Goal: Task Accomplishment & Management: Use online tool/utility

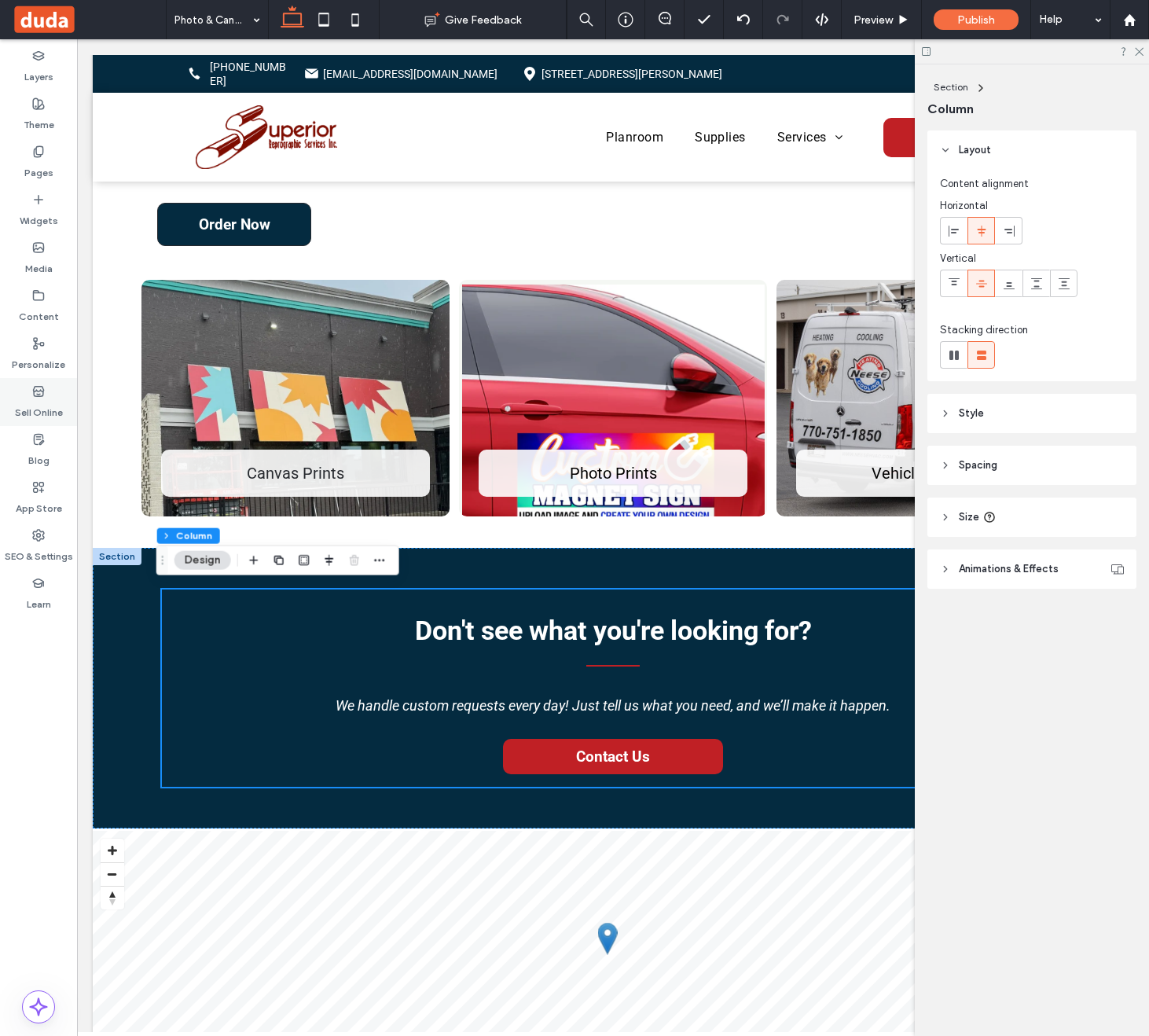
scroll to position [380, 0]
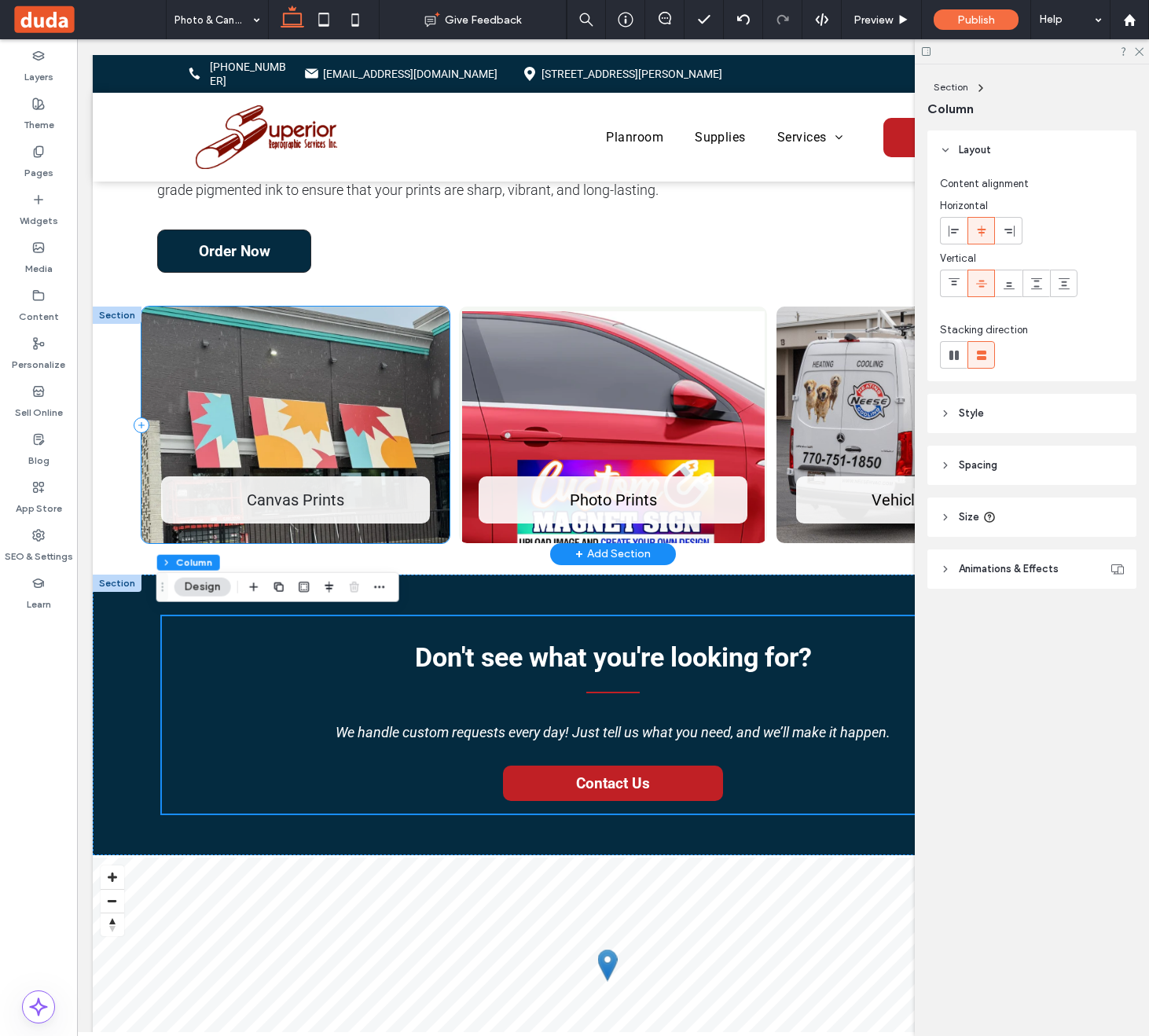
click at [311, 404] on div "Canvas Prints" at bounding box center [295, 424] width 308 height 237
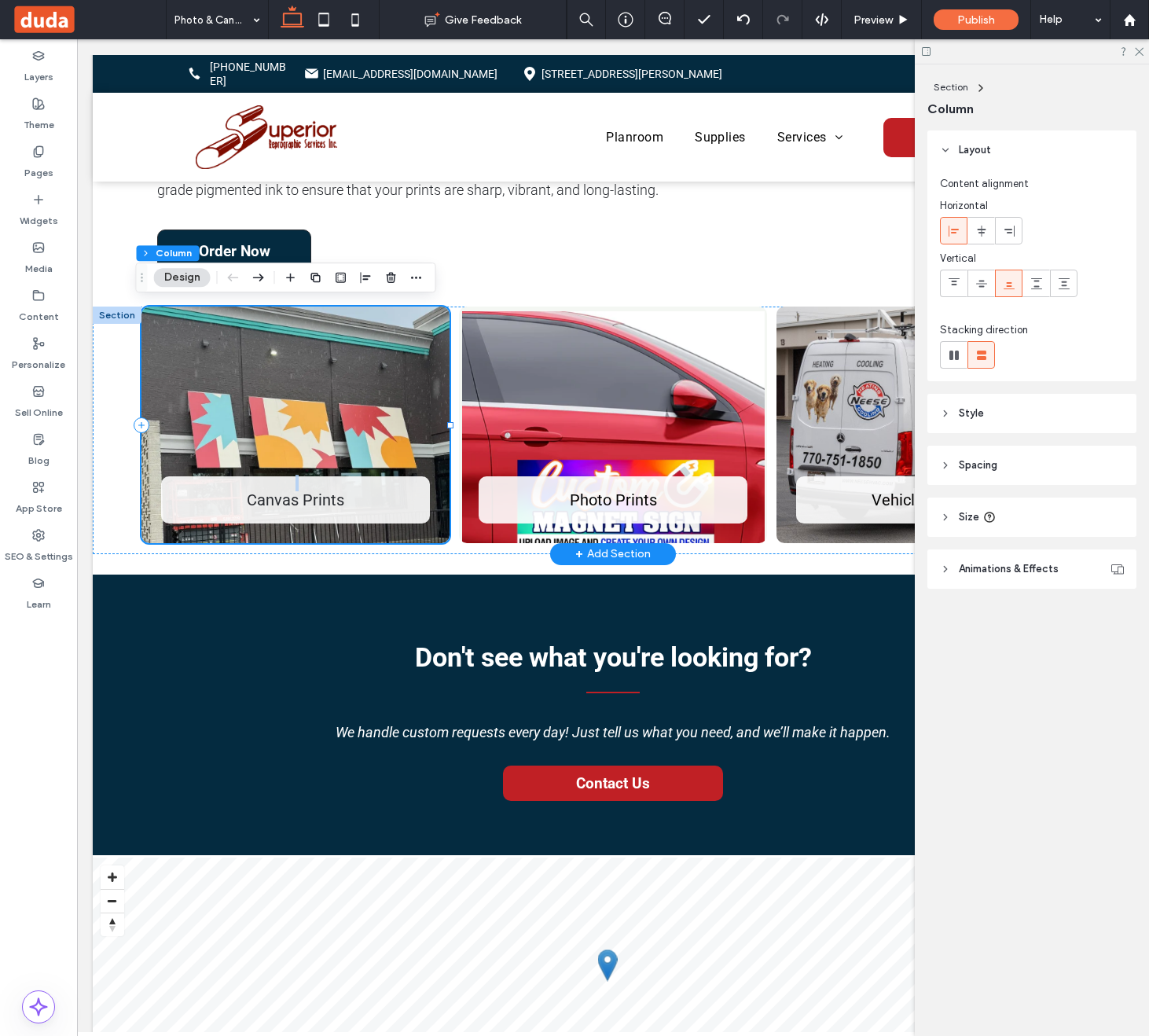
click at [311, 404] on div "Canvas Prints" at bounding box center [295, 424] width 308 height 237
click at [189, 271] on button "Design" at bounding box center [182, 278] width 57 height 19
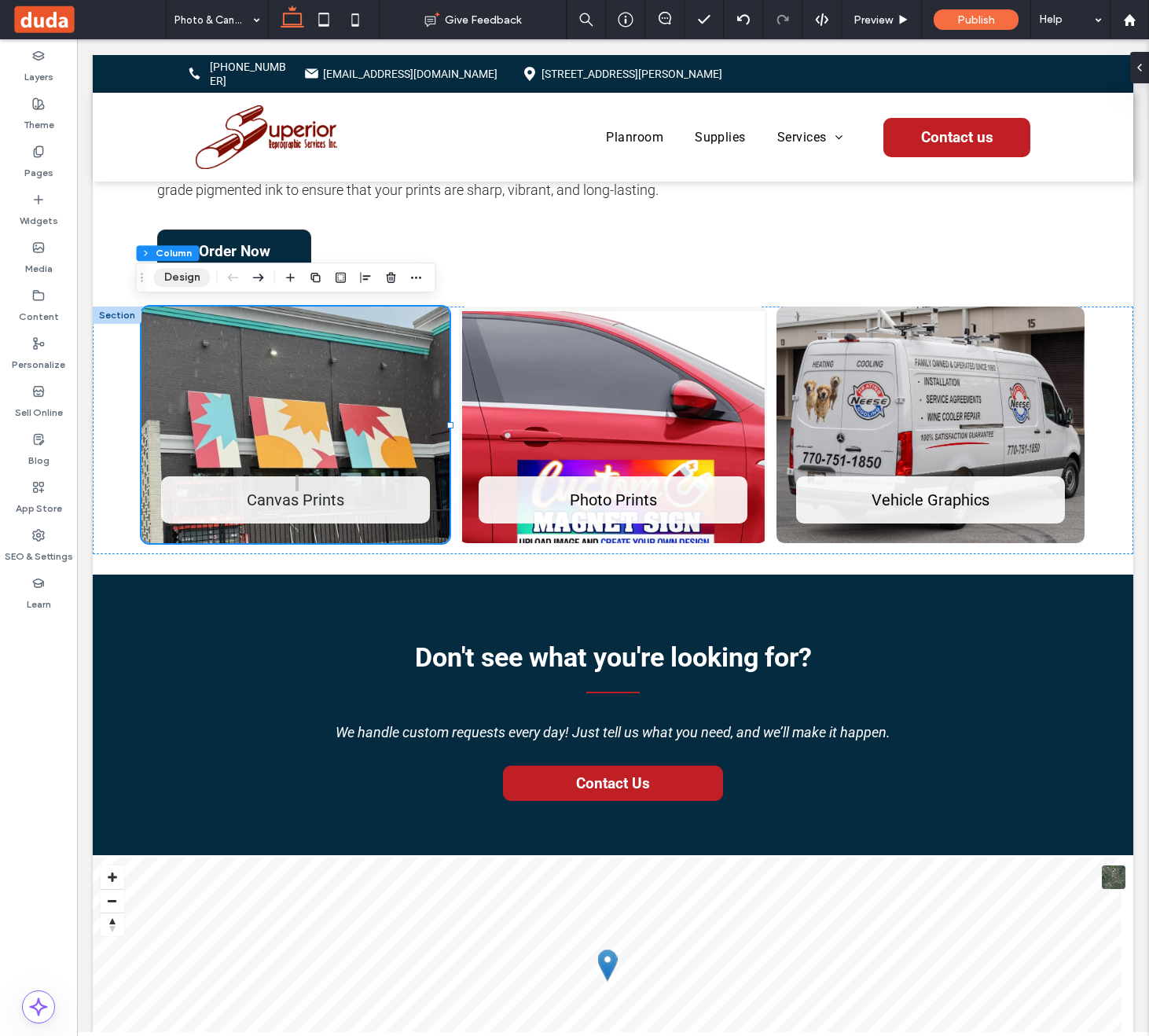
click at [189, 279] on button "Design" at bounding box center [182, 278] width 57 height 19
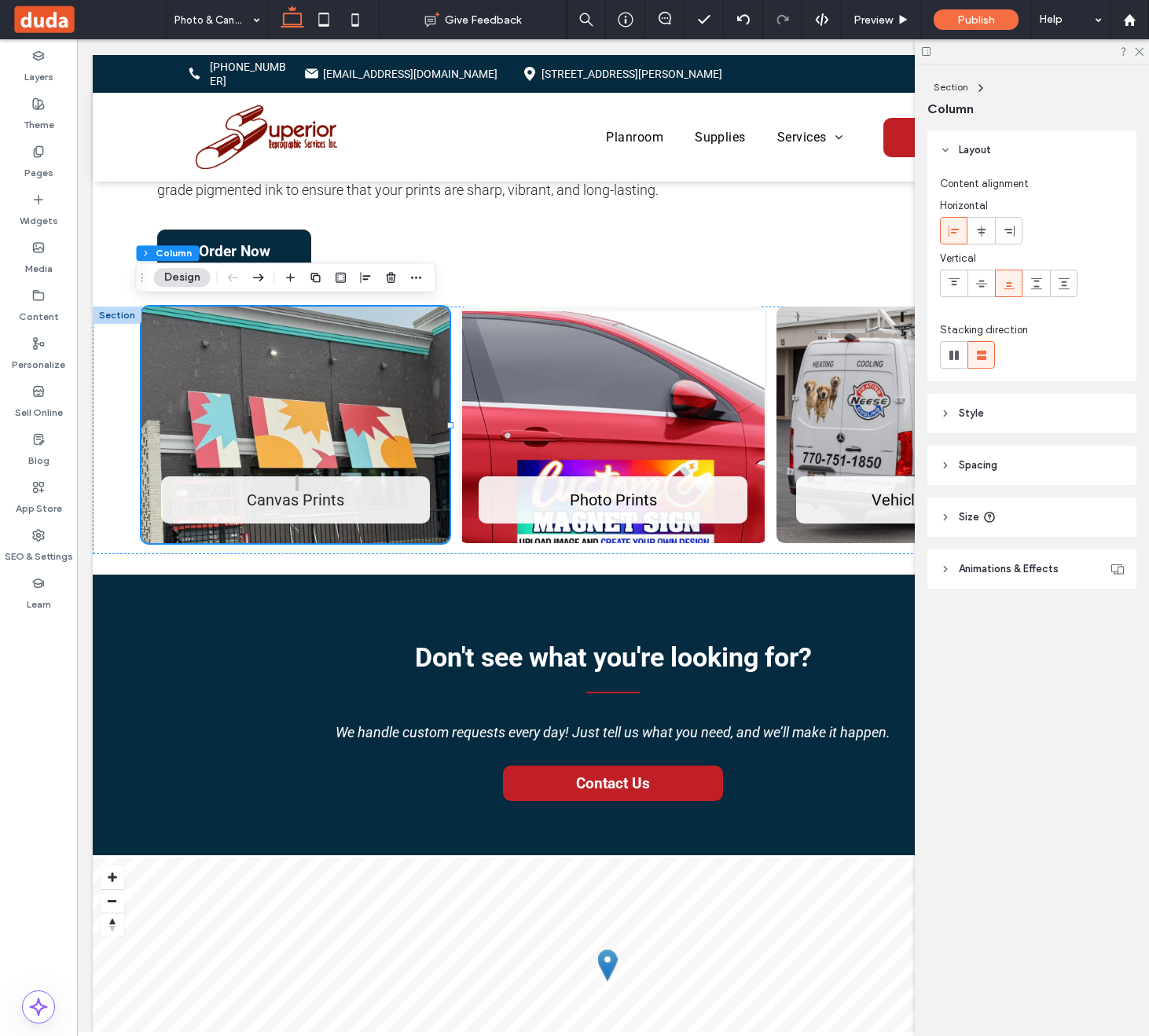
click at [987, 416] on header "Style" at bounding box center [1031, 413] width 209 height 39
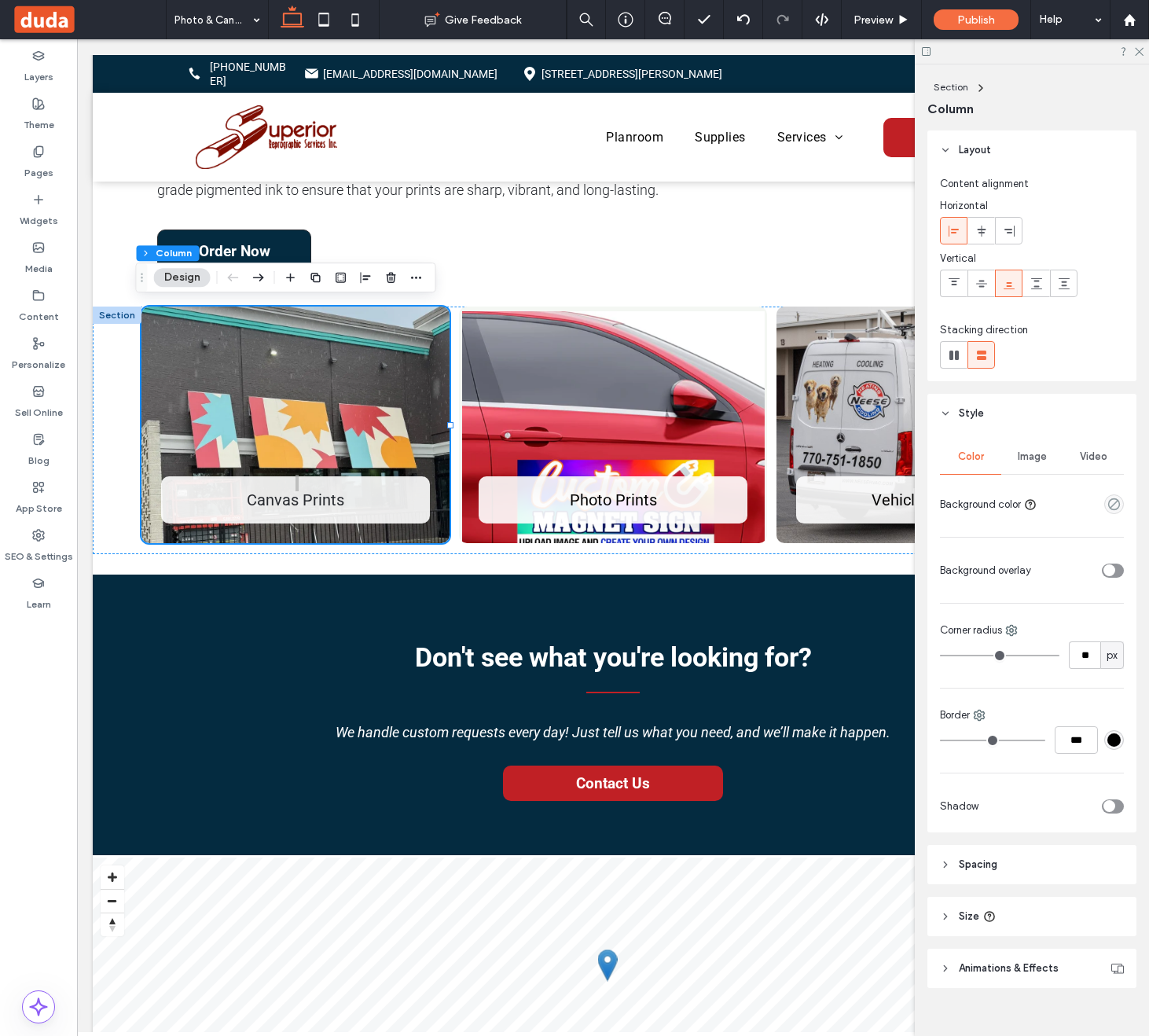
click at [1024, 466] on div "Image" at bounding box center [1032, 457] width 62 height 35
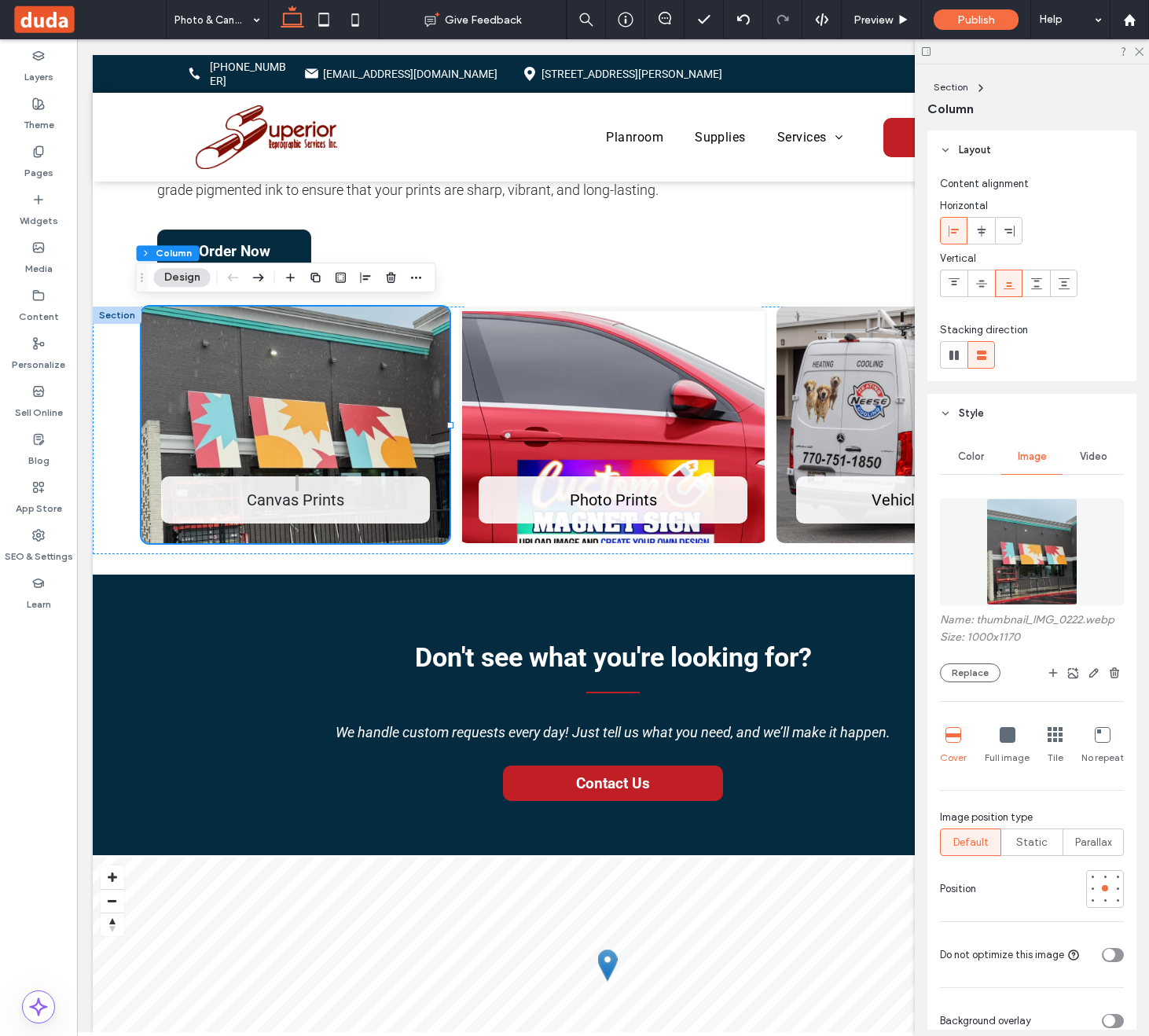
click at [1023, 552] on img at bounding box center [1032, 552] width 92 height 107
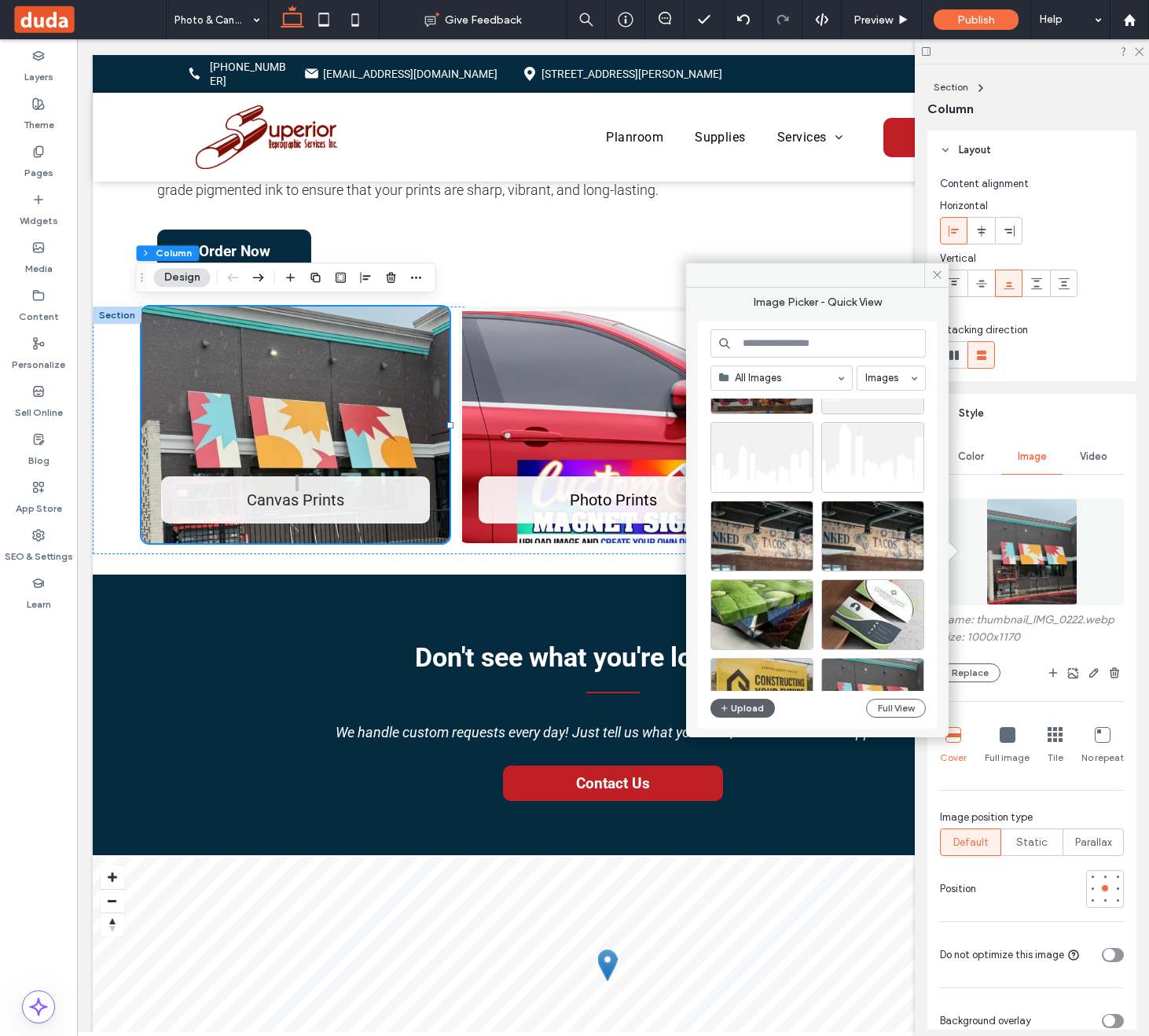
scroll to position [428, 0]
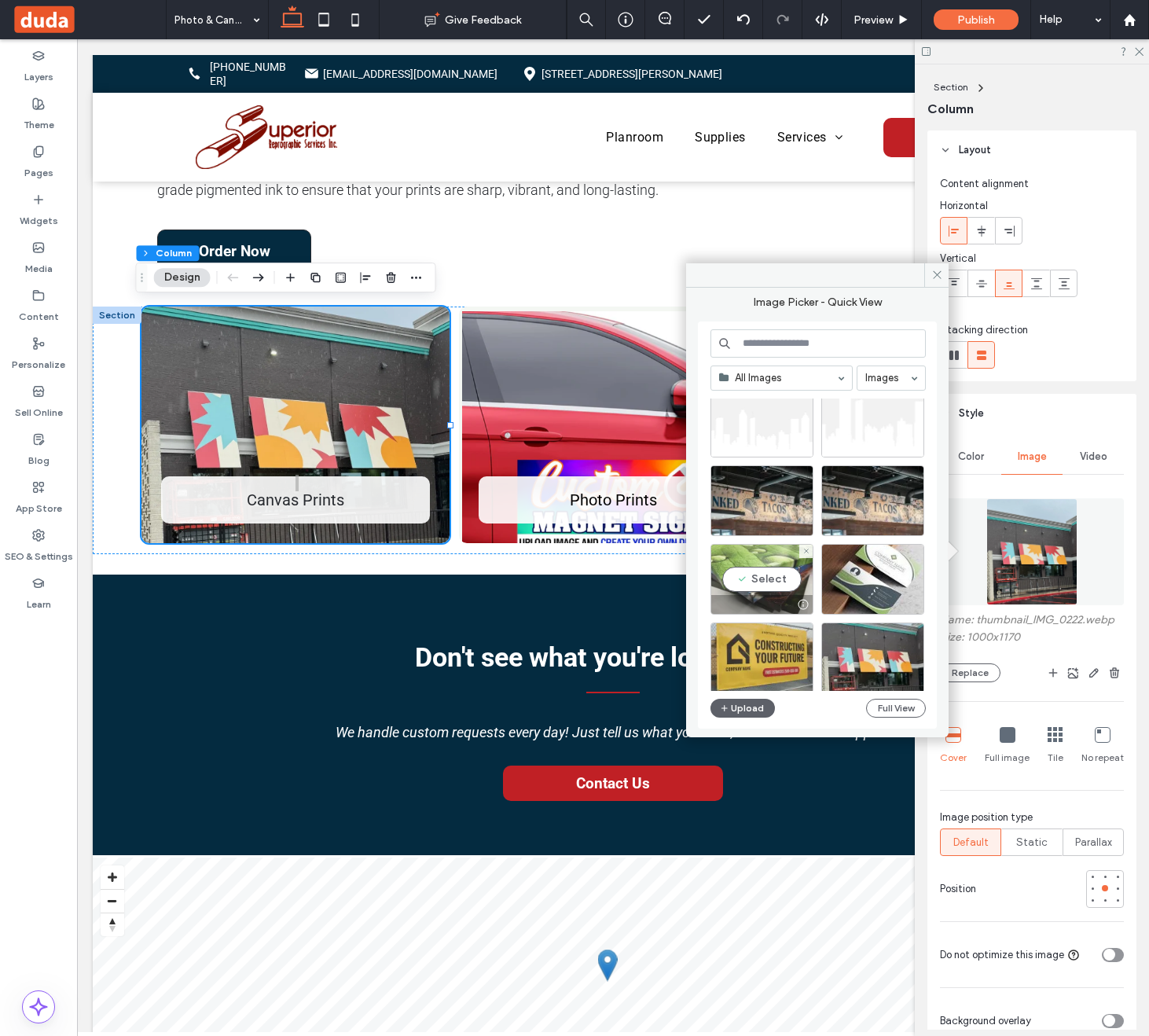
click at [771, 569] on div "Select" at bounding box center [762, 579] width 103 height 71
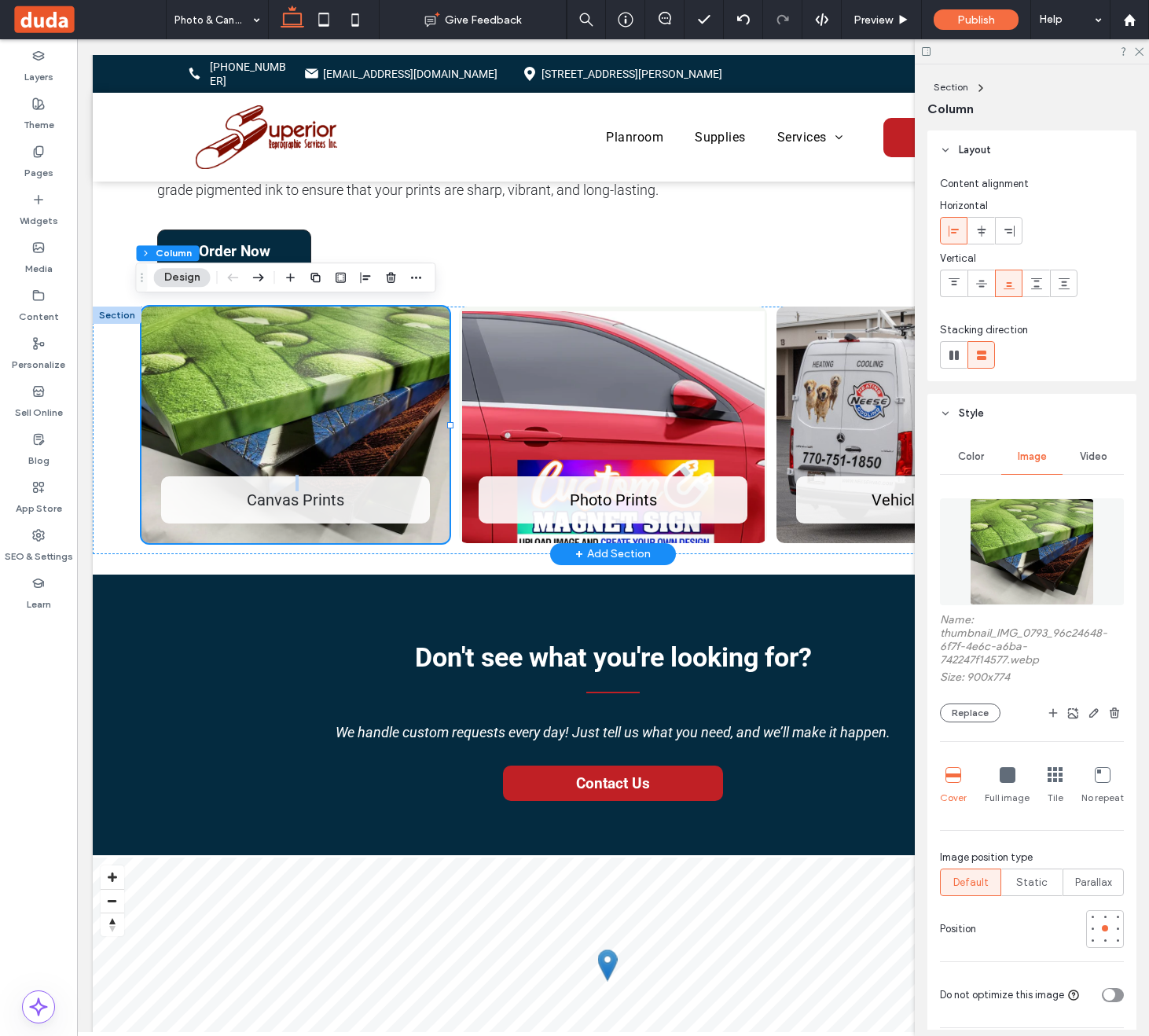
click at [631, 398] on div "Photo Prints" at bounding box center [613, 424] width 308 height 237
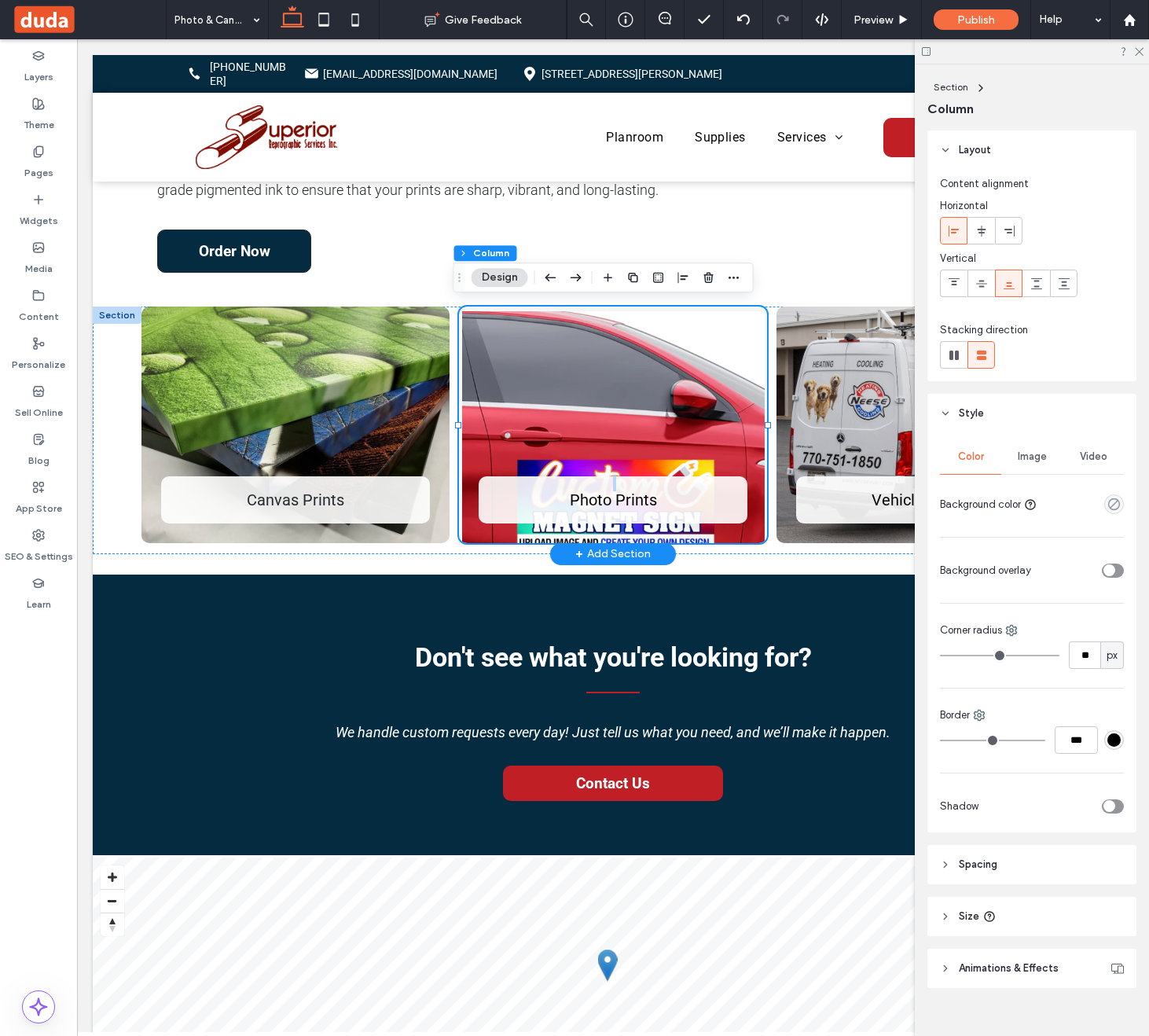
click at [631, 398] on div "Photo Prints" at bounding box center [613, 424] width 308 height 237
click at [497, 277] on button "Design" at bounding box center [500, 278] width 57 height 19
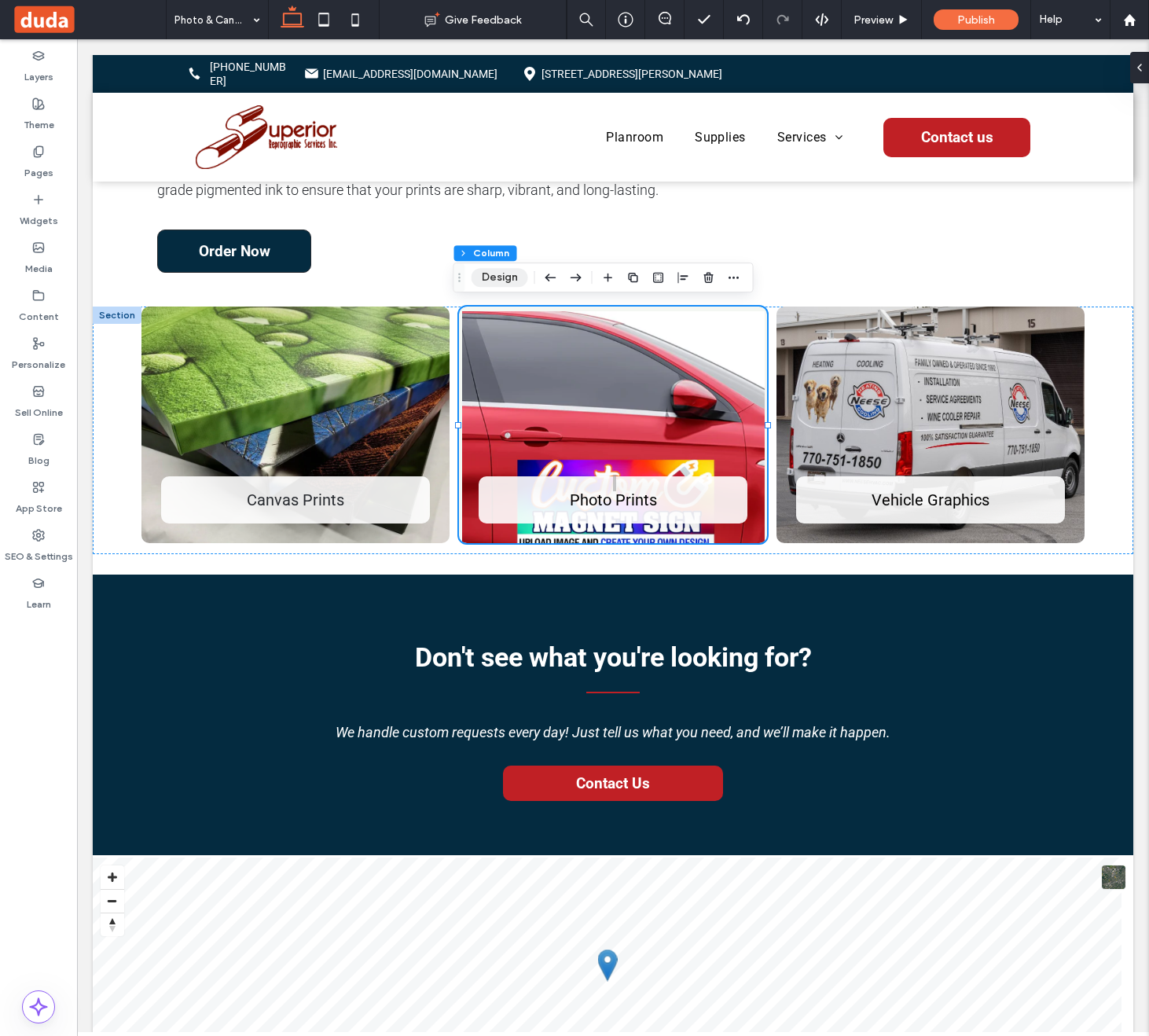
click at [488, 271] on button "Design" at bounding box center [500, 278] width 57 height 19
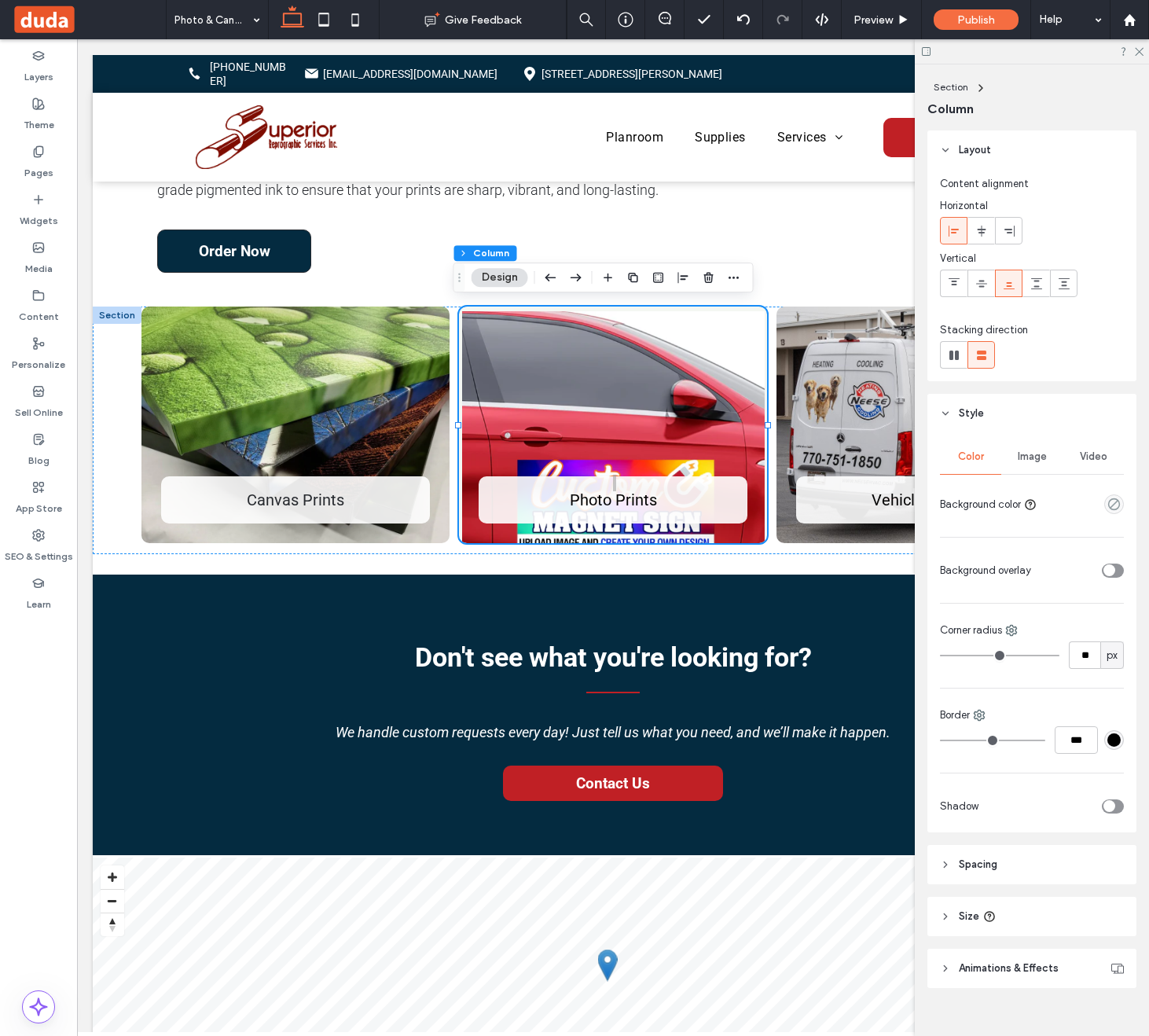
click at [1027, 456] on span "Image" at bounding box center [1032, 457] width 29 height 13
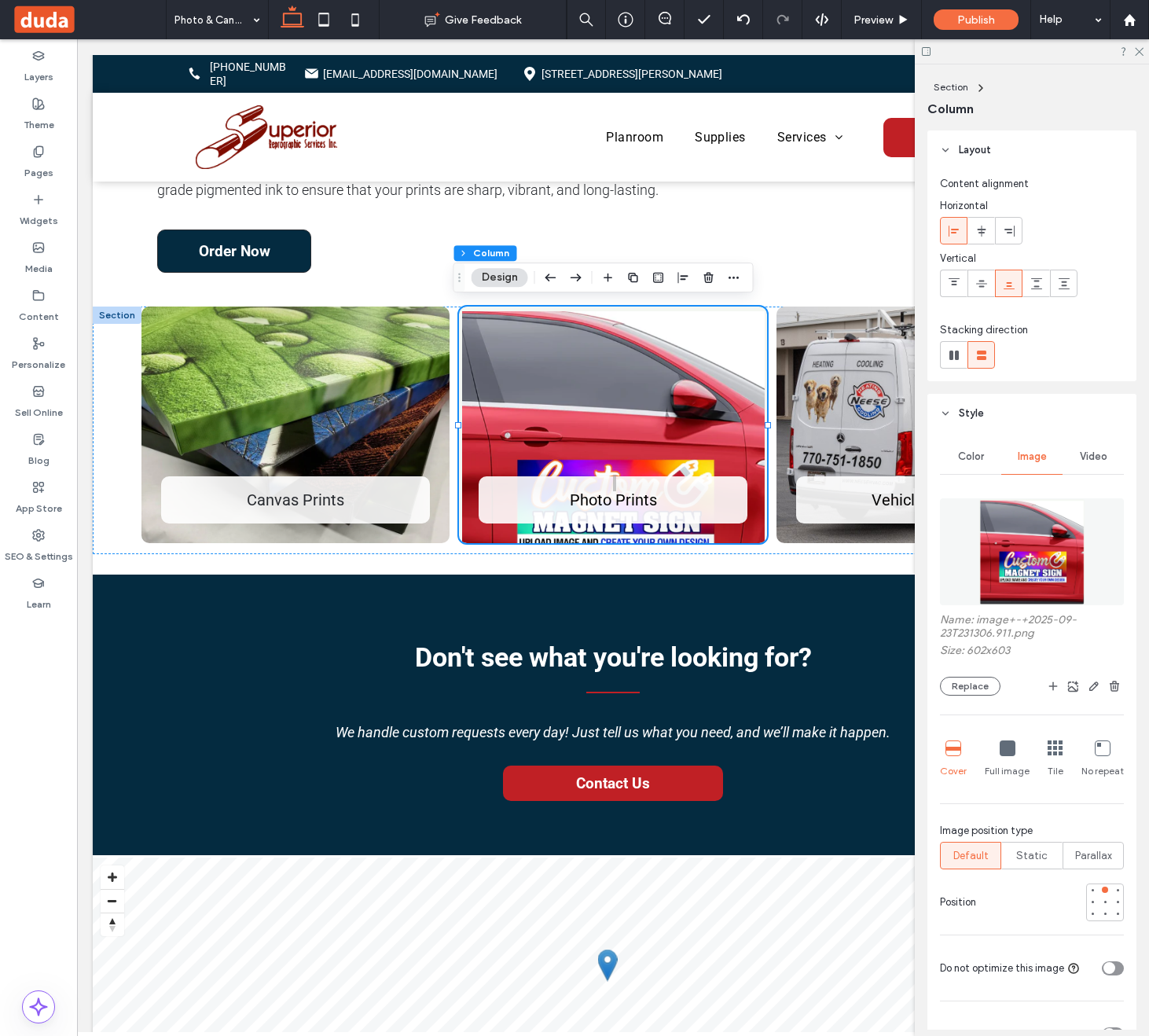
click at [1044, 537] on img at bounding box center [1031, 552] width 107 height 107
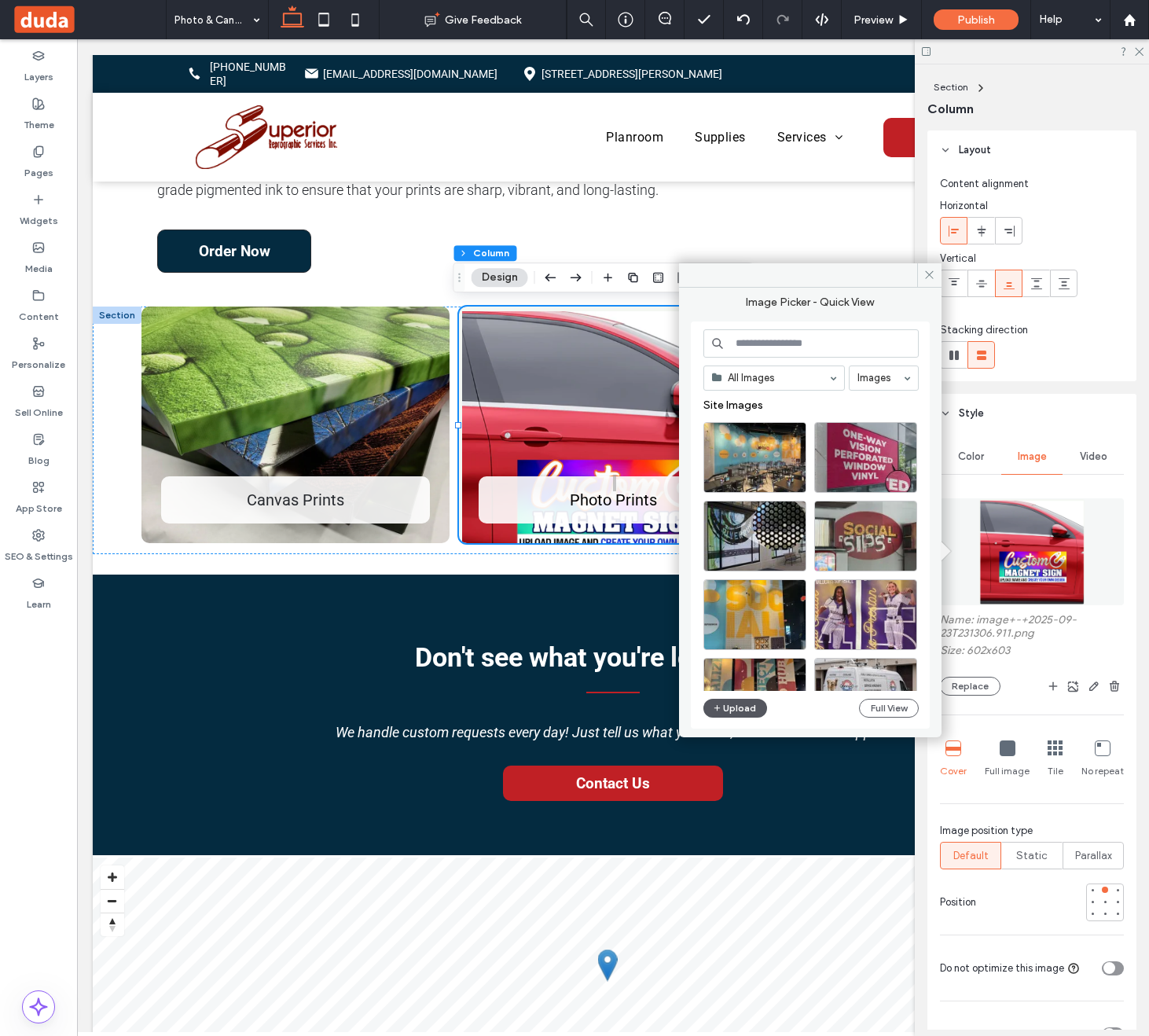
click at [731, 710] on button "Upload" at bounding box center [735, 709] width 65 height 19
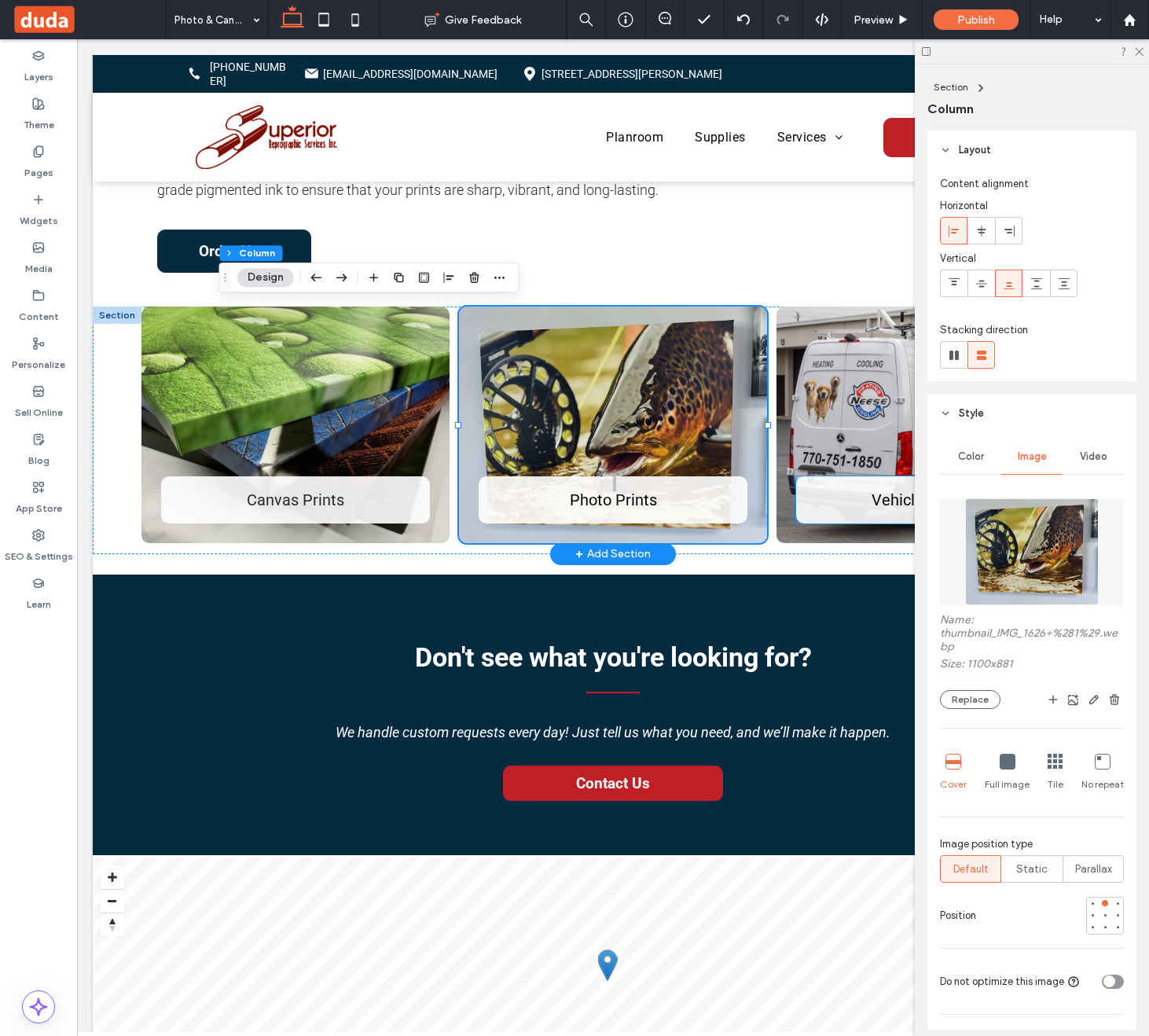
scroll to position [0, 234]
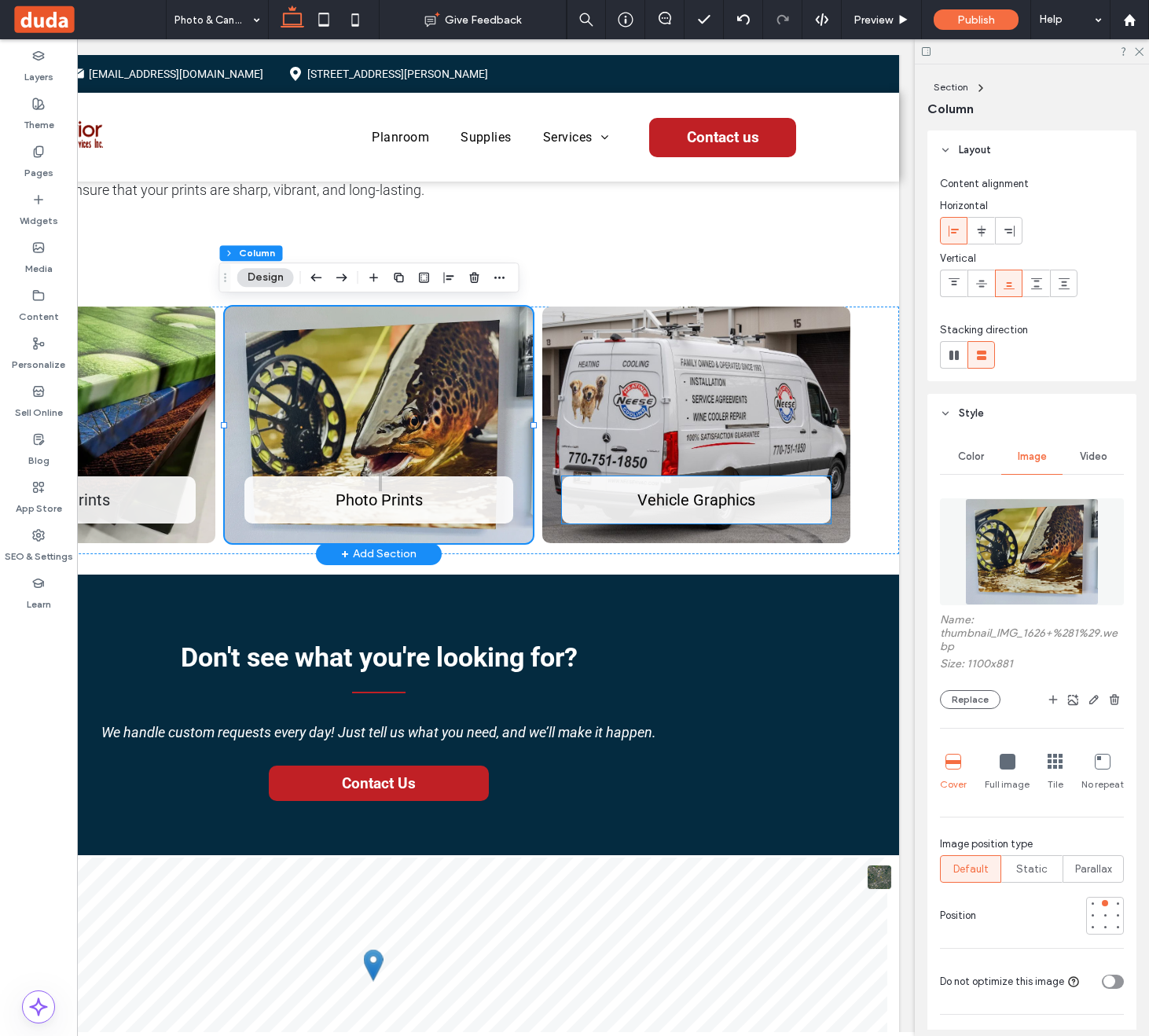
click at [736, 499] on span "Vehicle Graphics" at bounding box center [696, 500] width 118 height 19
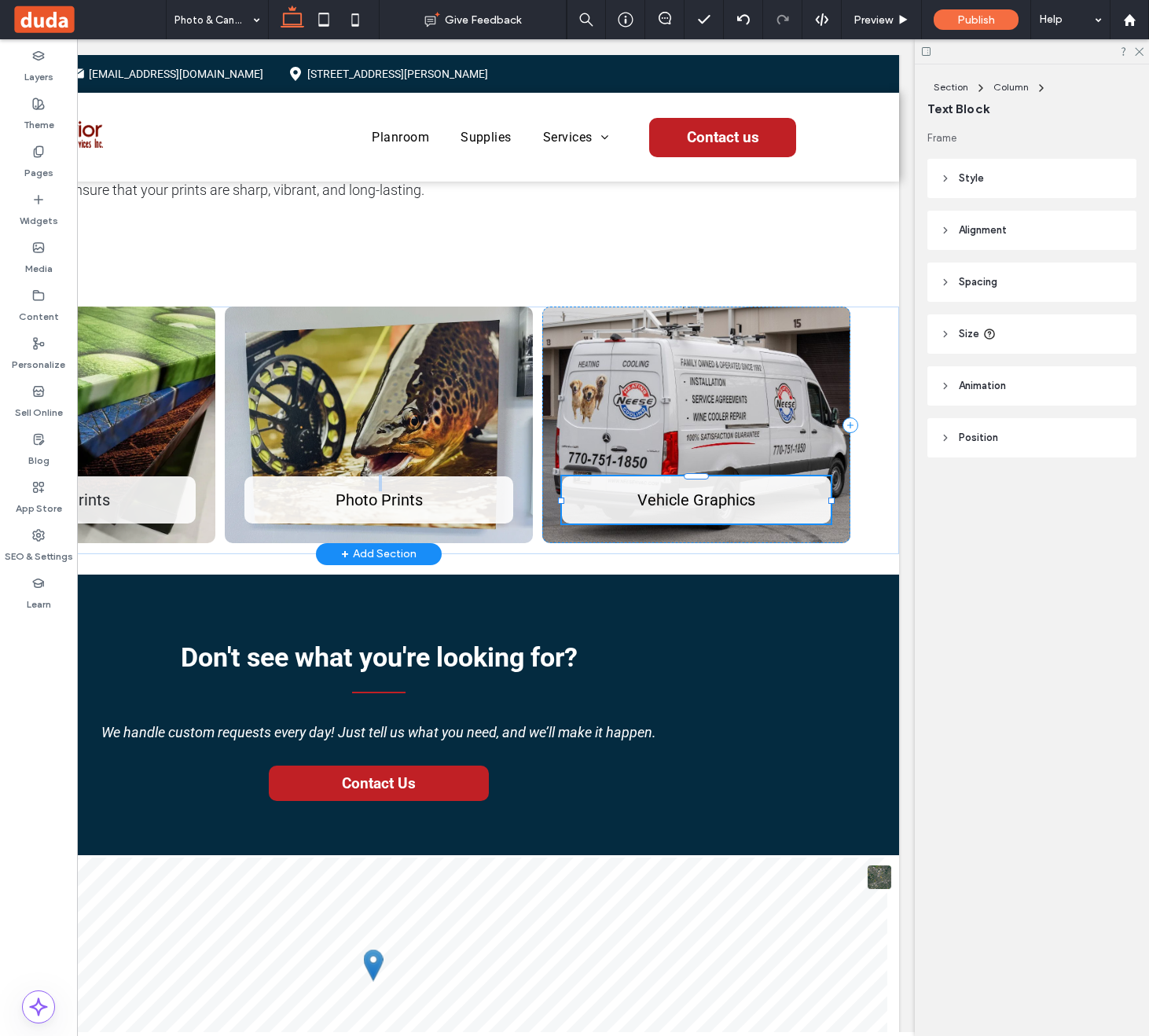
type input "******"
type input "**"
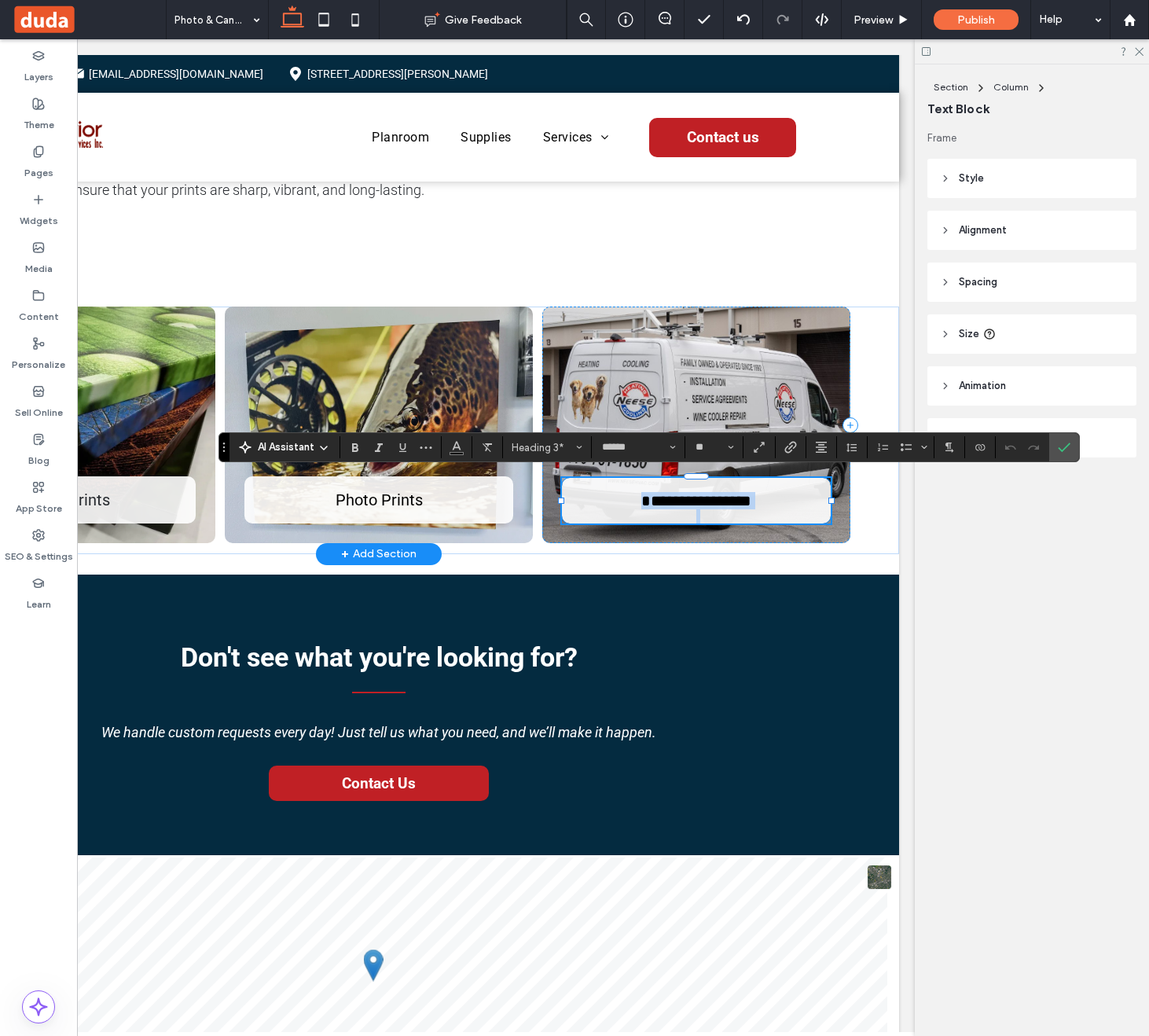
click at [717, 501] on span "**********" at bounding box center [696, 501] width 110 height 16
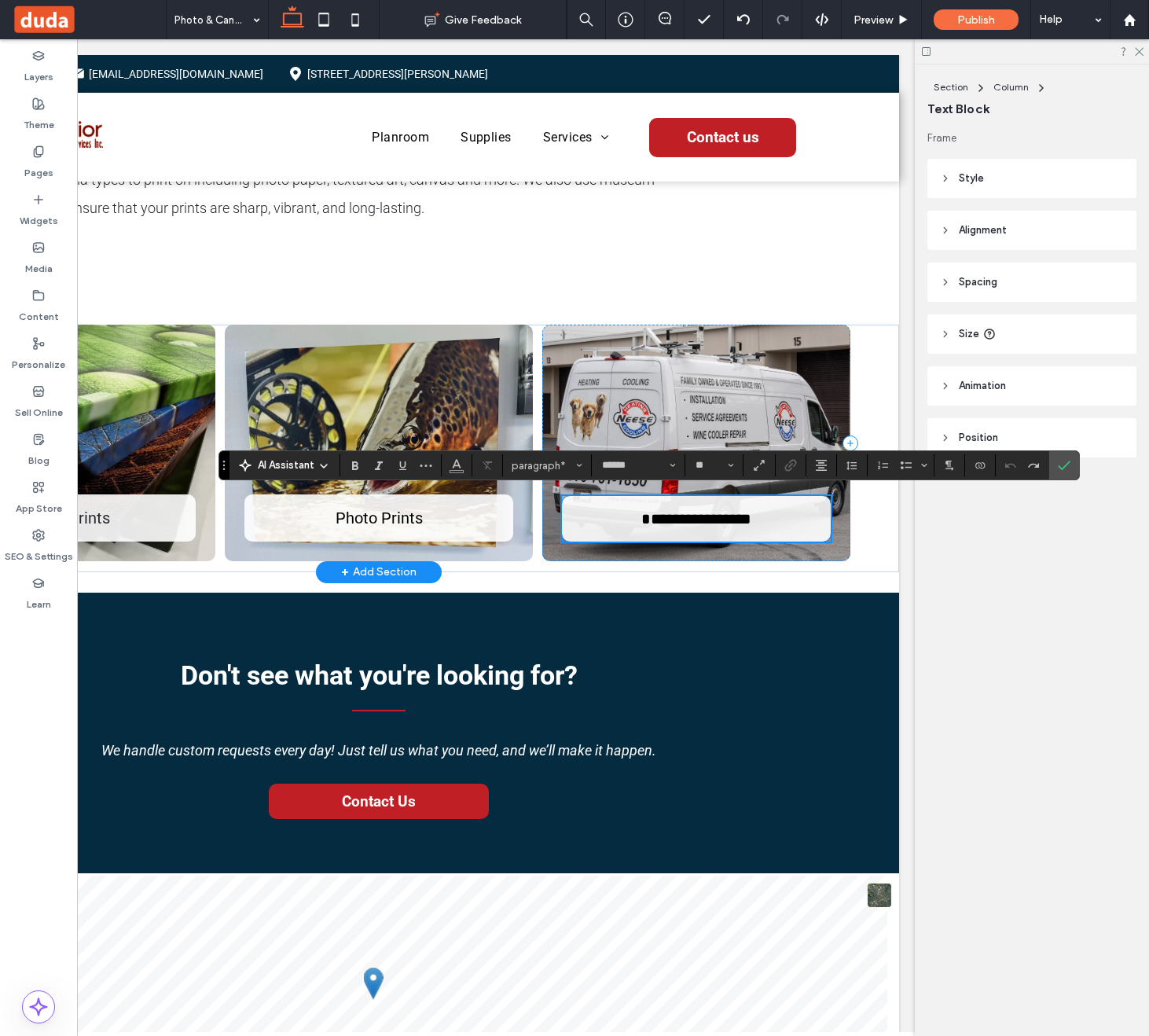
scroll to position [380, 0]
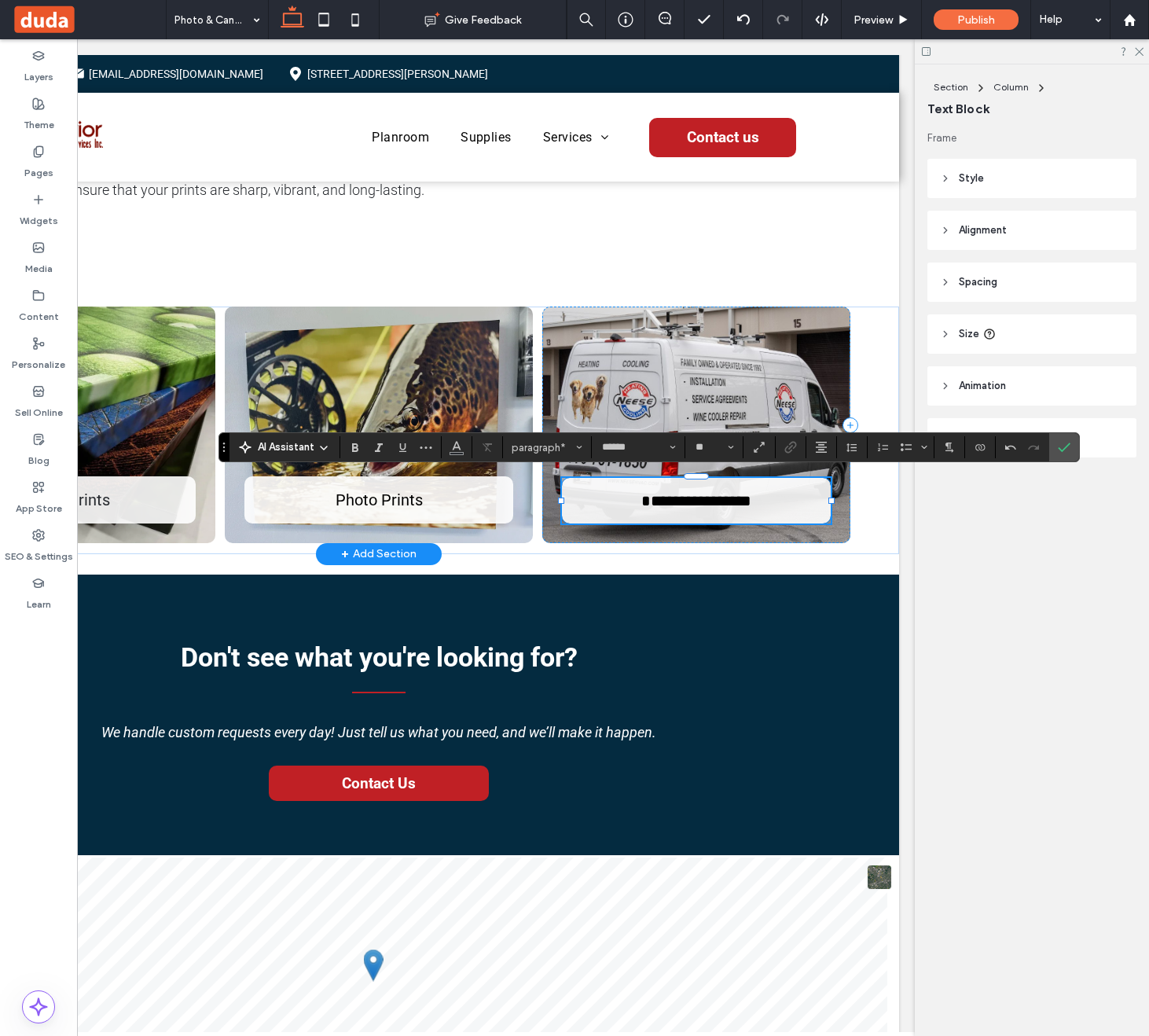
type input "**"
click at [1066, 447] on use "Confirm" at bounding box center [1065, 447] width 13 height 9
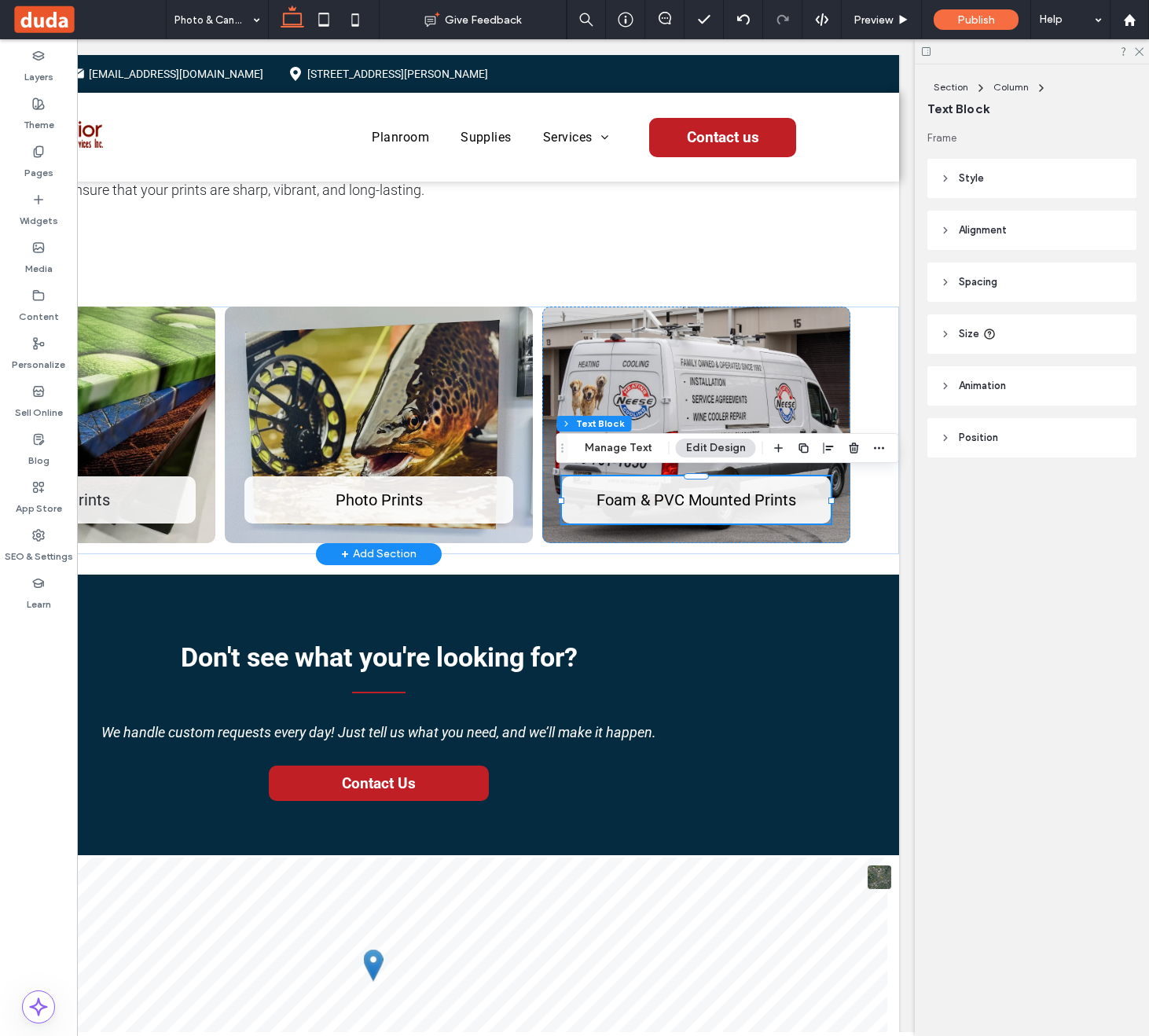
click at [656, 384] on div "Foam & PVC Mounted Prints" at bounding box center [696, 424] width 308 height 237
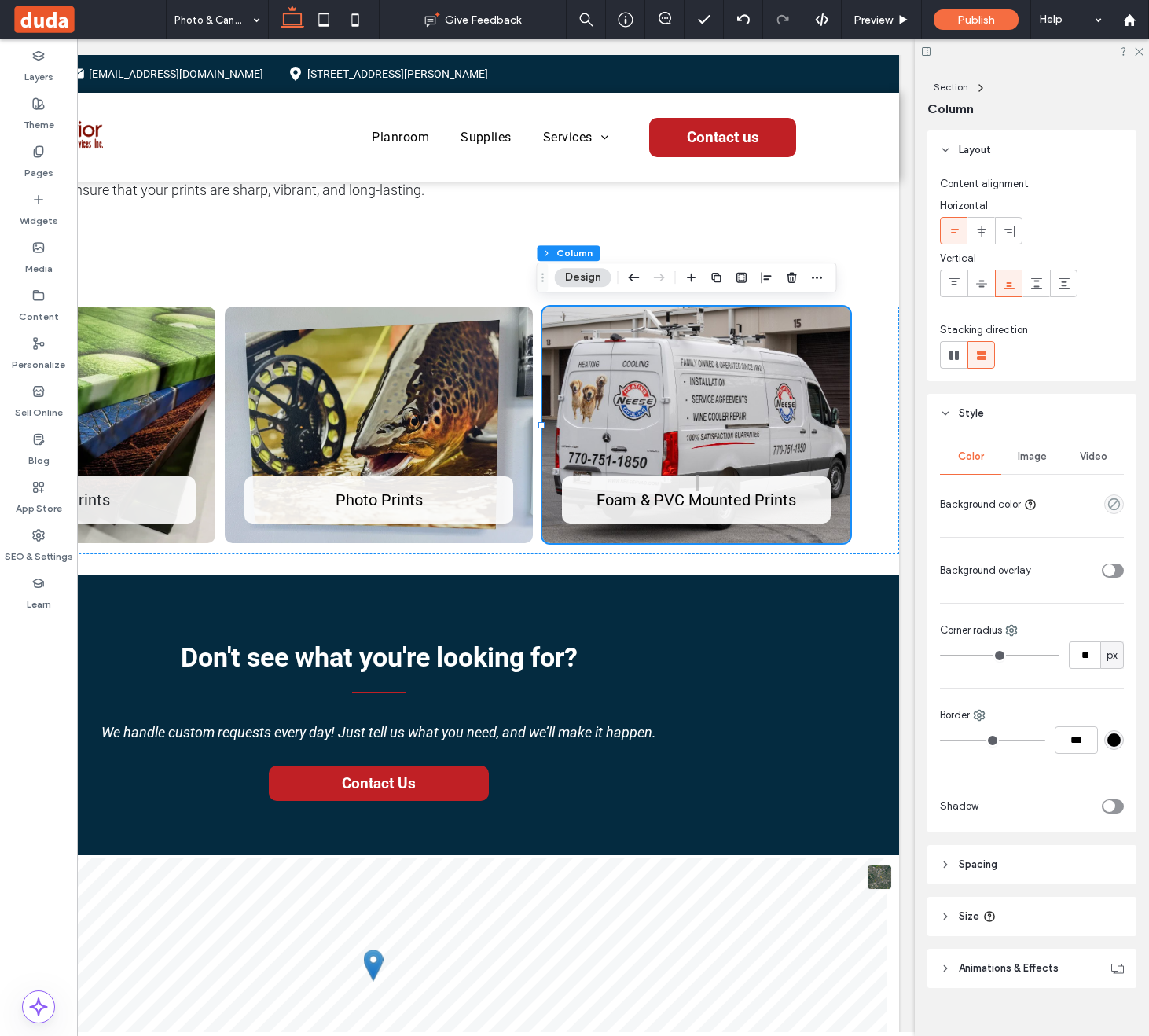
click at [1021, 459] on span "Image" at bounding box center [1032, 457] width 29 height 13
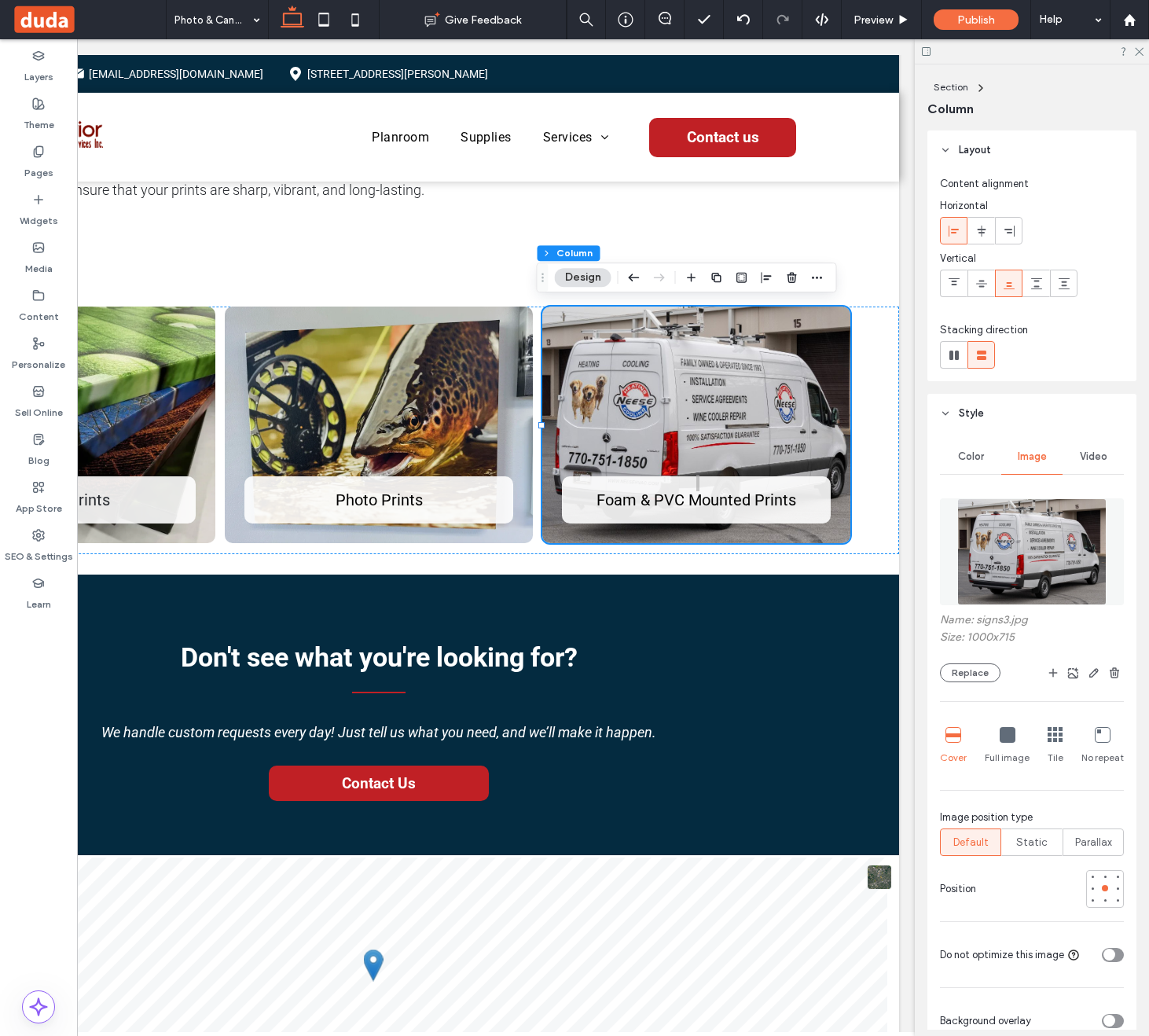
click at [1035, 536] on img at bounding box center [1031, 552] width 148 height 107
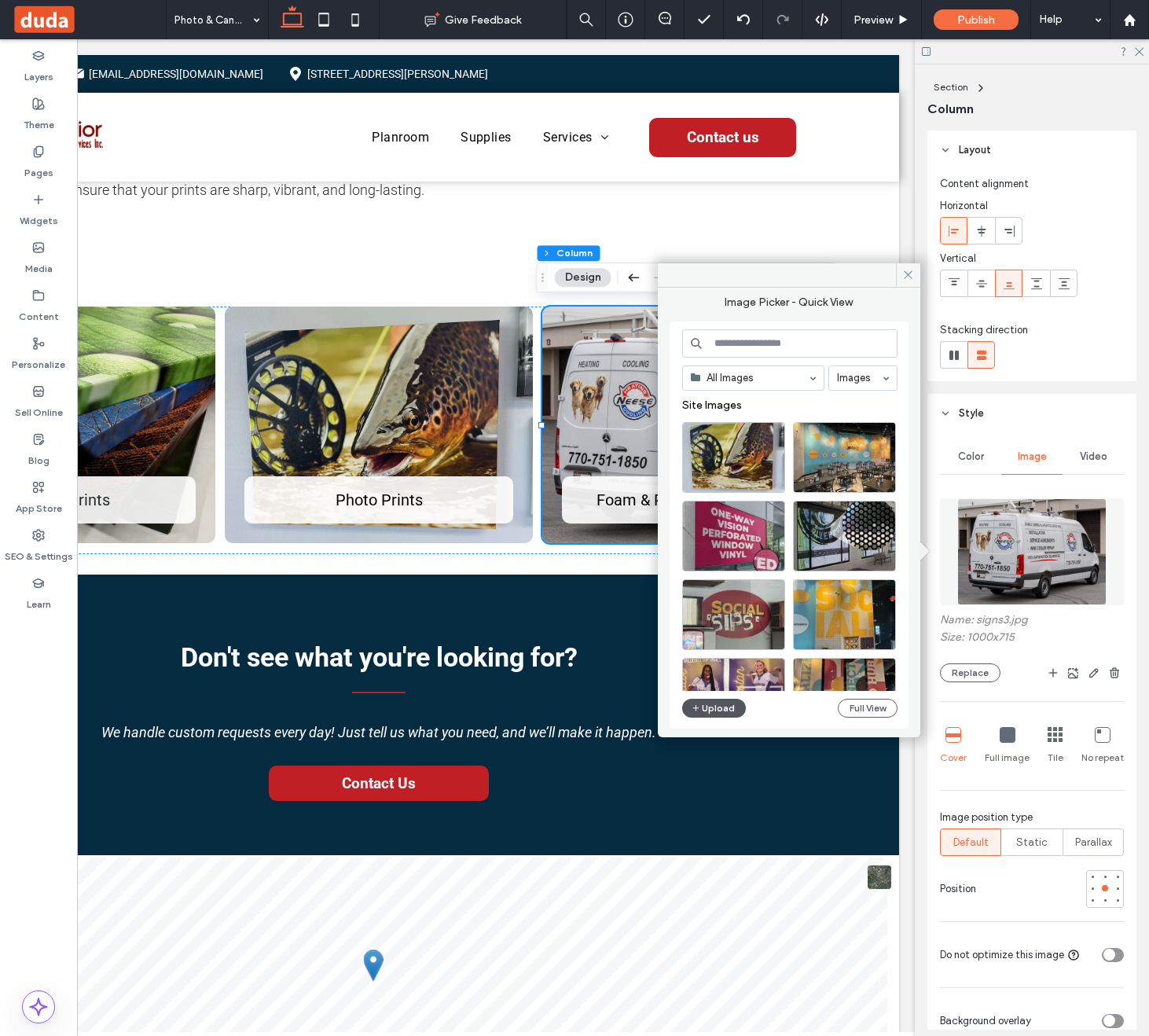
click at [716, 704] on button "Upload" at bounding box center [715, 709] width 65 height 19
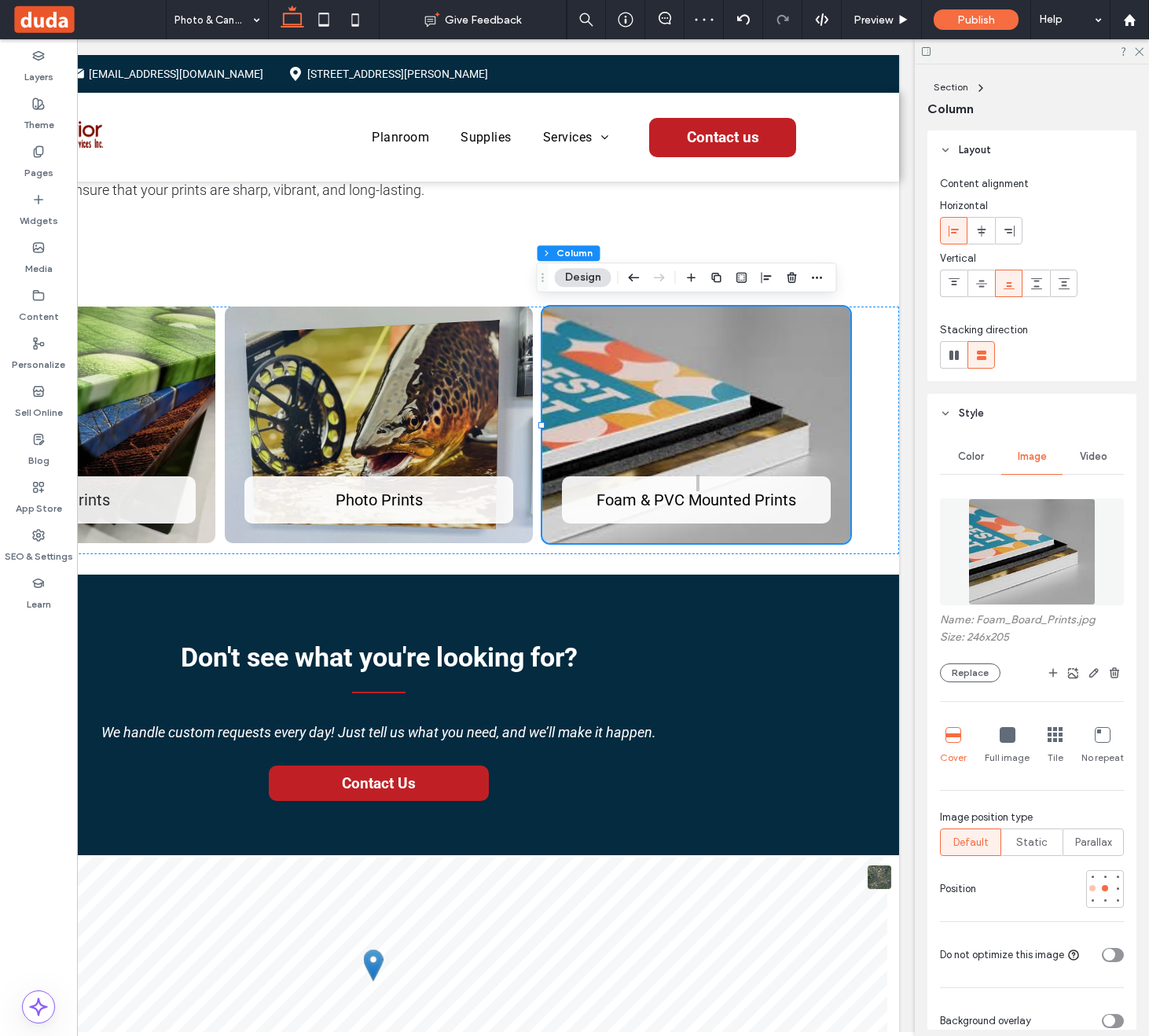
click at [1087, 885] on div at bounding box center [1093, 888] width 11 height 11
click at [1112, 892] on div at bounding box center [1117, 888] width 11 height 11
click at [1100, 892] on div at bounding box center [1106, 888] width 11 height 11
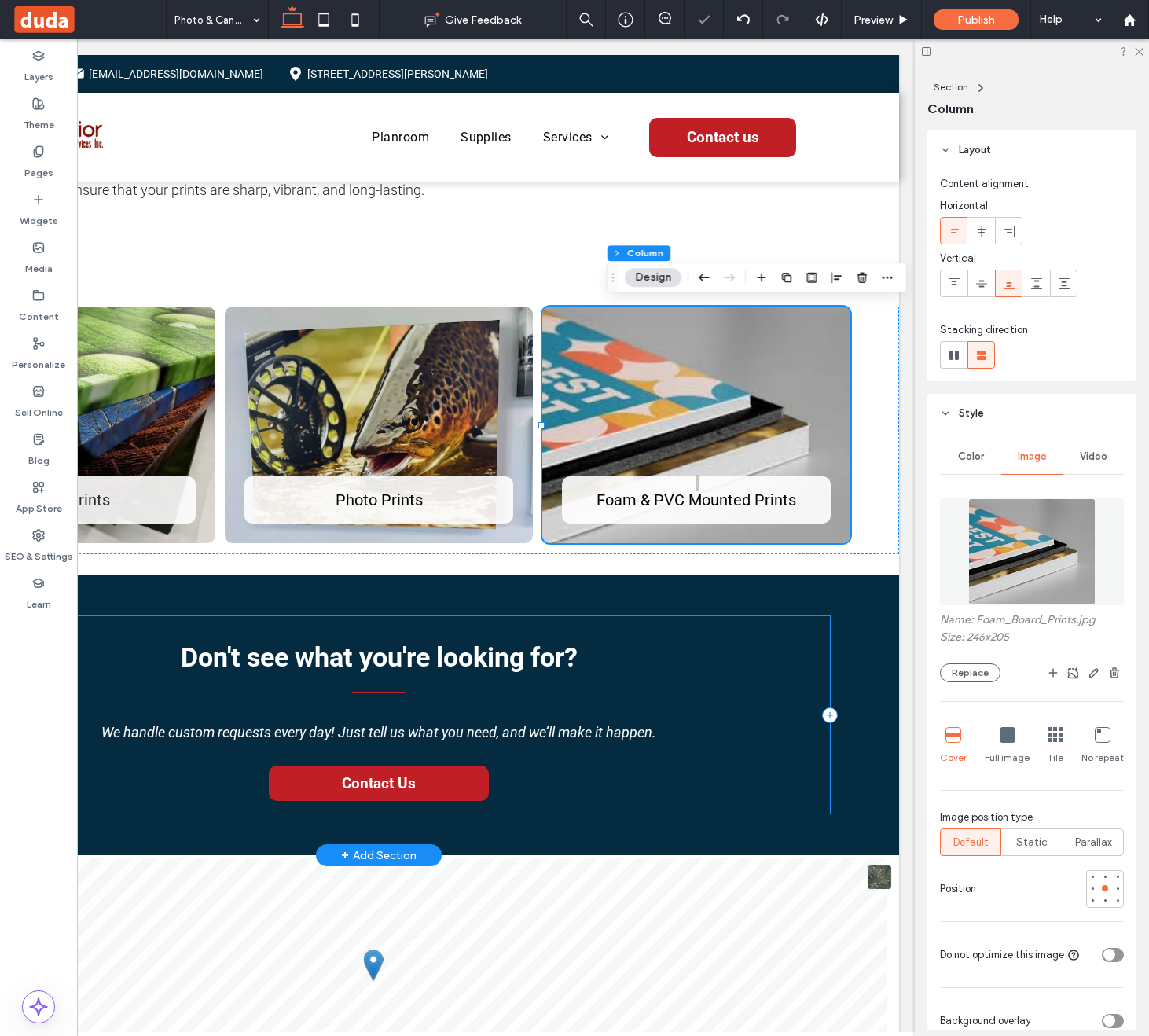
scroll to position [0, 0]
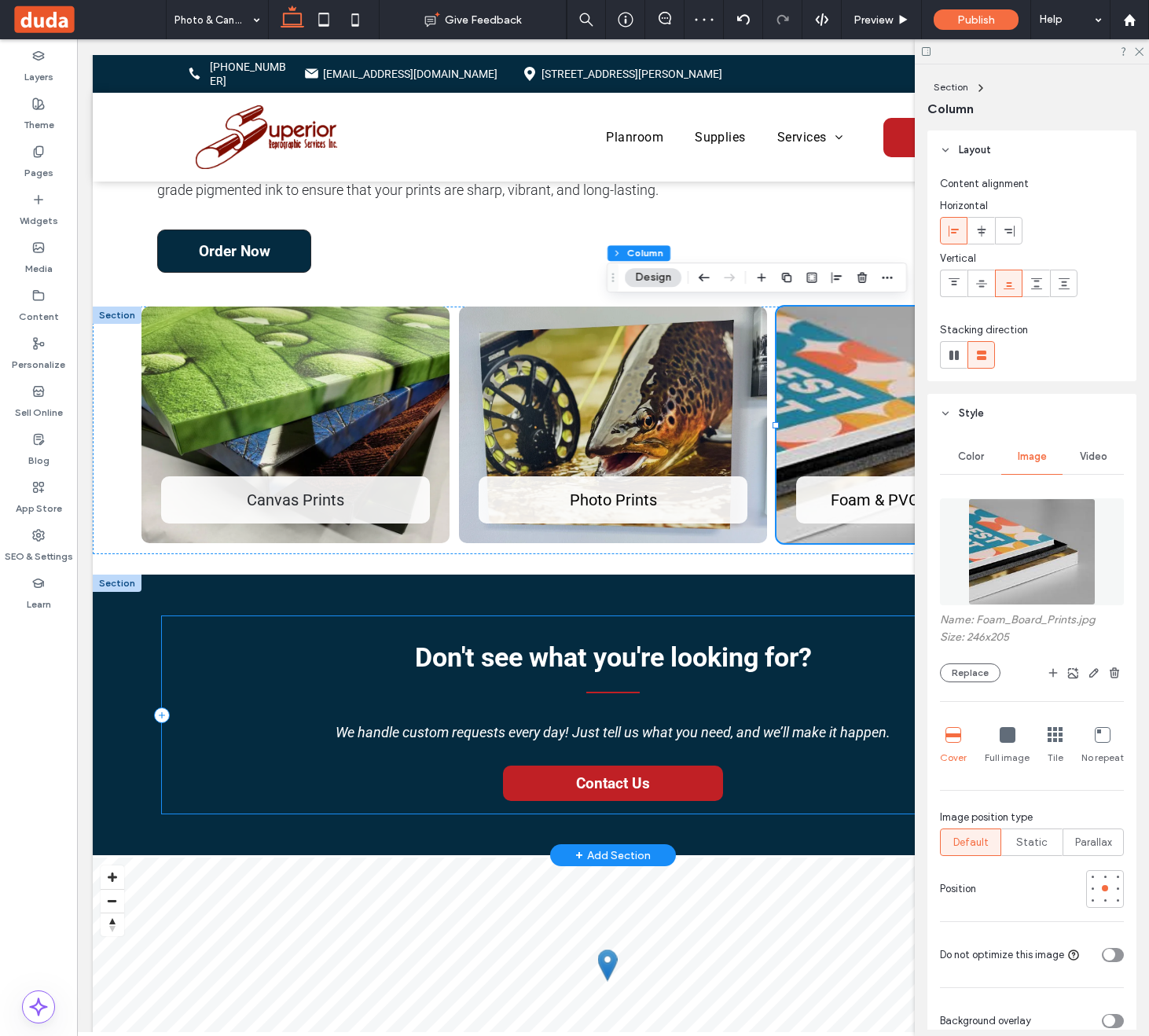
click at [728, 695] on div "Don't see what you're looking for? We handle custom requests every day! Just te…" at bounding box center [612, 715] width 902 height 197
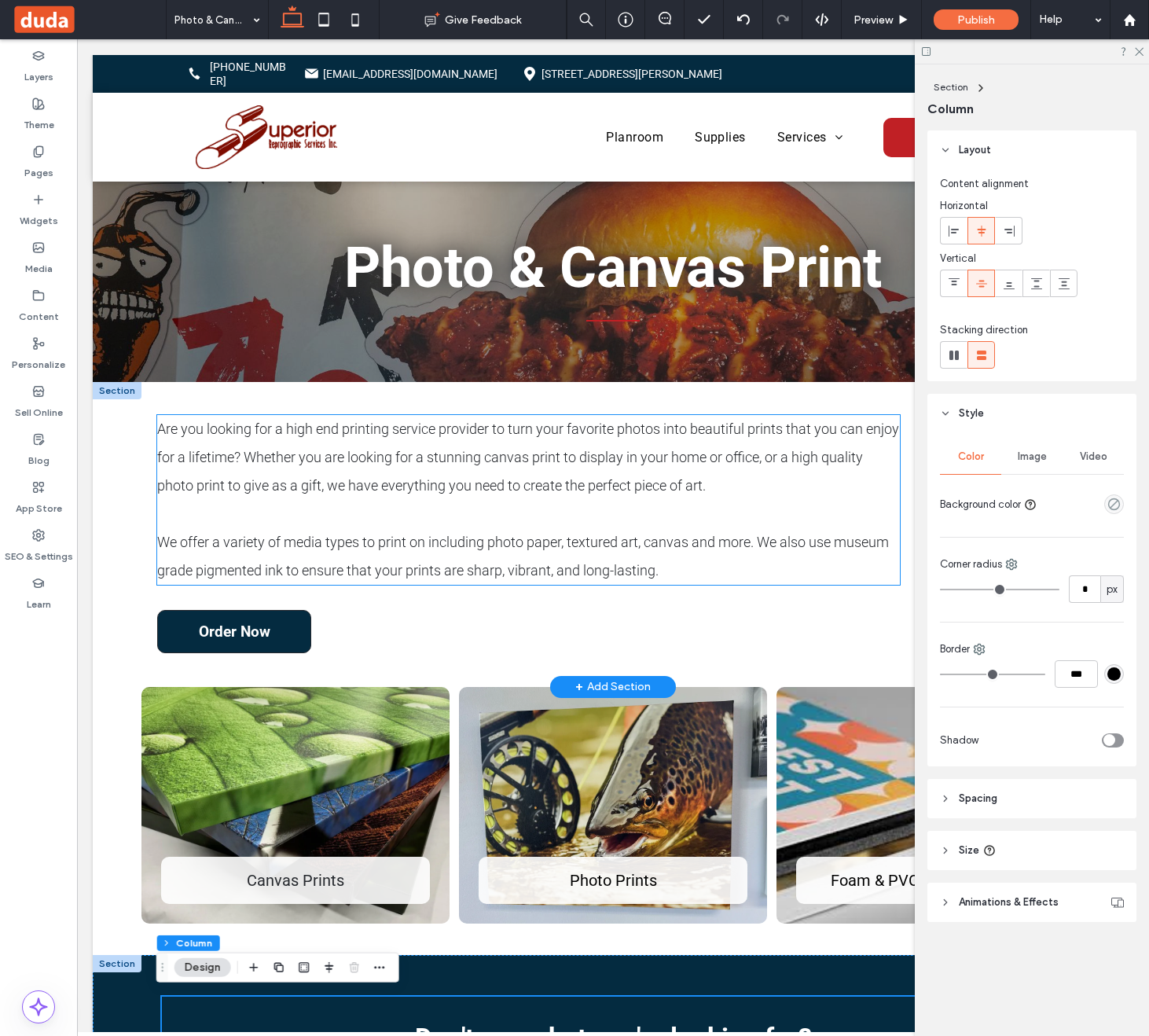
click at [498, 573] on span "We offer a variety of media types to print on including photo paper, textured a…" at bounding box center [522, 555] width 732 height 45
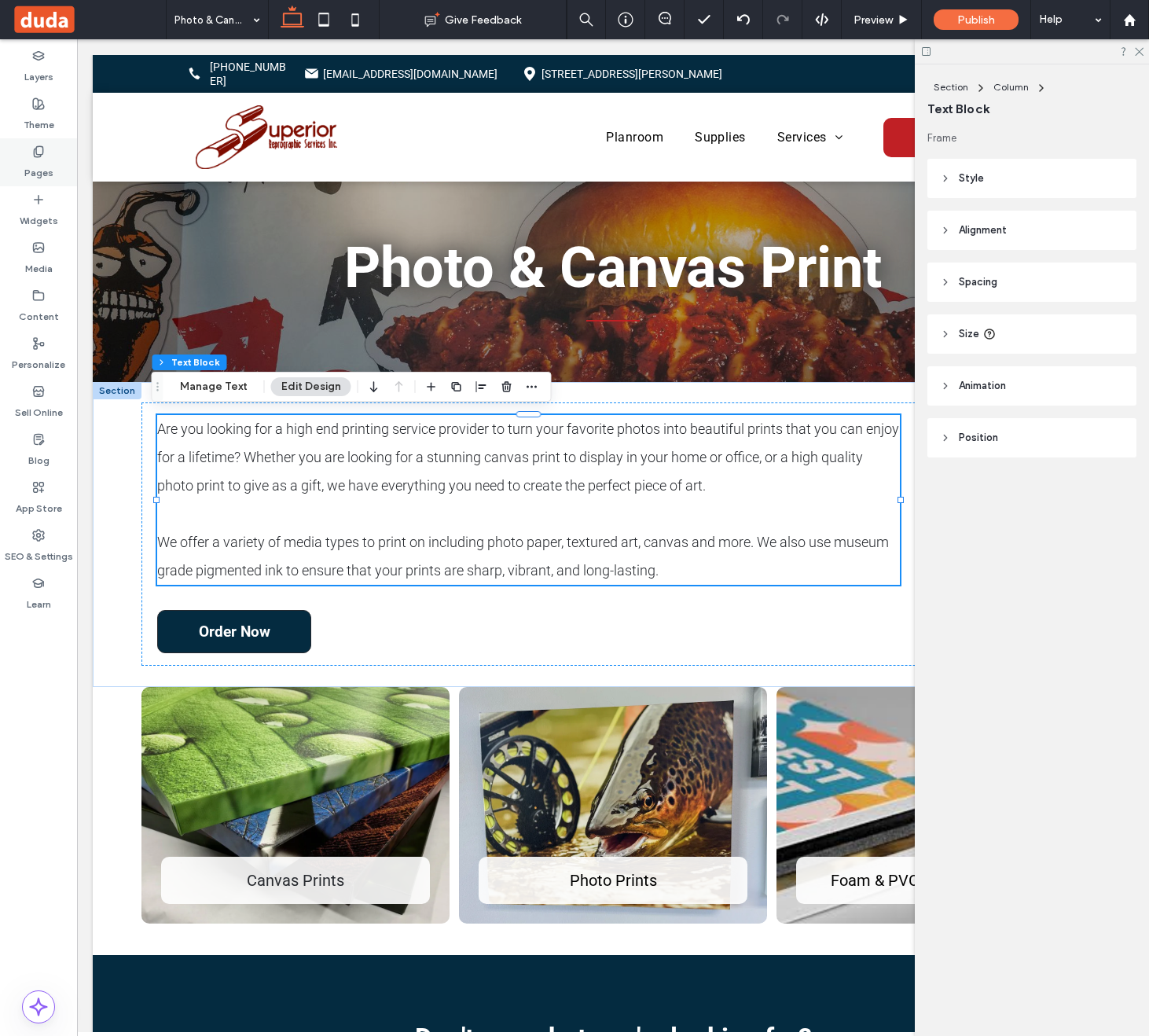
click at [43, 153] on use at bounding box center [38, 151] width 9 height 10
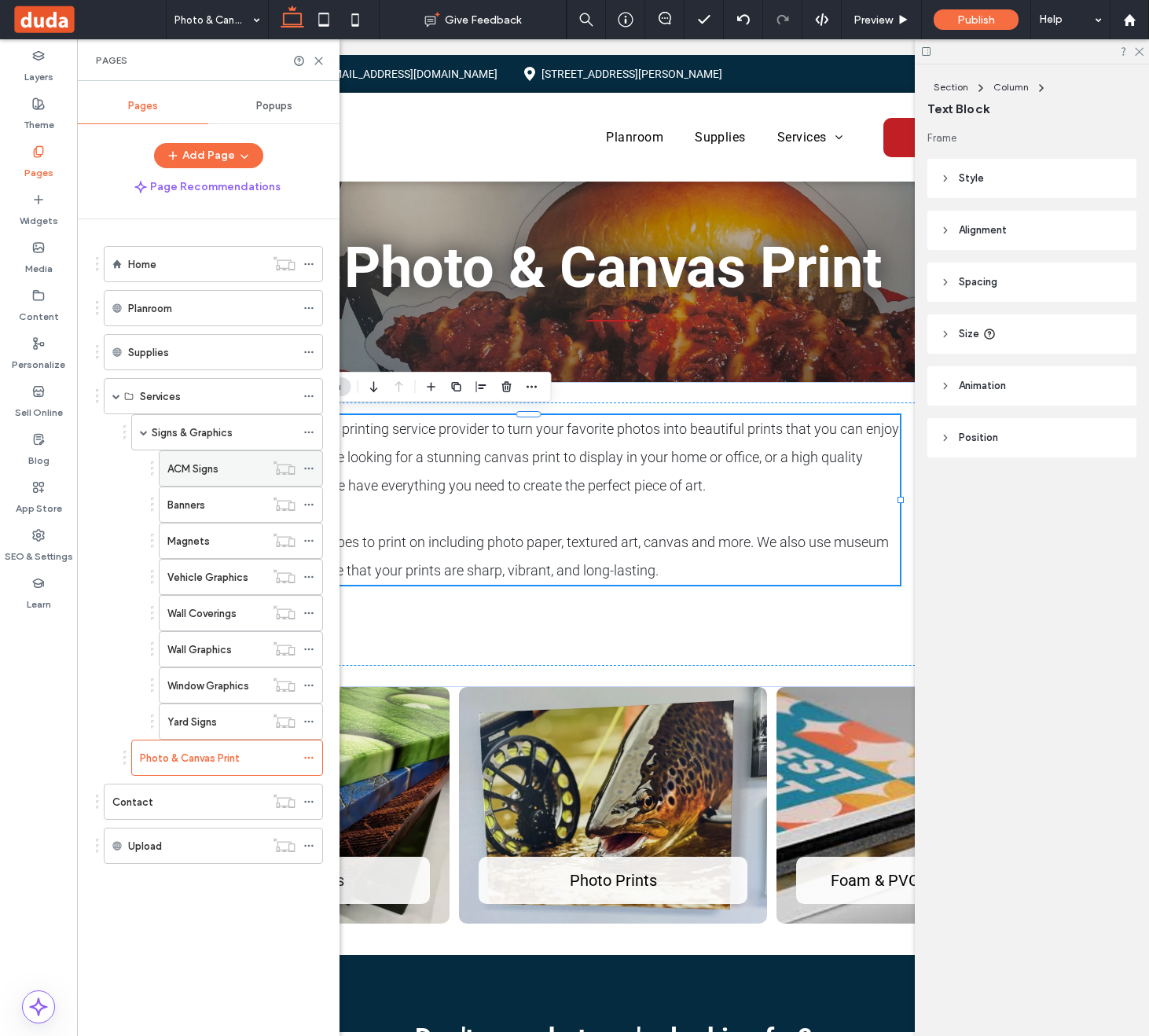
click at [221, 469] on div "ACM Signs" at bounding box center [216, 469] width 98 height 17
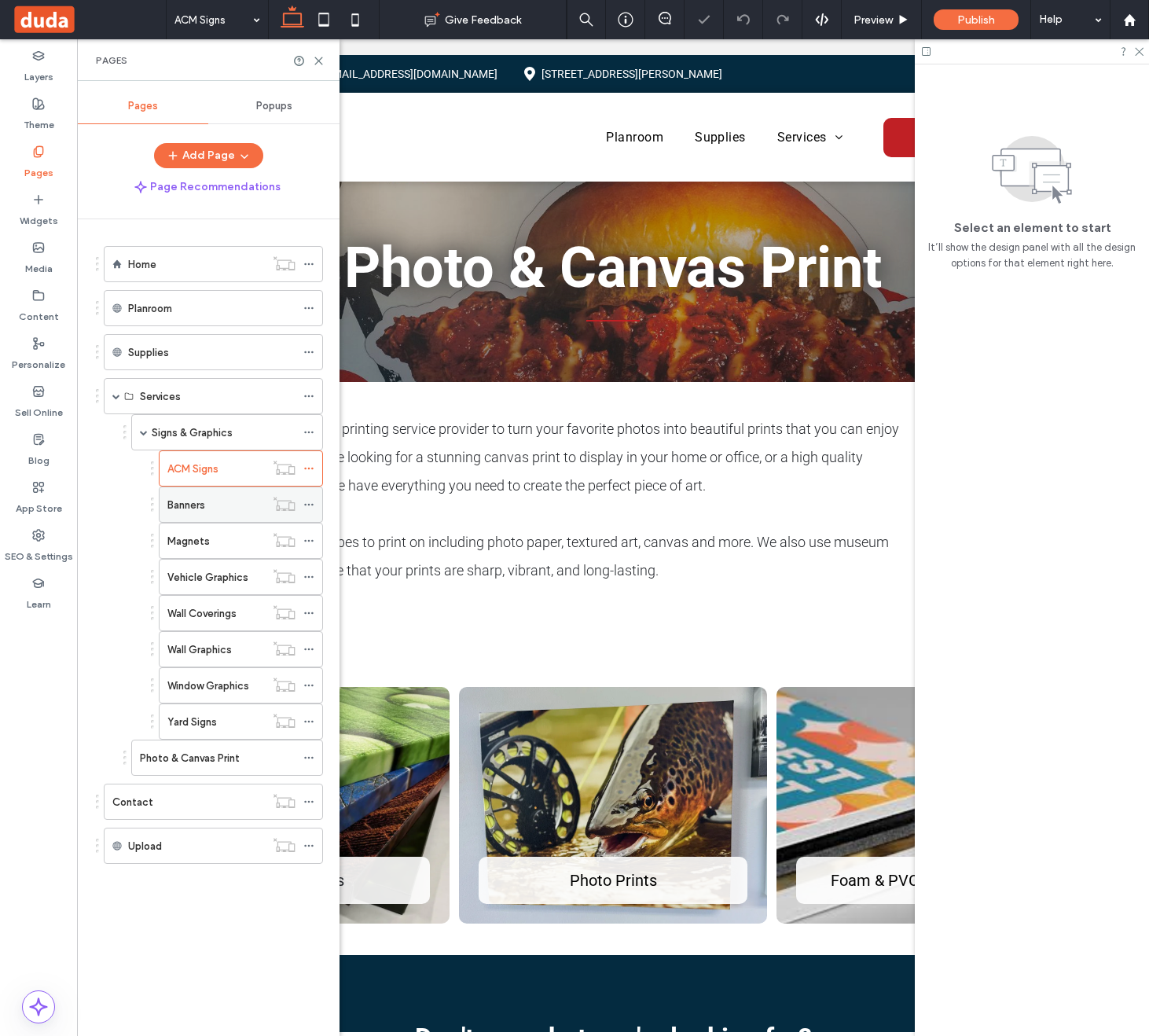
click at [174, 515] on div "Banners" at bounding box center [216, 505] width 98 height 35
click at [320, 66] on icon at bounding box center [318, 61] width 12 height 12
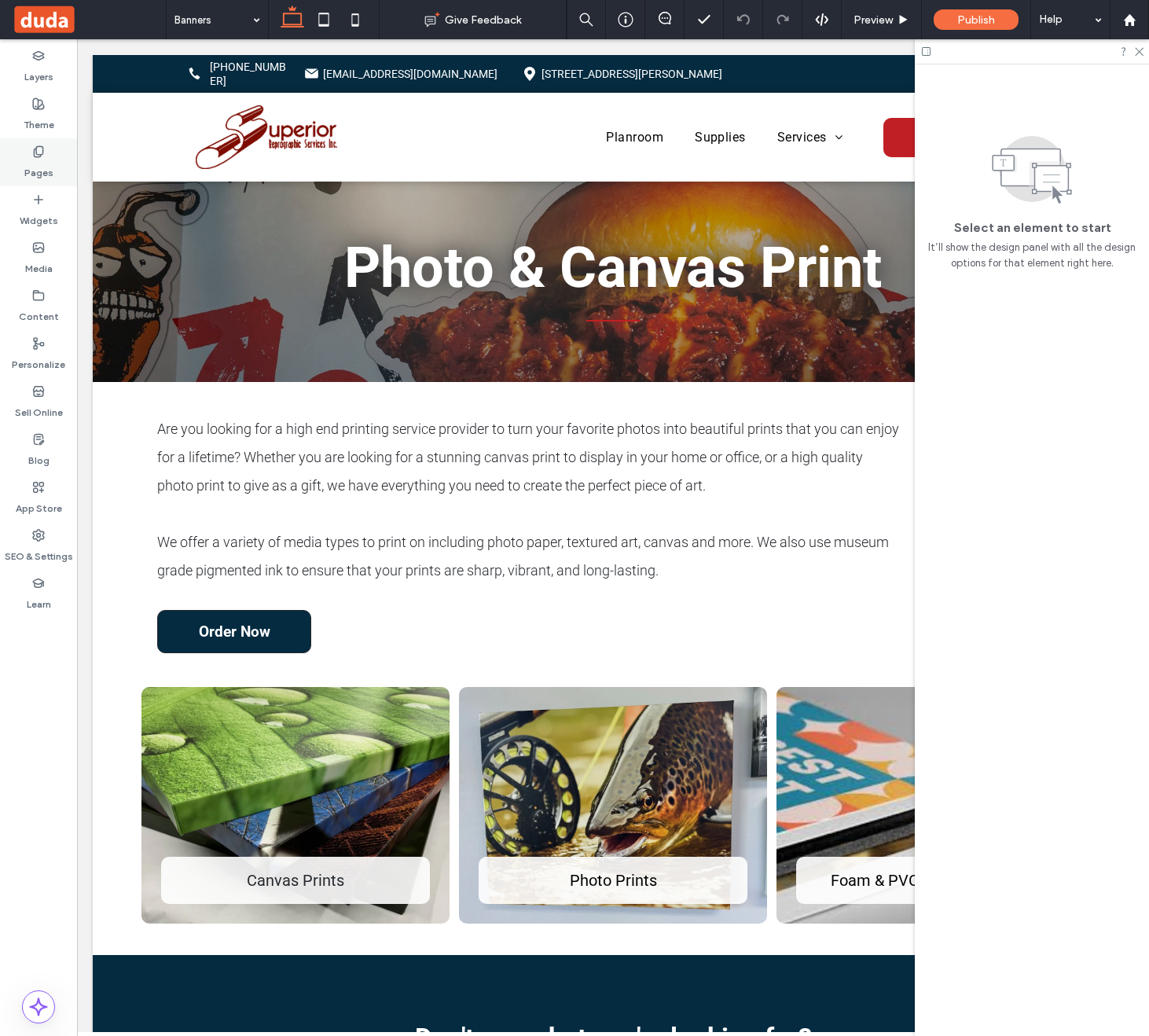
click at [41, 146] on use at bounding box center [38, 151] width 9 height 10
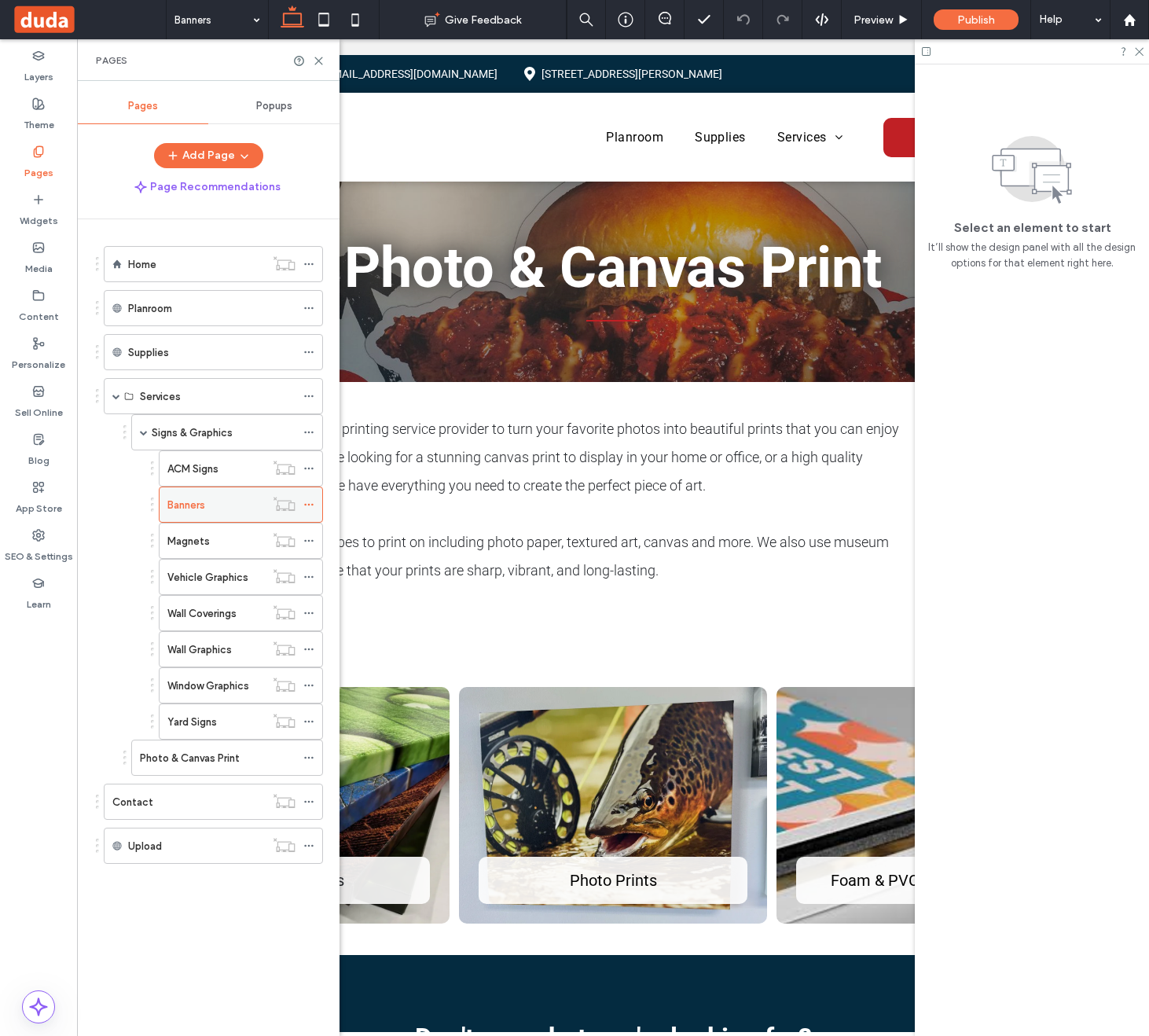
click at [313, 506] on icon at bounding box center [309, 505] width 11 height 11
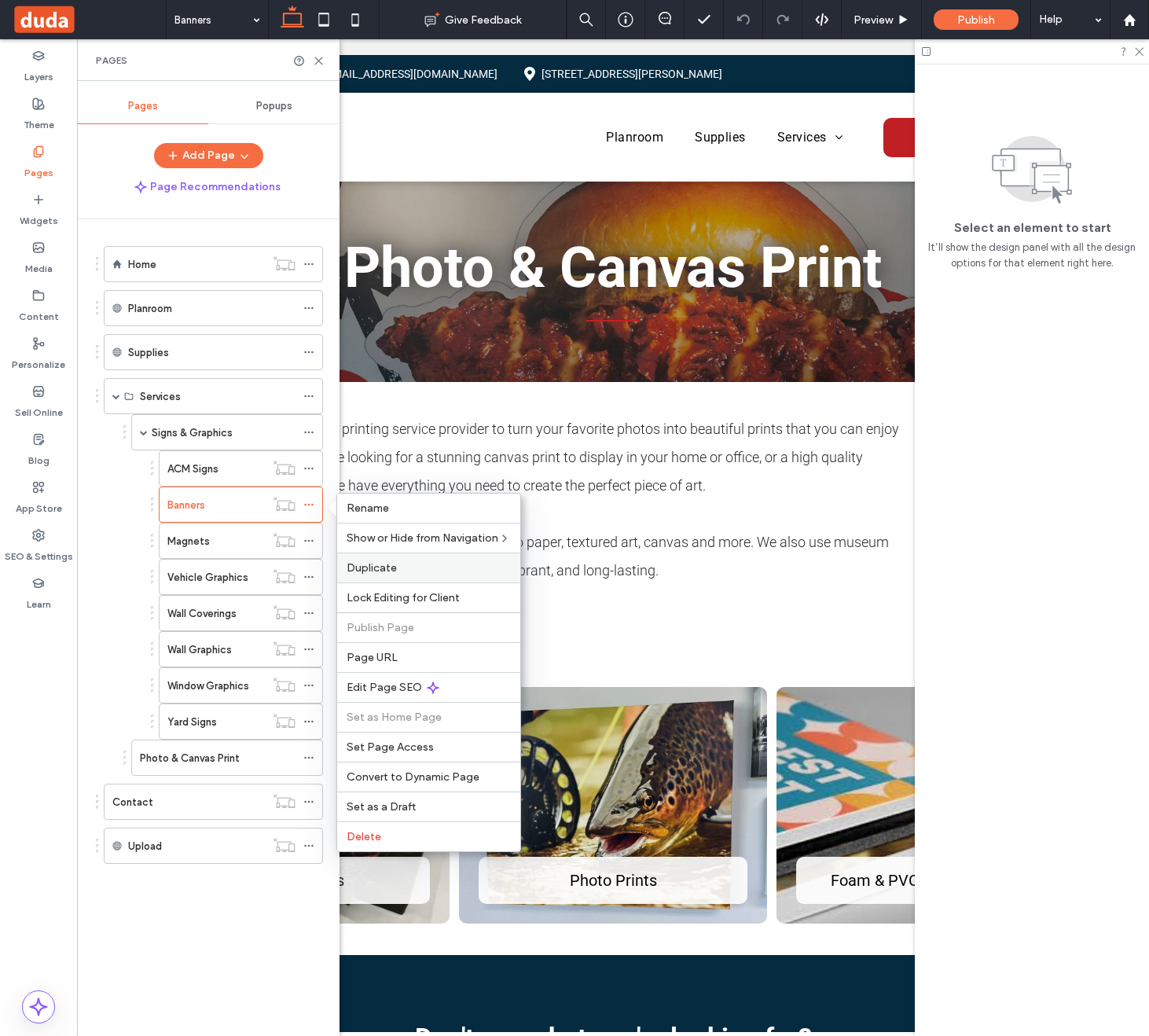
click at [402, 566] on label "Duplicate" at bounding box center [429, 567] width 164 height 13
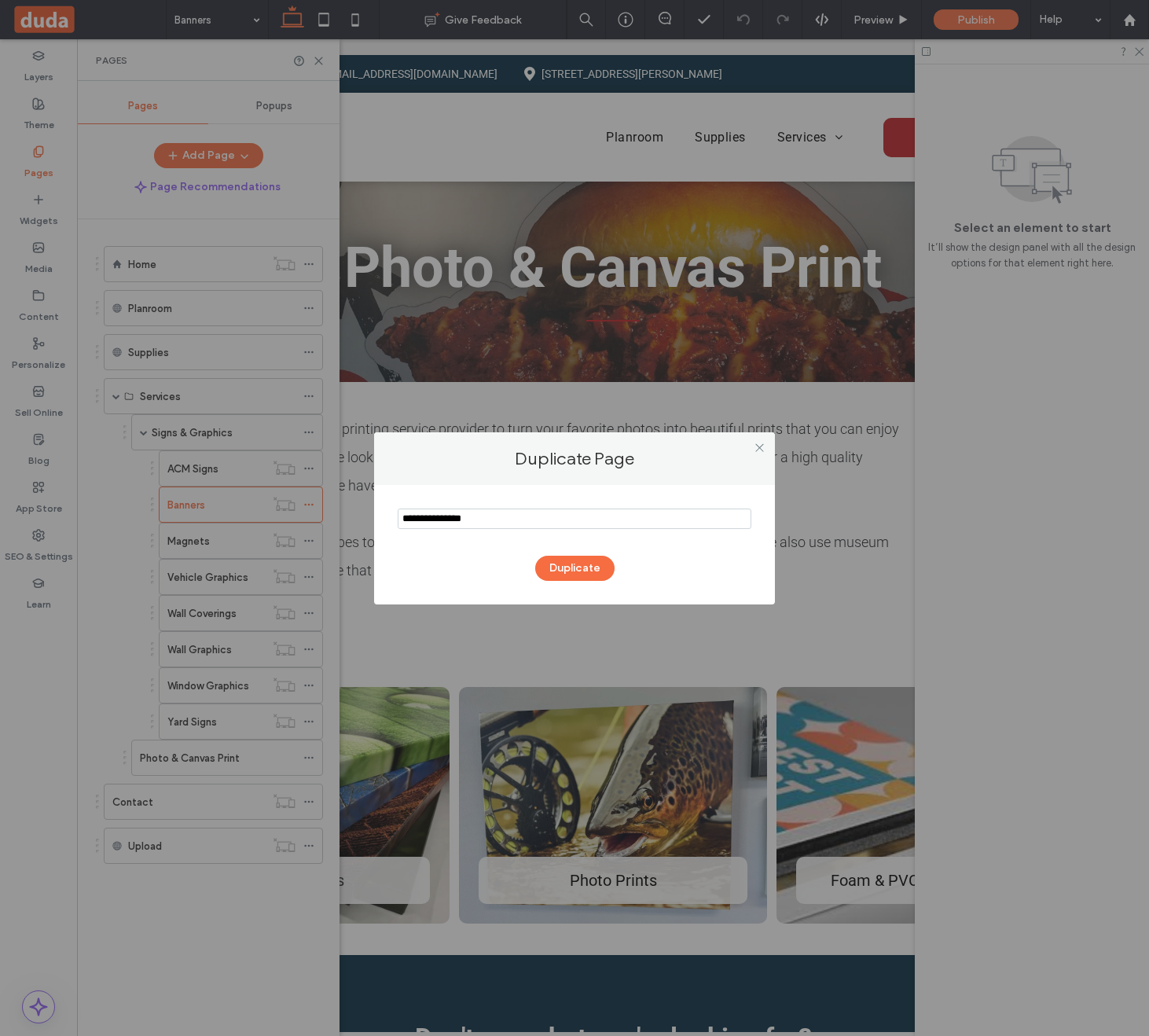
click at [462, 519] on input "notEmpty" at bounding box center [574, 518] width 354 height 21
click at [468, 513] on input "notEmpty" at bounding box center [574, 518] width 354 height 21
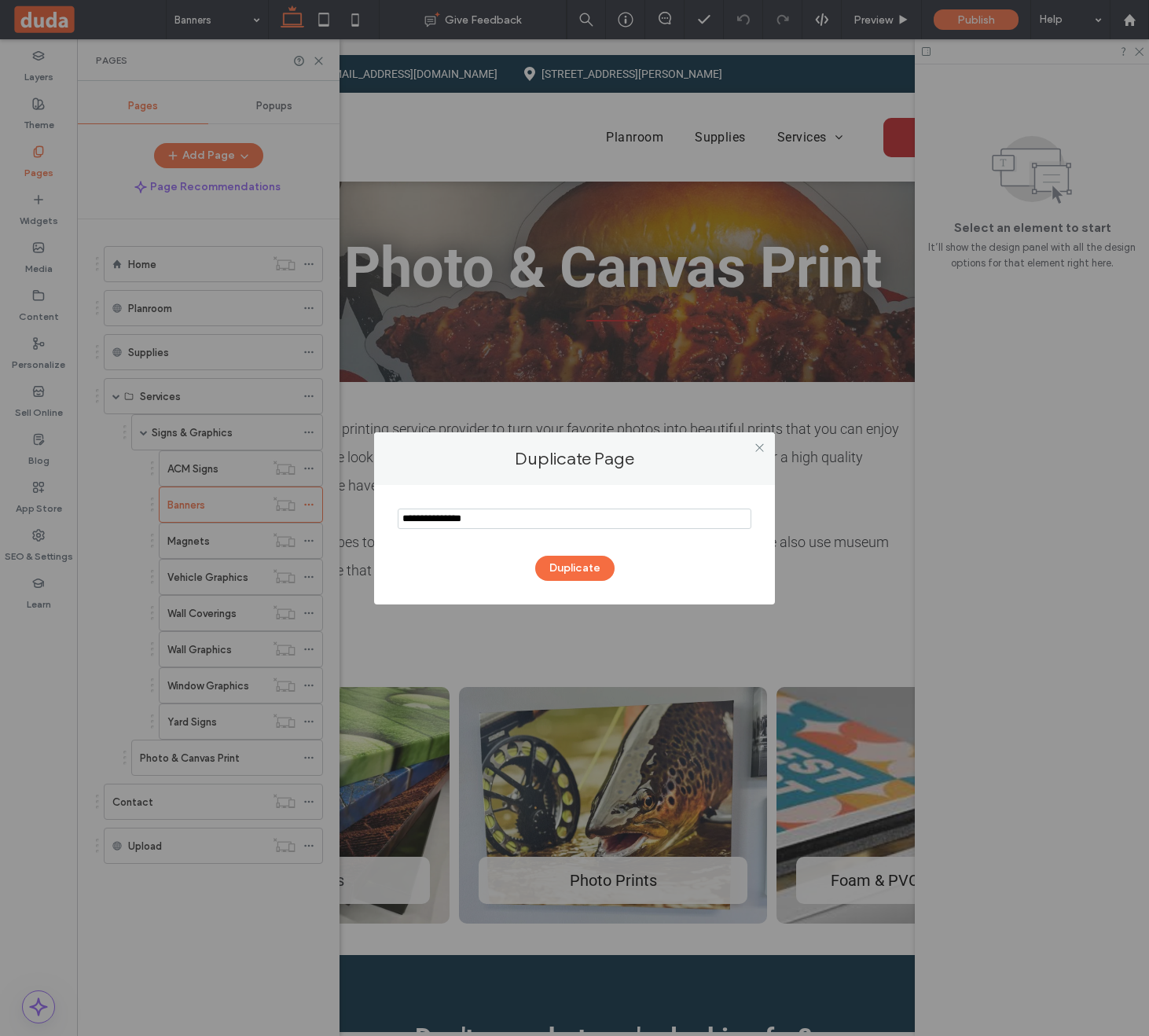
click at [468, 513] on input "notEmpty" at bounding box center [574, 518] width 354 height 21
type input "**********"
click at [575, 573] on button "Duplicate" at bounding box center [574, 568] width 80 height 25
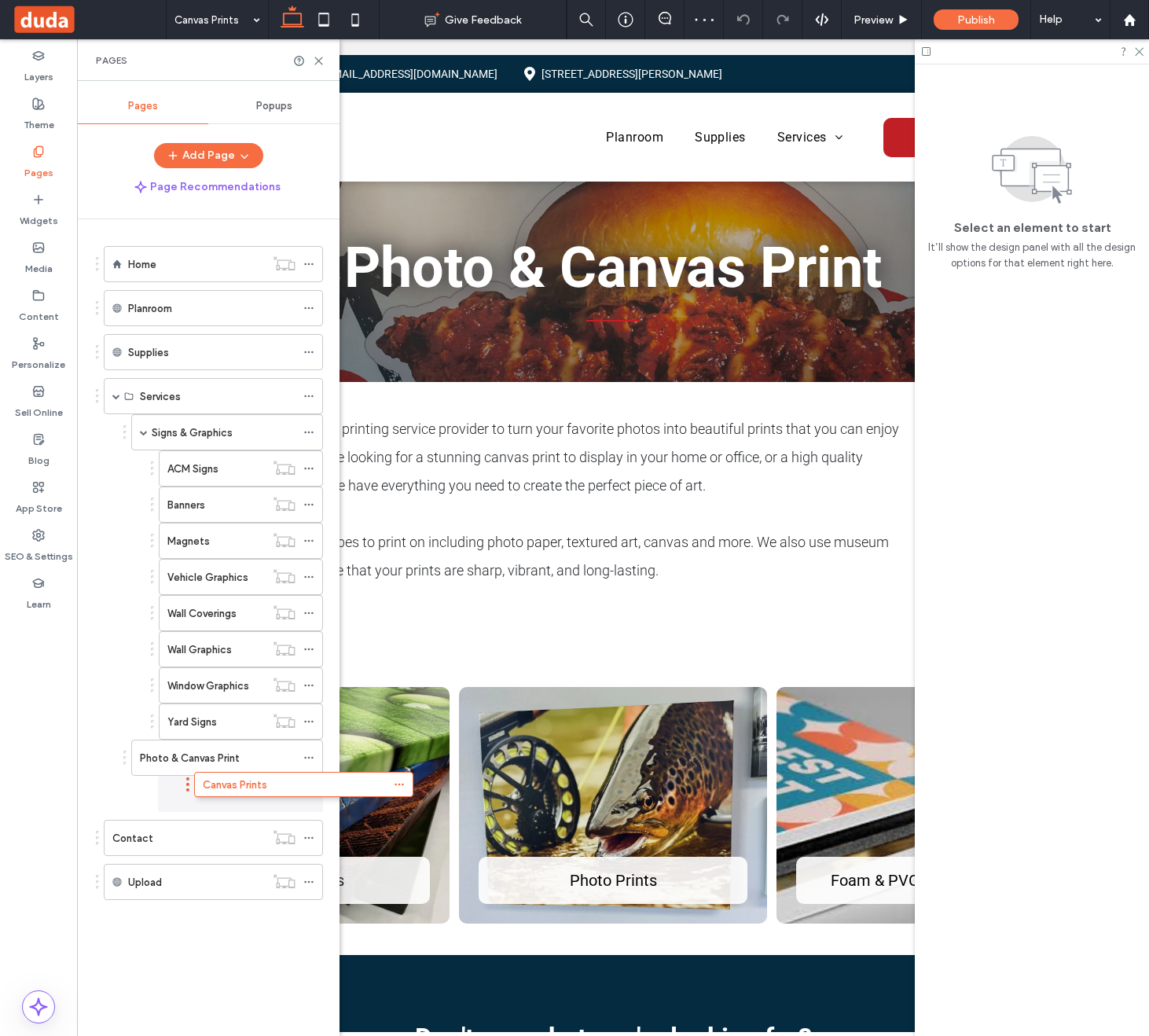
drag, startPoint x: 97, startPoint y: 895, endPoint x: 187, endPoint y: 795, distance: 134.5
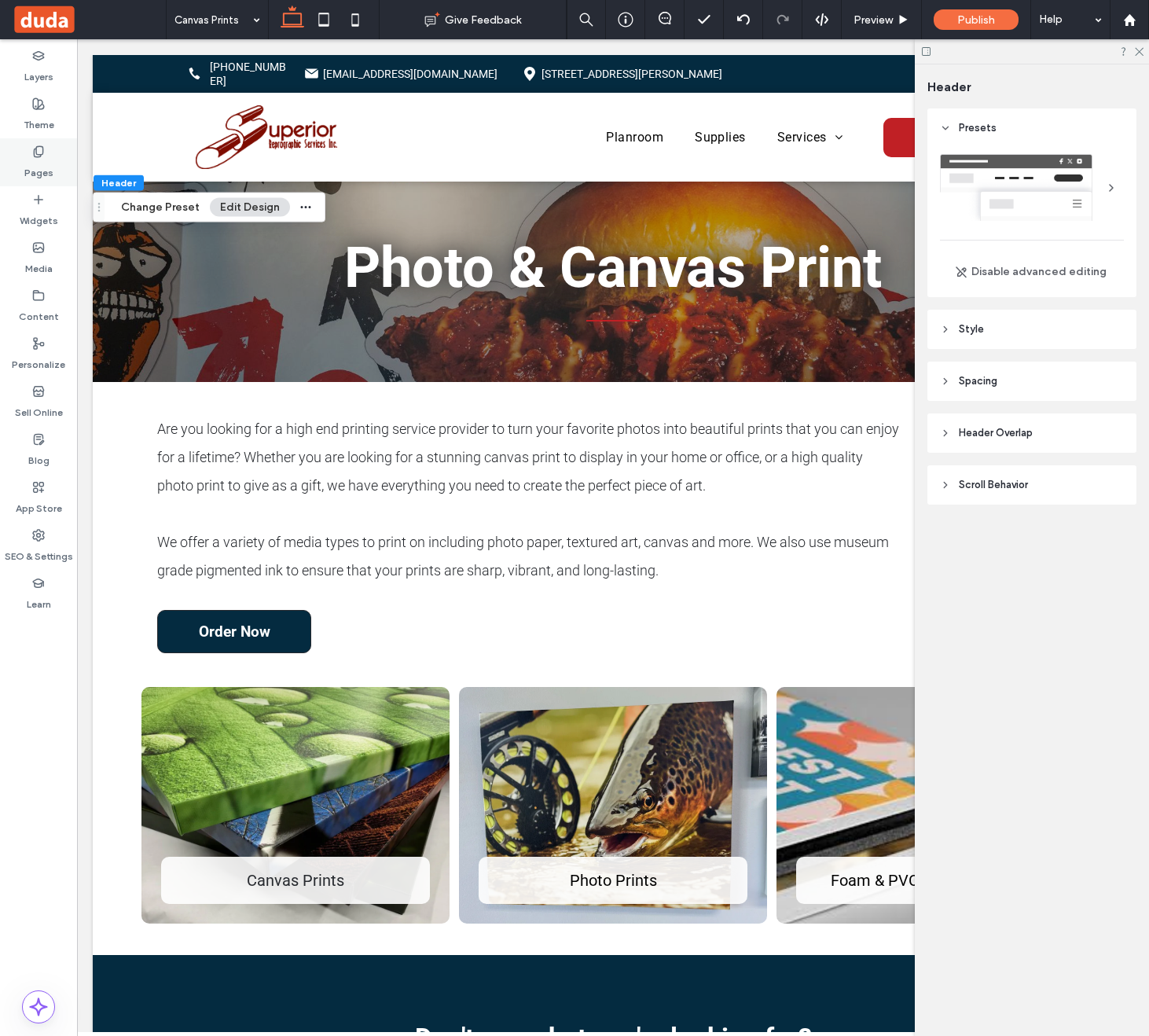
click at [36, 155] on icon at bounding box center [39, 151] width 13 height 13
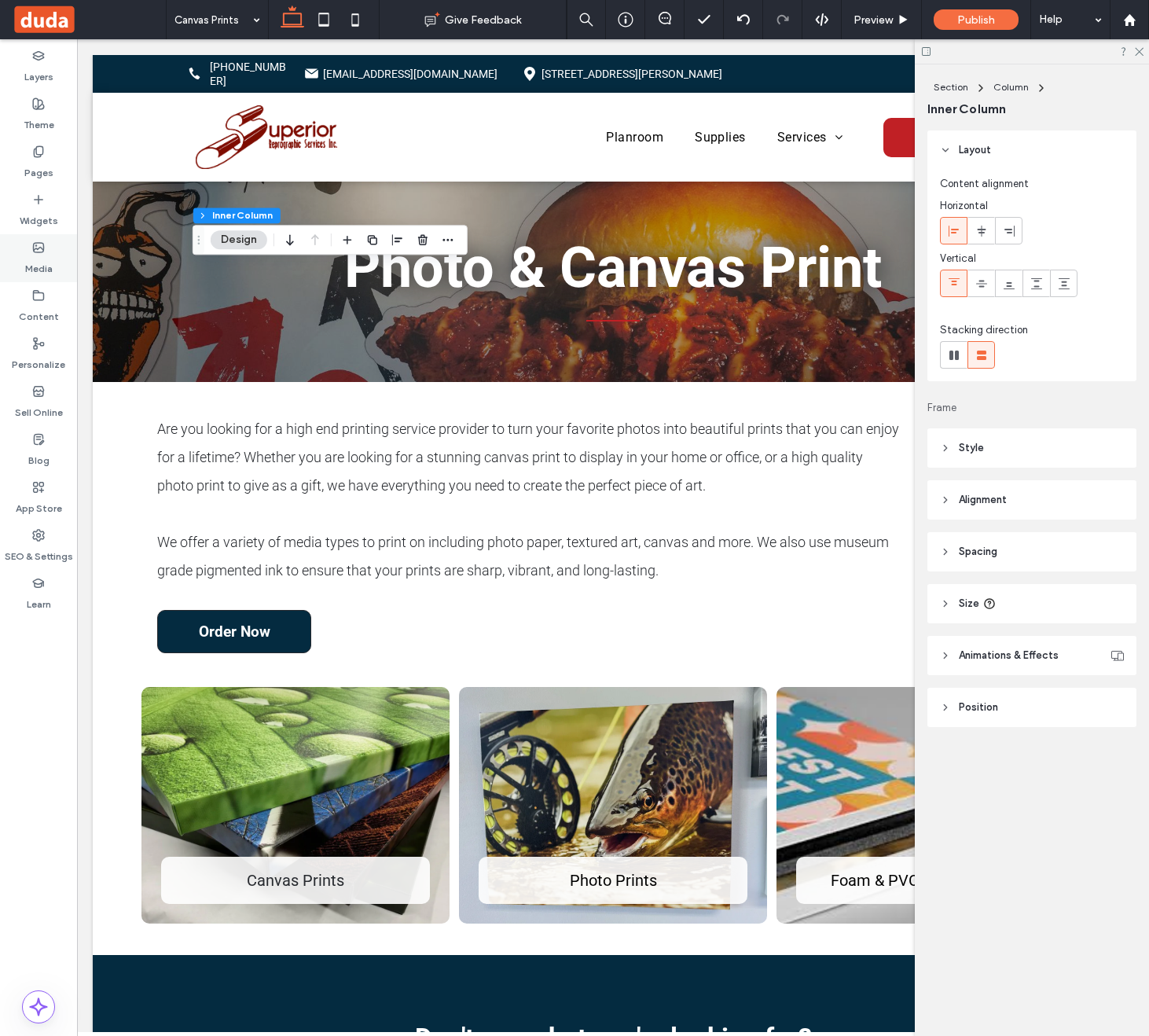
type input "**"
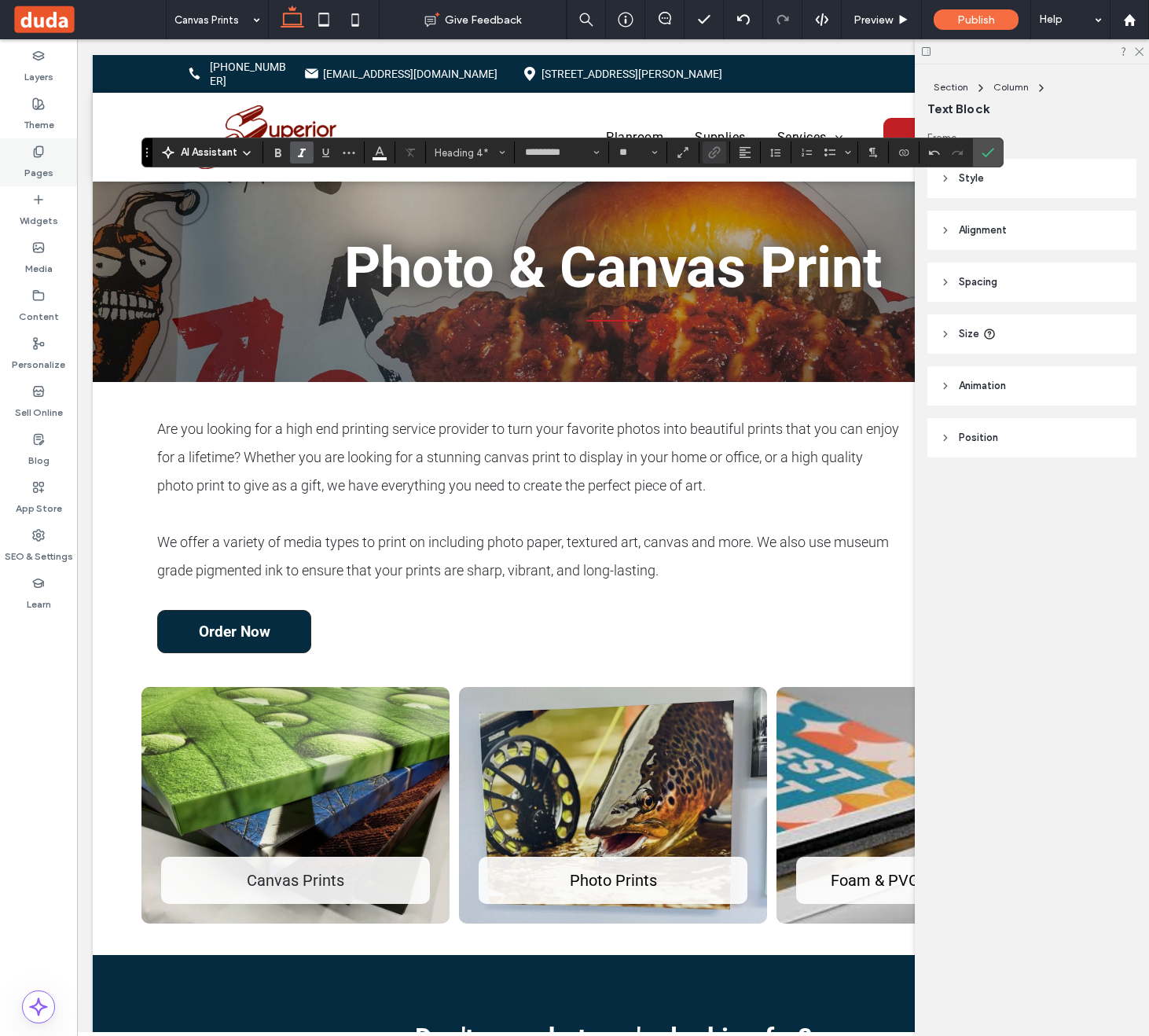
click at [40, 151] on icon at bounding box center [39, 151] width 13 height 13
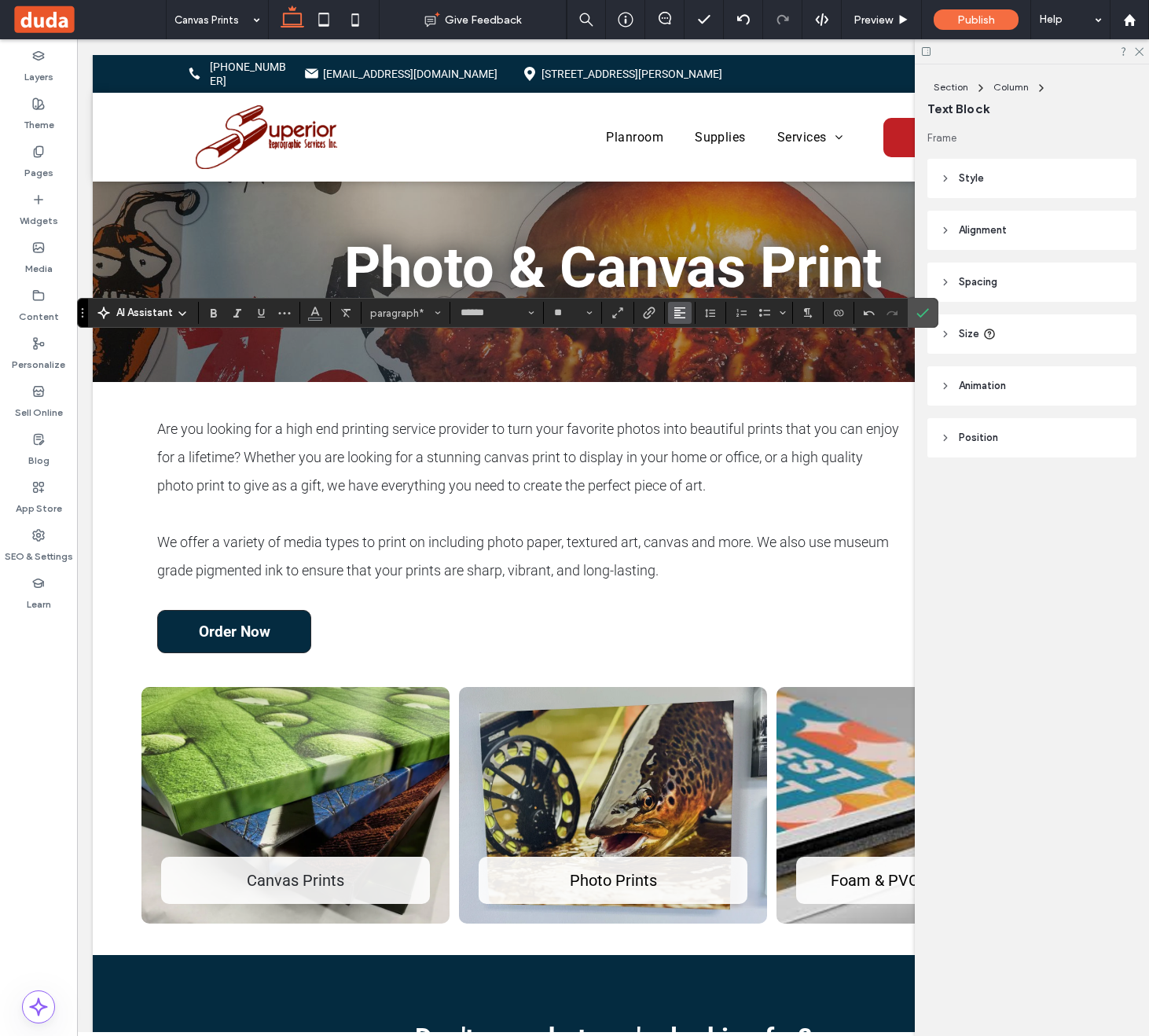
click at [678, 313] on icon "Alignment" at bounding box center [680, 312] width 13 height 13
click at [717, 313] on button "Line Height" at bounding box center [711, 312] width 24 height 22
click at [730, 398] on div "Double" at bounding box center [735, 404] width 39 height 12
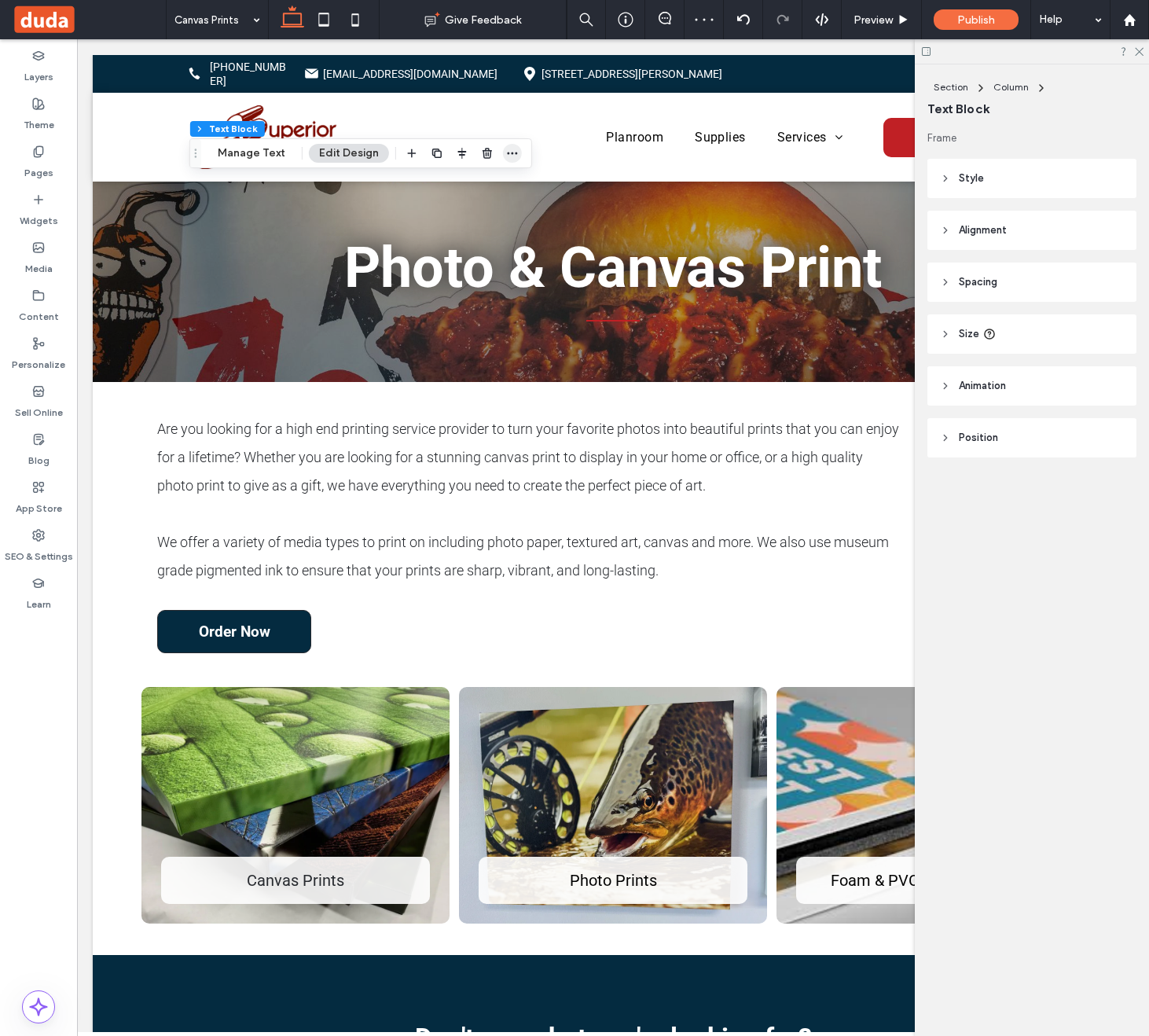
click at [512, 150] on icon "button" at bounding box center [512, 153] width 13 height 13
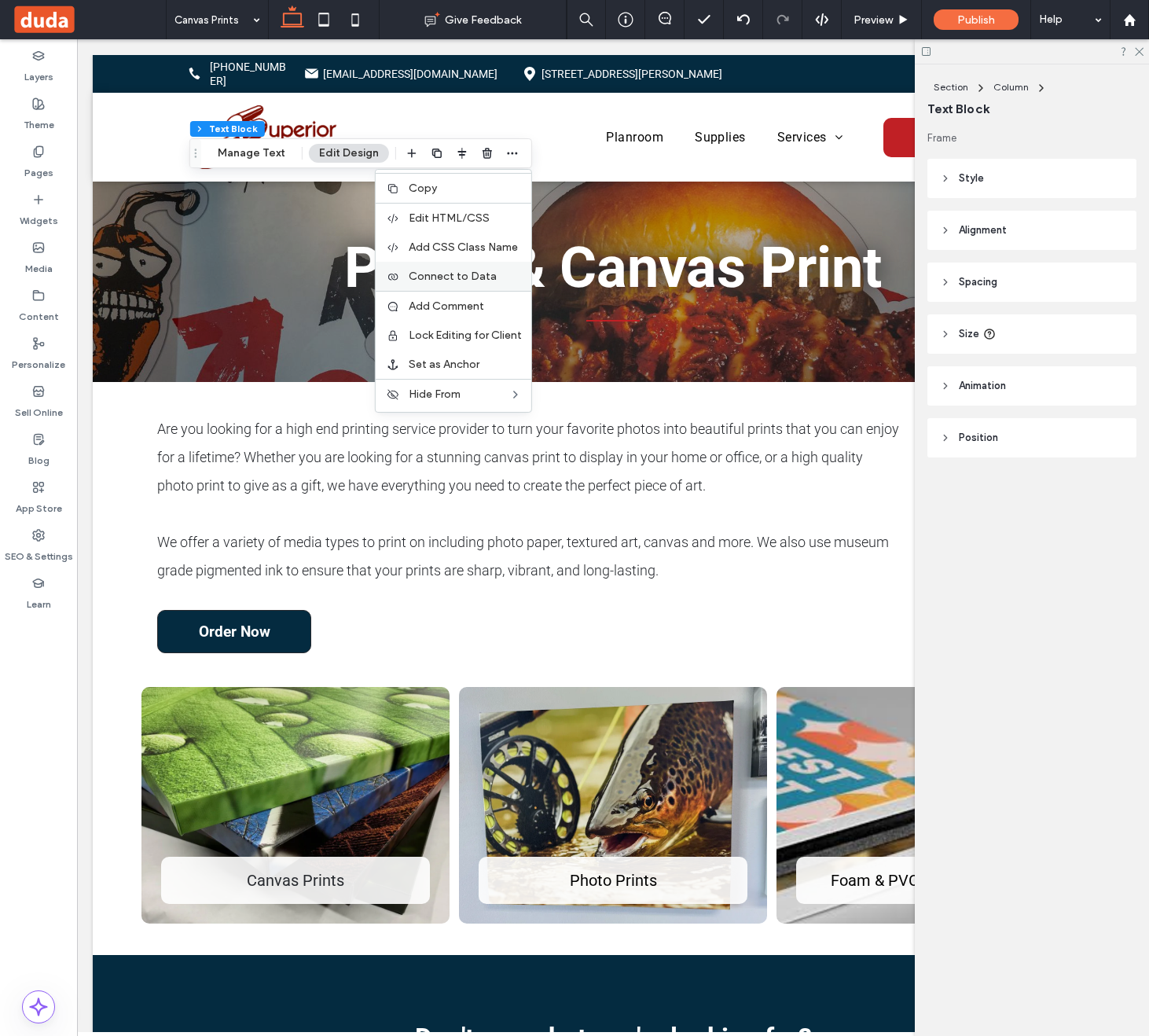
click at [473, 274] on span "Connect to Data" at bounding box center [453, 276] width 88 height 13
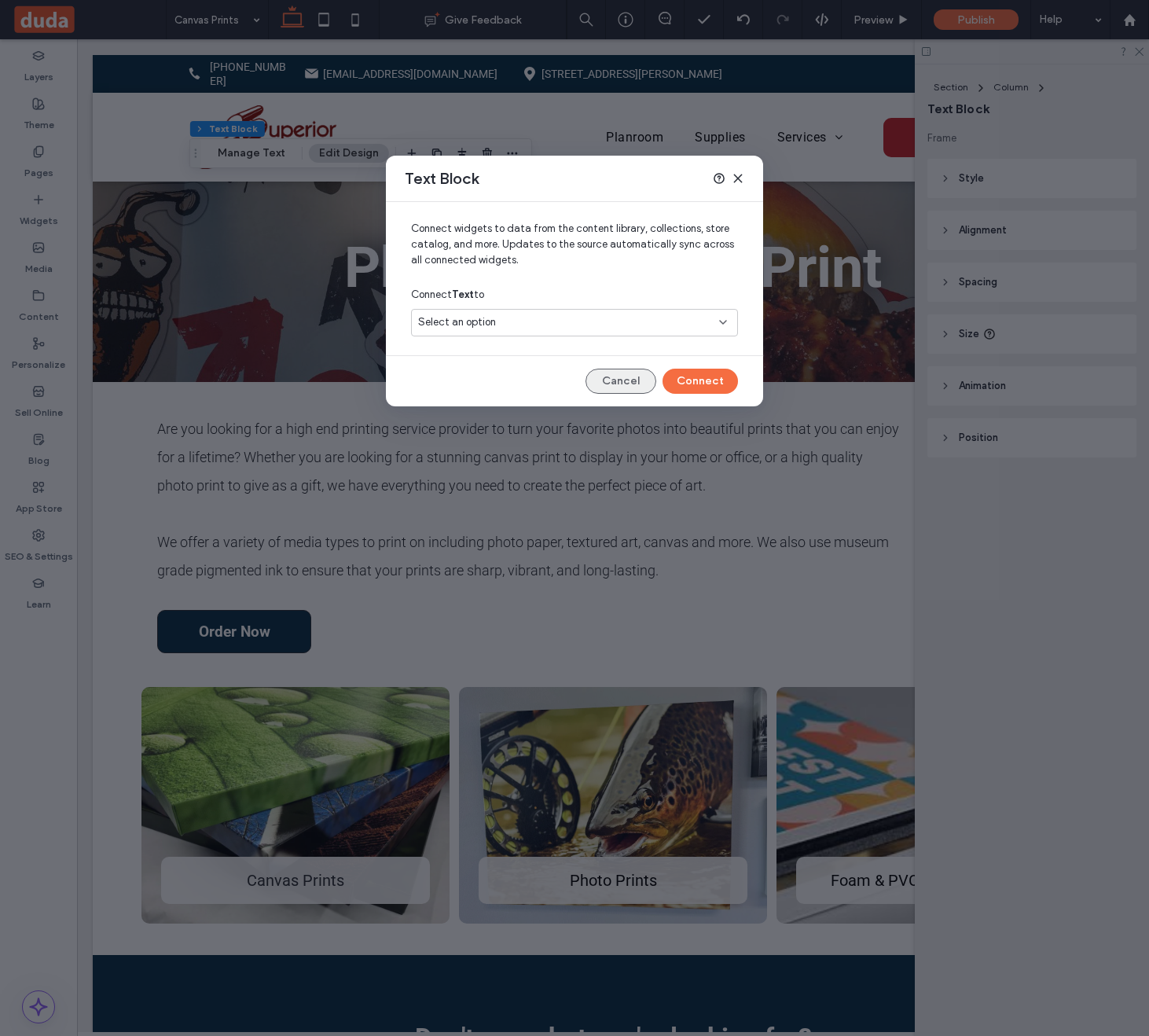
click at [631, 381] on button "Cancel" at bounding box center [621, 381] width 71 height 25
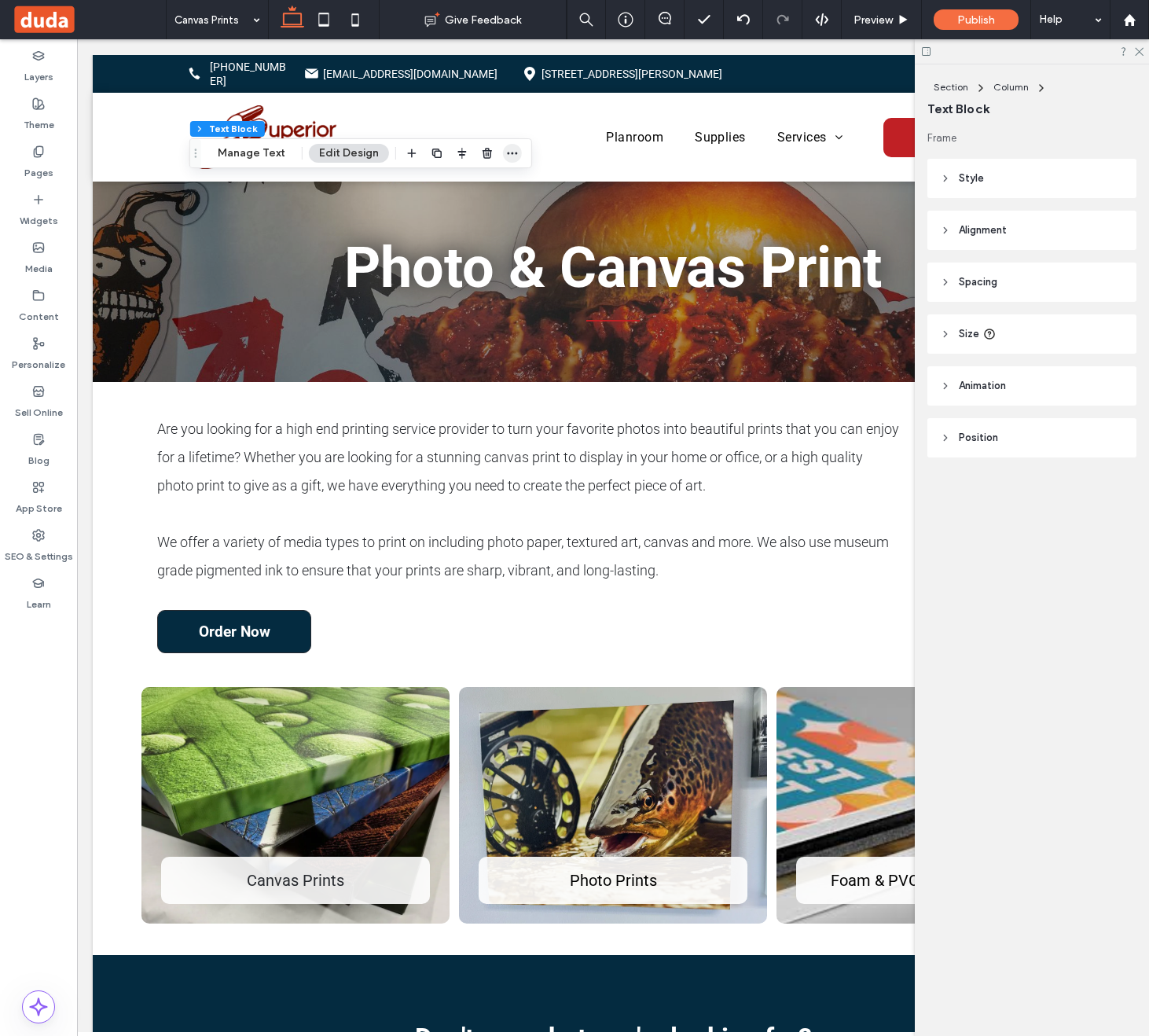
click at [510, 152] on use "button" at bounding box center [511, 153] width 10 height 2
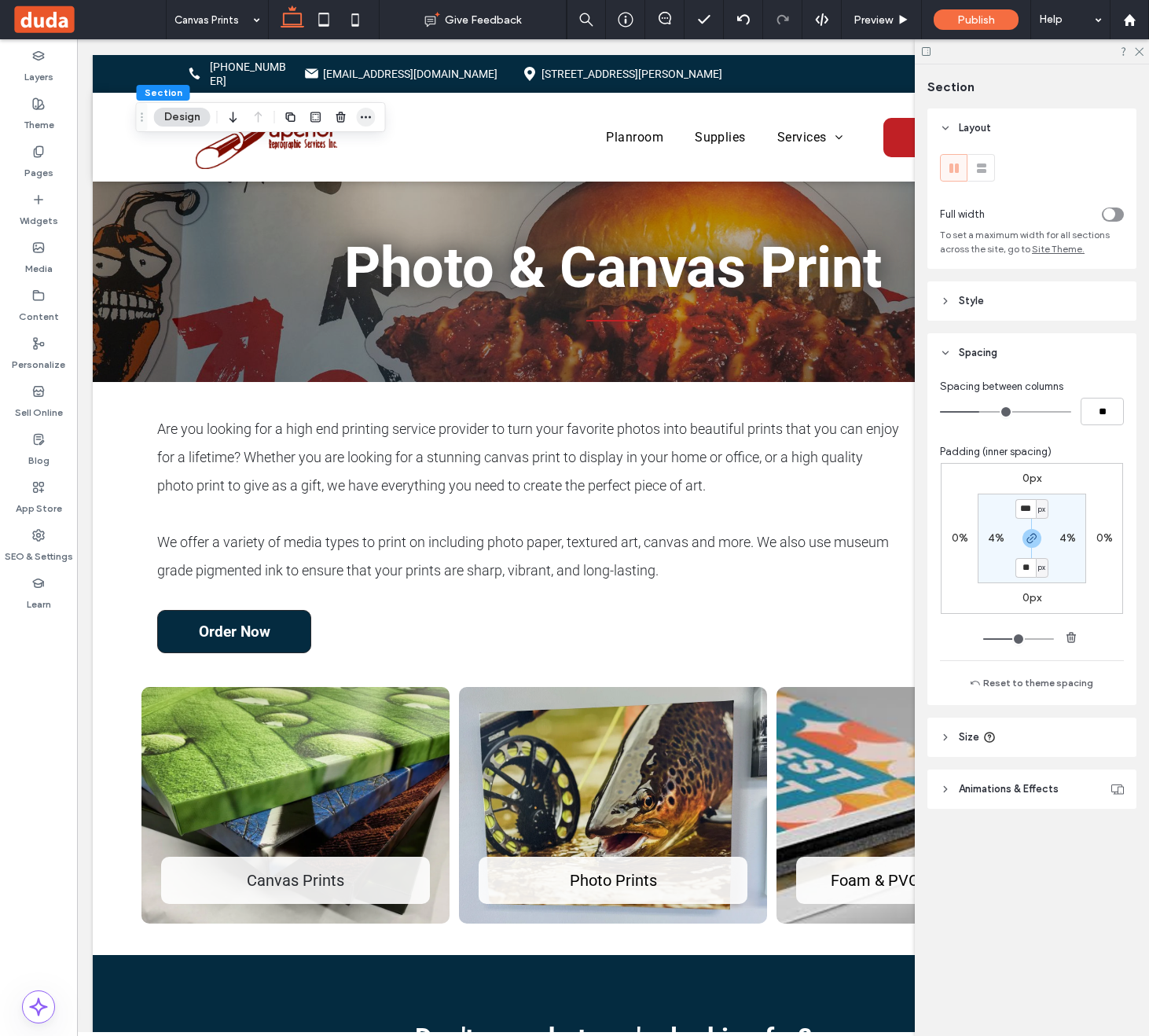
click at [371, 113] on icon "button" at bounding box center [366, 117] width 13 height 13
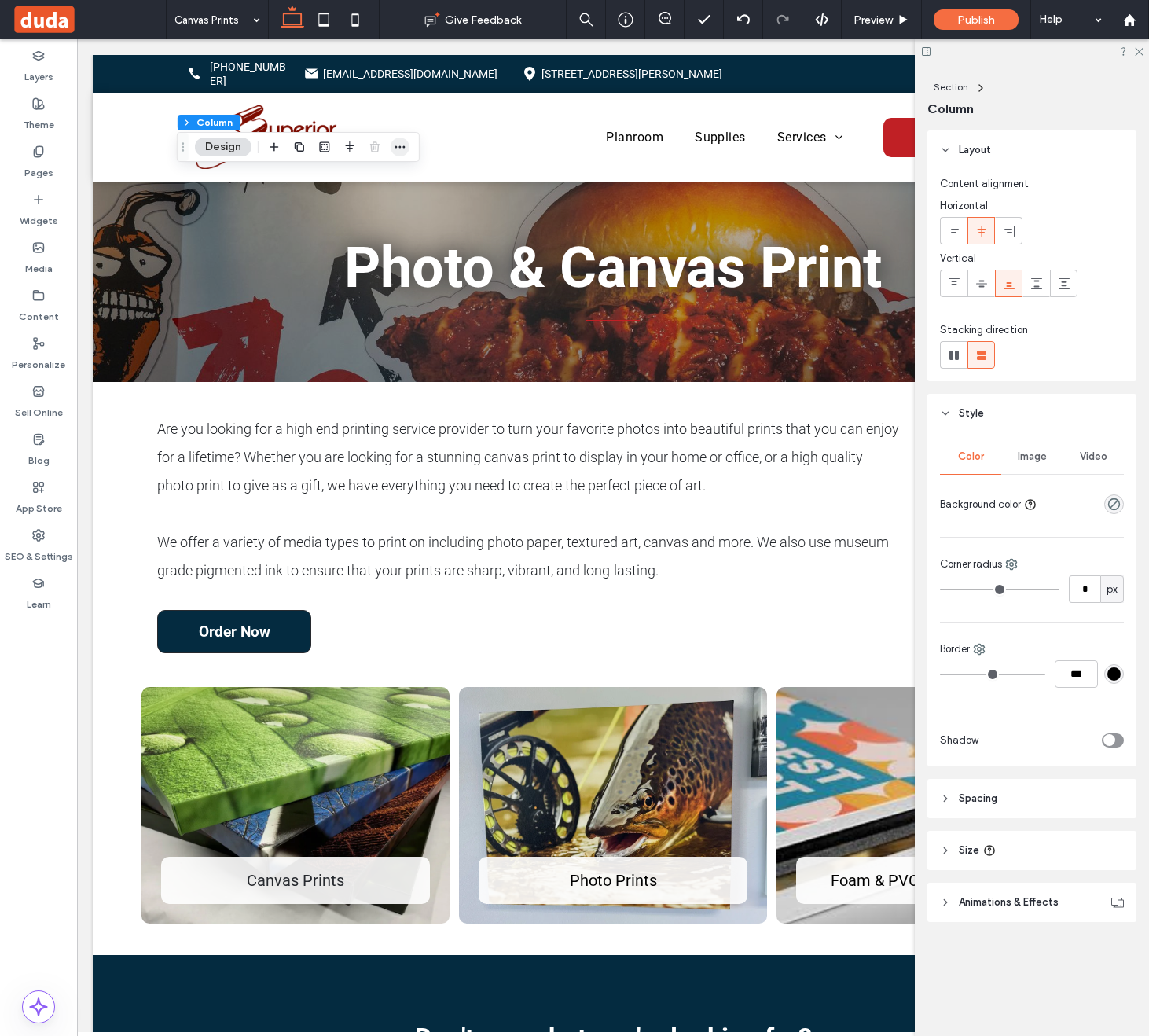
click at [399, 143] on icon "button" at bounding box center [400, 147] width 13 height 13
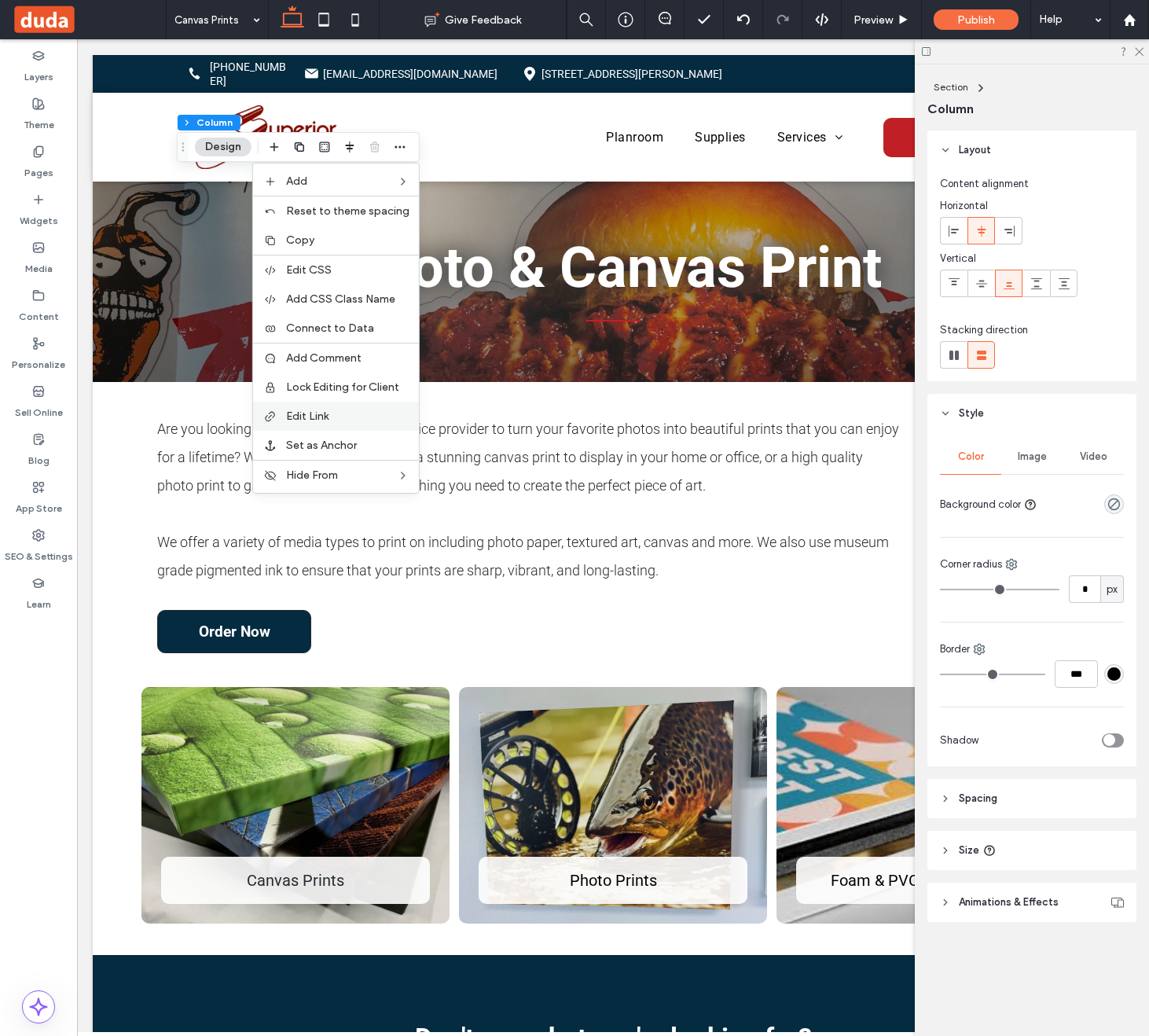
click at [354, 410] on label "Edit Link" at bounding box center [348, 416] width 123 height 13
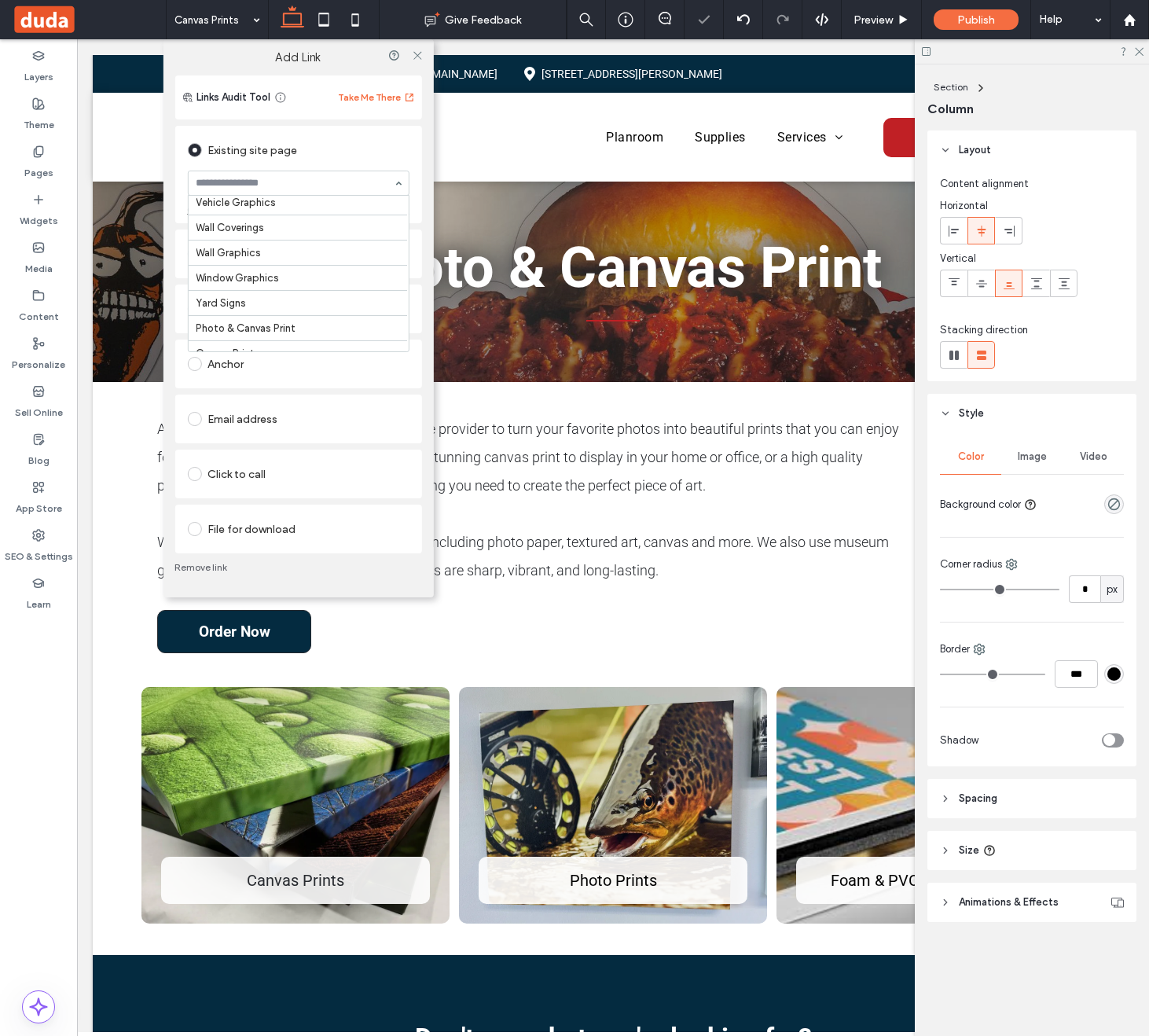
scroll to position [170, 0]
click at [418, 52] on icon at bounding box center [417, 55] width 12 height 12
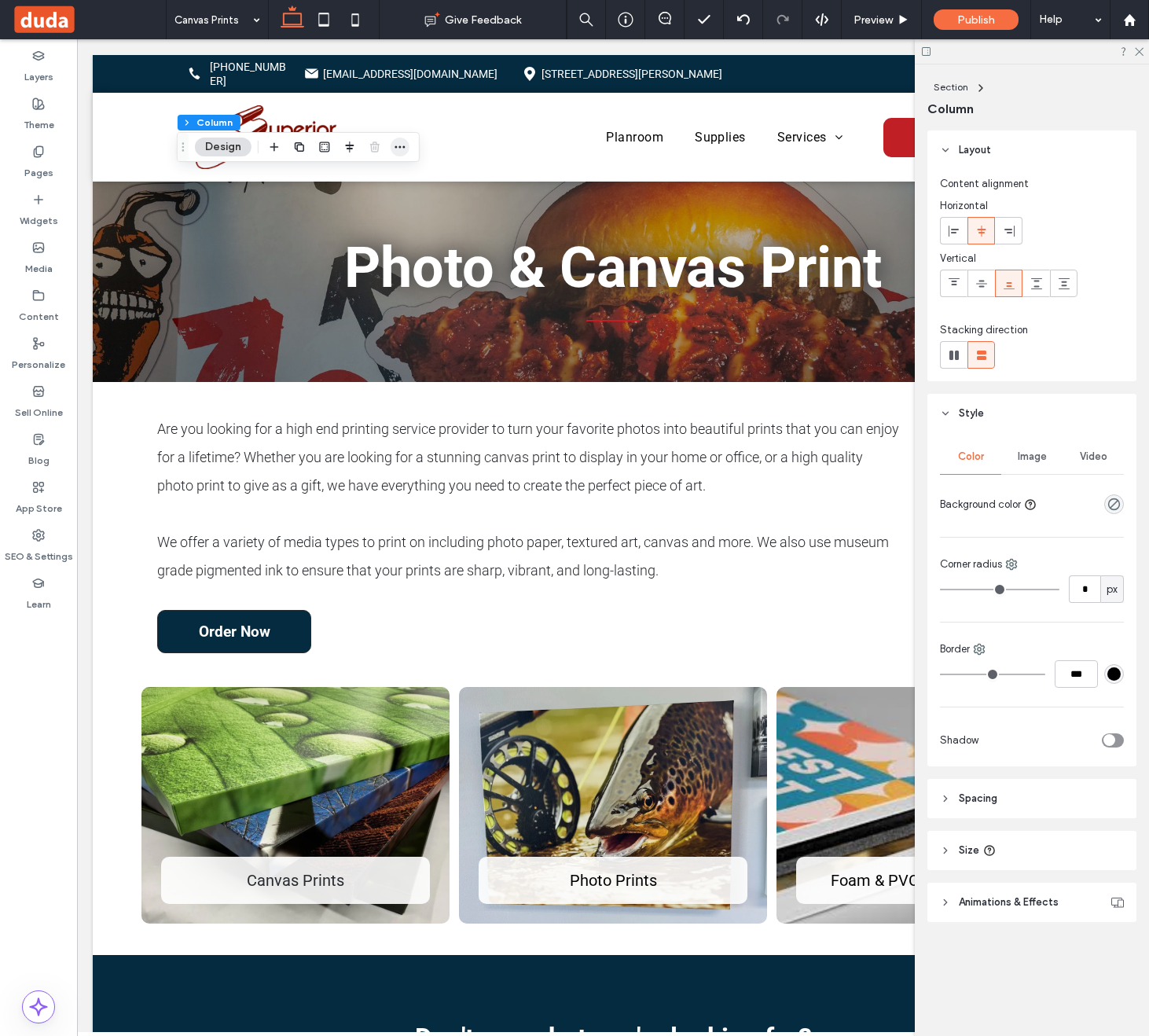
click at [400, 144] on icon "button" at bounding box center [400, 147] width 13 height 13
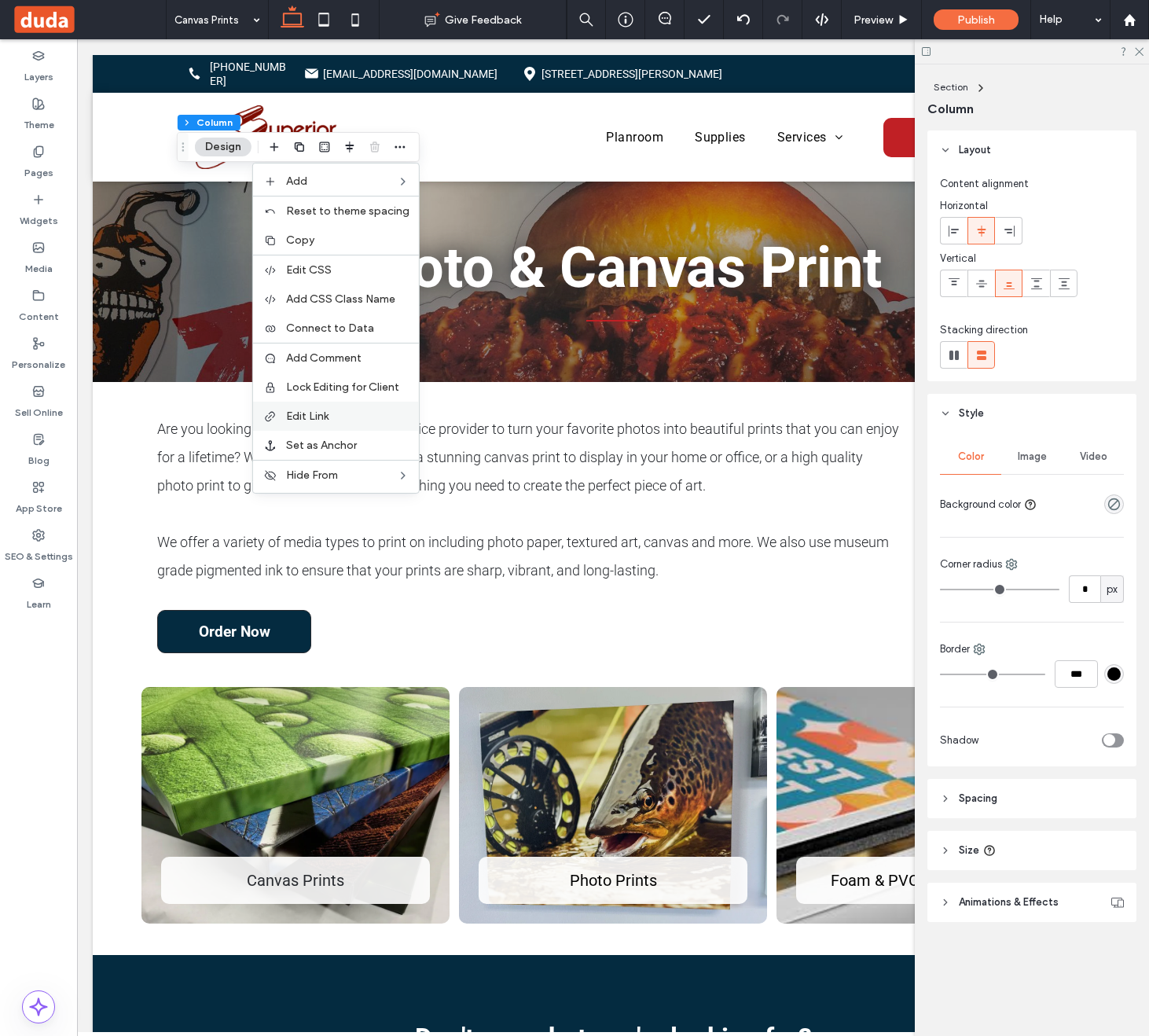
click at [359, 412] on label "Edit Link" at bounding box center [348, 416] width 123 height 13
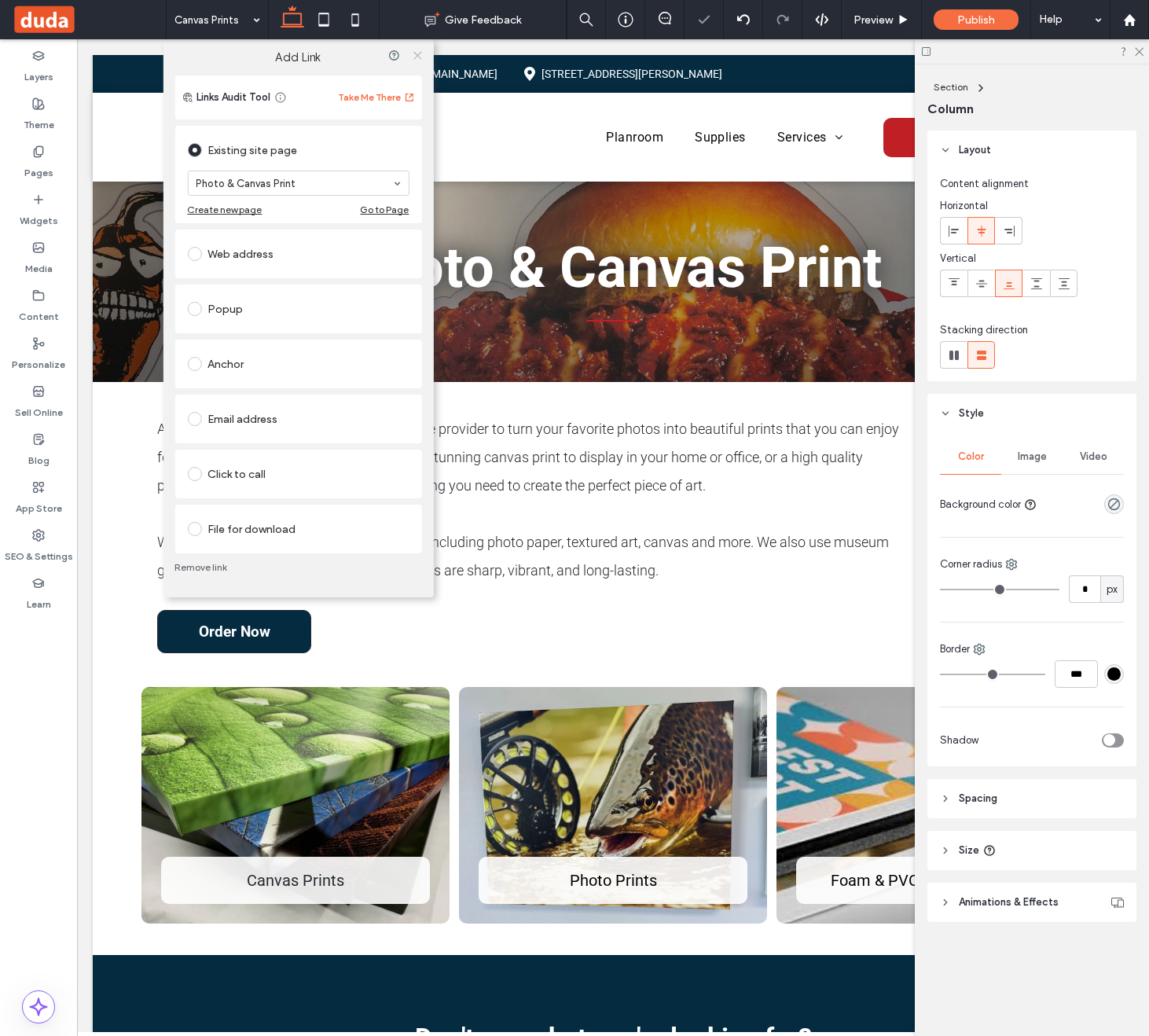
click at [420, 50] on icon at bounding box center [417, 55] width 12 height 12
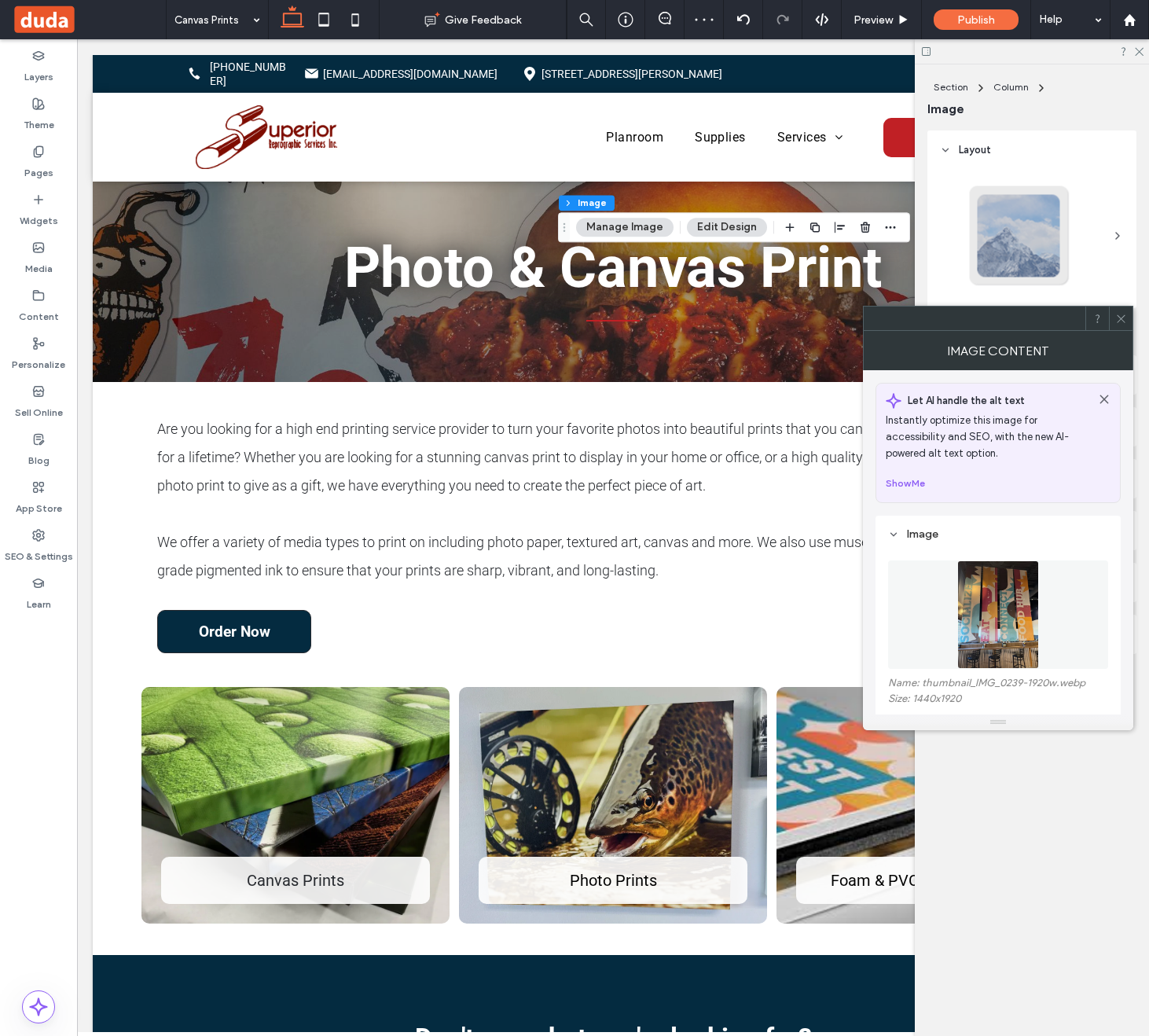
click at [997, 619] on img at bounding box center [998, 614] width 82 height 108
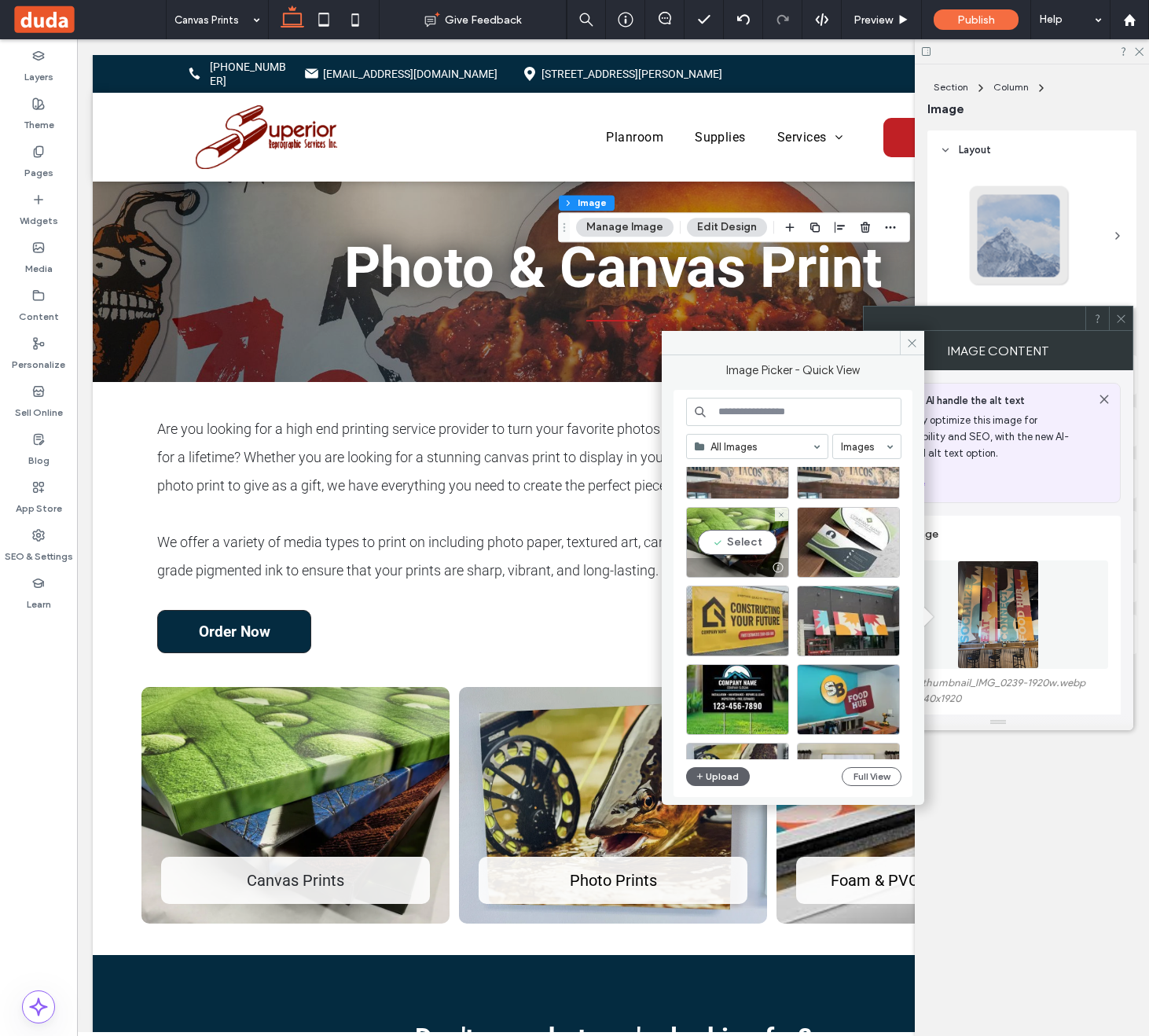
scroll to position [615, 0]
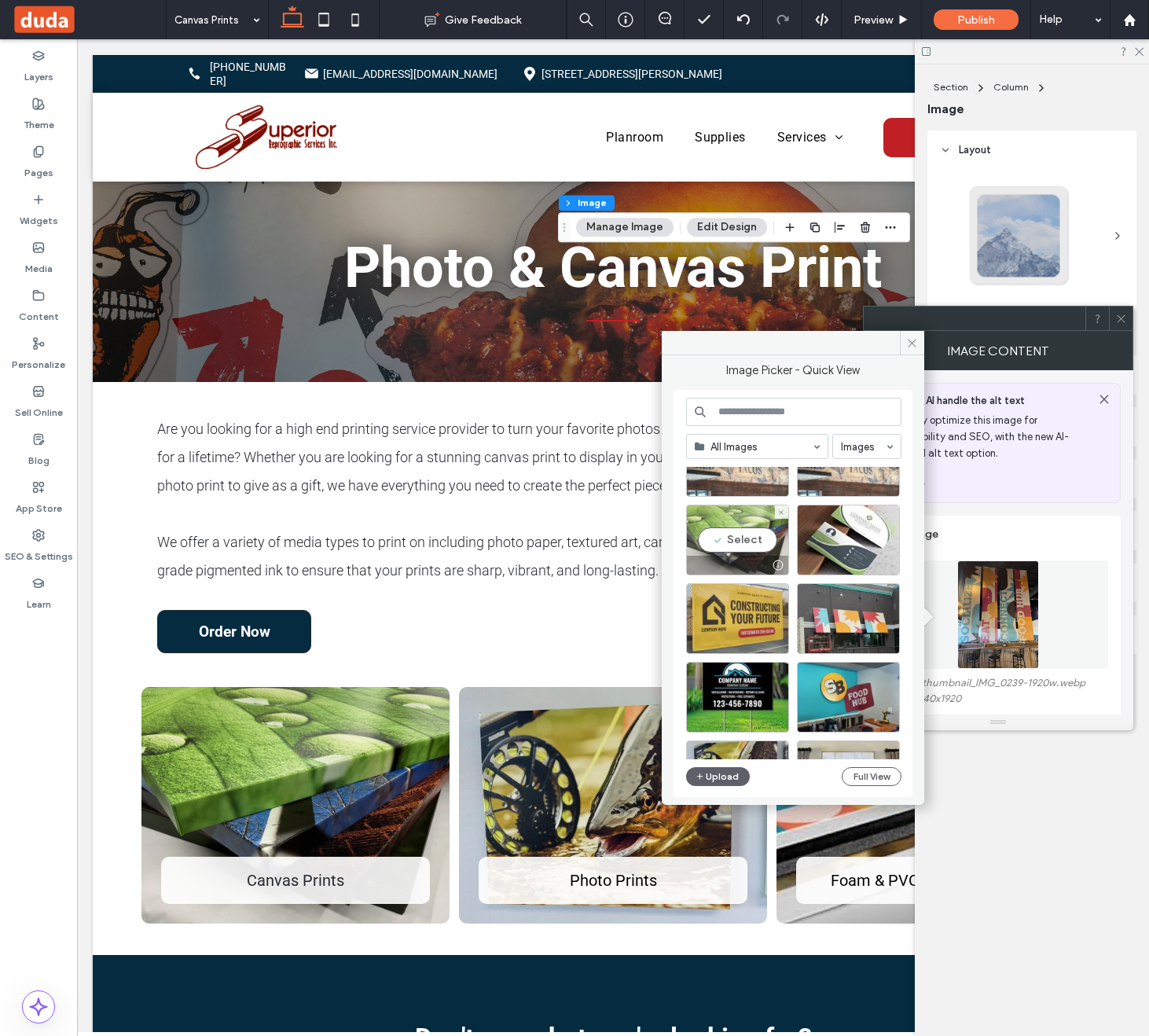
click at [744, 537] on div "Select" at bounding box center [738, 540] width 103 height 71
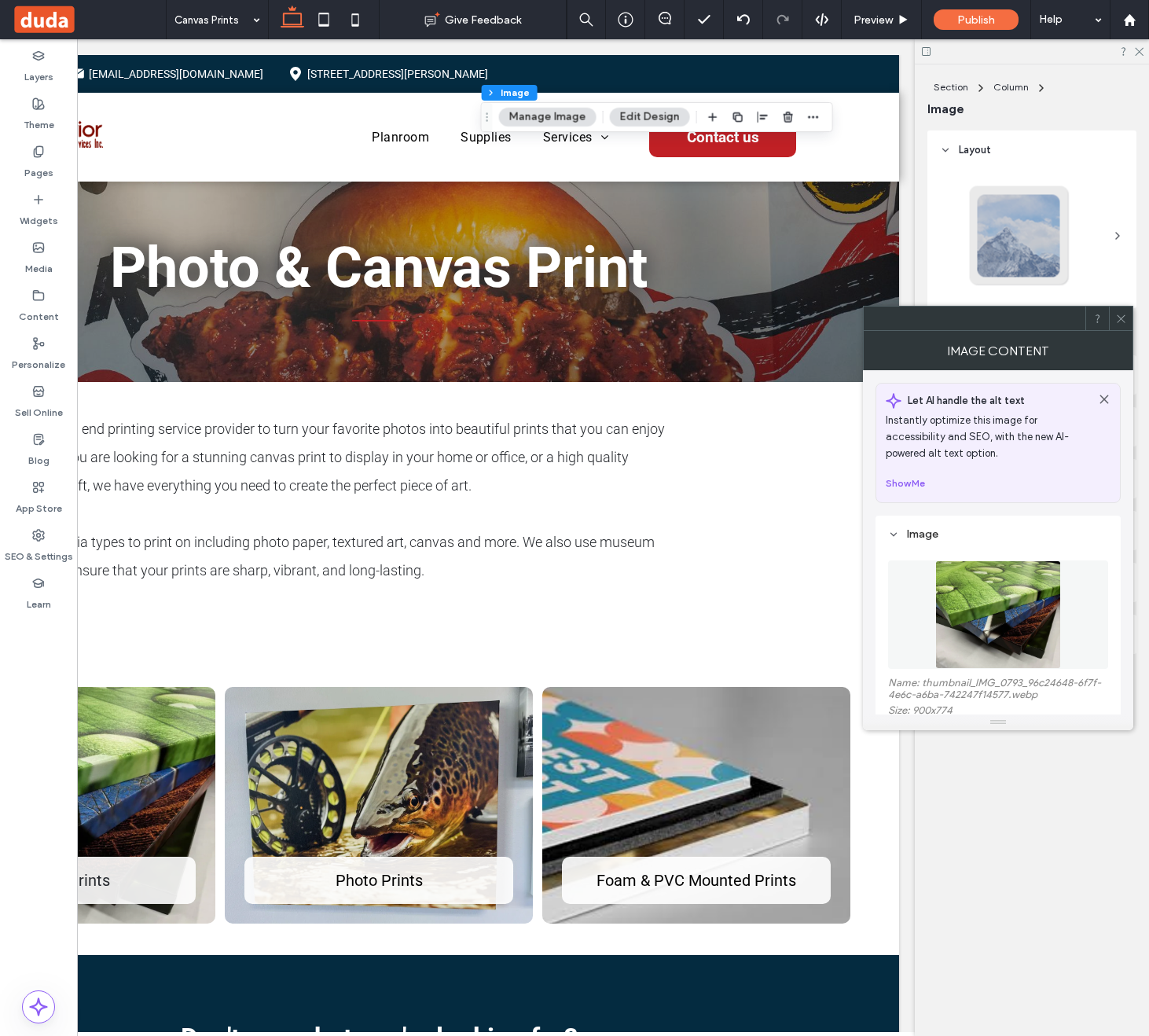
scroll to position [0, 0]
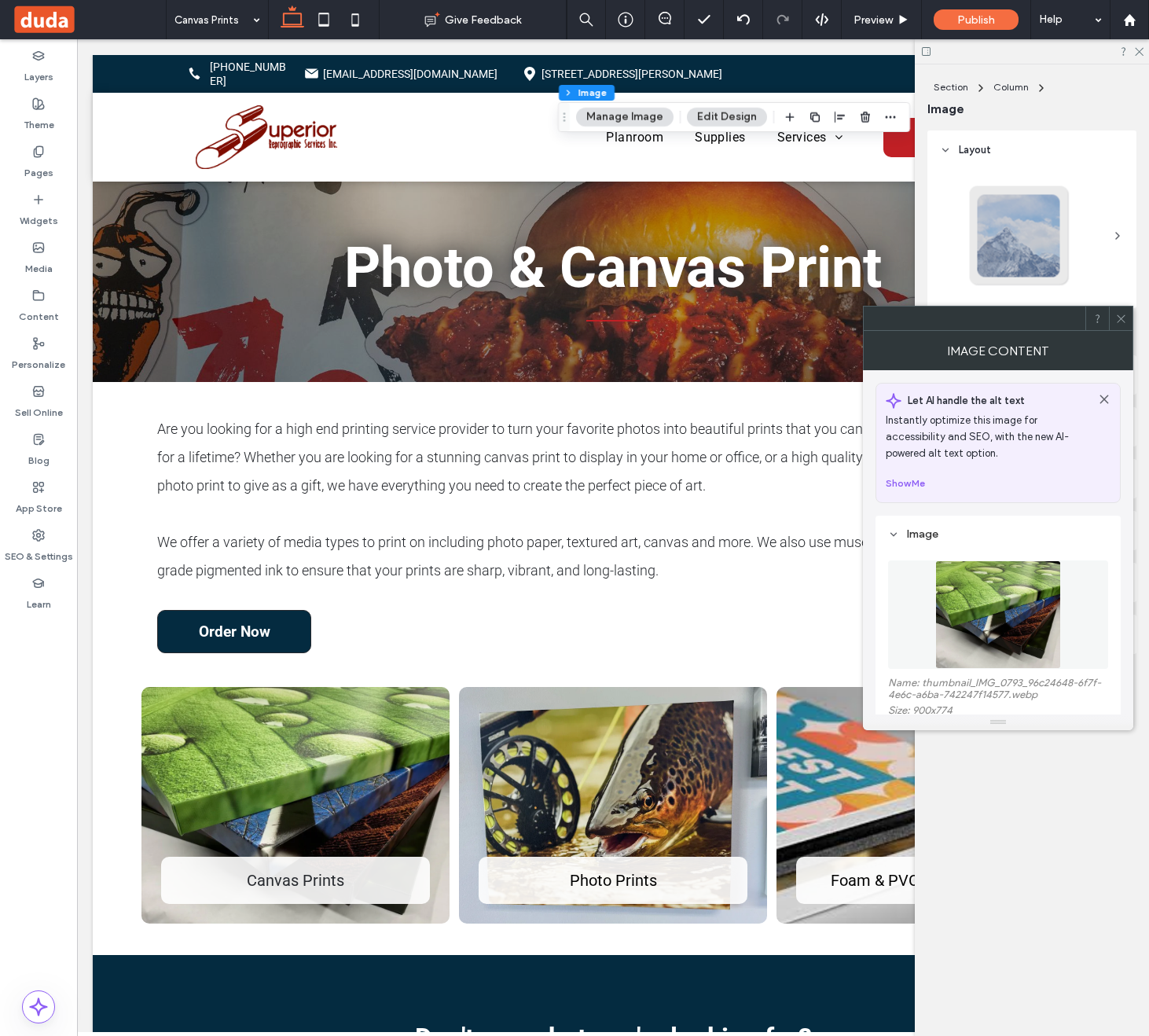
click at [1128, 320] on div at bounding box center [1121, 318] width 24 height 24
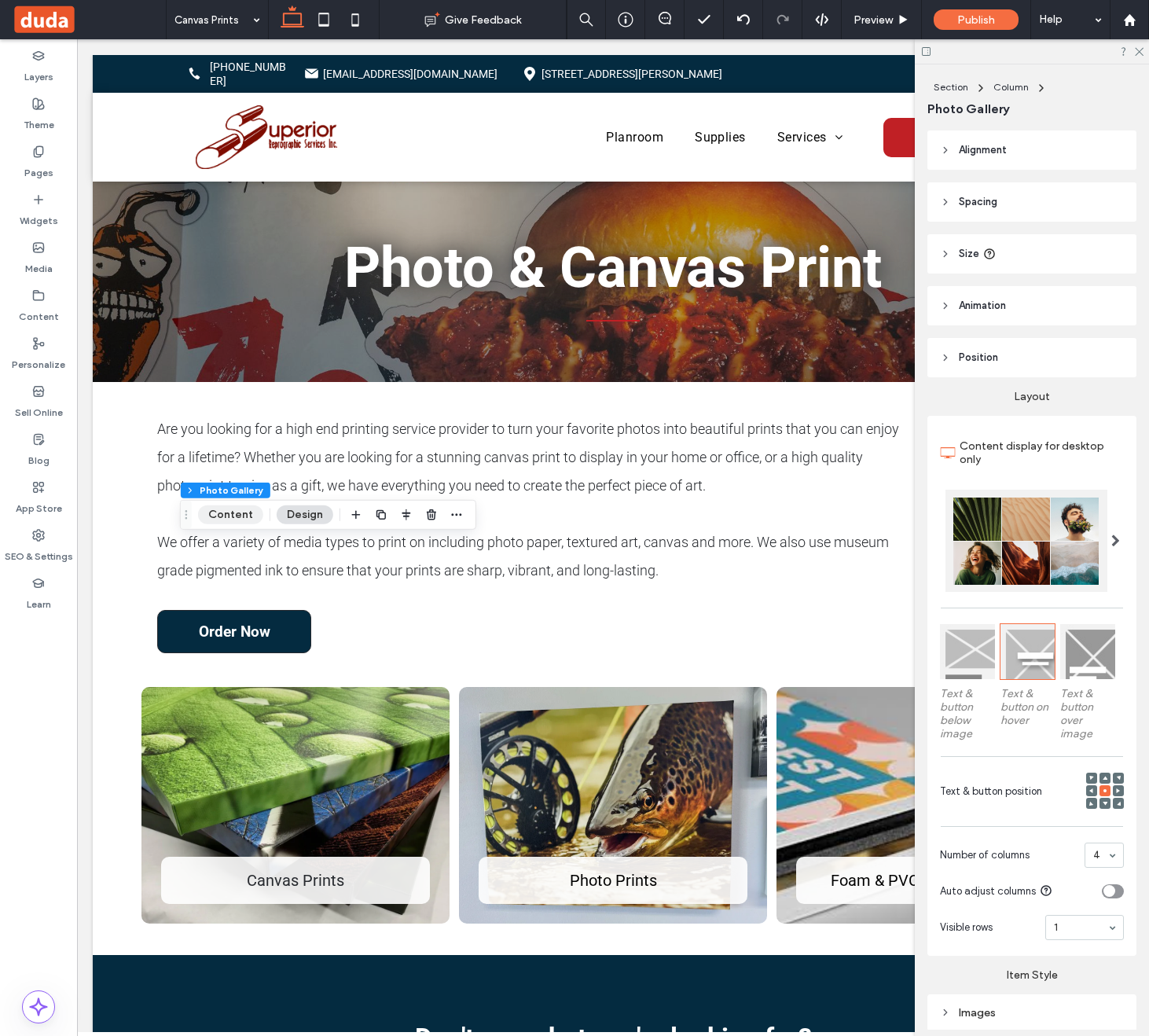
click at [239, 514] on button "Content" at bounding box center [230, 514] width 65 height 19
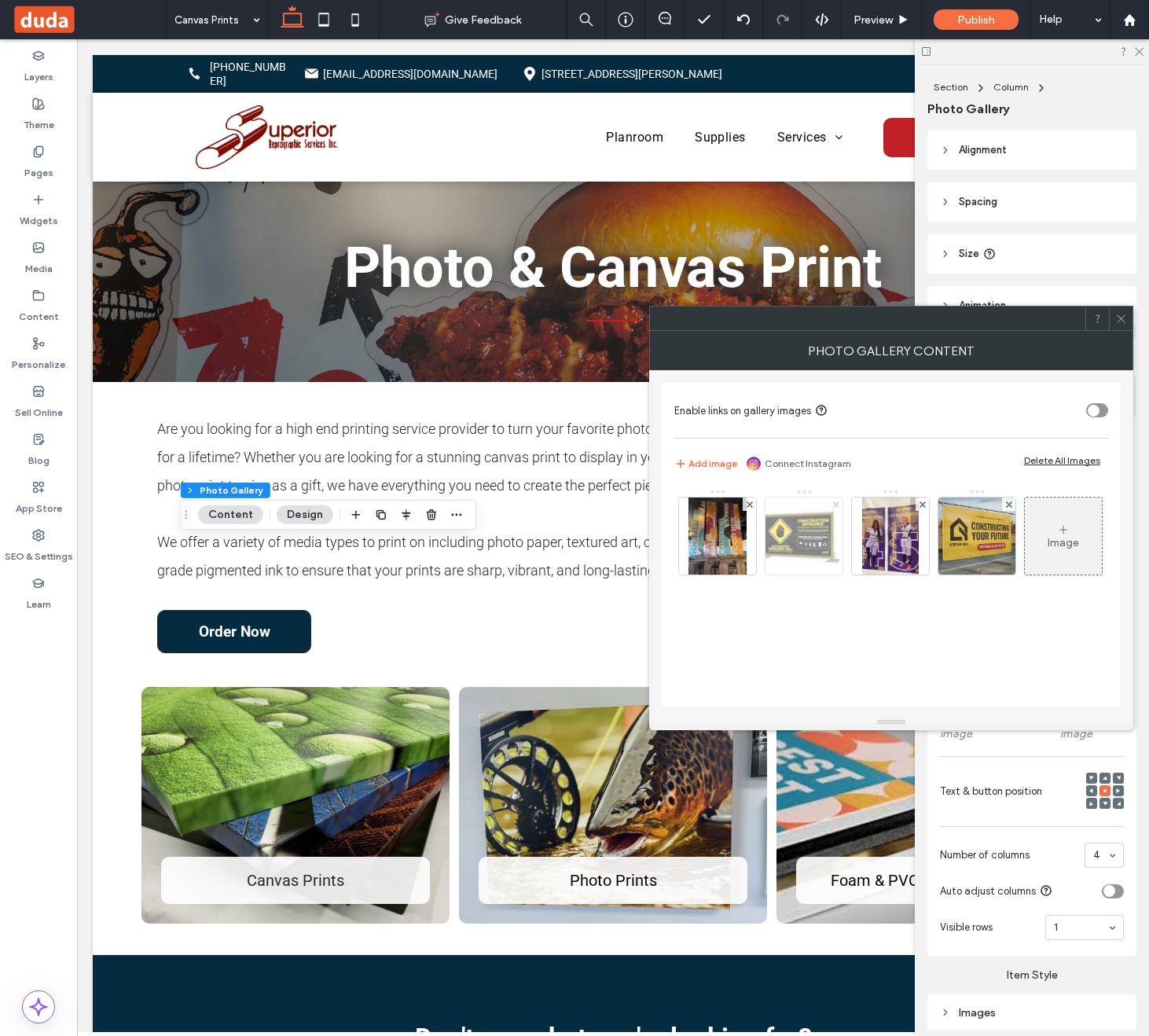
click at [833, 503] on icon at bounding box center [836, 504] width 6 height 6
click at [919, 503] on icon at bounding box center [923, 504] width 6 height 6
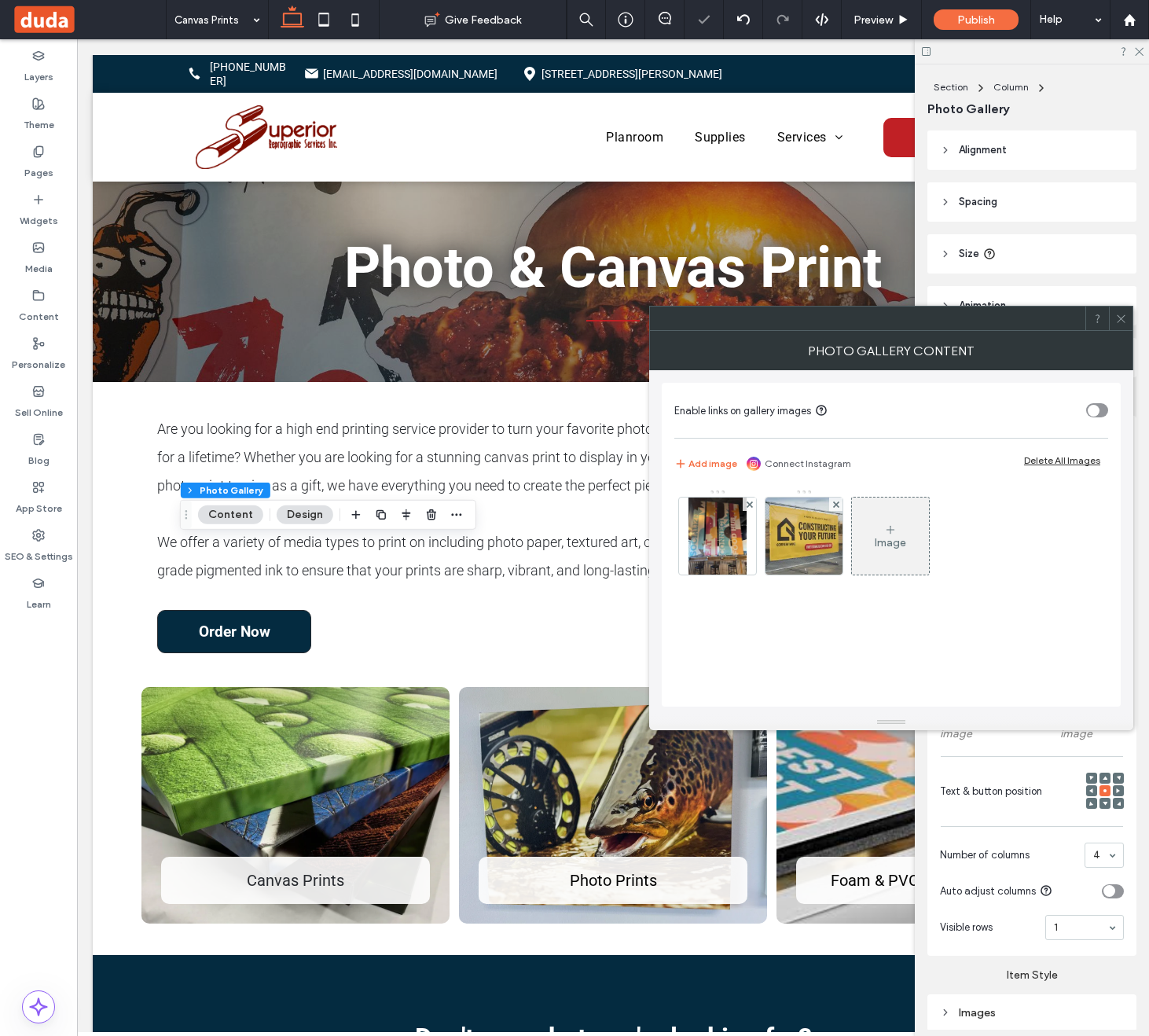
click at [833, 503] on icon at bounding box center [836, 504] width 6 height 6
click at [747, 505] on icon at bounding box center [750, 504] width 6 height 6
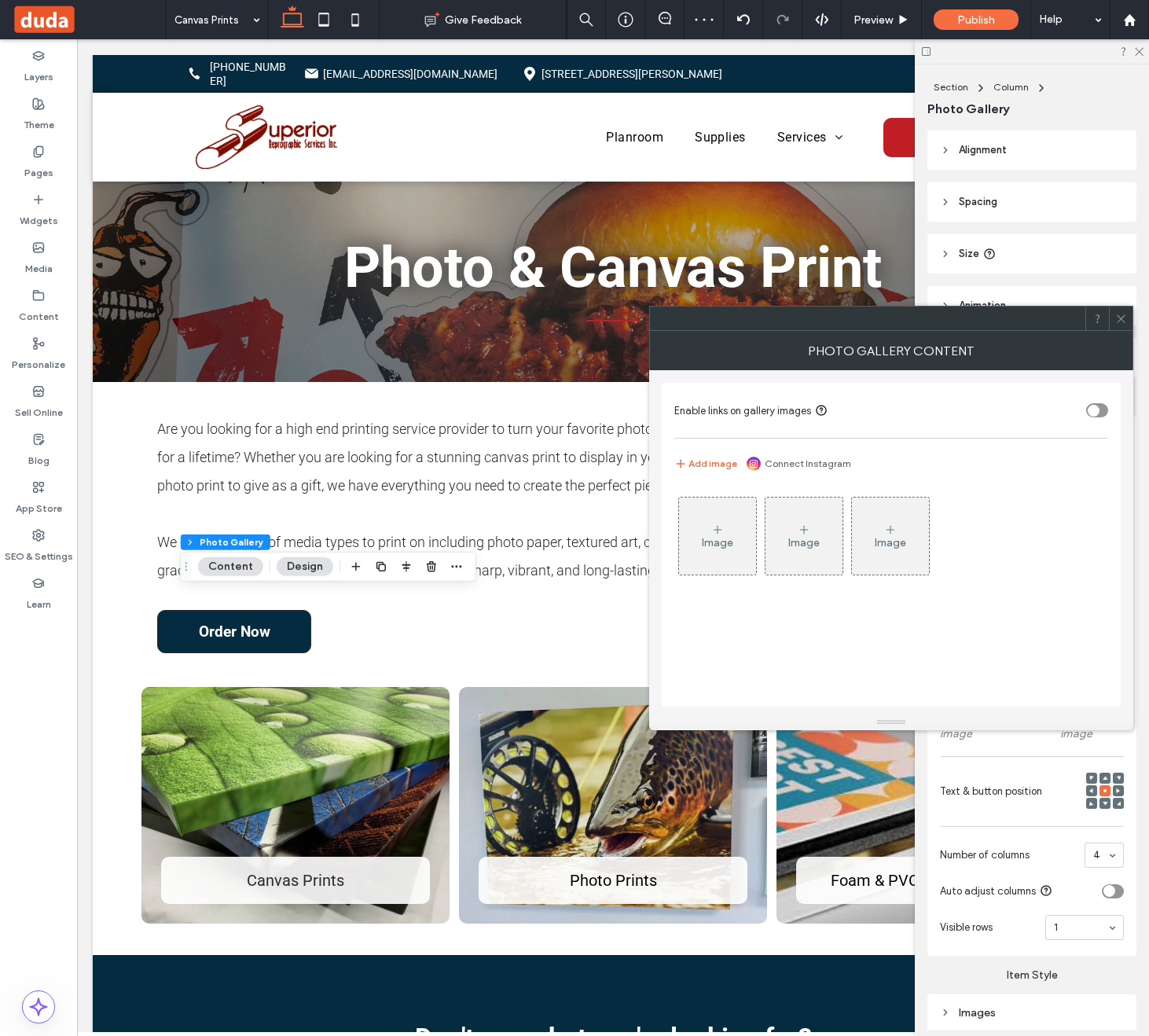
click at [733, 540] on div "Image" at bounding box center [718, 537] width 77 height 74
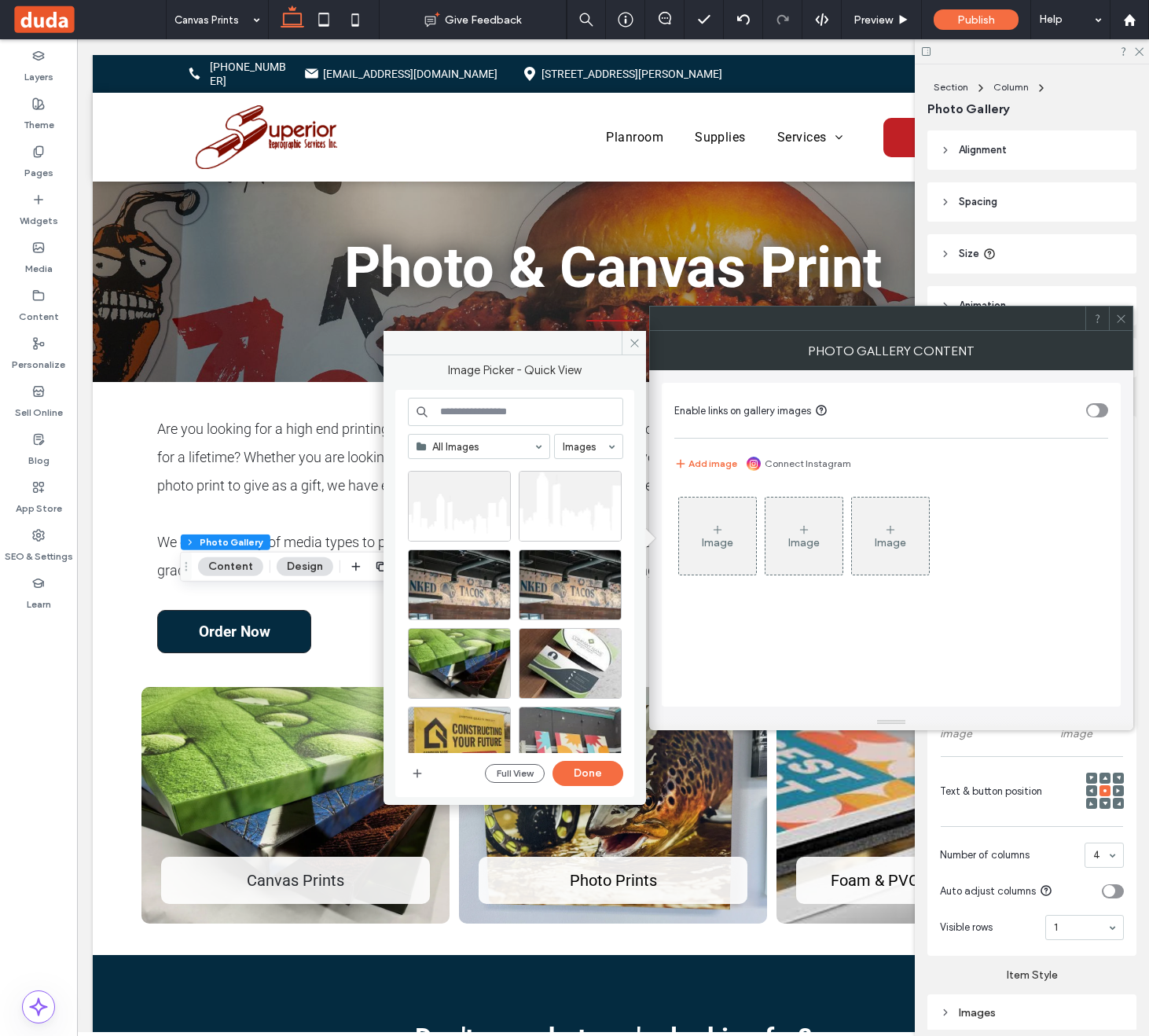
scroll to position [551, 0]
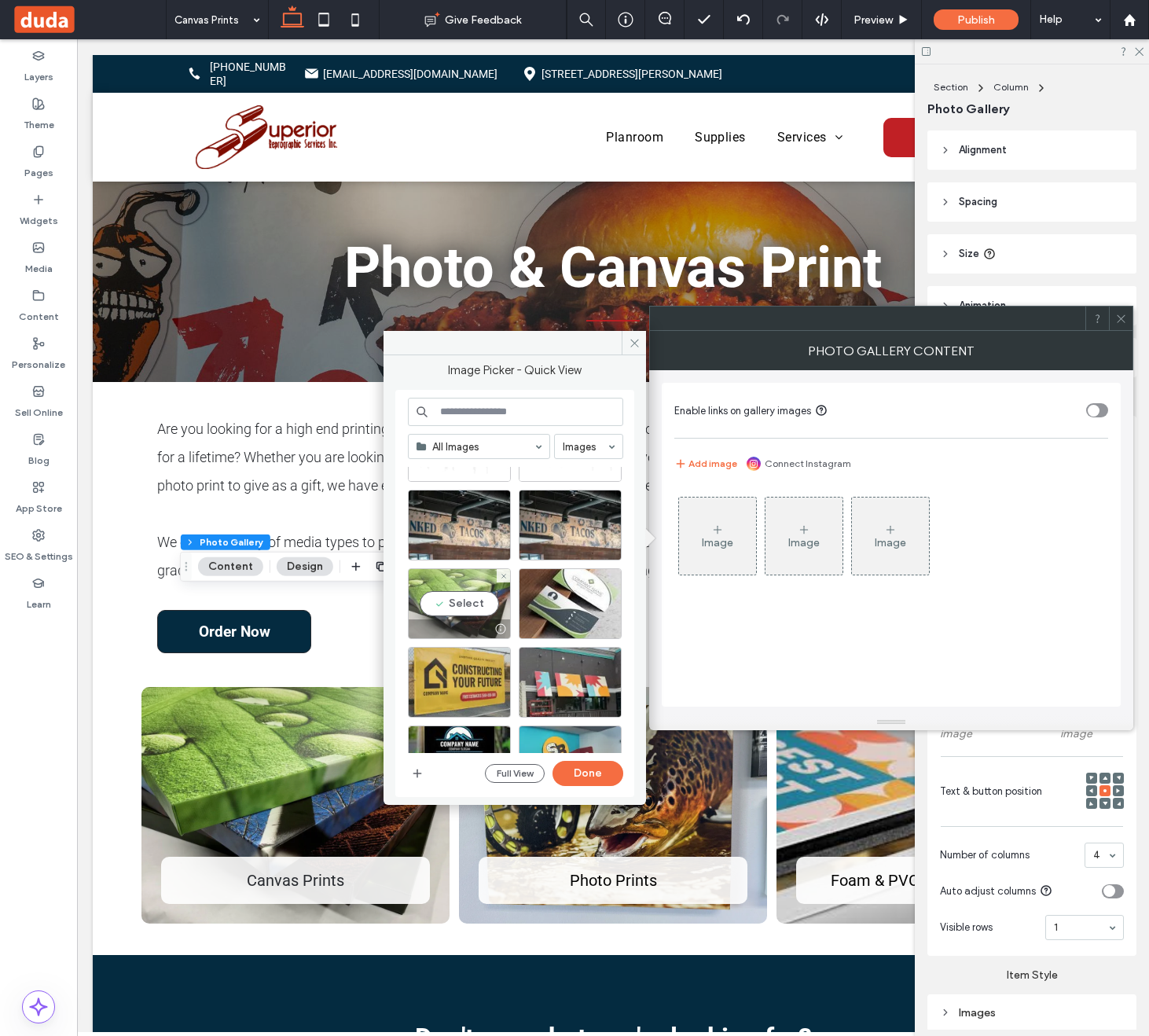
click at [486, 608] on div "Select" at bounding box center [459, 604] width 103 height 71
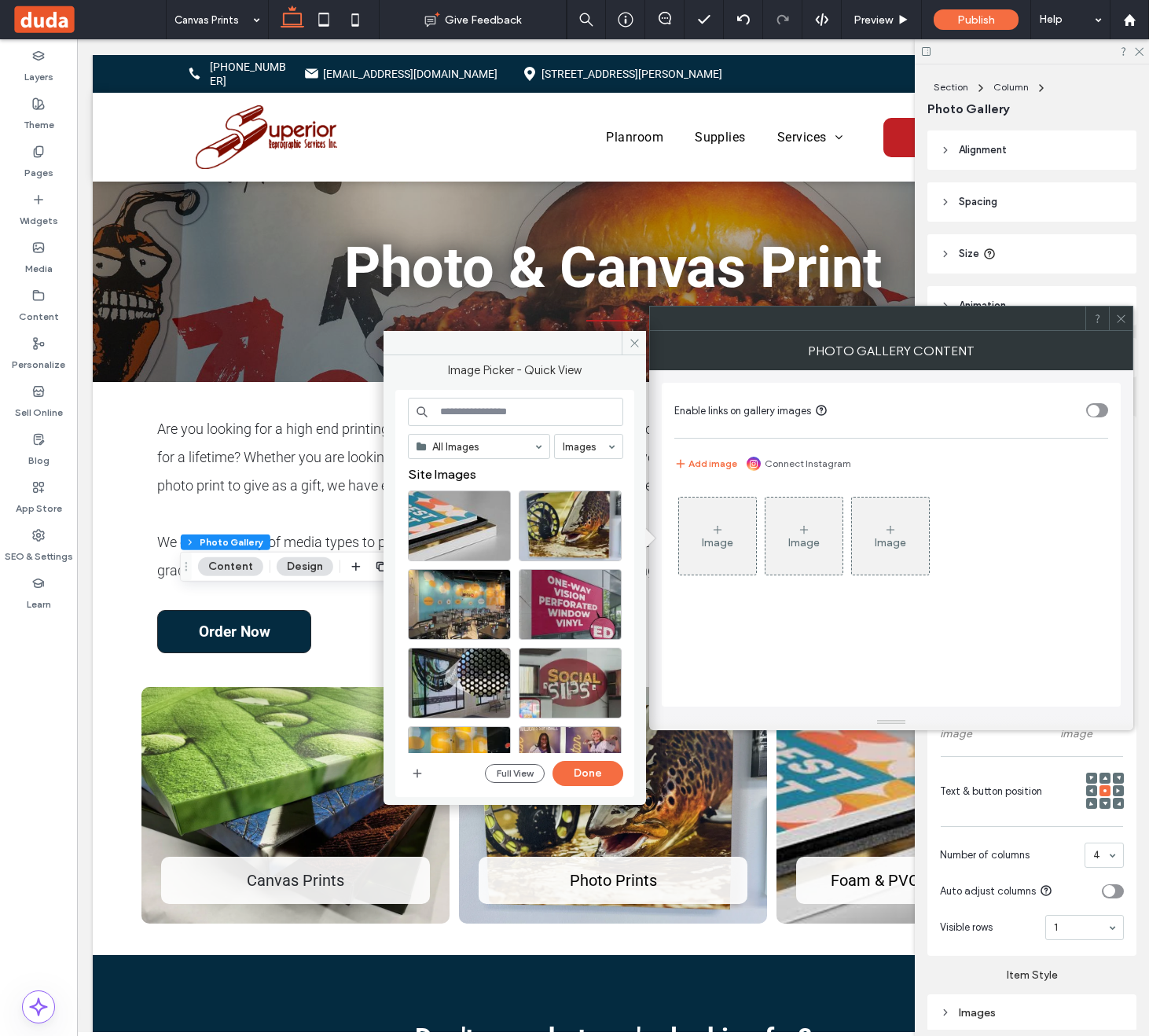
scroll to position [29, 0]
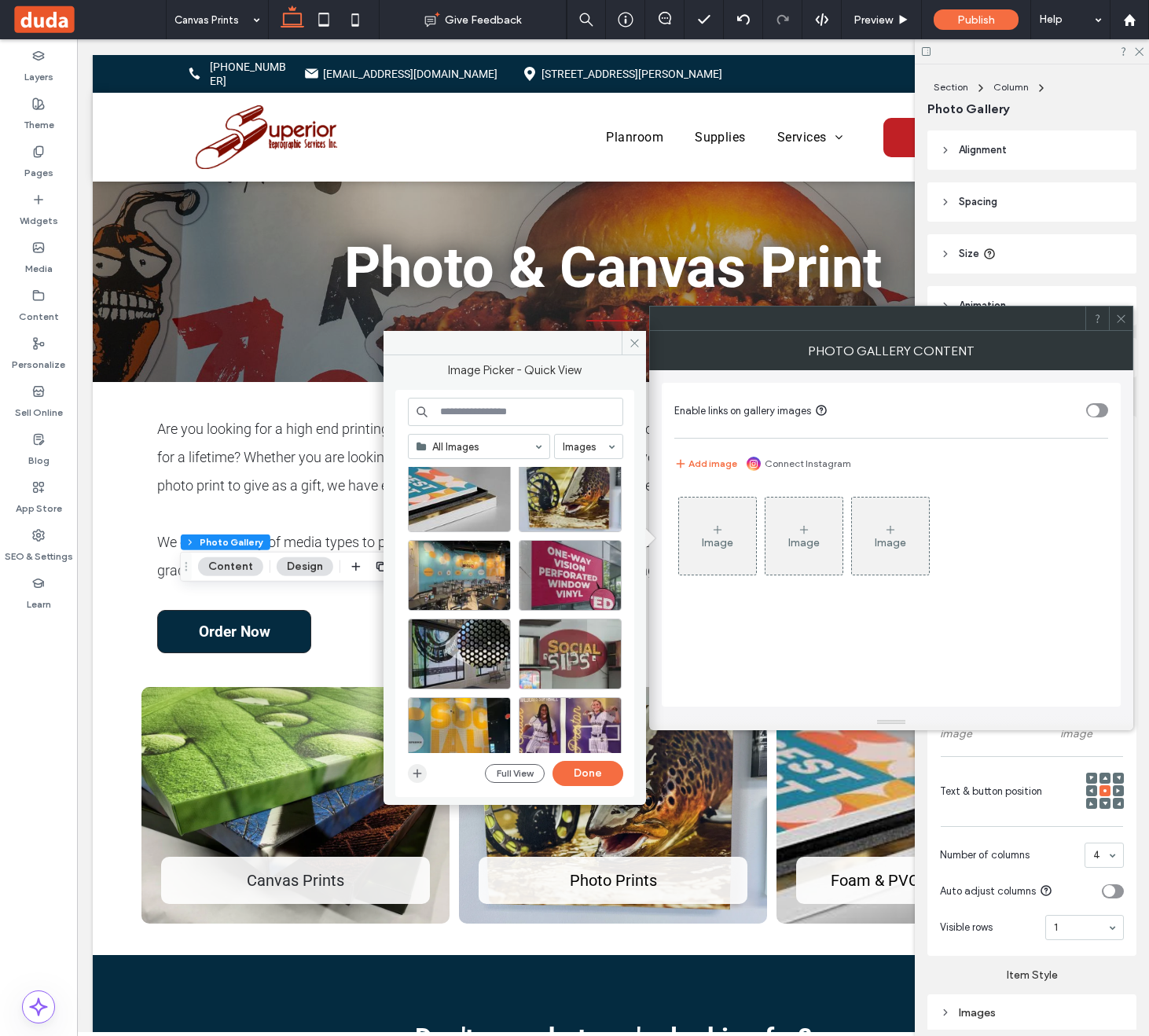
click at [417, 774] on use "button" at bounding box center [417, 773] width 9 height 9
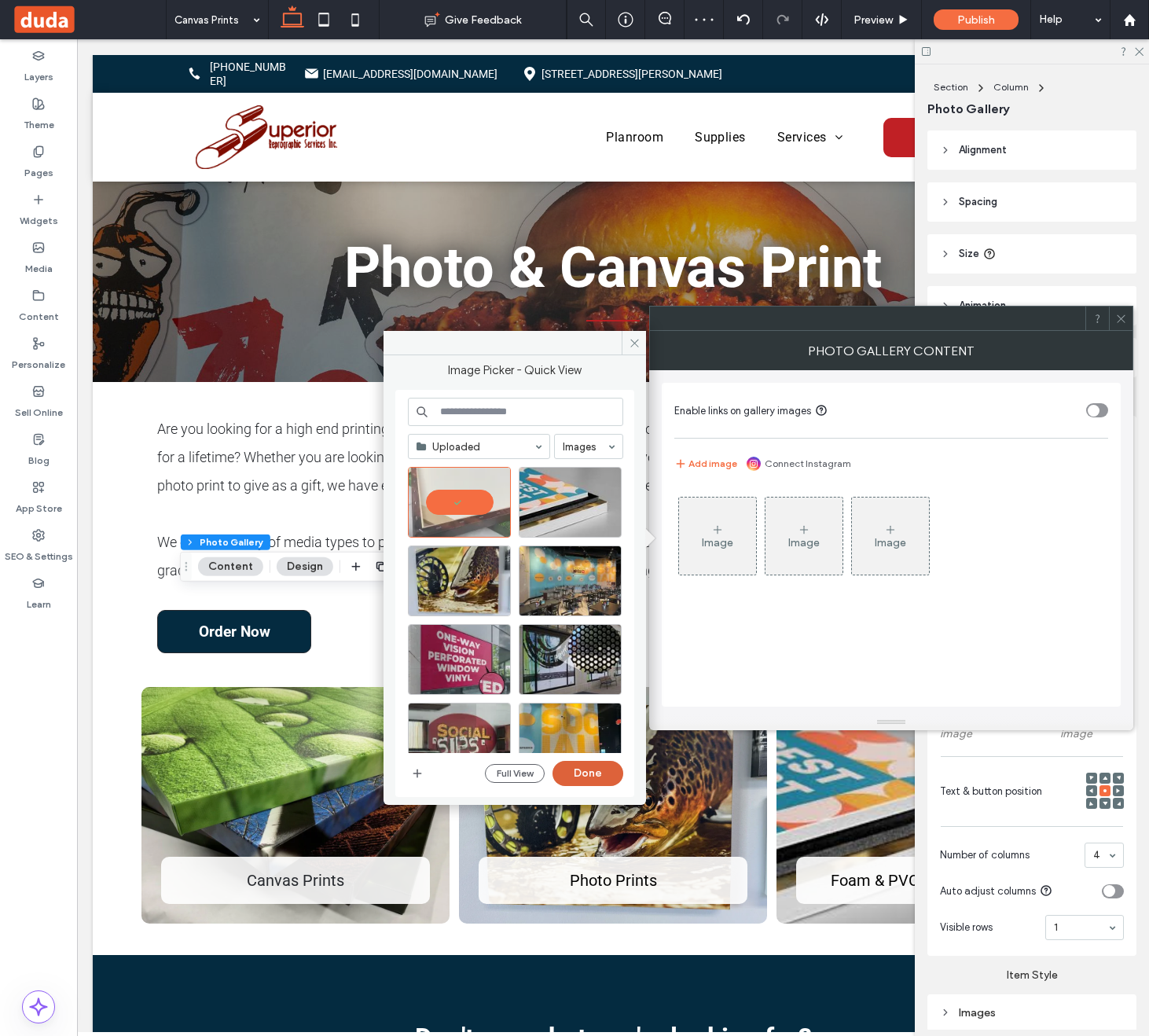
click at [586, 773] on button "Done" at bounding box center [588, 773] width 71 height 25
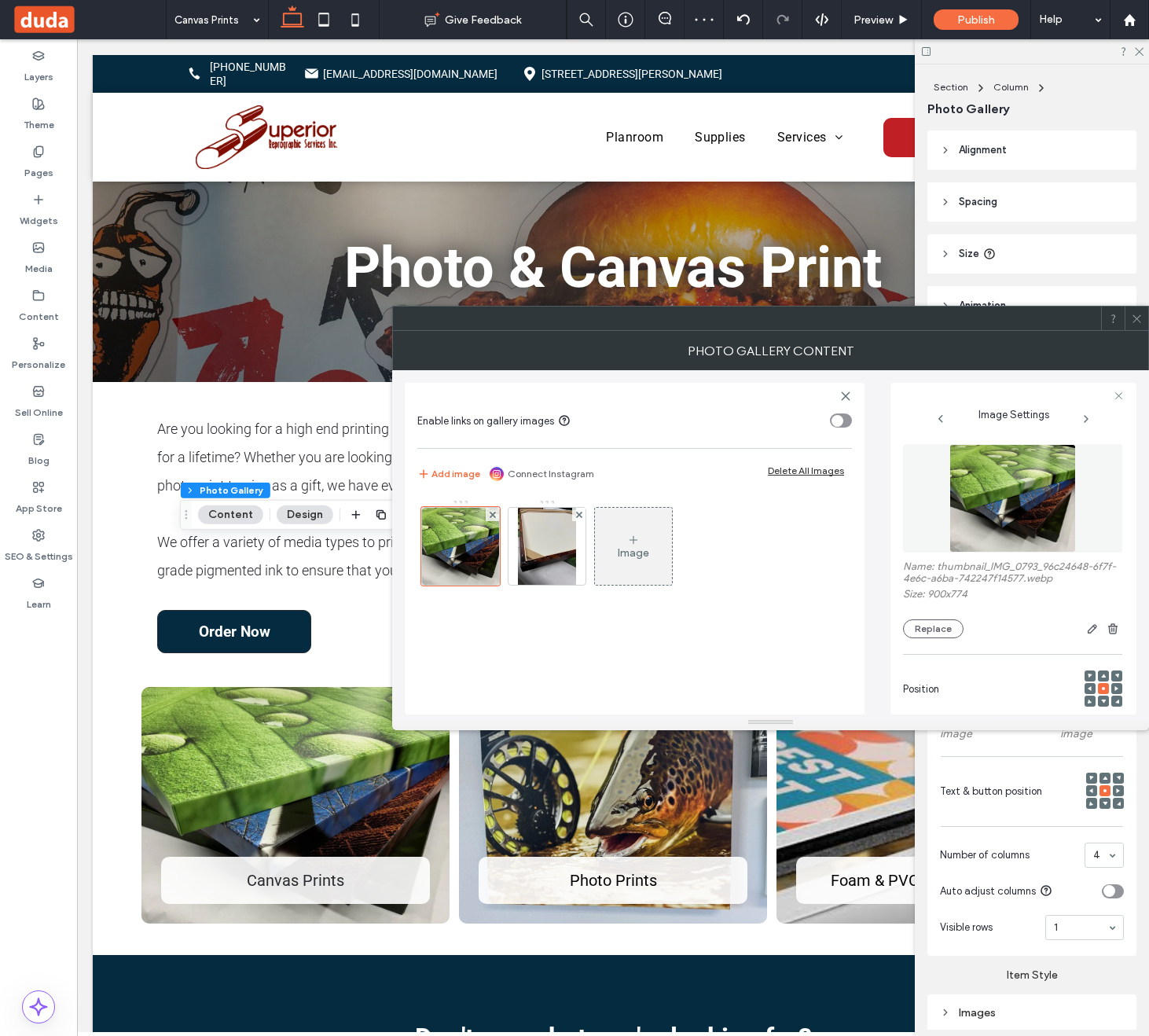
click at [1140, 323] on icon at bounding box center [1136, 318] width 12 height 12
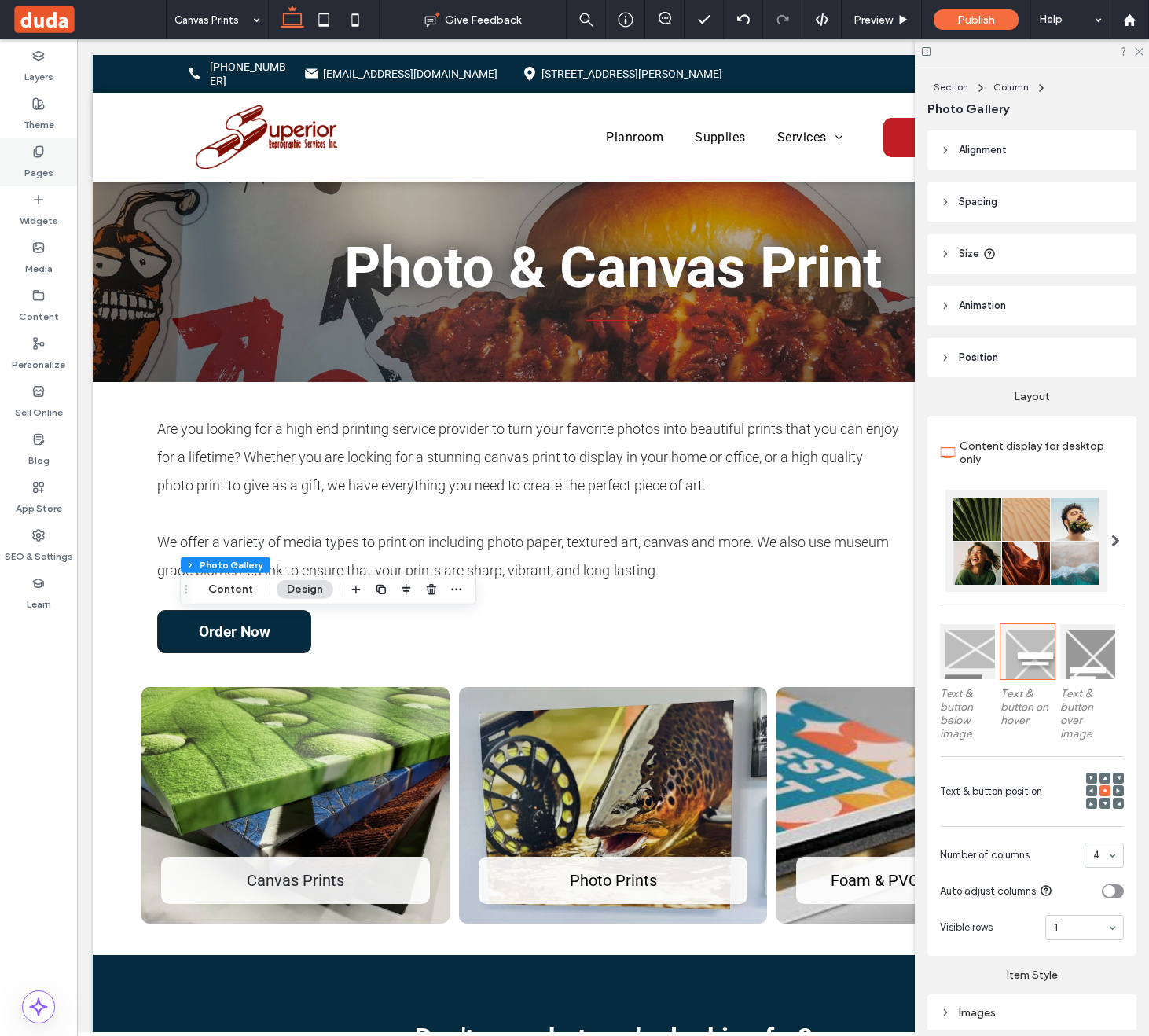
click at [51, 159] on label "Pages" at bounding box center [39, 169] width 29 height 22
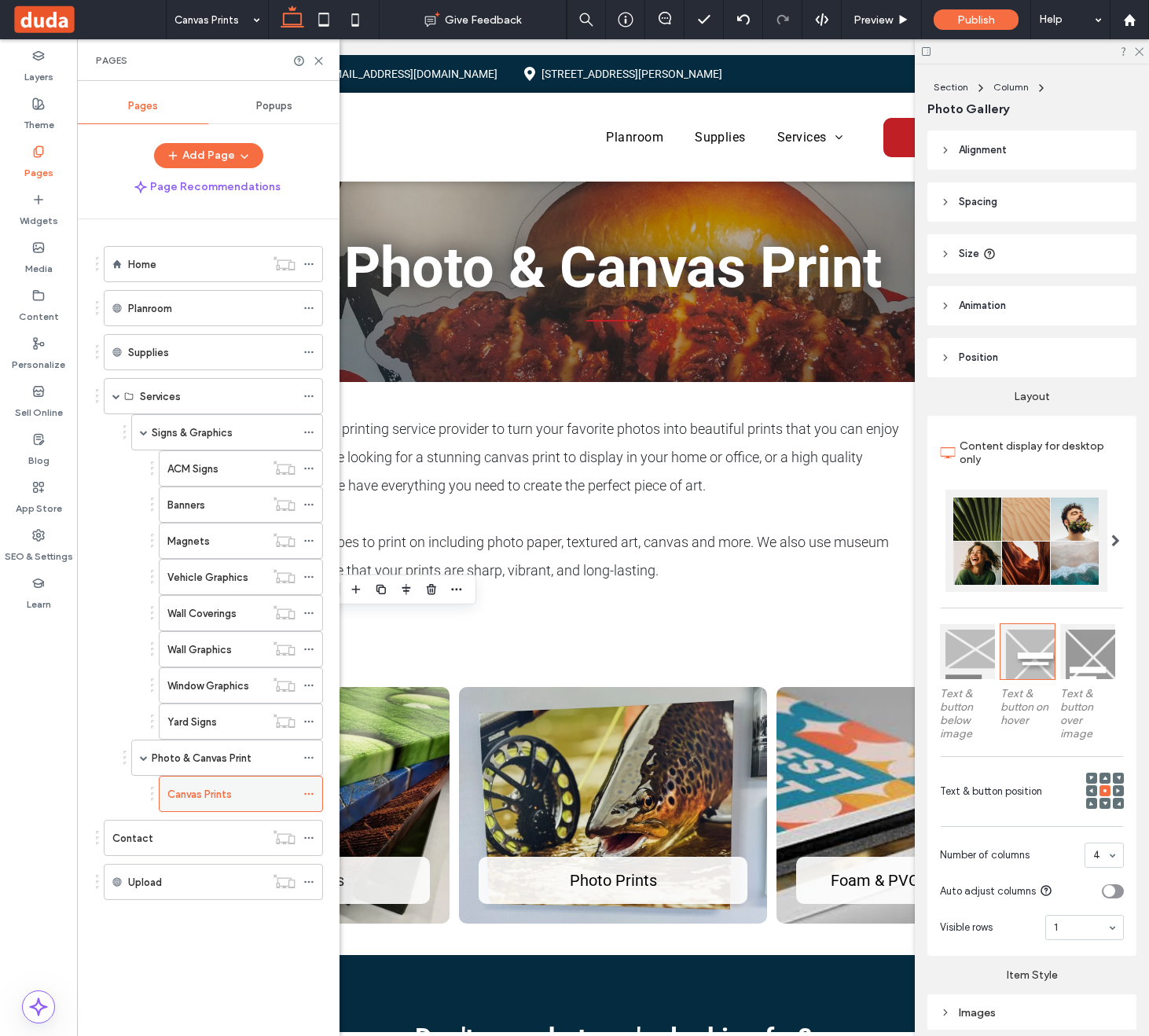
click at [309, 796] on icon at bounding box center [309, 794] width 11 height 11
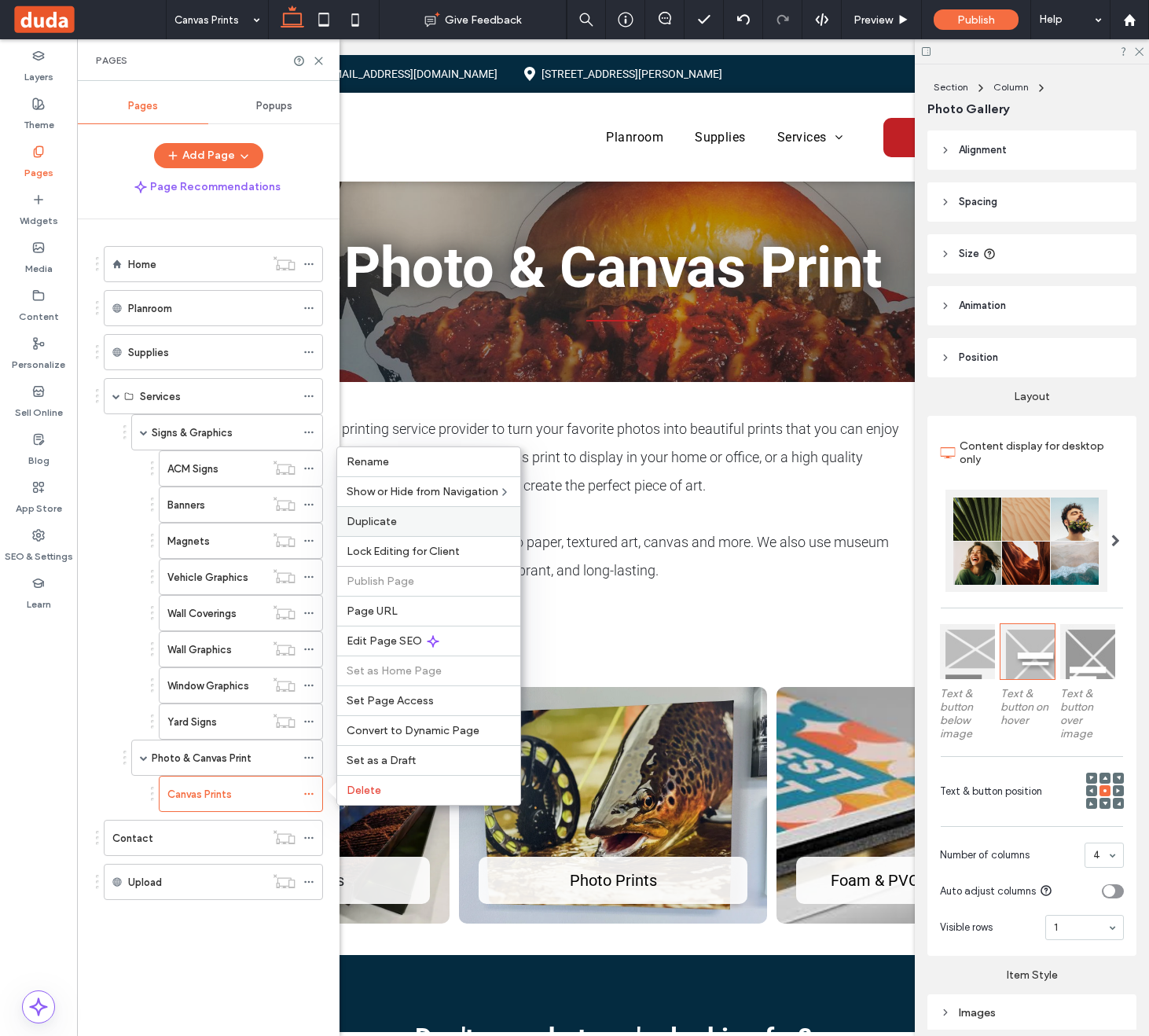
click at [417, 525] on label "Duplicate" at bounding box center [429, 521] width 164 height 13
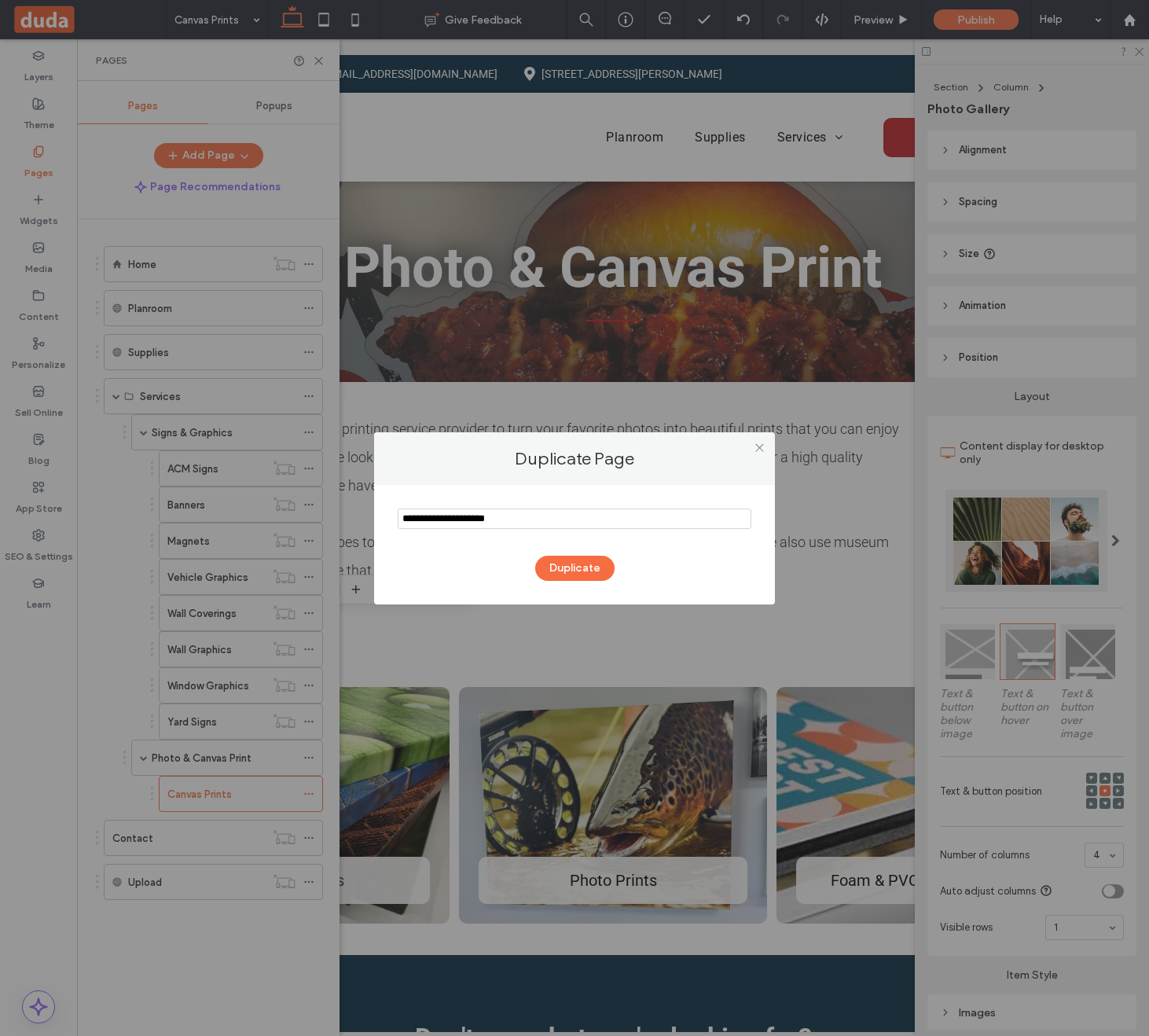
click at [558, 517] on input "notEmpty" at bounding box center [574, 518] width 354 height 21
type input "**********"
click at [603, 559] on button "Duplicate" at bounding box center [574, 568] width 80 height 25
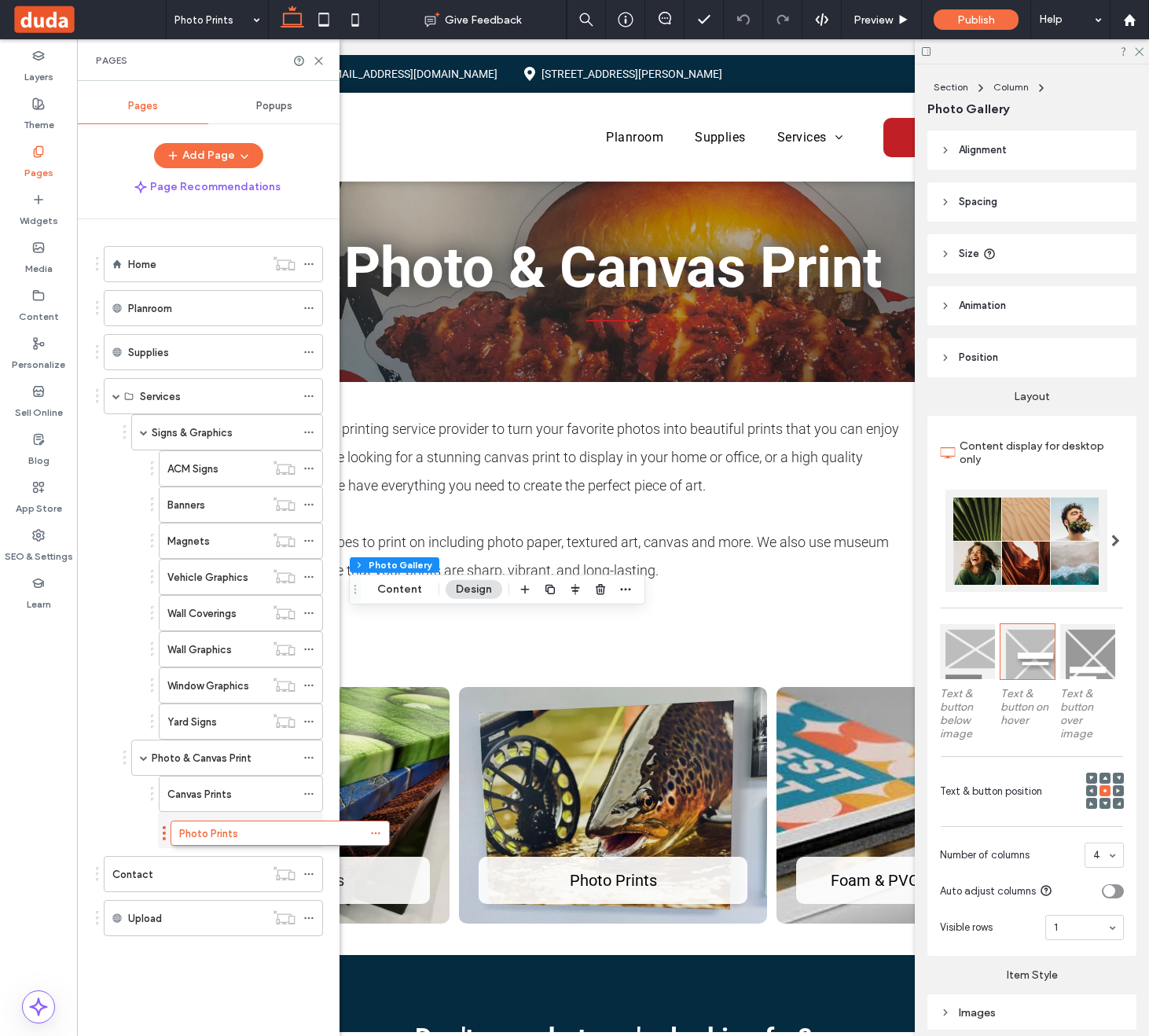
drag, startPoint x: 97, startPoint y: 926, endPoint x: 163, endPoint y: 840, distance: 108.4
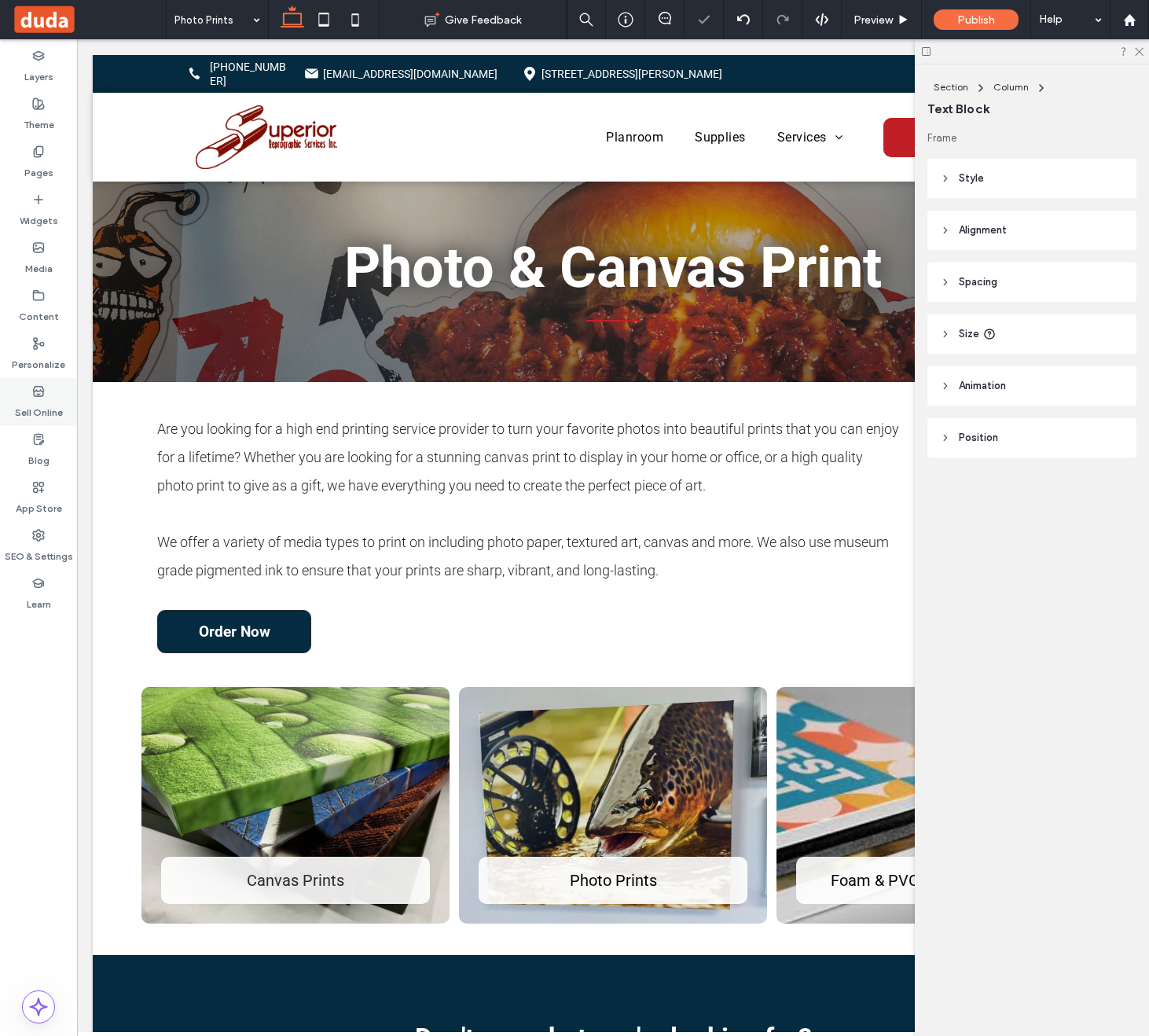
type input "******"
type input "**"
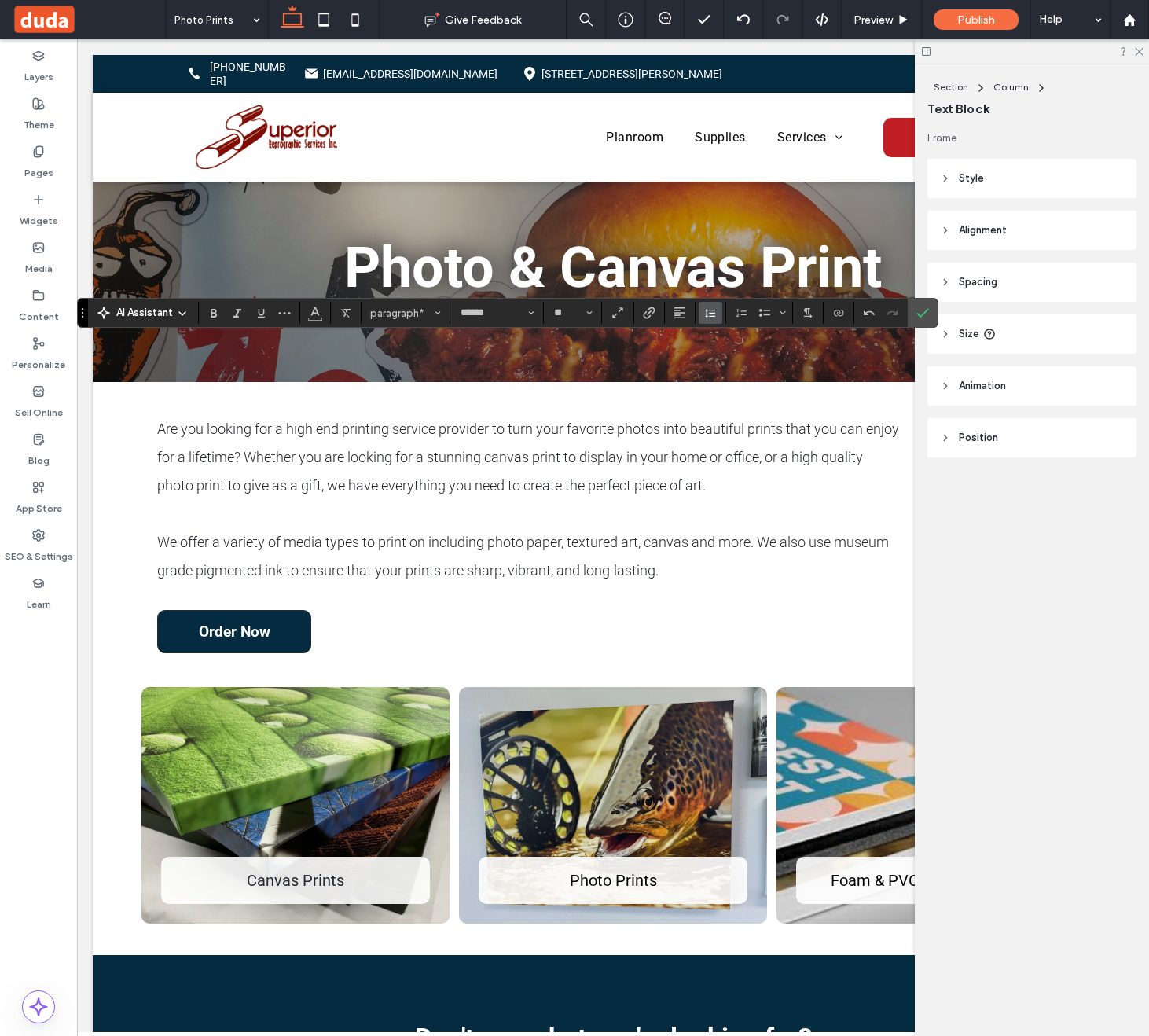
click at [713, 314] on icon "Line Height" at bounding box center [710, 312] width 13 height 13
click at [729, 401] on div "Double" at bounding box center [735, 404] width 39 height 12
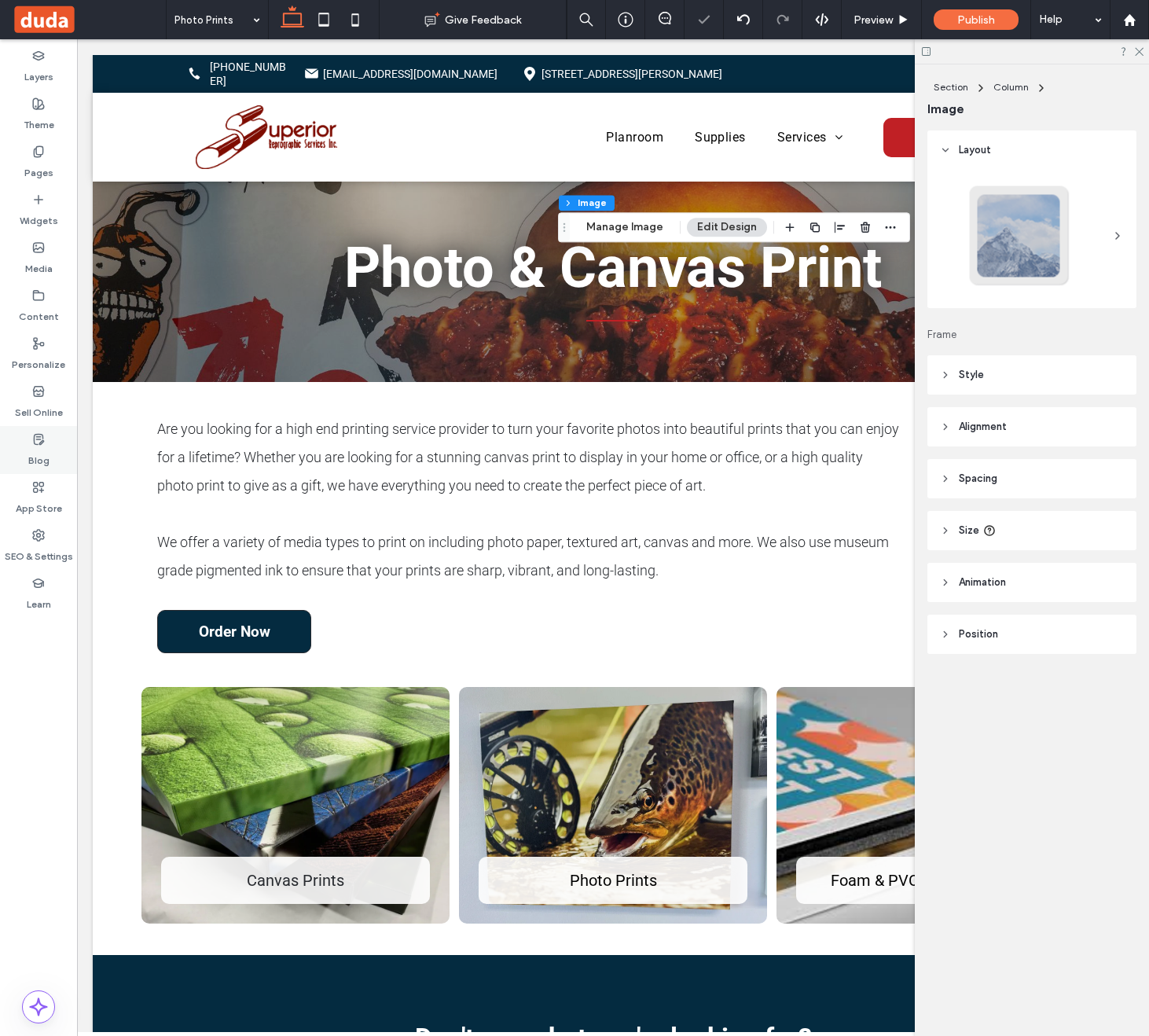
type input "**"
click at [638, 234] on button "Manage Image" at bounding box center [625, 227] width 98 height 19
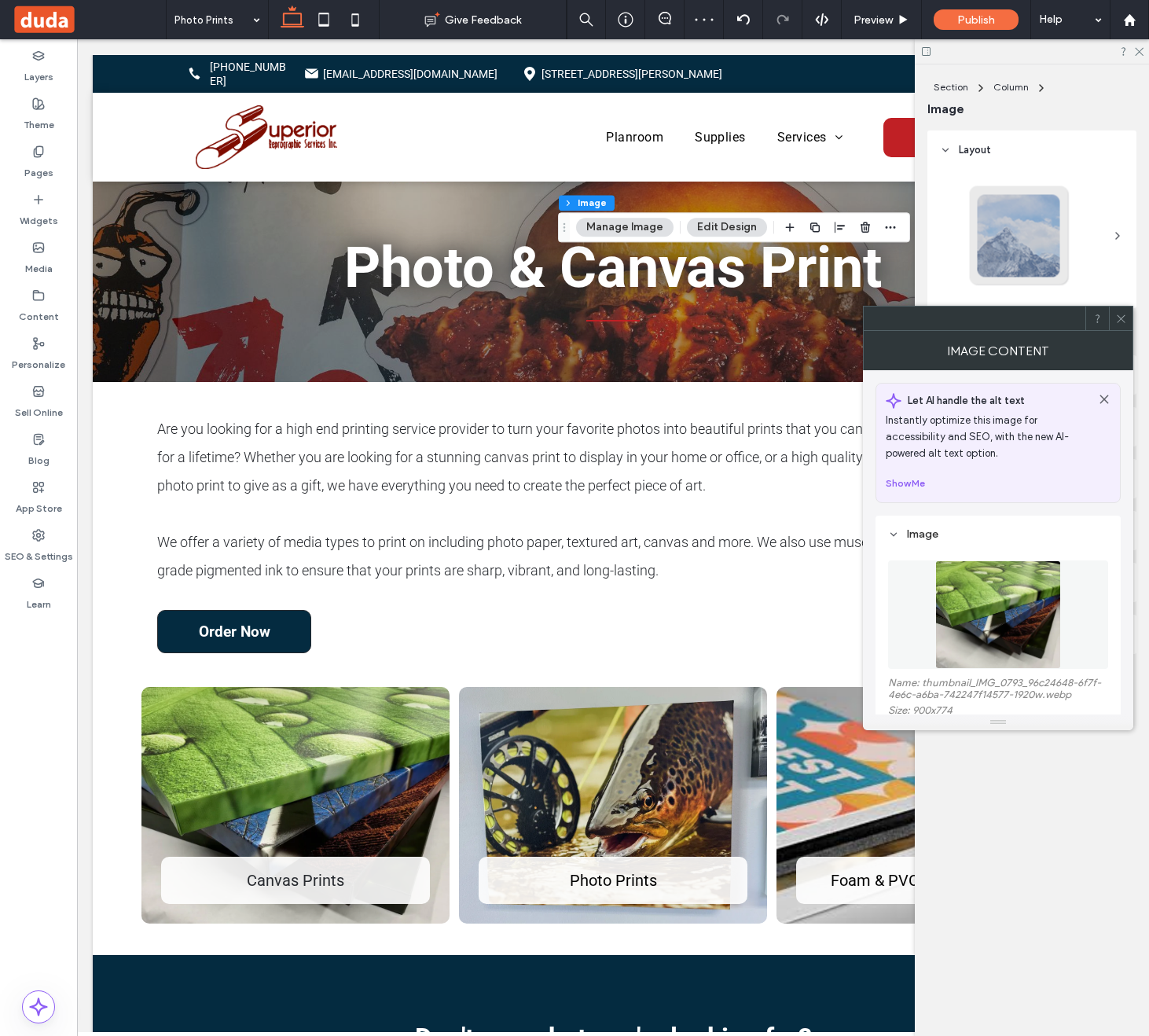
click at [1022, 596] on img at bounding box center [997, 614] width 125 height 108
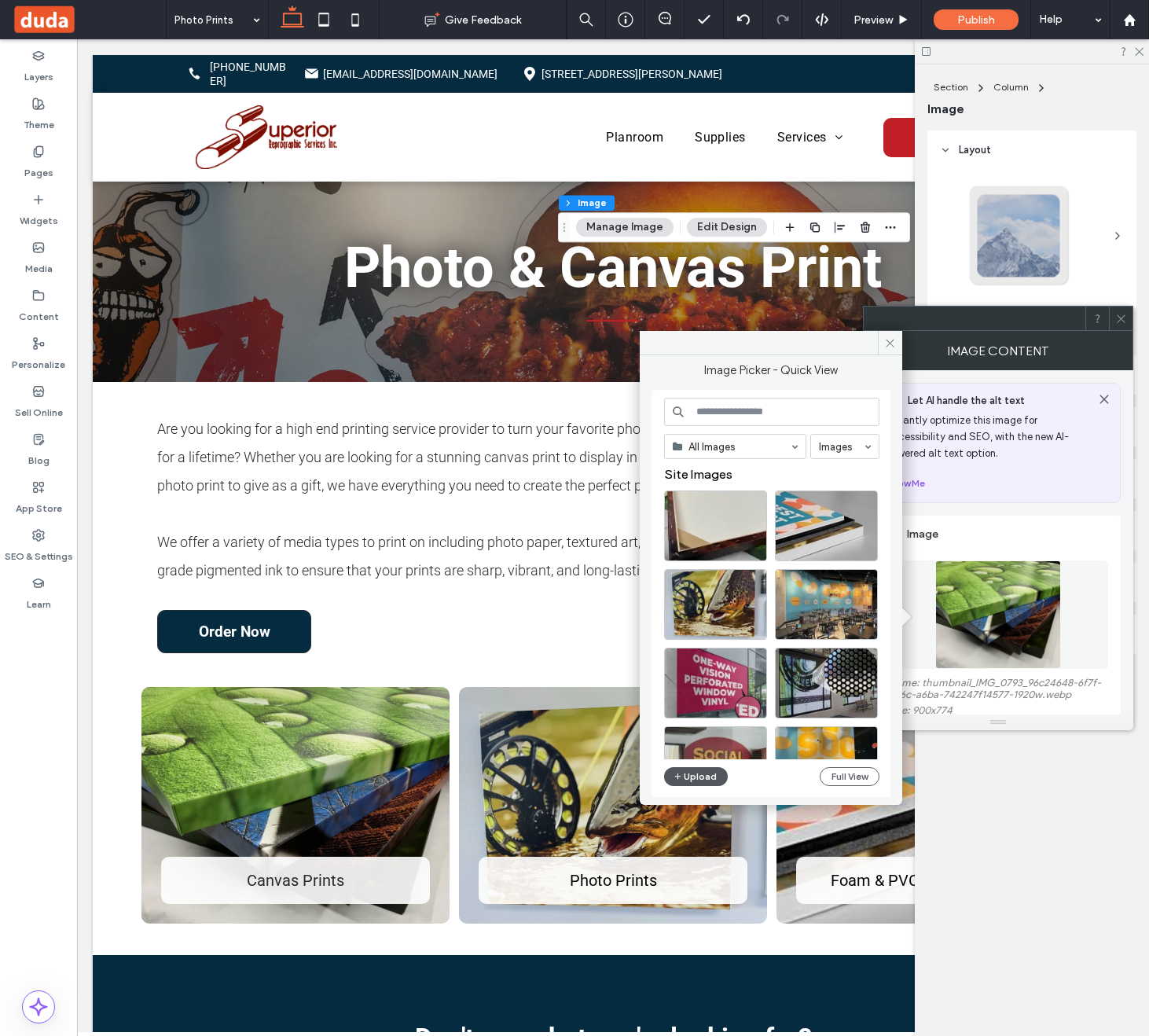
click at [705, 777] on button "Upload" at bounding box center [697, 776] width 65 height 19
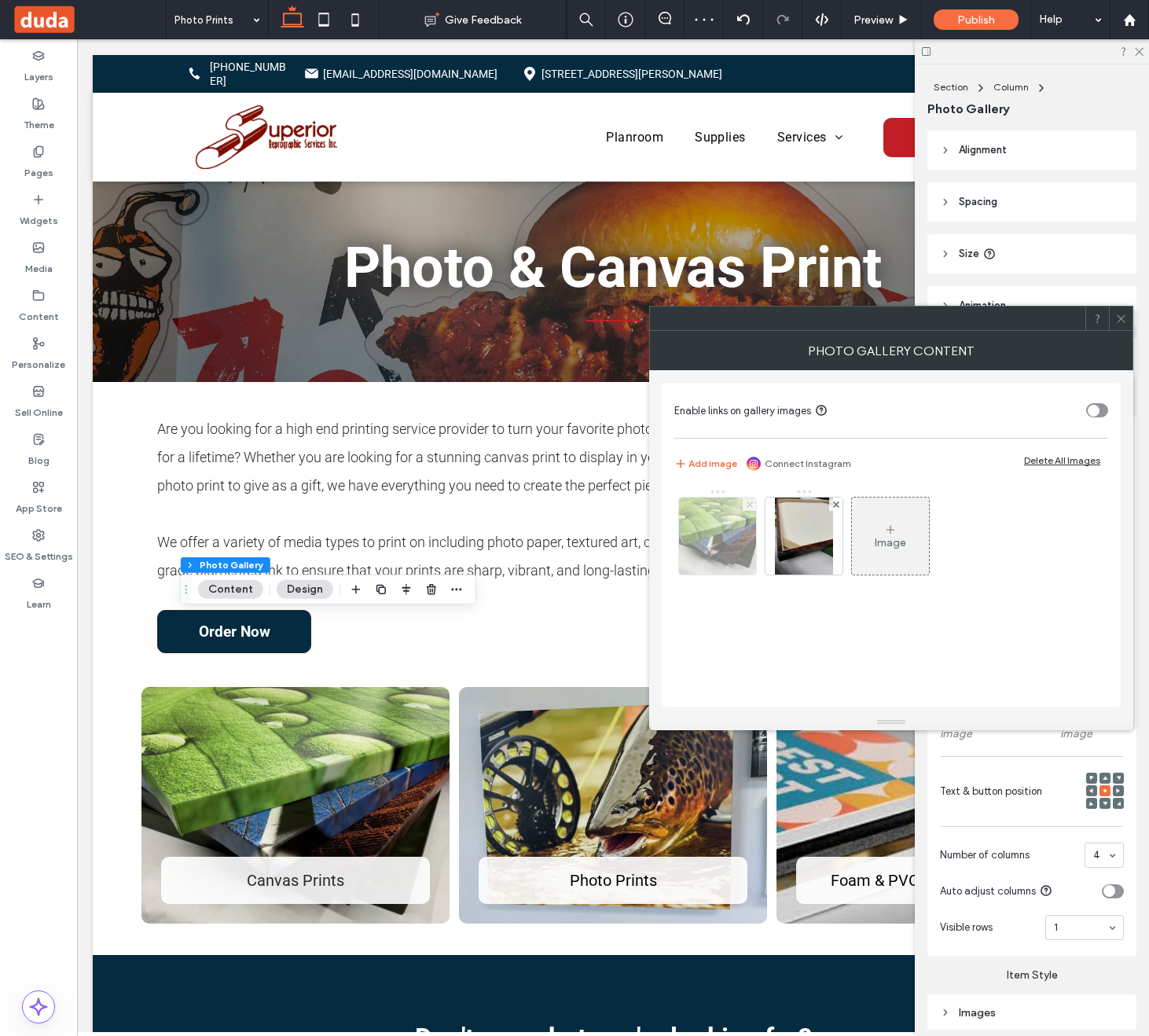
click at [750, 505] on icon at bounding box center [750, 504] width 6 height 6
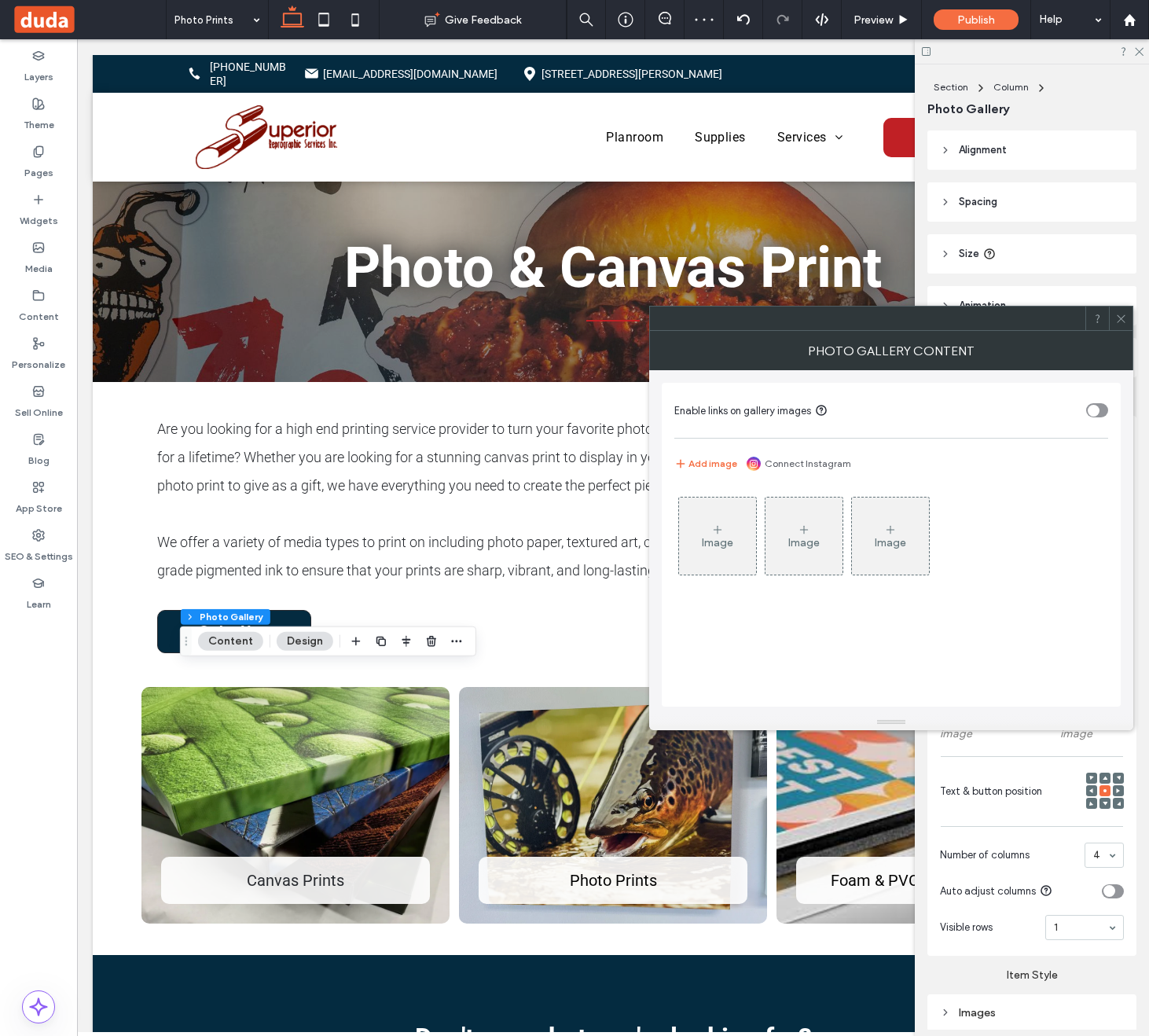
click at [718, 532] on icon at bounding box center [717, 529] width 13 height 13
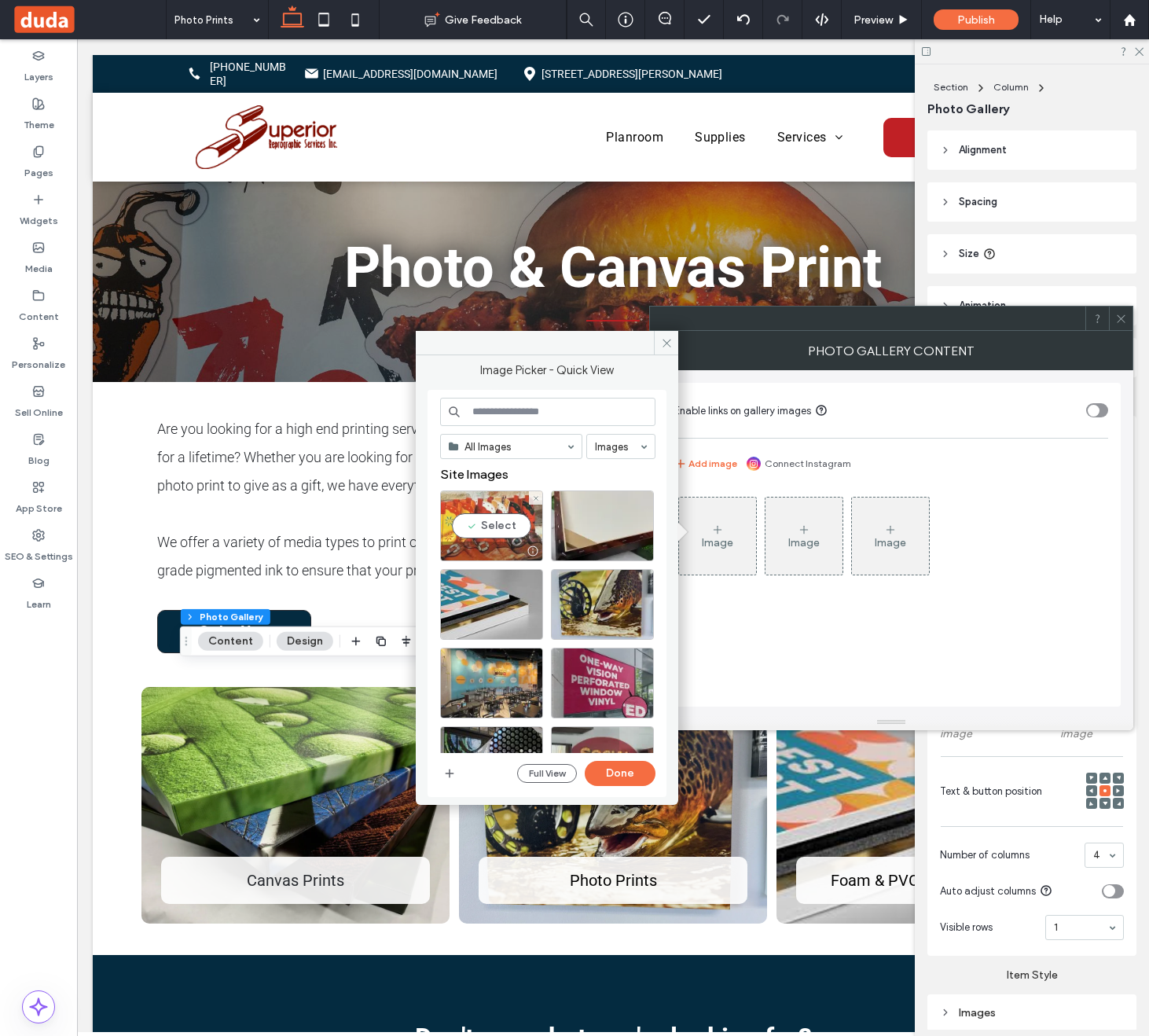
click at [496, 518] on div "Select" at bounding box center [492, 526] width 103 height 71
click at [619, 598] on div "Select" at bounding box center [602, 604] width 103 height 71
click at [634, 772] on button "Done" at bounding box center [620, 773] width 71 height 25
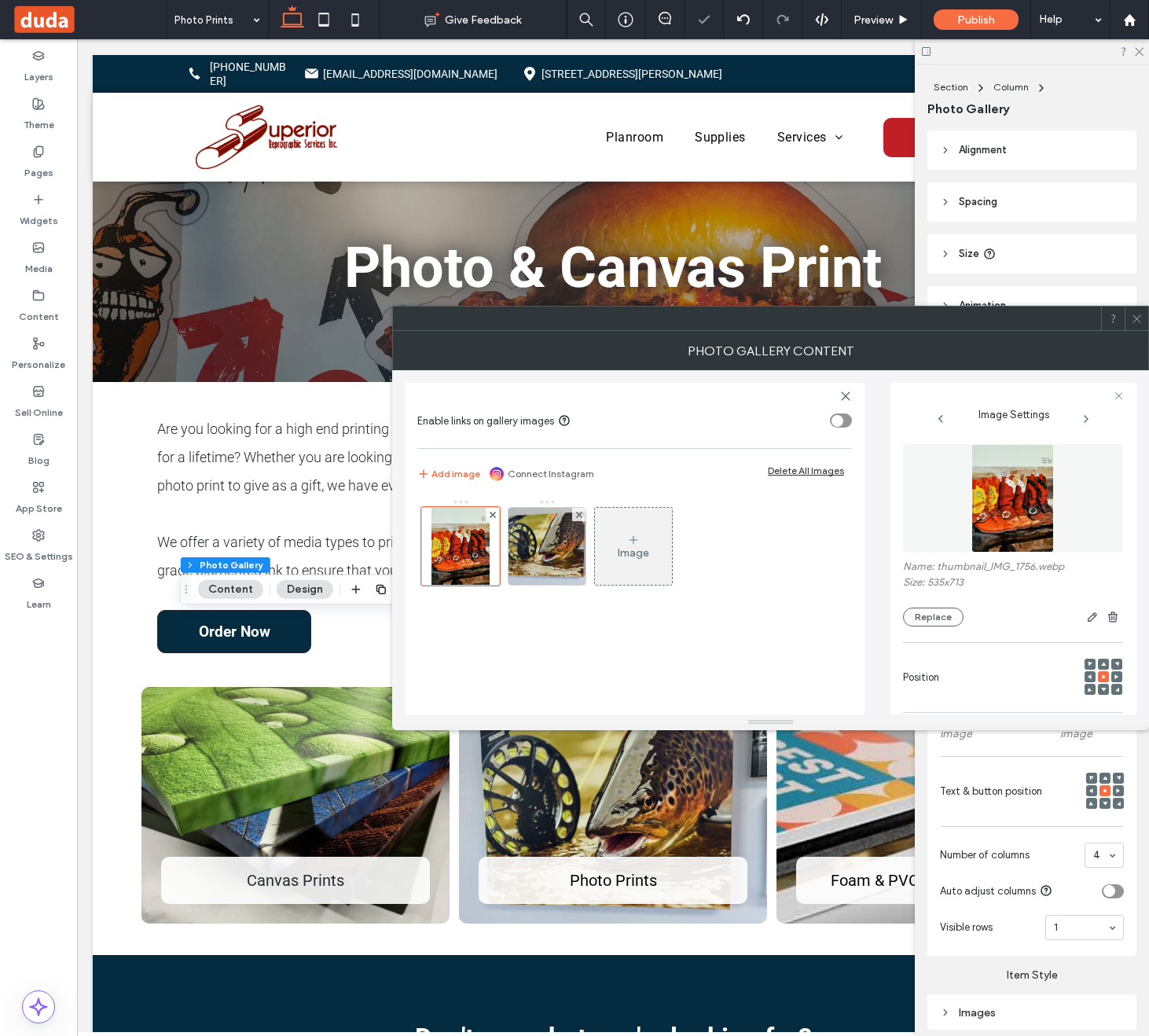
click at [618, 559] on div "Image" at bounding box center [634, 552] width 32 height 13
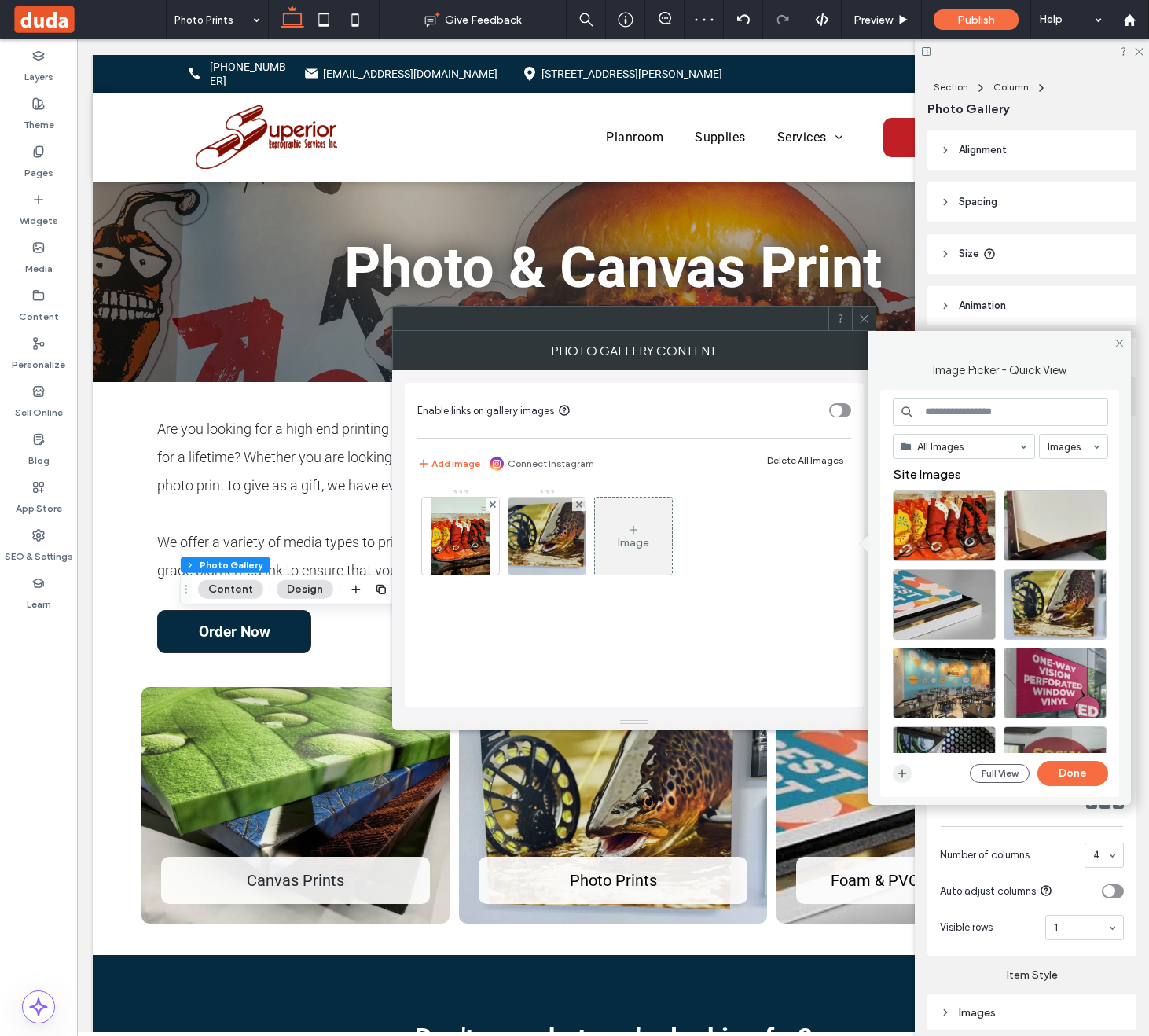
click at [897, 773] on icon "button" at bounding box center [903, 773] width 13 height 13
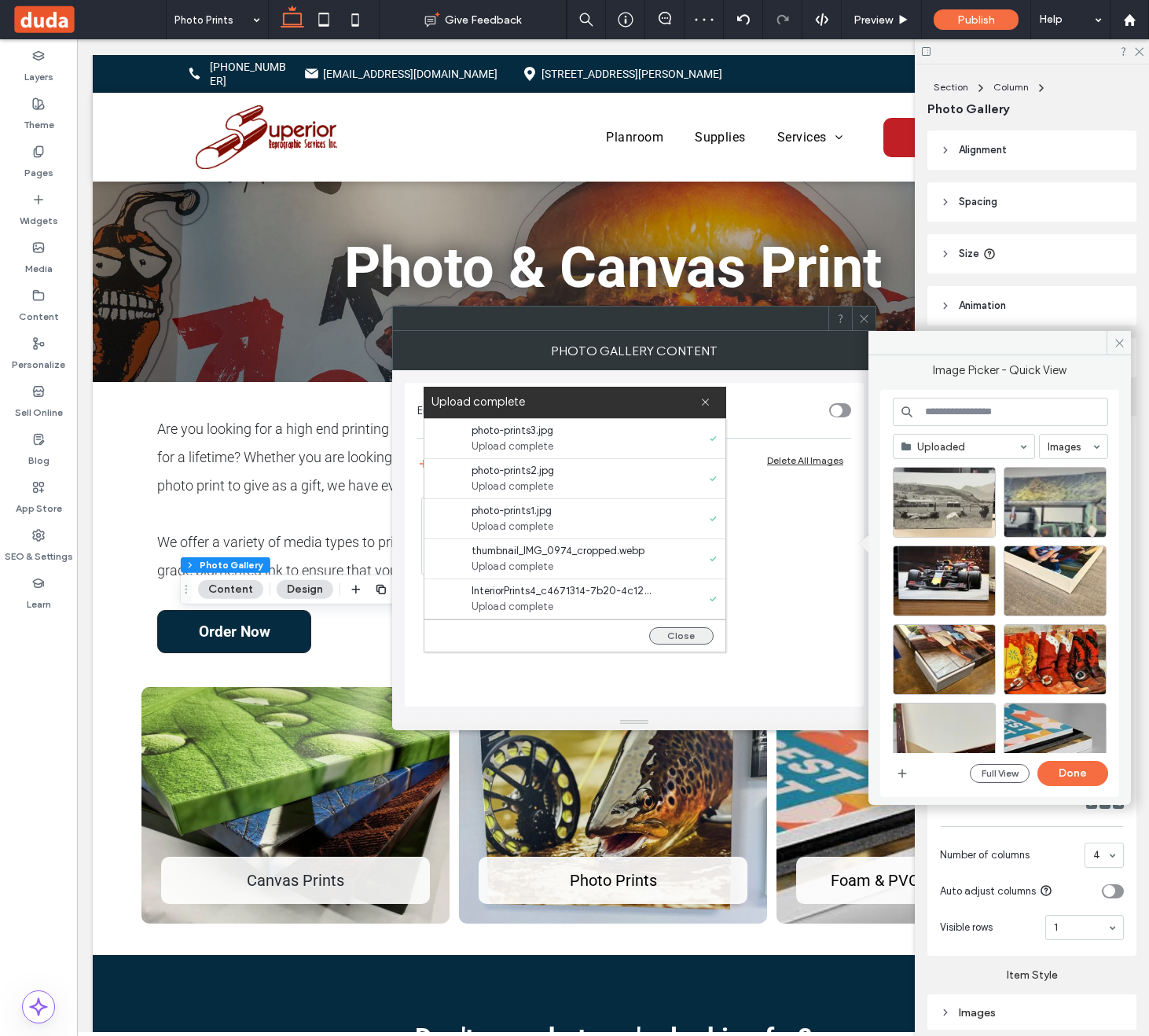
click at [690, 635] on button "Close" at bounding box center [682, 636] width 65 height 17
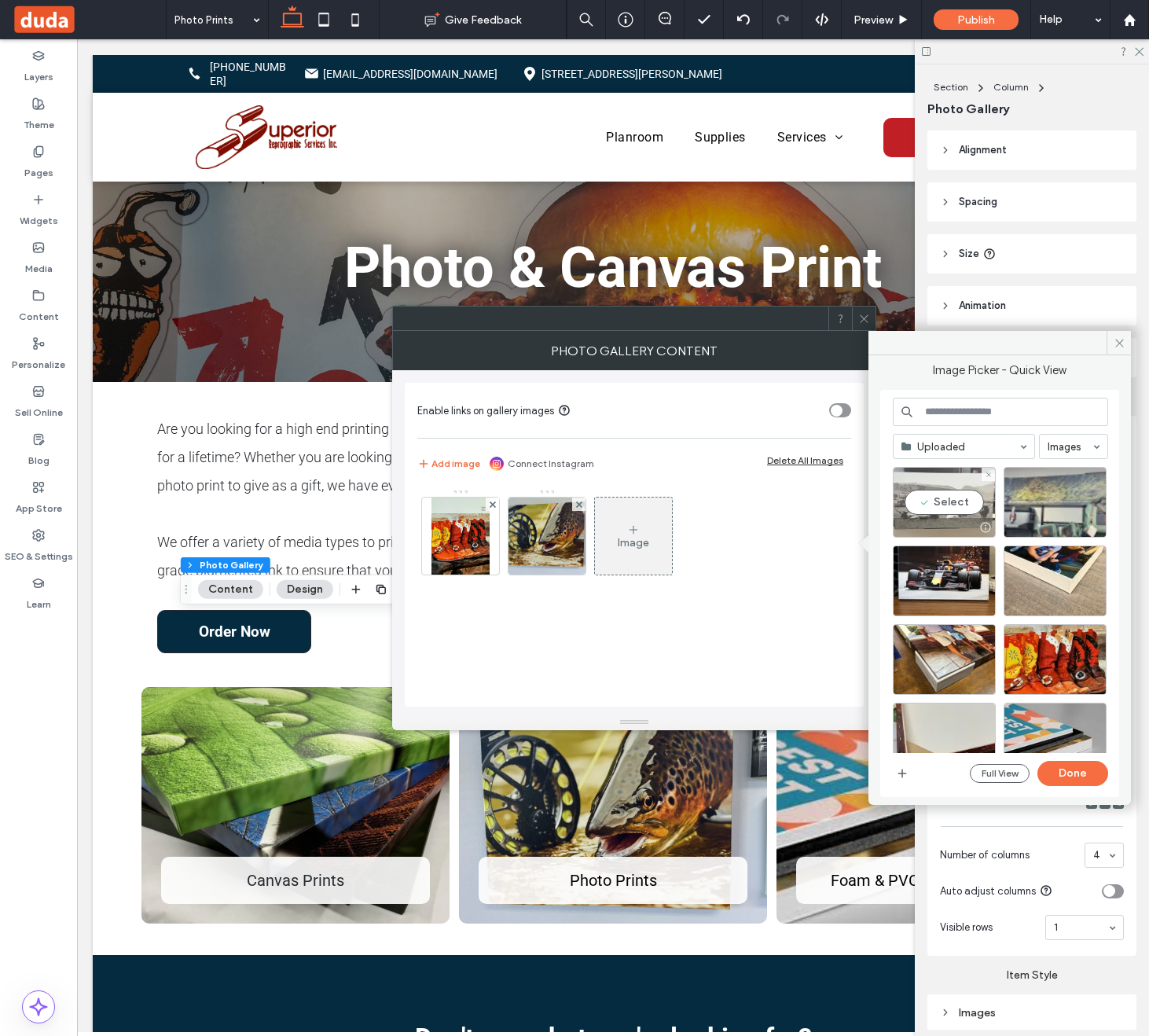
click at [942, 500] on div "Select" at bounding box center [945, 503] width 103 height 71
click at [1064, 497] on div "Select" at bounding box center [1055, 503] width 103 height 71
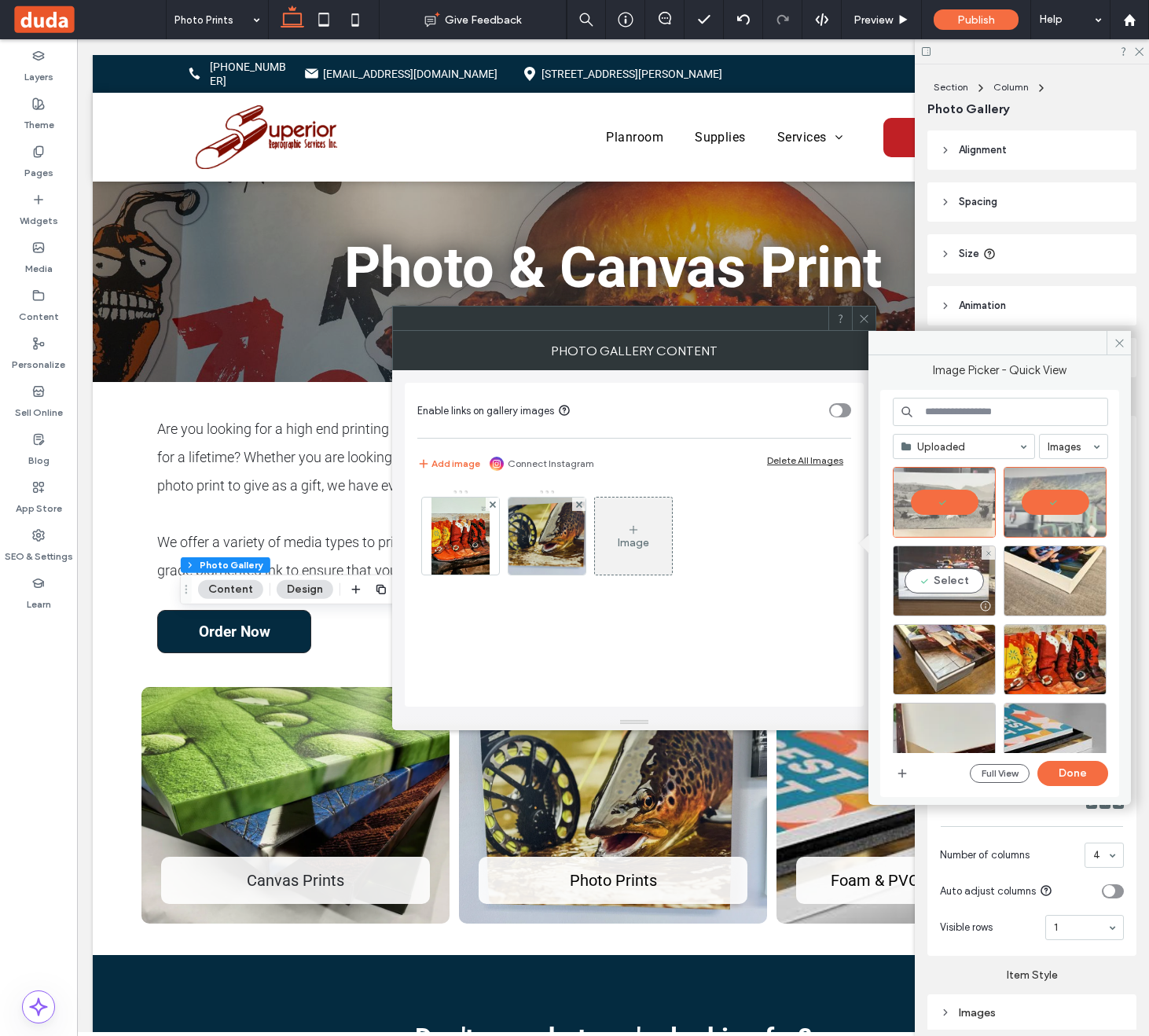
click at [956, 570] on div "Select" at bounding box center [945, 581] width 103 height 71
click at [1080, 769] on button "Done" at bounding box center [1073, 773] width 71 height 25
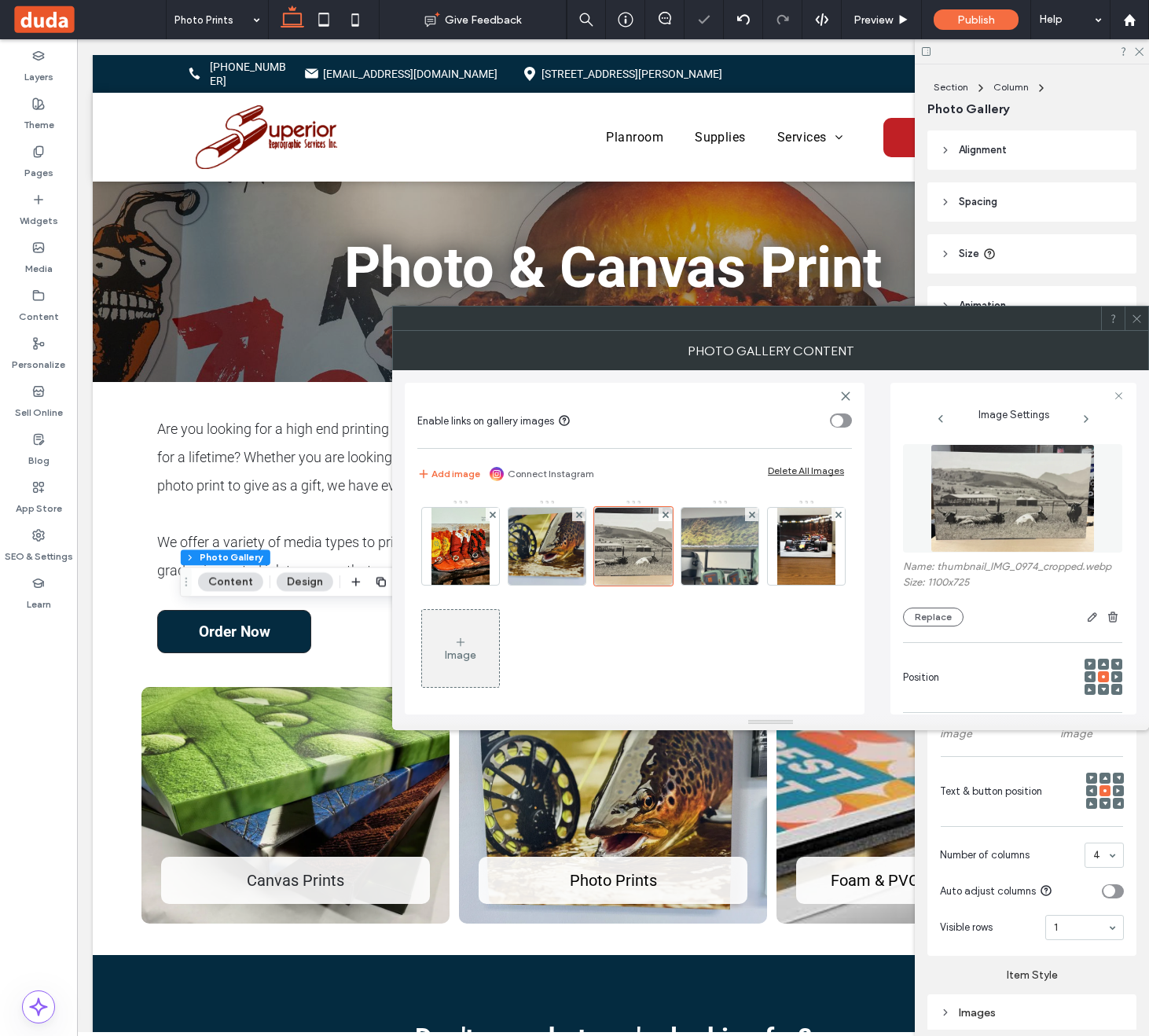
click at [1135, 326] on span at bounding box center [1136, 318] width 12 height 24
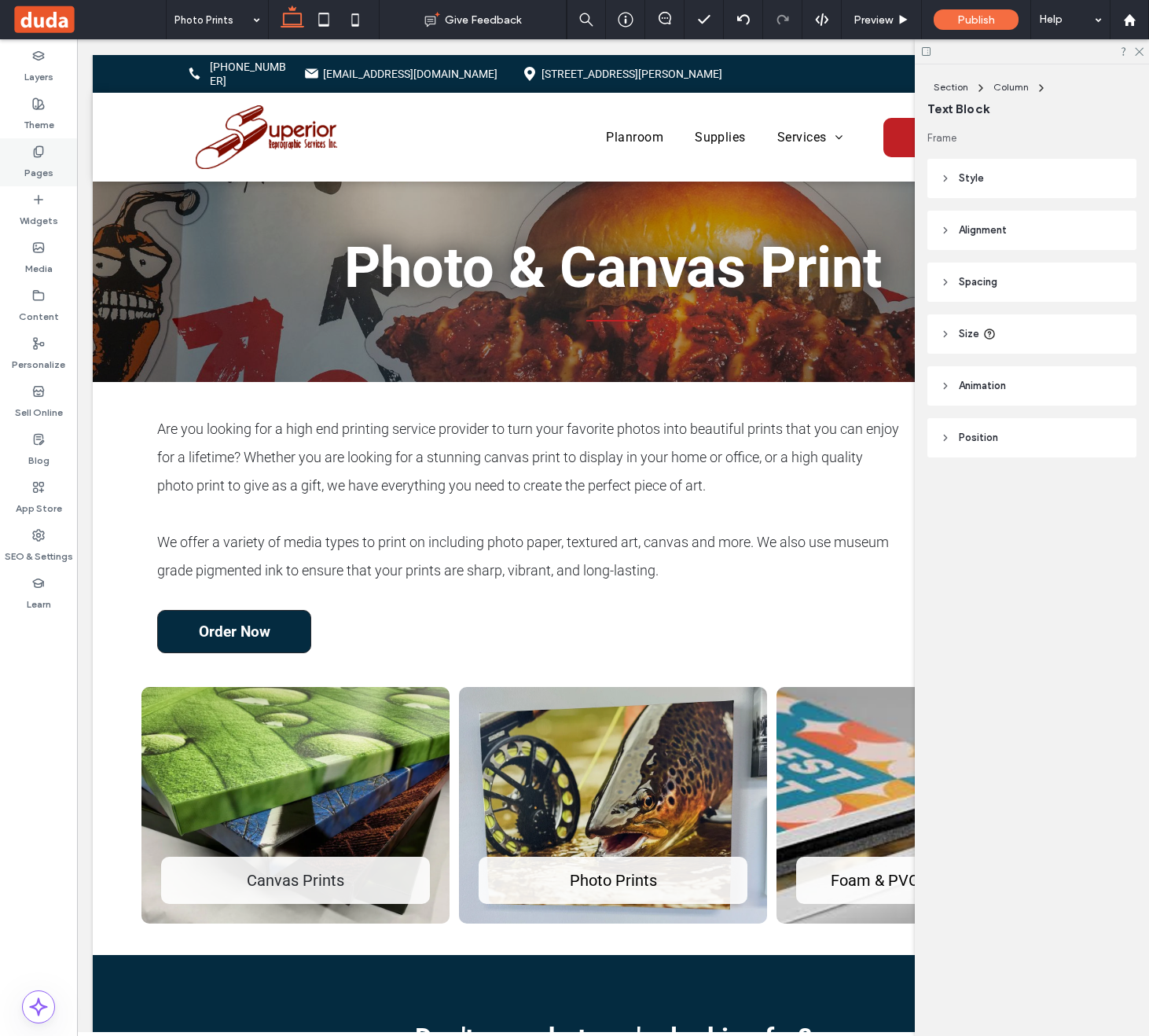
type input "*********"
type input "**"
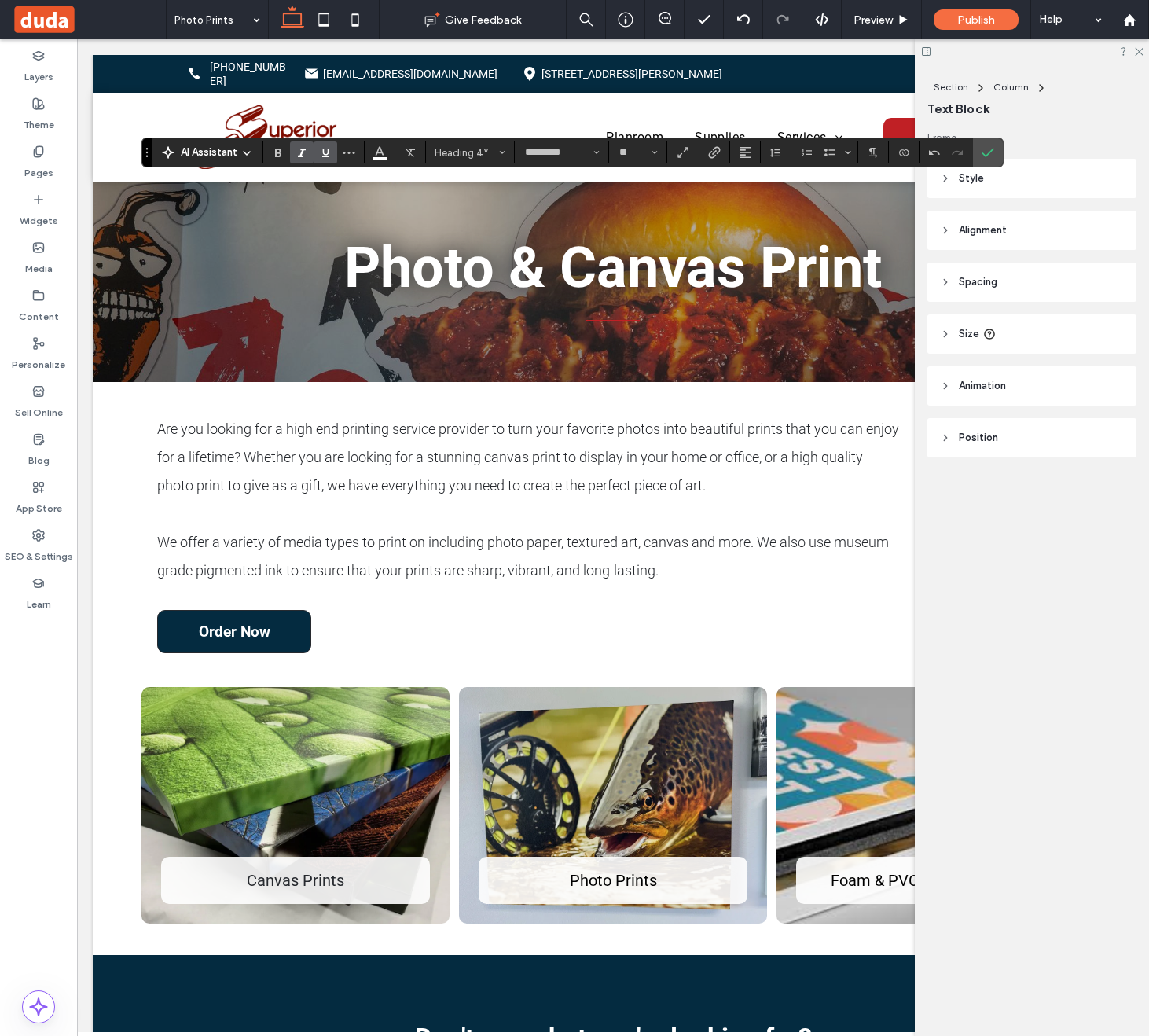
click at [327, 150] on icon "Underline" at bounding box center [325, 152] width 13 height 13
click at [989, 149] on icon "Confirm" at bounding box center [988, 152] width 13 height 13
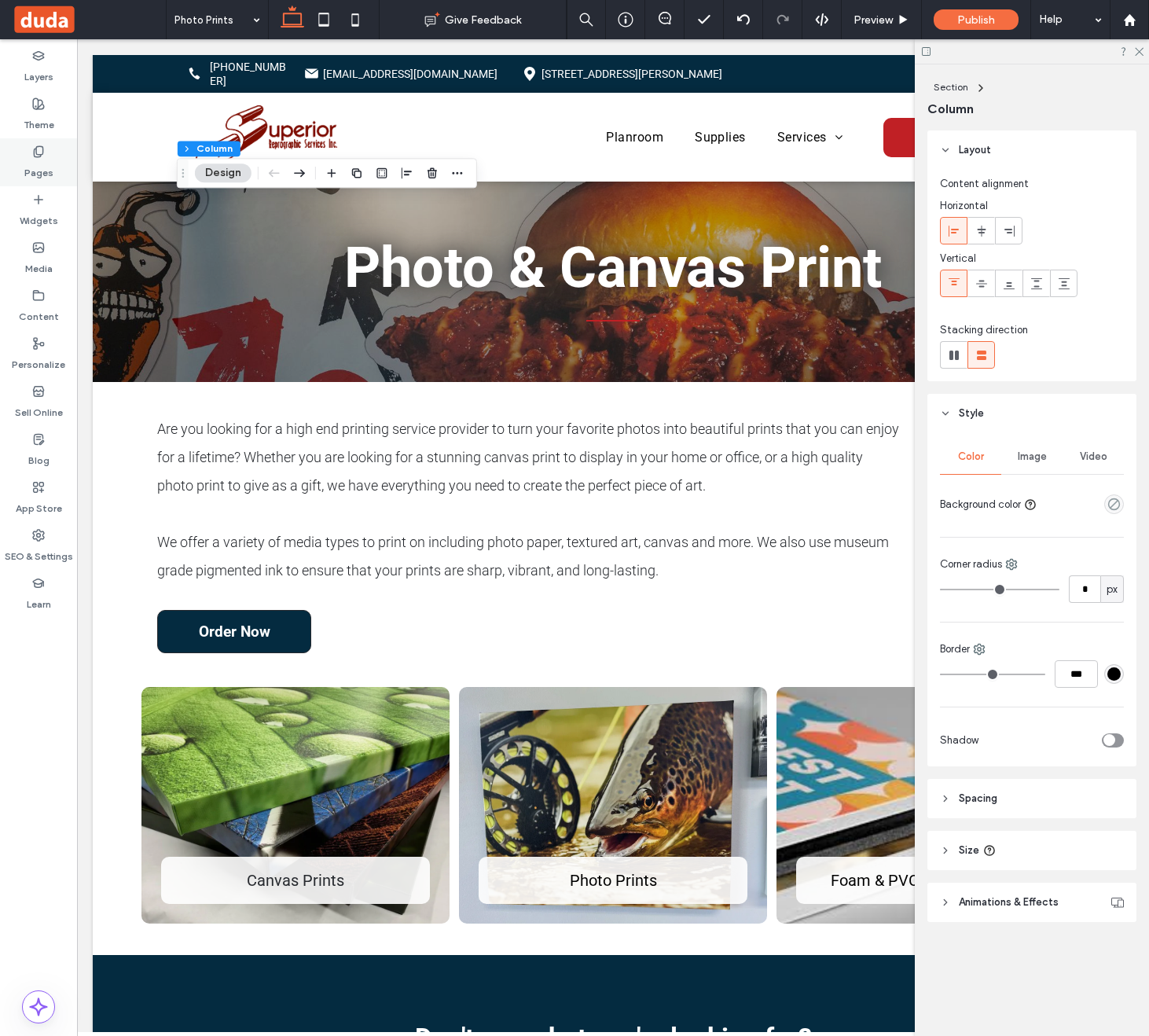
click at [38, 169] on label "Pages" at bounding box center [39, 169] width 29 height 22
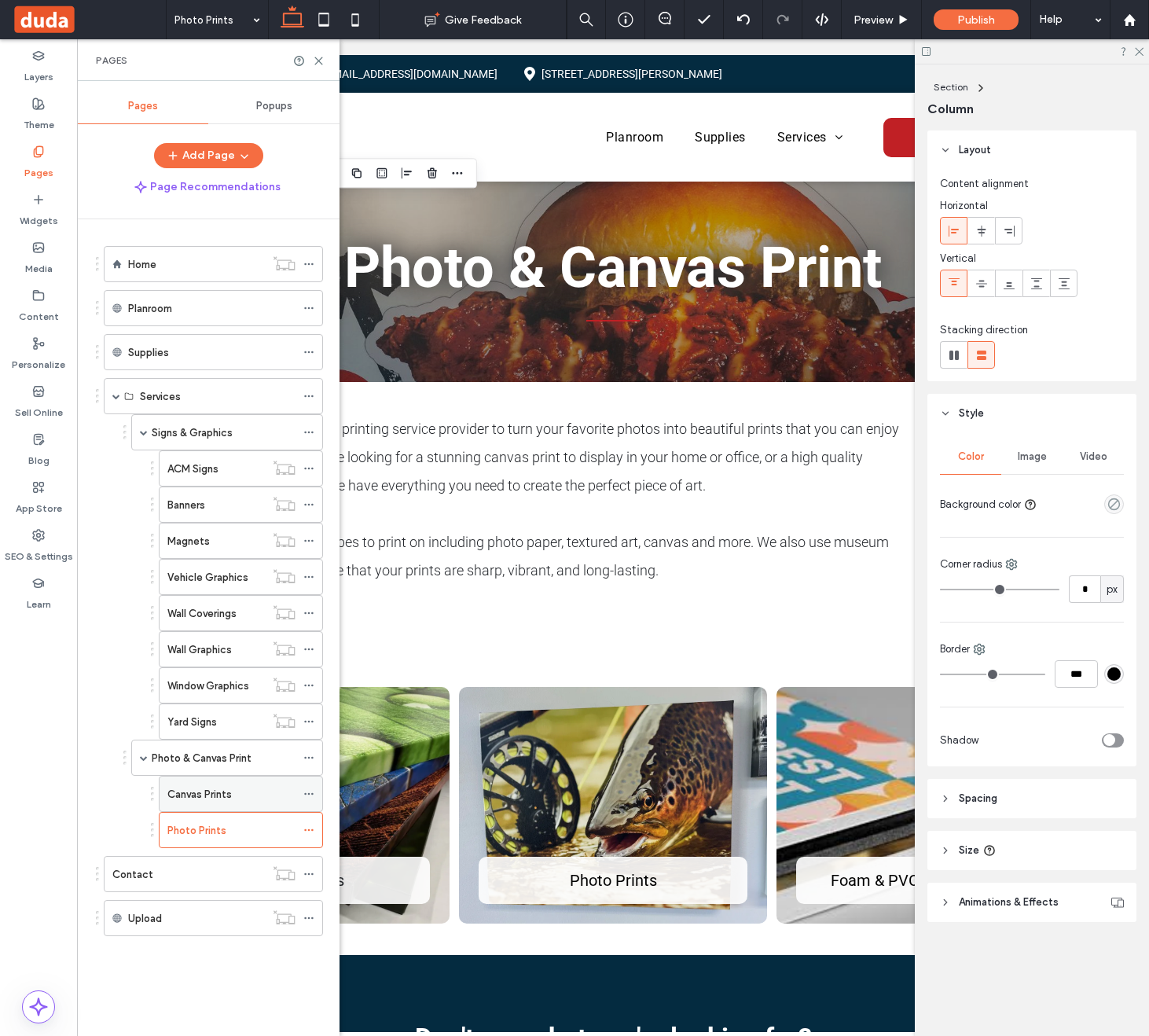
click at [248, 791] on div "Canvas Prints" at bounding box center [231, 794] width 128 height 17
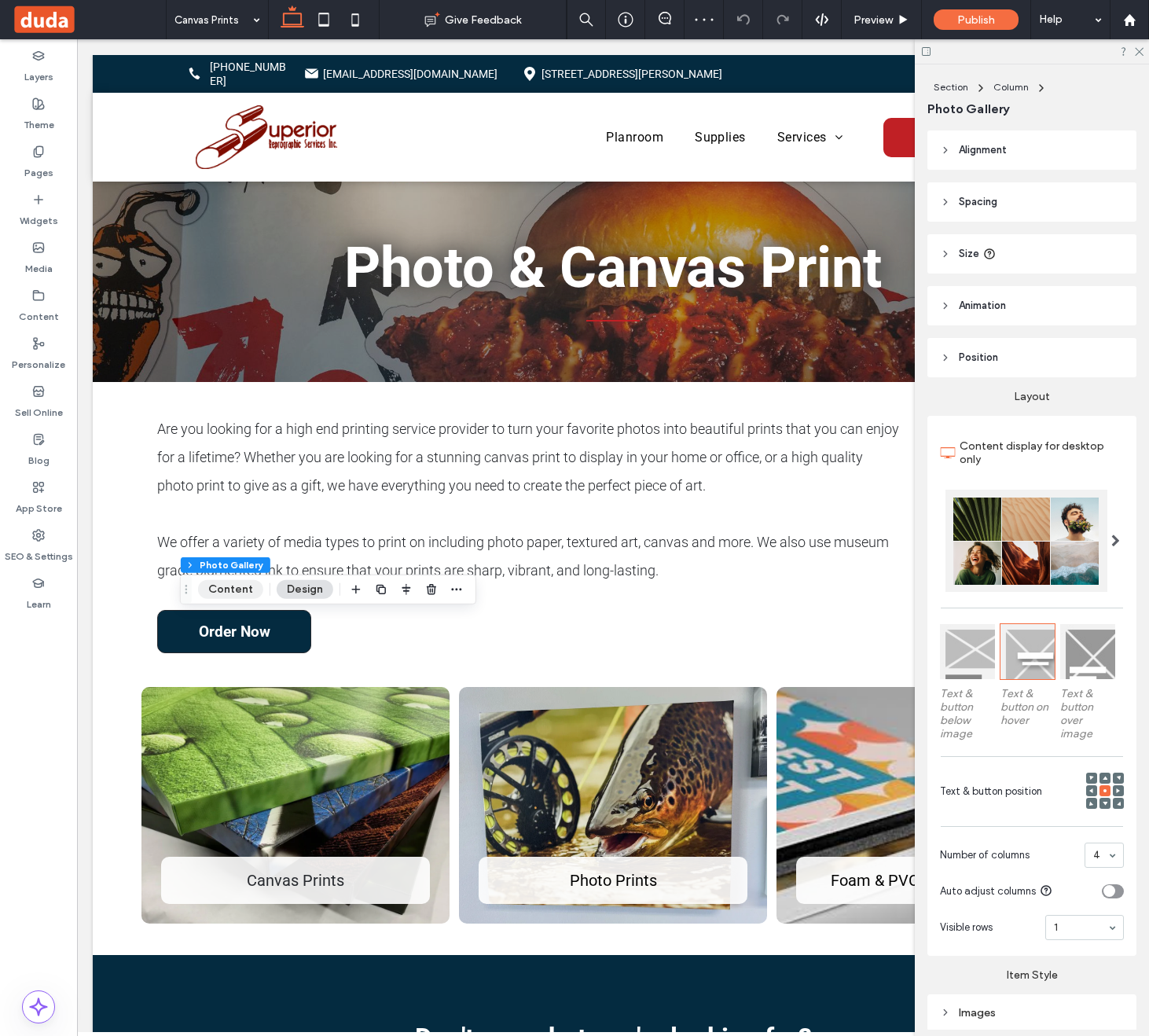
click at [242, 592] on button "Content" at bounding box center [230, 589] width 65 height 19
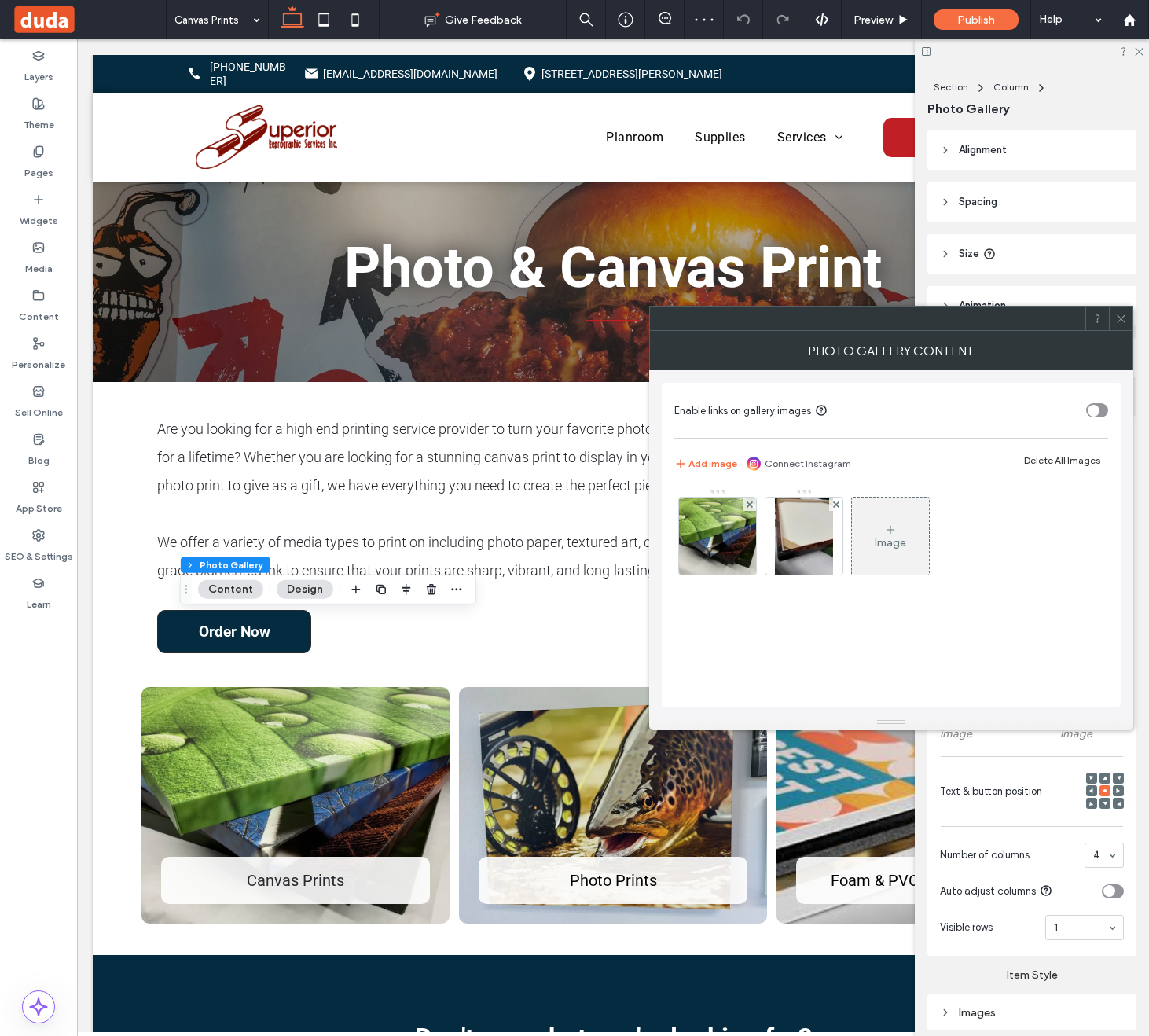
click at [915, 506] on div "Image" at bounding box center [891, 537] width 77 height 74
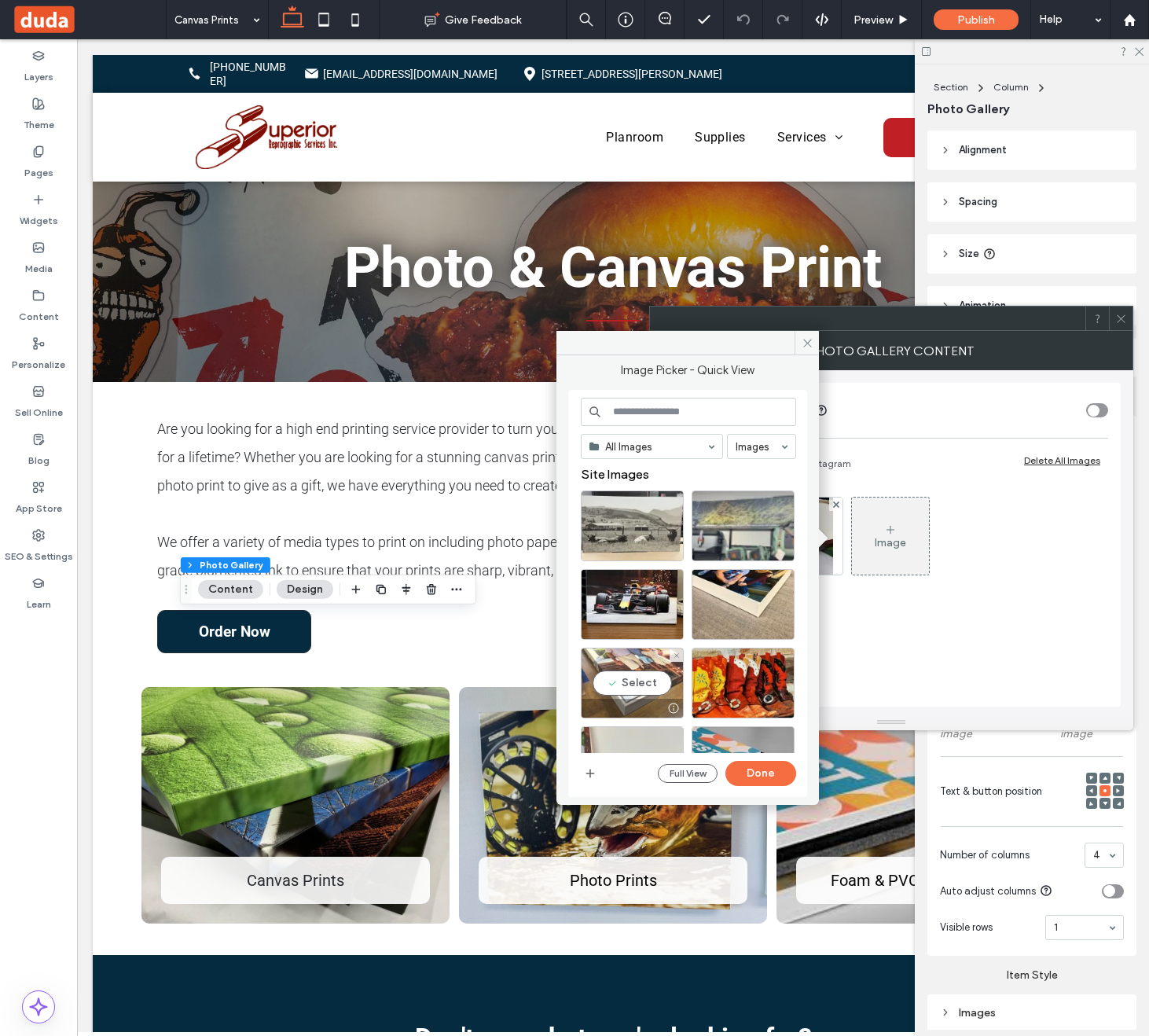
click at [647, 672] on div "Select" at bounding box center [632, 683] width 103 height 71
click at [772, 773] on button "Done" at bounding box center [761, 773] width 71 height 25
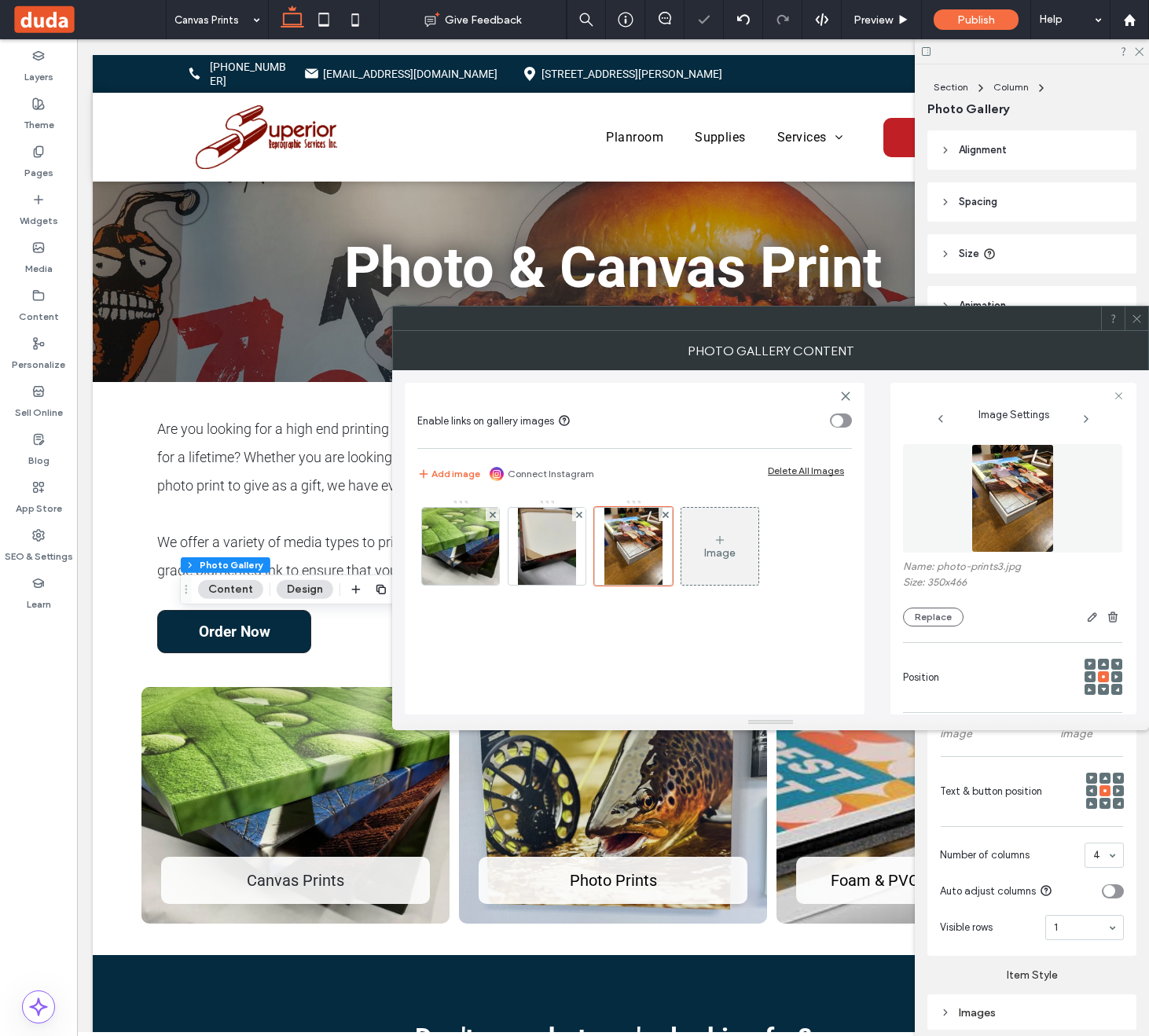
click at [1143, 328] on div at bounding box center [1136, 318] width 24 height 24
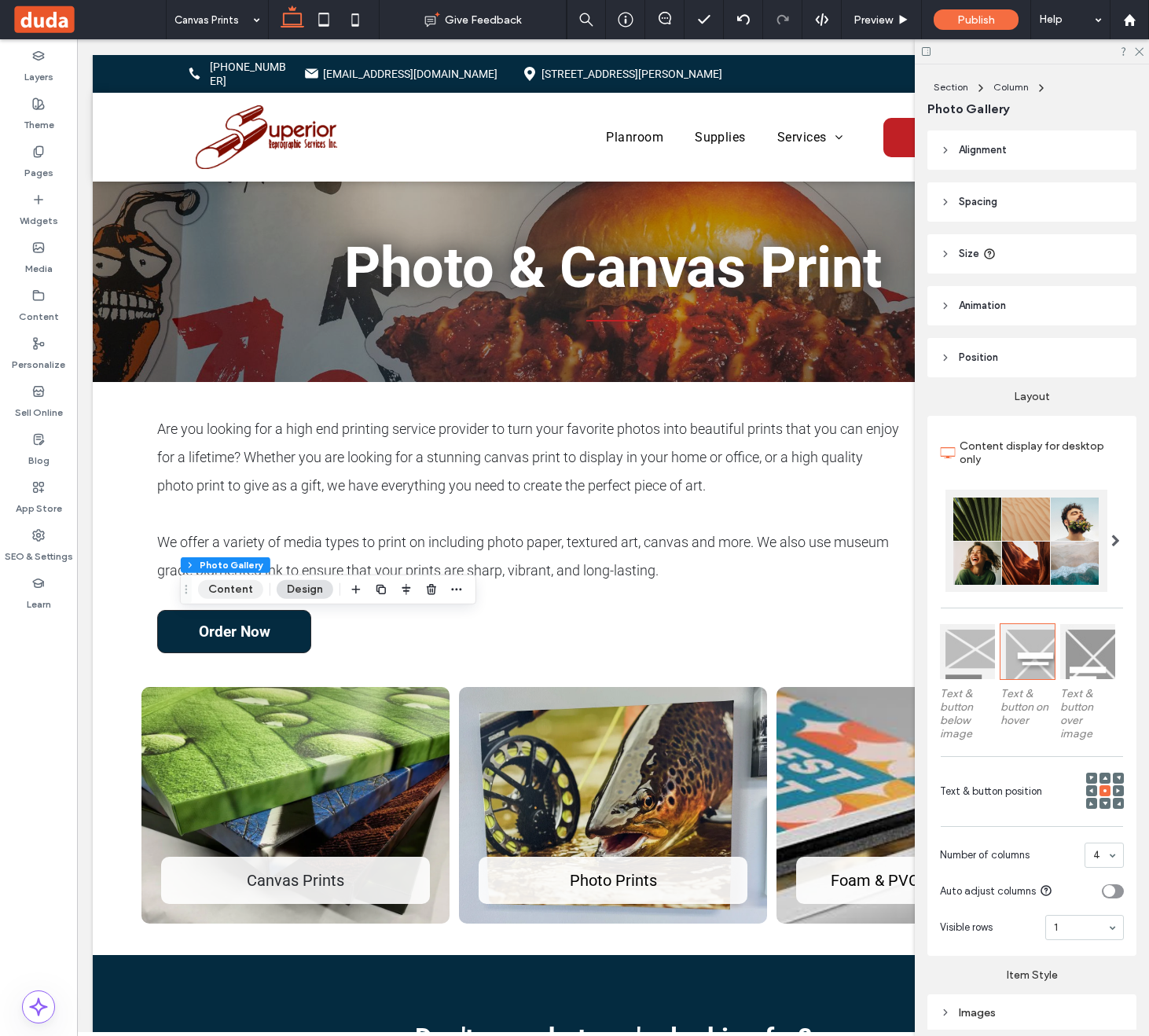
click at [227, 593] on button "Content" at bounding box center [230, 589] width 65 height 19
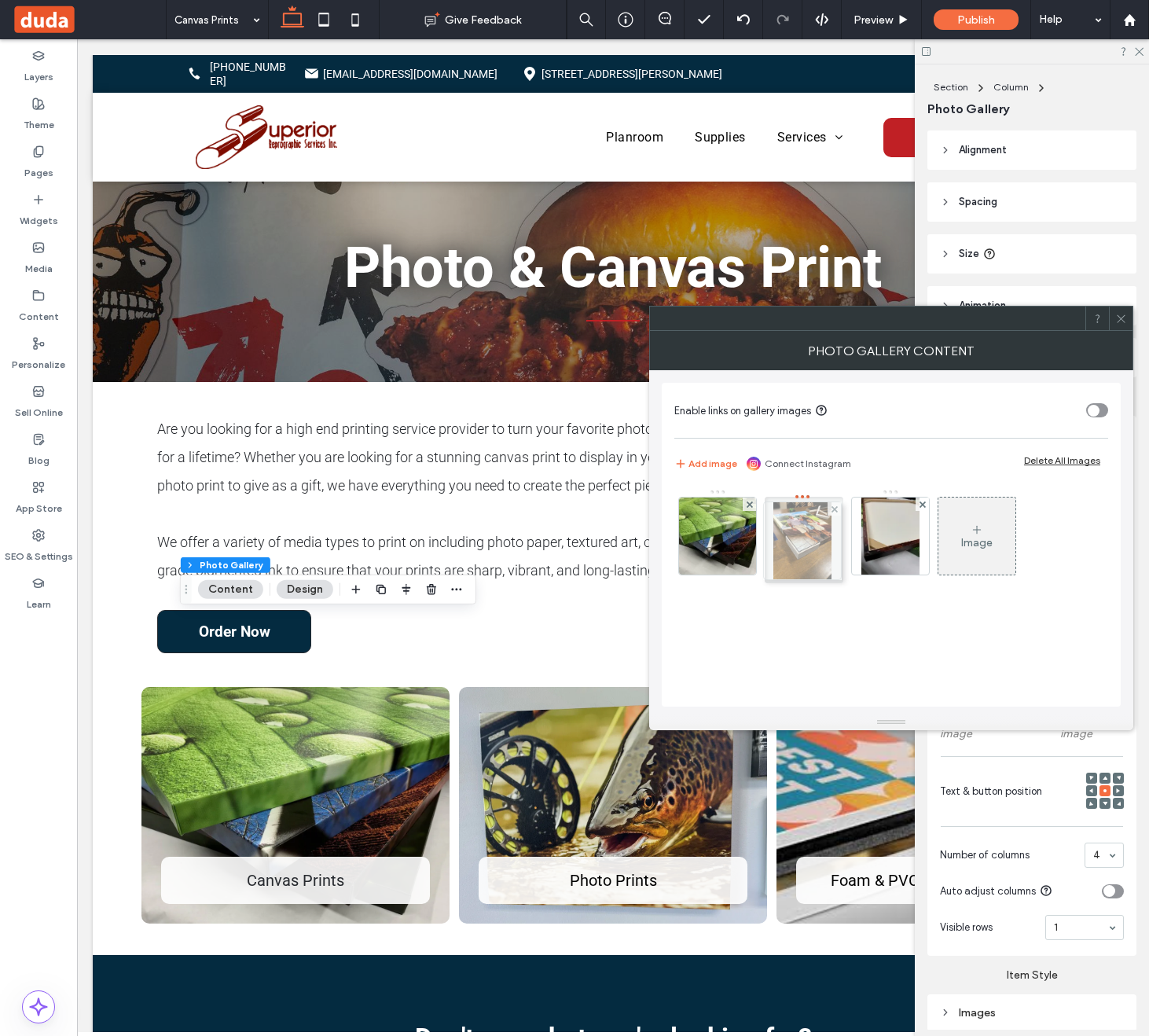
drag, startPoint x: 895, startPoint y: 518, endPoint x: 803, endPoint y: 522, distance: 92.1
click at [1122, 316] on use at bounding box center [1121, 318] width 8 height 8
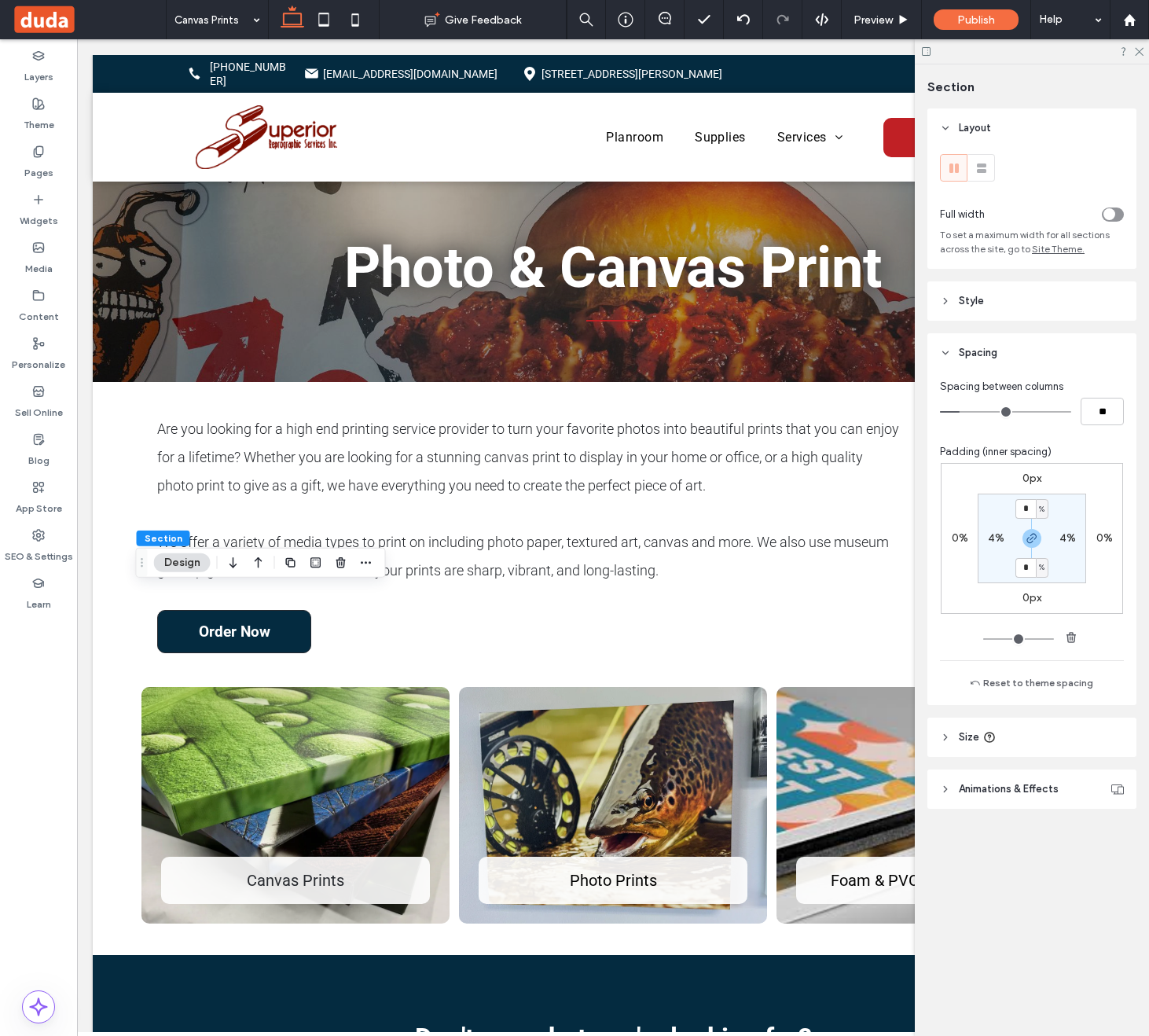
click at [196, 563] on button "Design" at bounding box center [182, 563] width 57 height 19
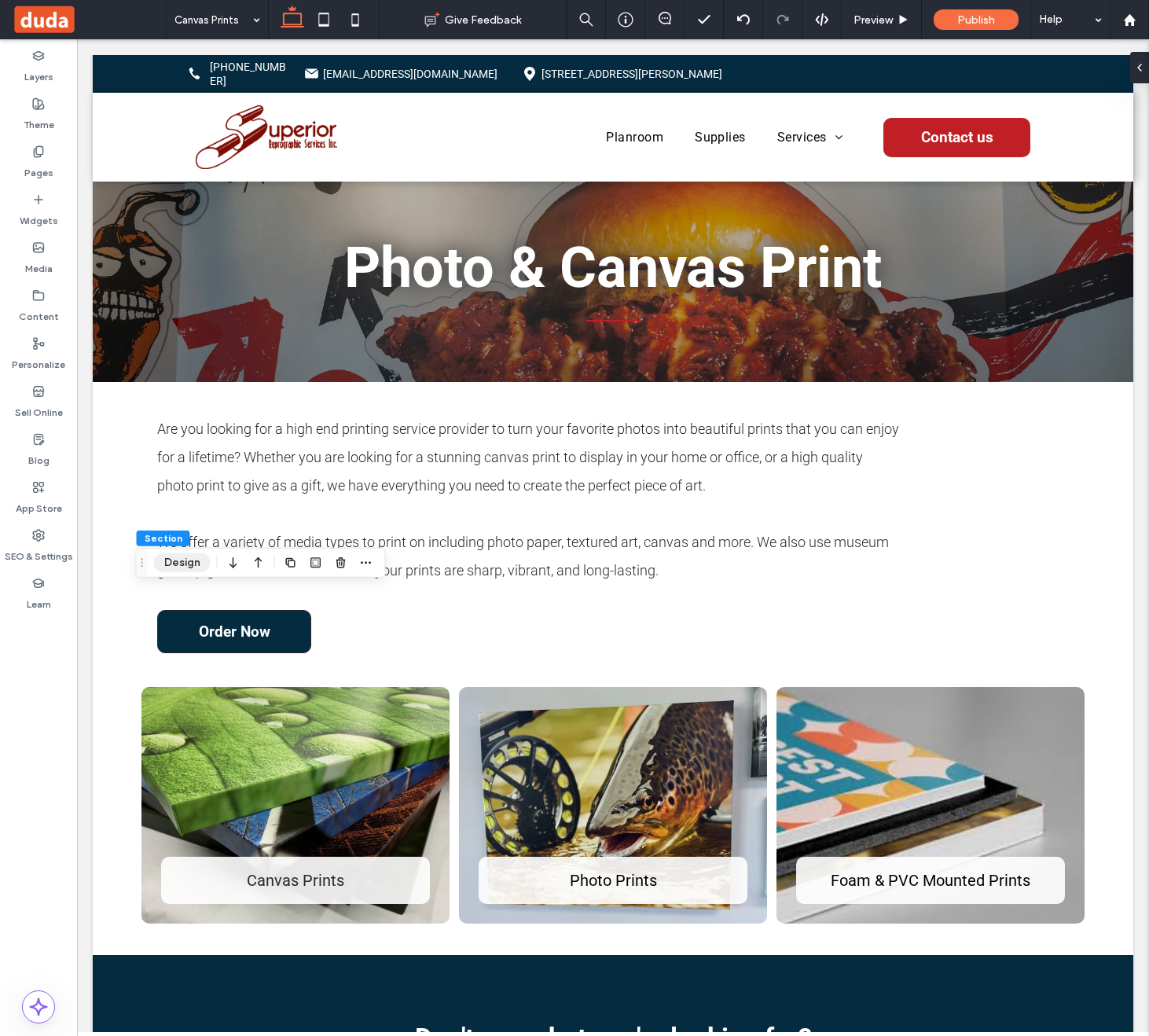
click at [196, 563] on button "Design" at bounding box center [182, 563] width 57 height 19
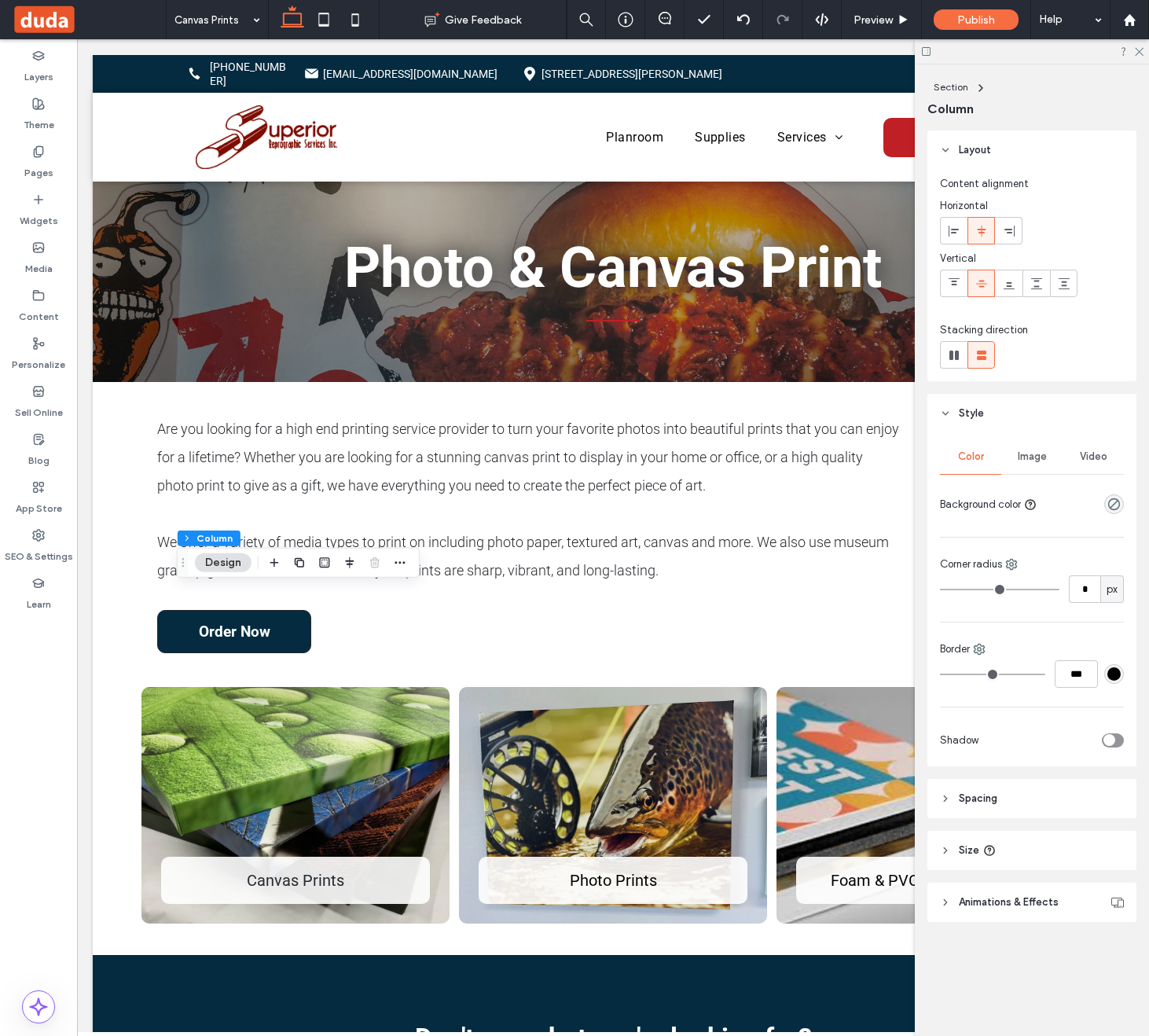
click at [213, 565] on button "Design" at bounding box center [223, 563] width 57 height 19
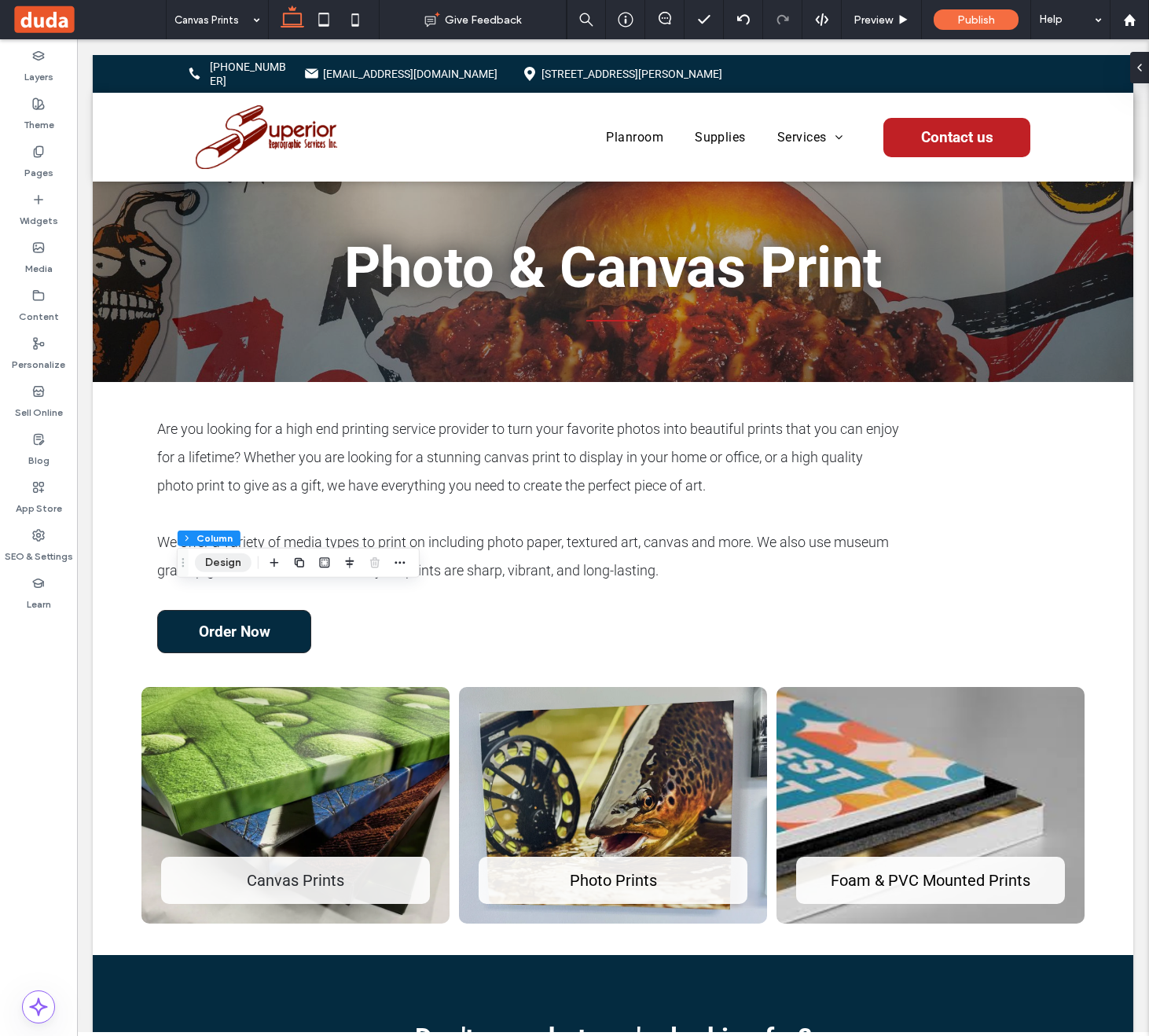
click at [213, 565] on button "Design" at bounding box center [223, 563] width 57 height 19
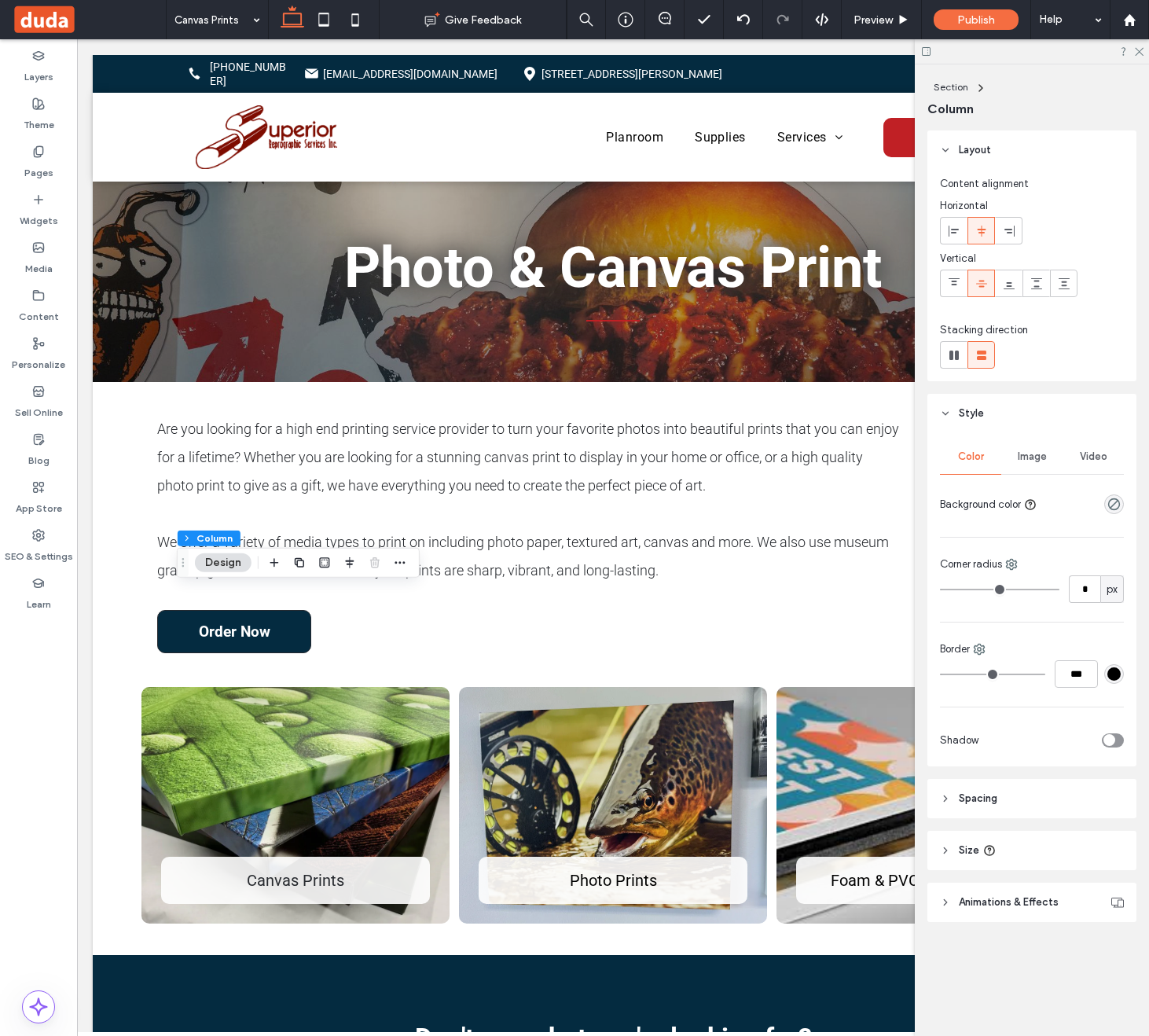
click at [1019, 816] on header "Spacing" at bounding box center [1031, 799] width 209 height 39
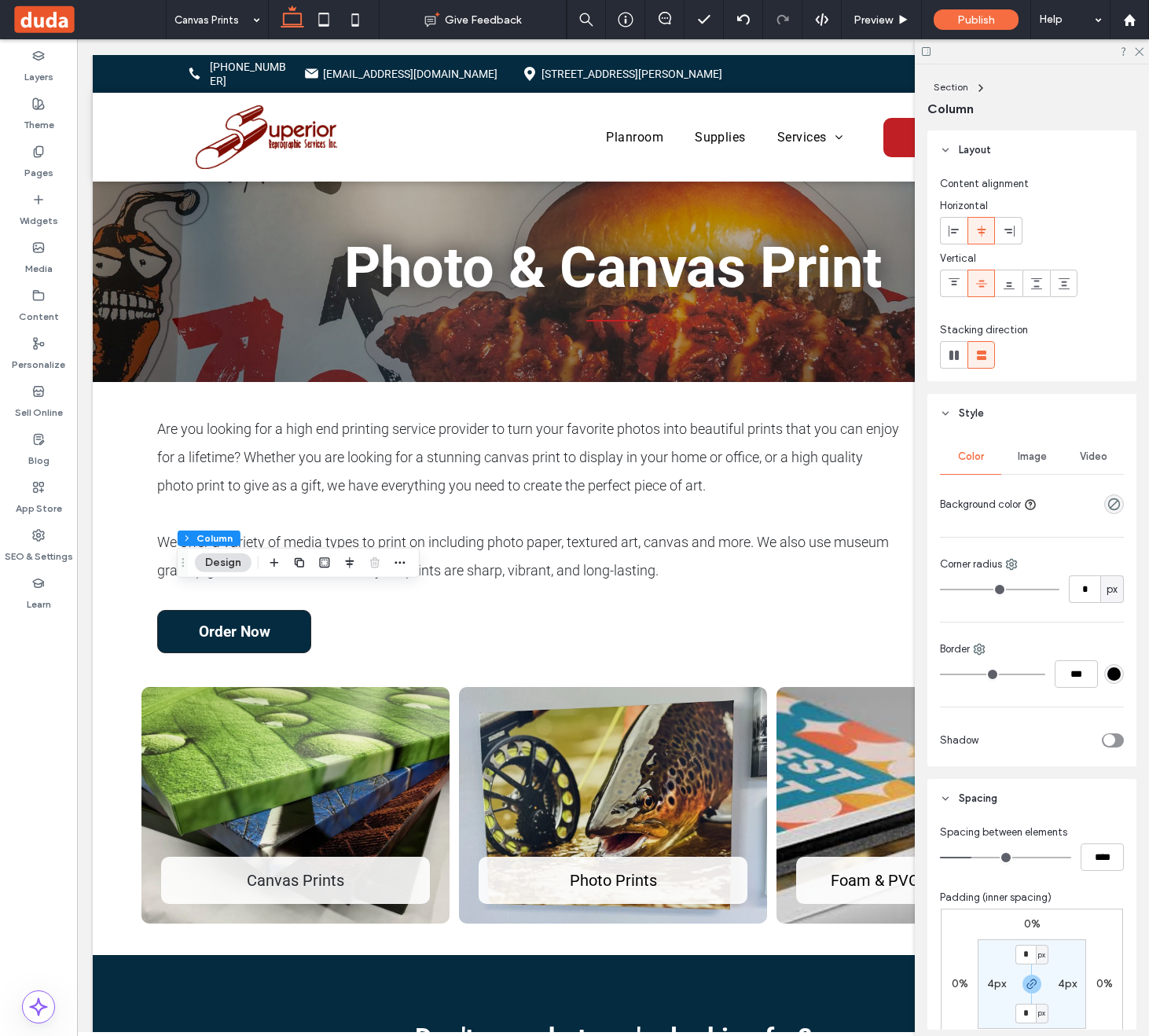
scroll to position [196, 0]
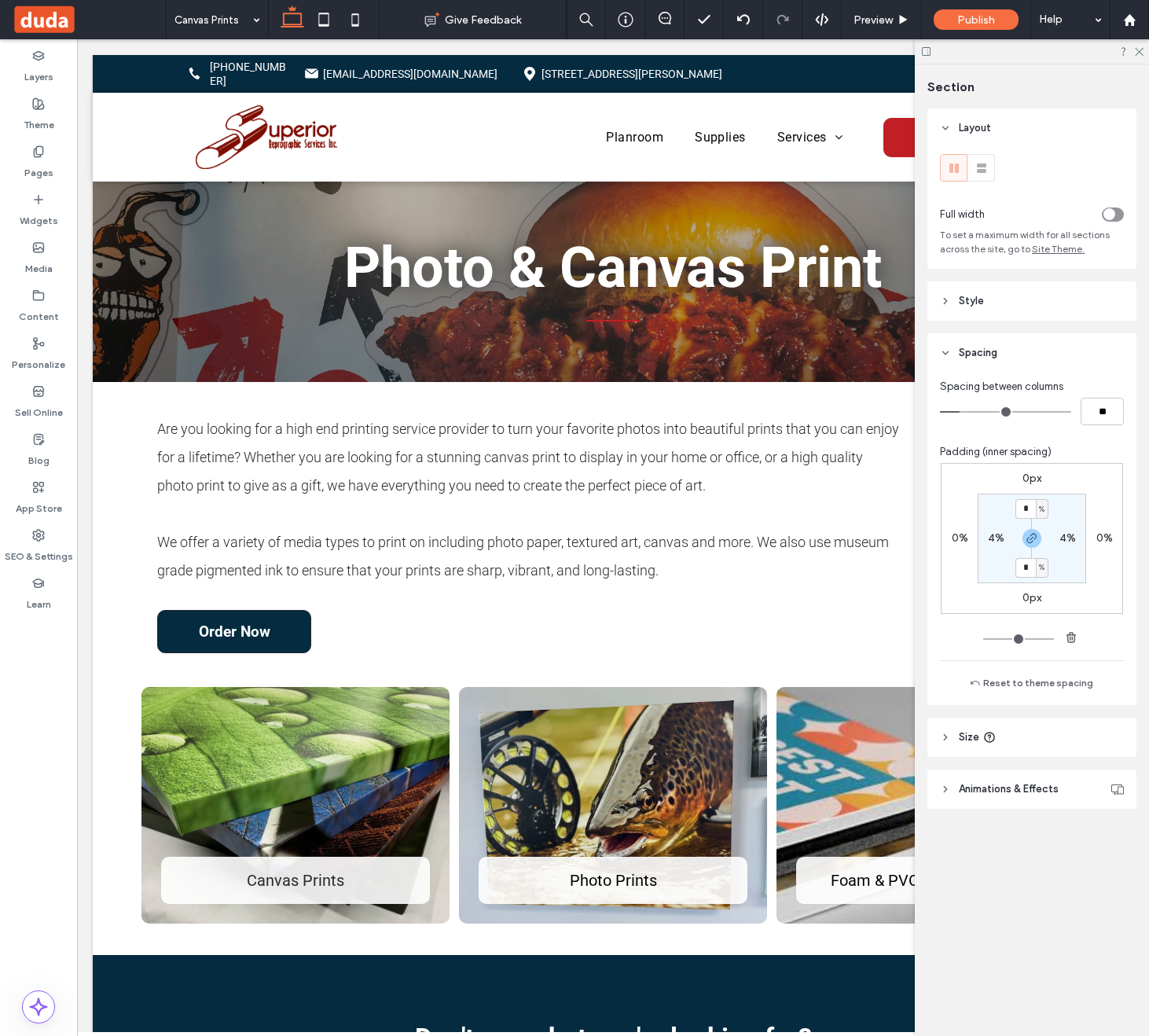
type input "***"
click at [43, 154] on icon at bounding box center [39, 151] width 13 height 13
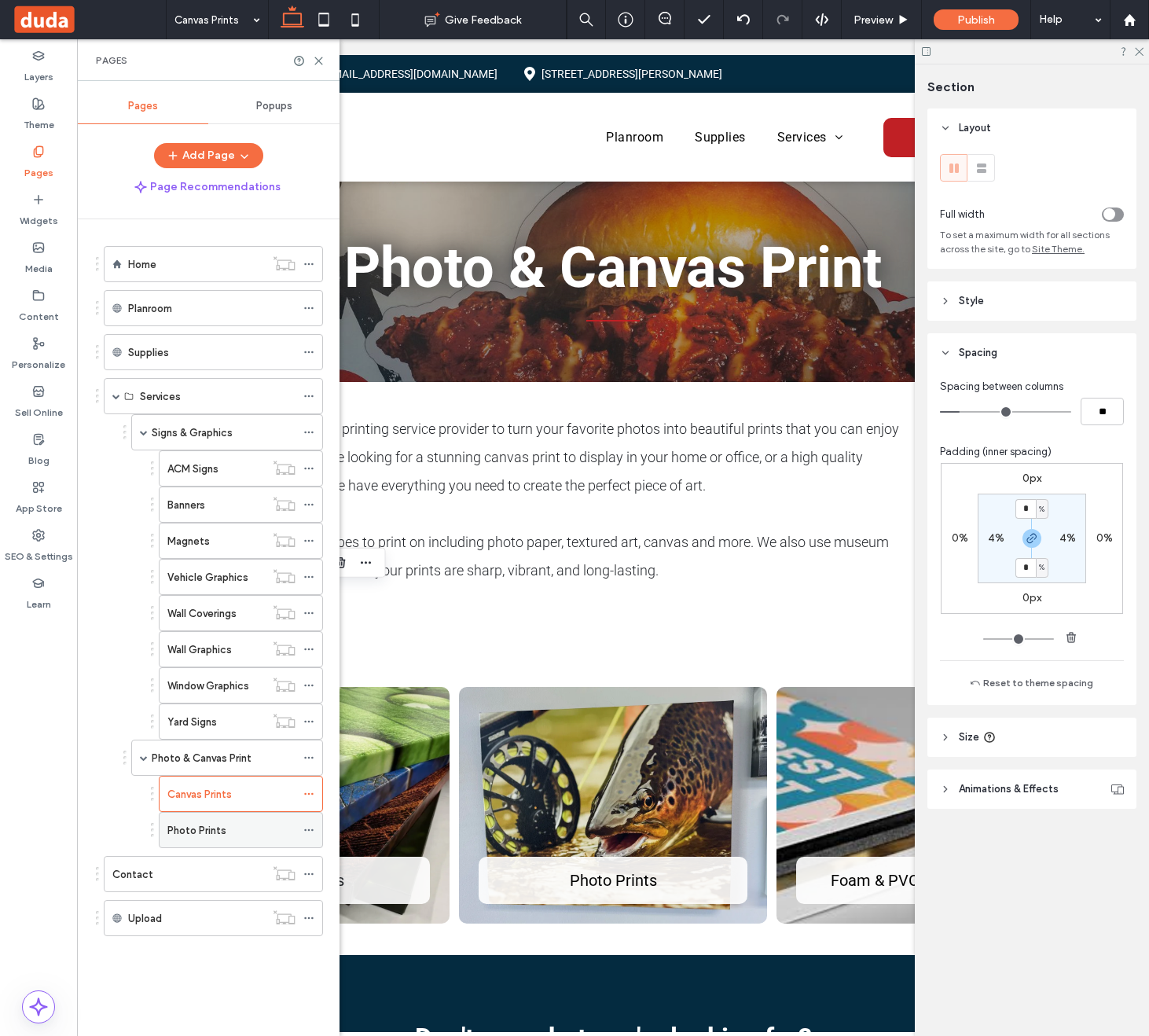
click at [229, 836] on div "Photo Prints" at bounding box center [231, 830] width 128 height 17
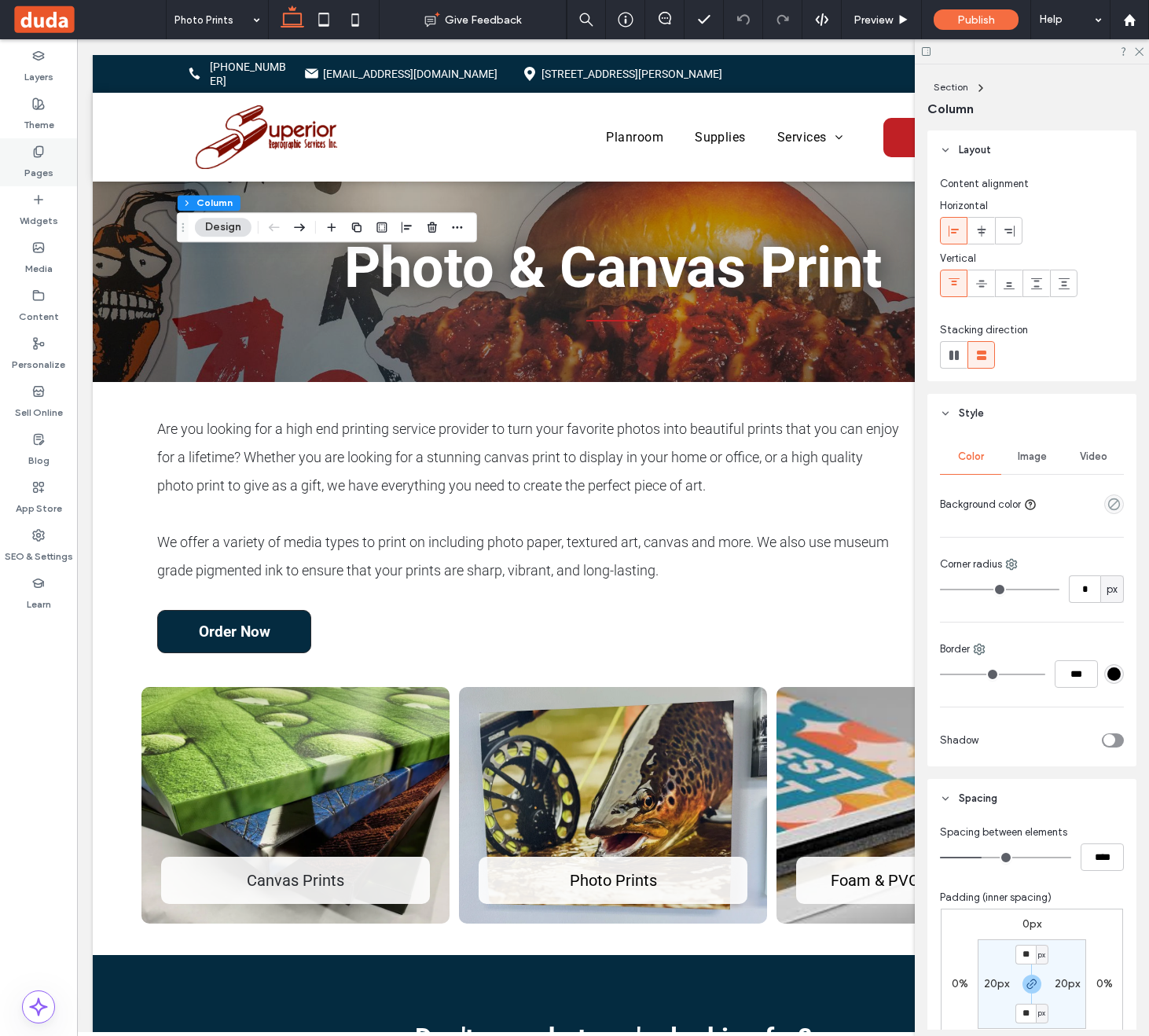
click at [39, 155] on icon at bounding box center [39, 151] width 13 height 13
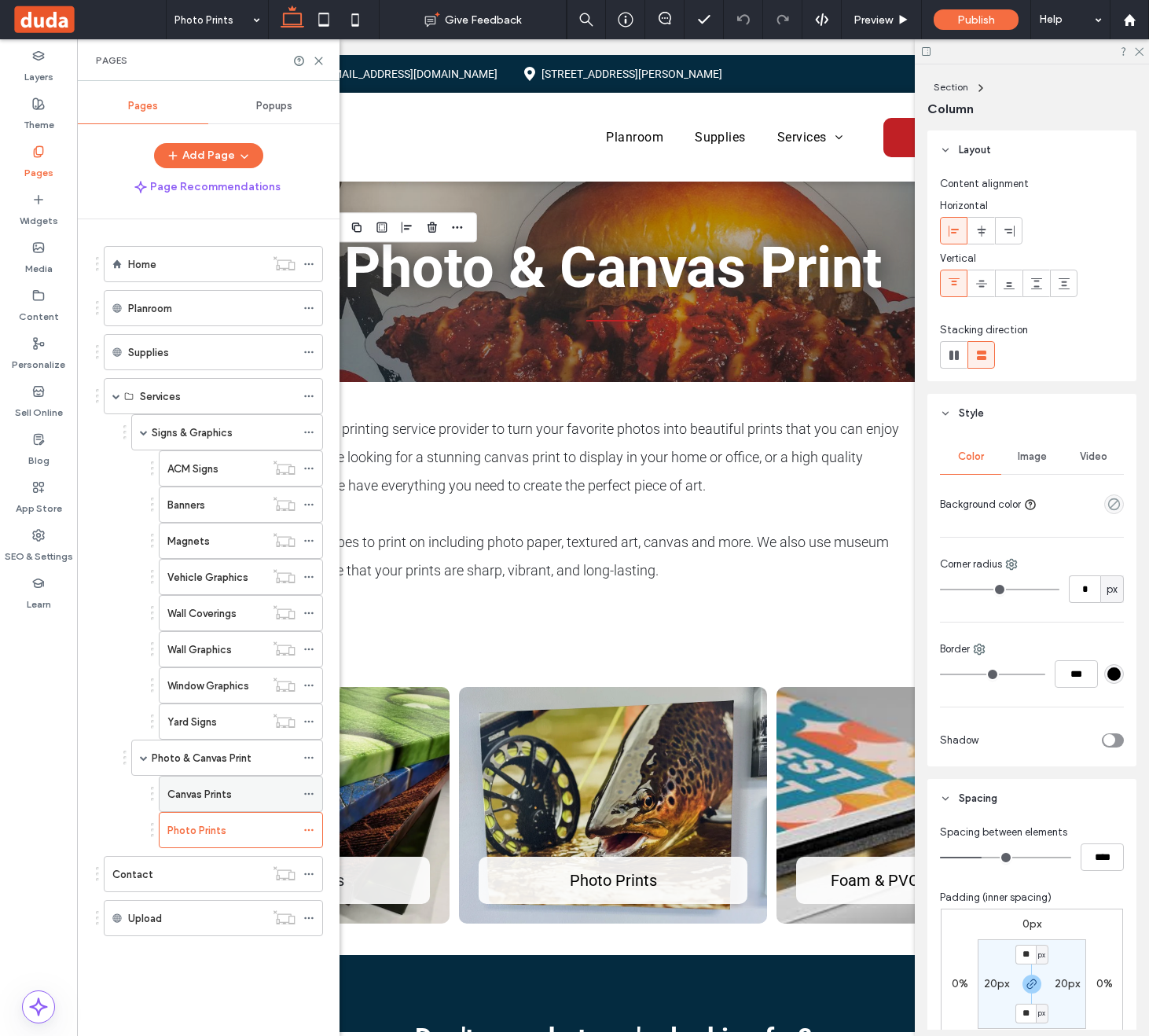
click at [217, 800] on label "Canvas Prints" at bounding box center [200, 794] width 65 height 28
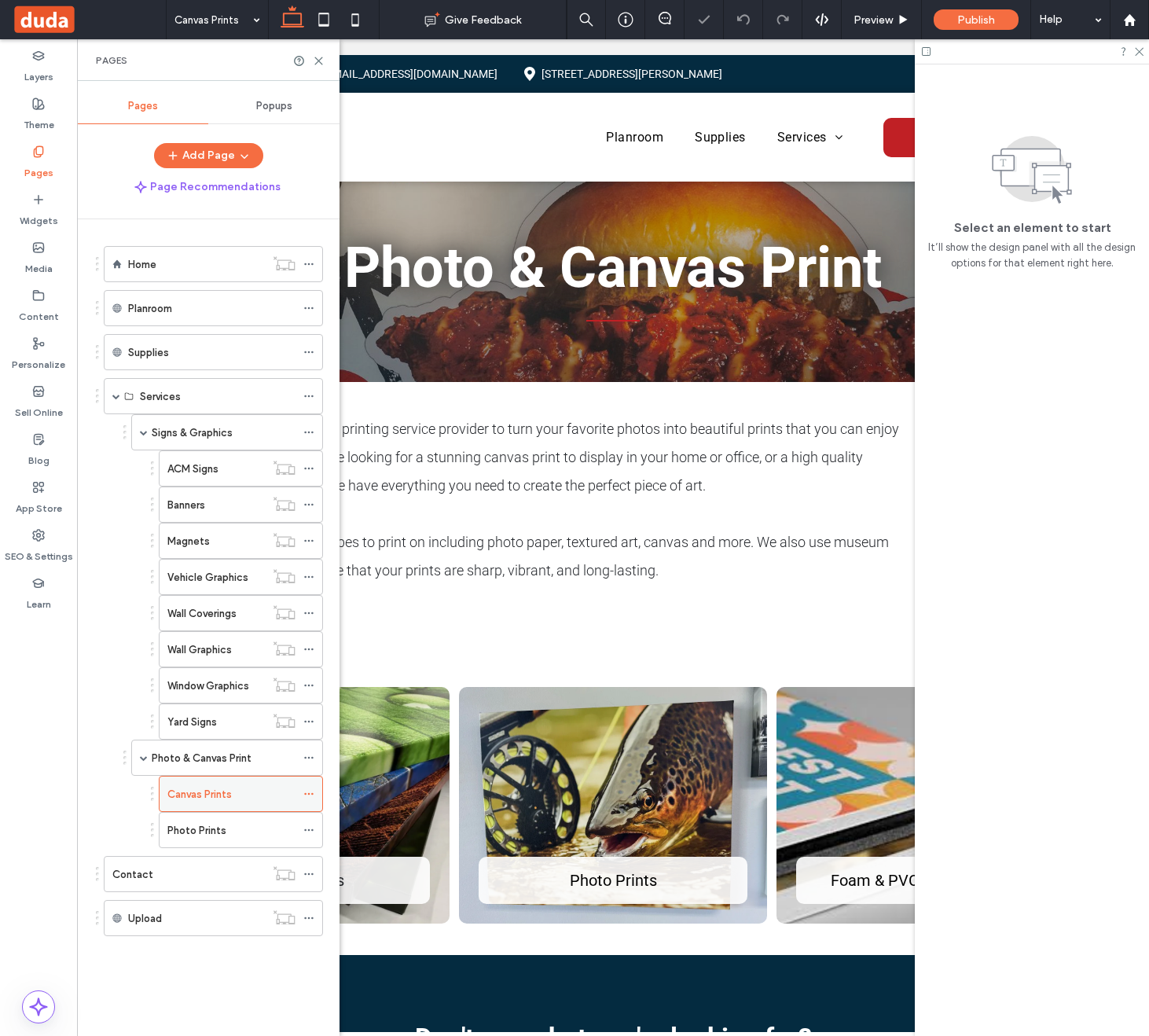
click at [309, 790] on icon at bounding box center [309, 794] width 11 height 11
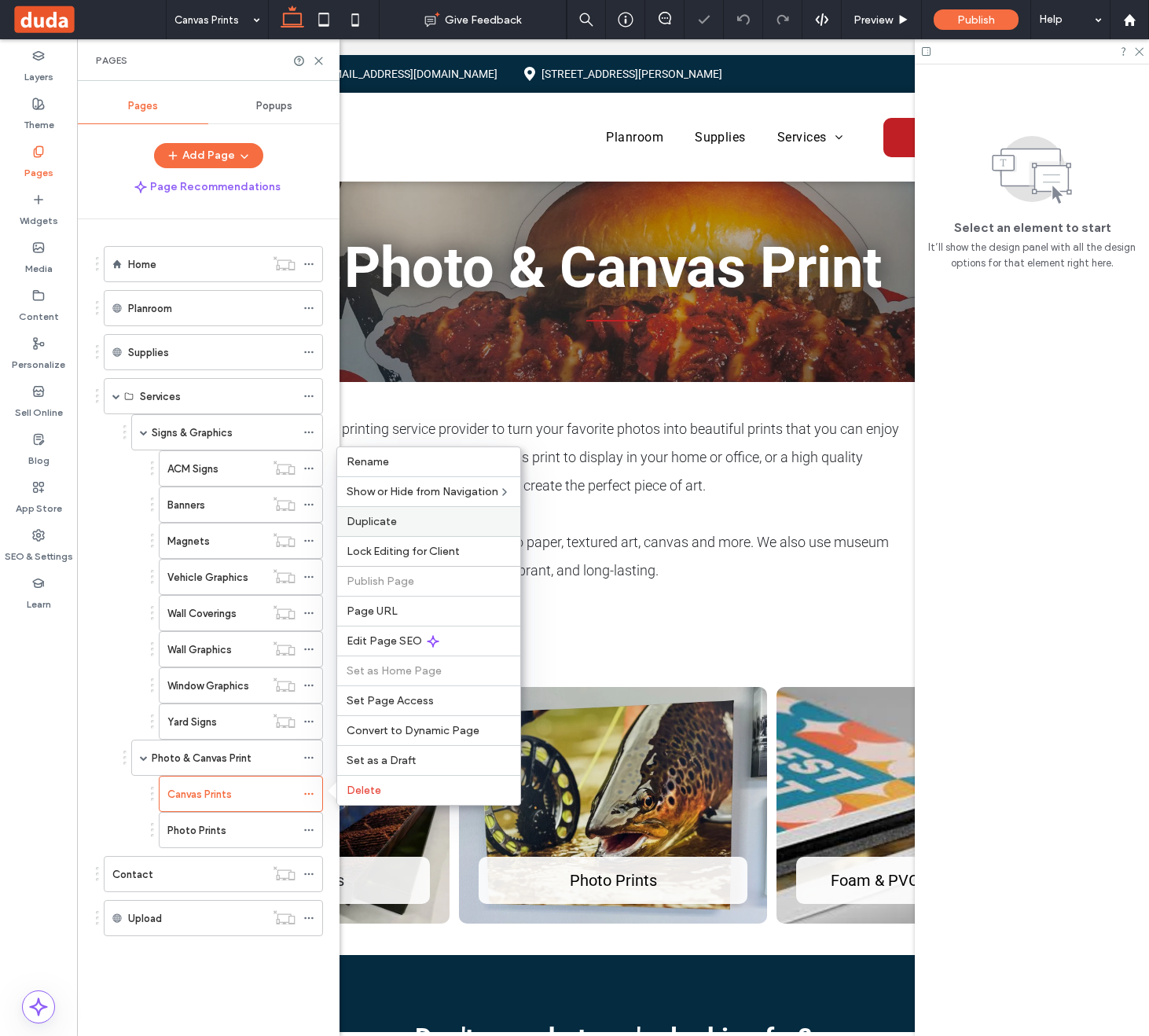
click at [399, 521] on label "Duplicate" at bounding box center [429, 521] width 164 height 13
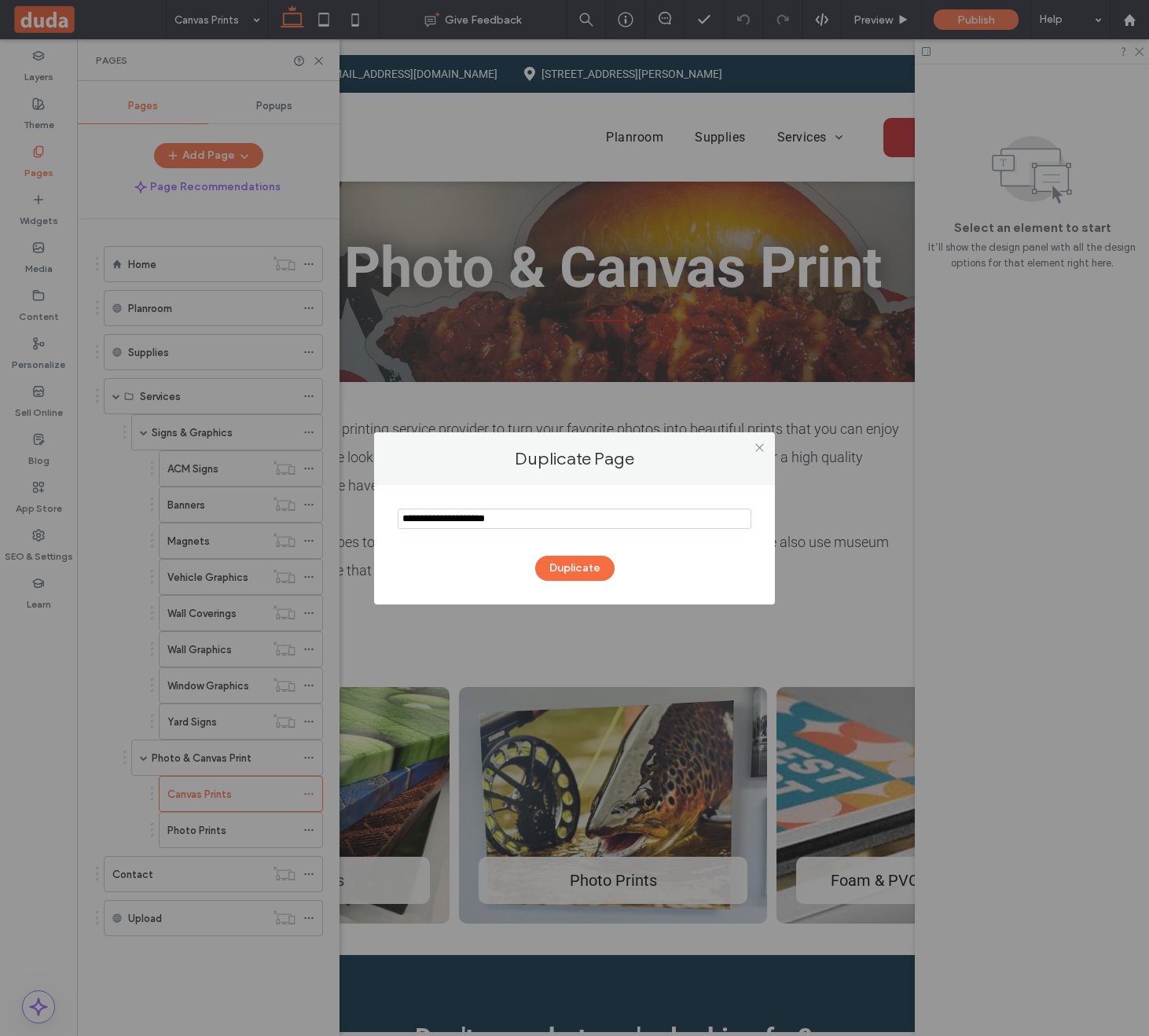
click at [460, 524] on input "notEmpty" at bounding box center [574, 518] width 354 height 21
click at [499, 520] on input "notEmpty" at bounding box center [574, 518] width 354 height 21
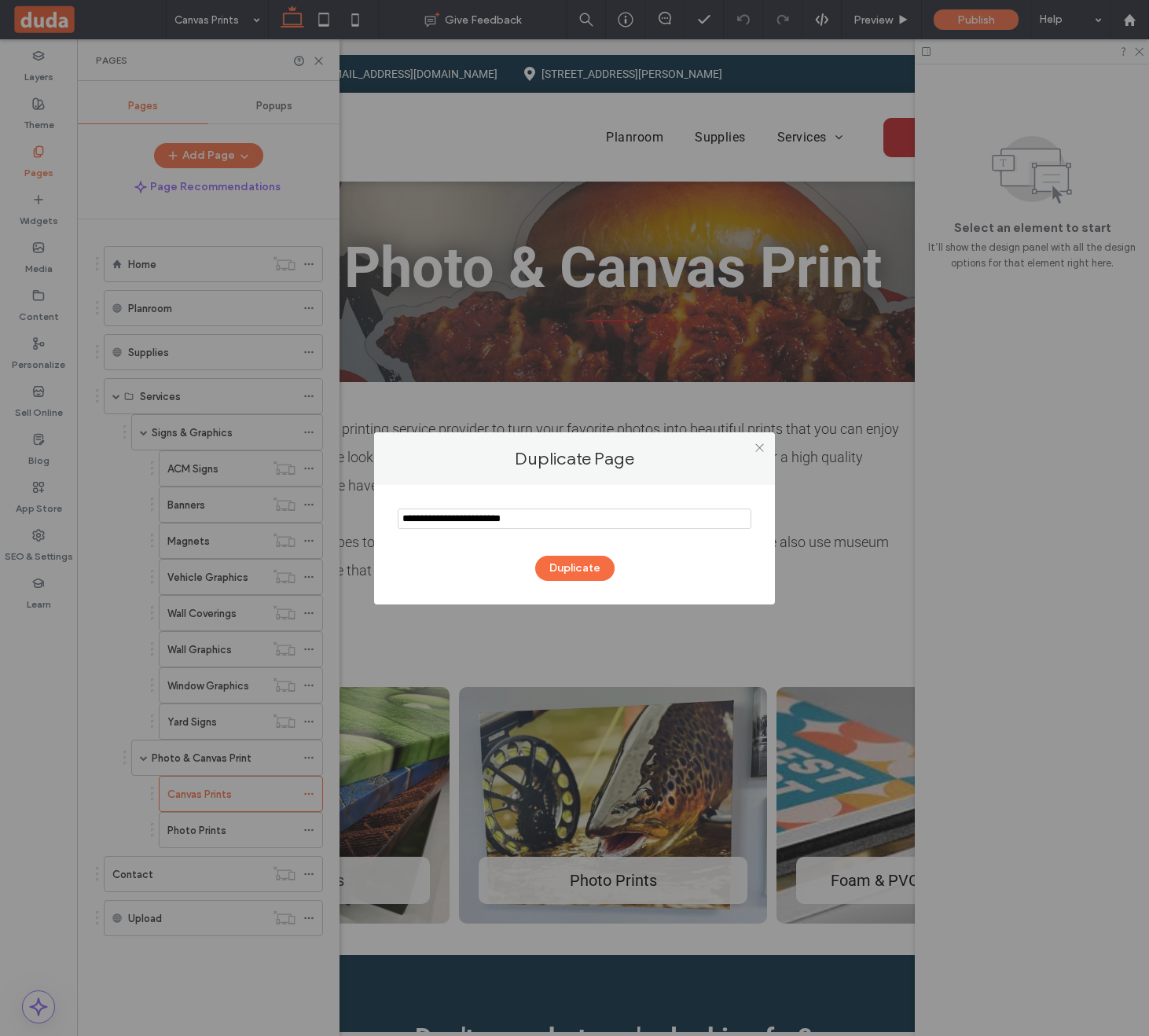
click at [499, 520] on input "notEmpty" at bounding box center [574, 518] width 354 height 21
click at [495, 518] on input "notEmpty" at bounding box center [574, 518] width 354 height 21
type input "**********"
click at [563, 563] on button "Duplicate" at bounding box center [574, 568] width 80 height 25
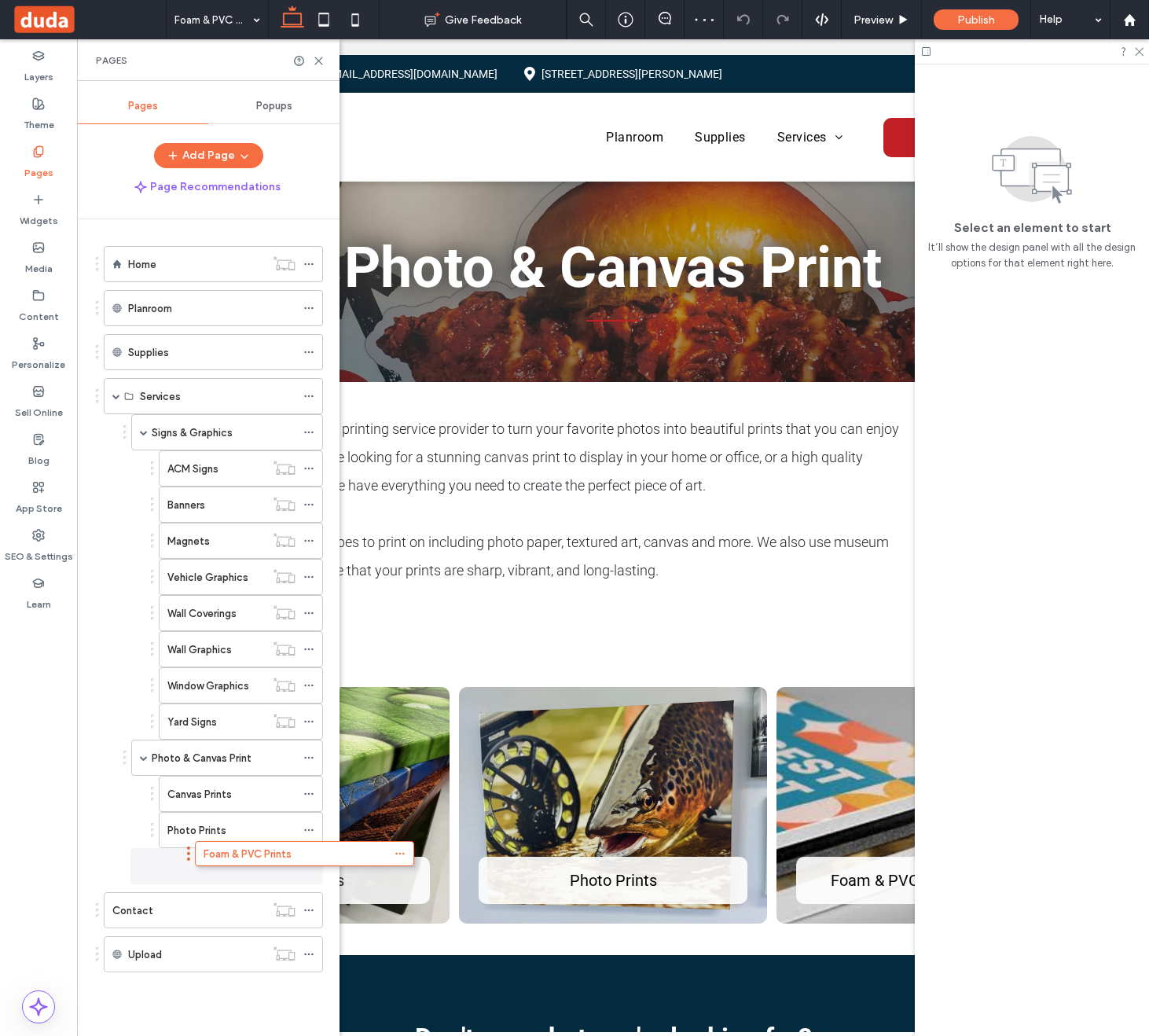
drag, startPoint x: 99, startPoint y: 963, endPoint x: 188, endPoint y: 860, distance: 136.1
drag, startPoint x: 125, startPoint y: 866, endPoint x: 174, endPoint y: 851, distance: 51.2
click at [320, 58] on icon at bounding box center [318, 61] width 12 height 12
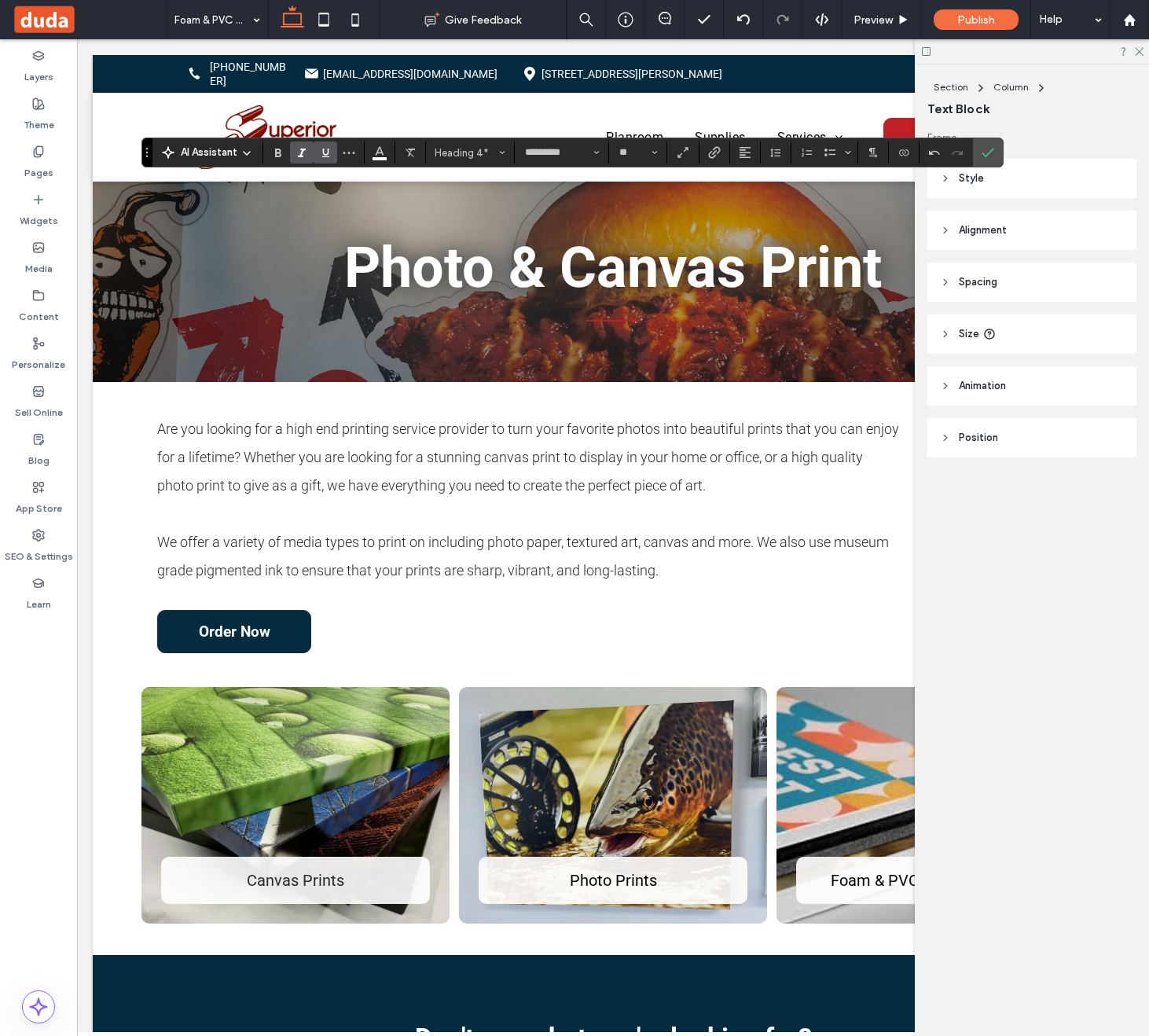
click at [328, 152] on use "Underline" at bounding box center [325, 152] width 7 height 9
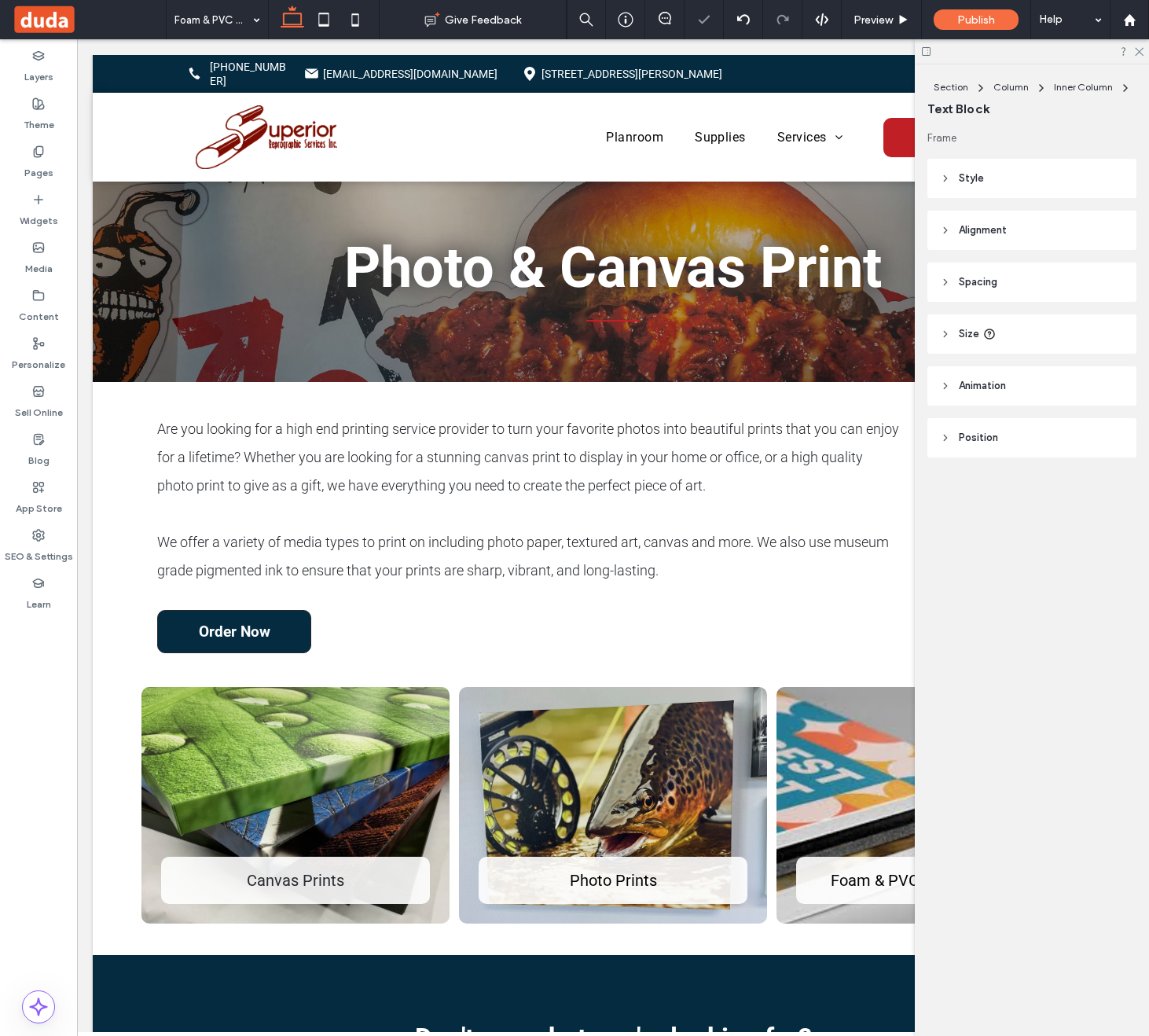
type input "******"
type input "**"
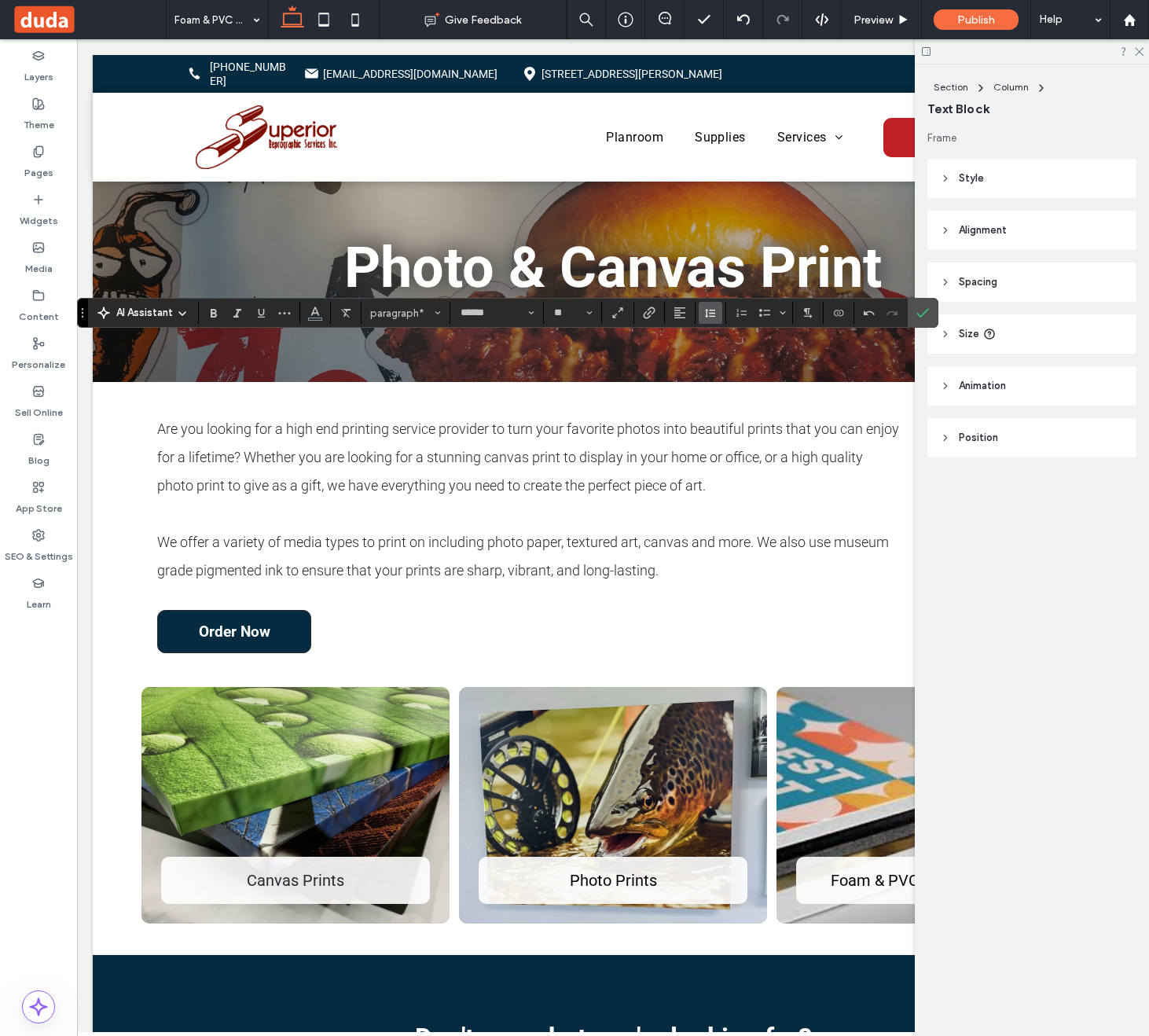
click at [708, 318] on icon "Line Height" at bounding box center [710, 312] width 13 height 13
click at [734, 406] on div "Double" at bounding box center [735, 404] width 39 height 12
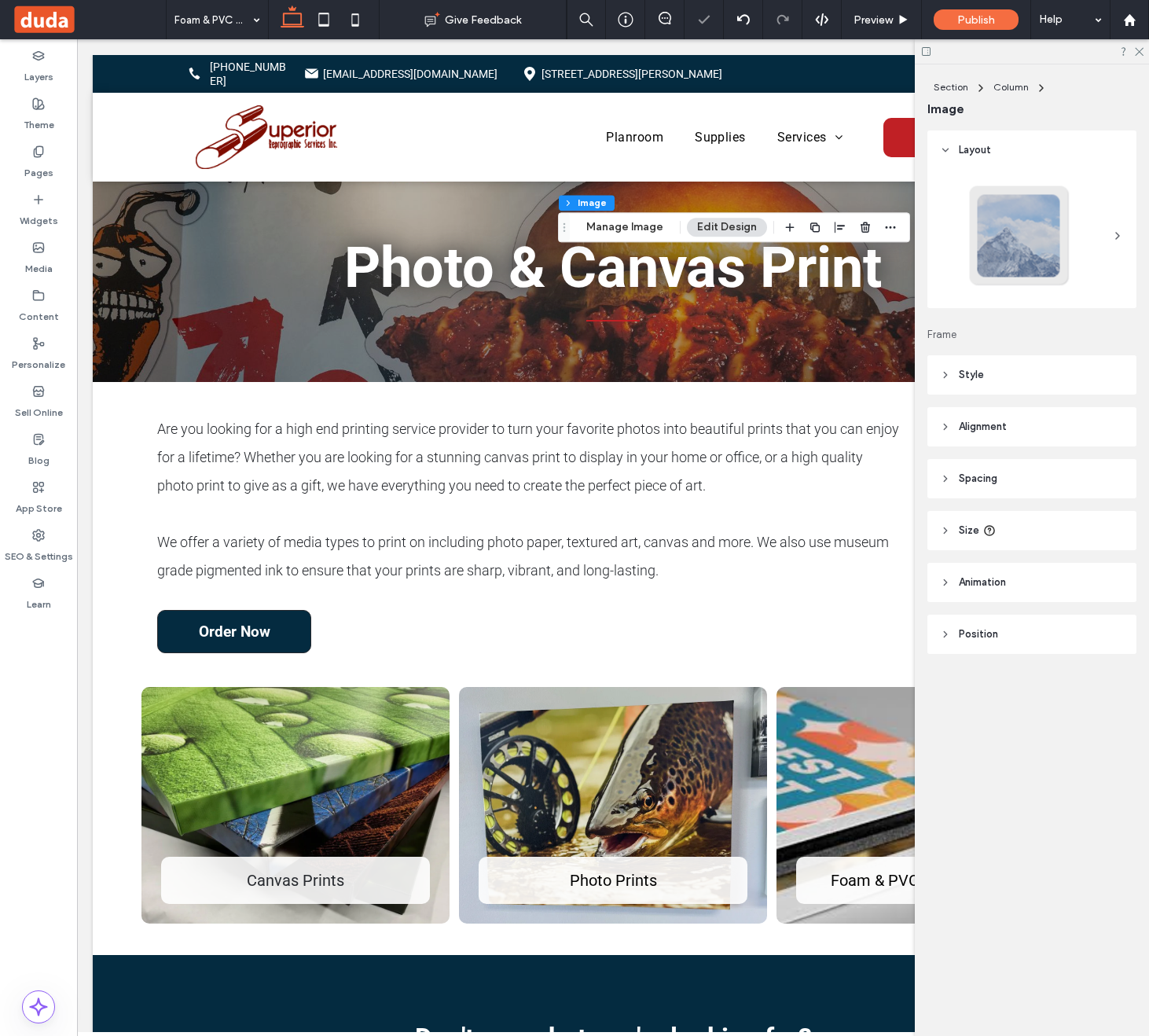
type input "**"
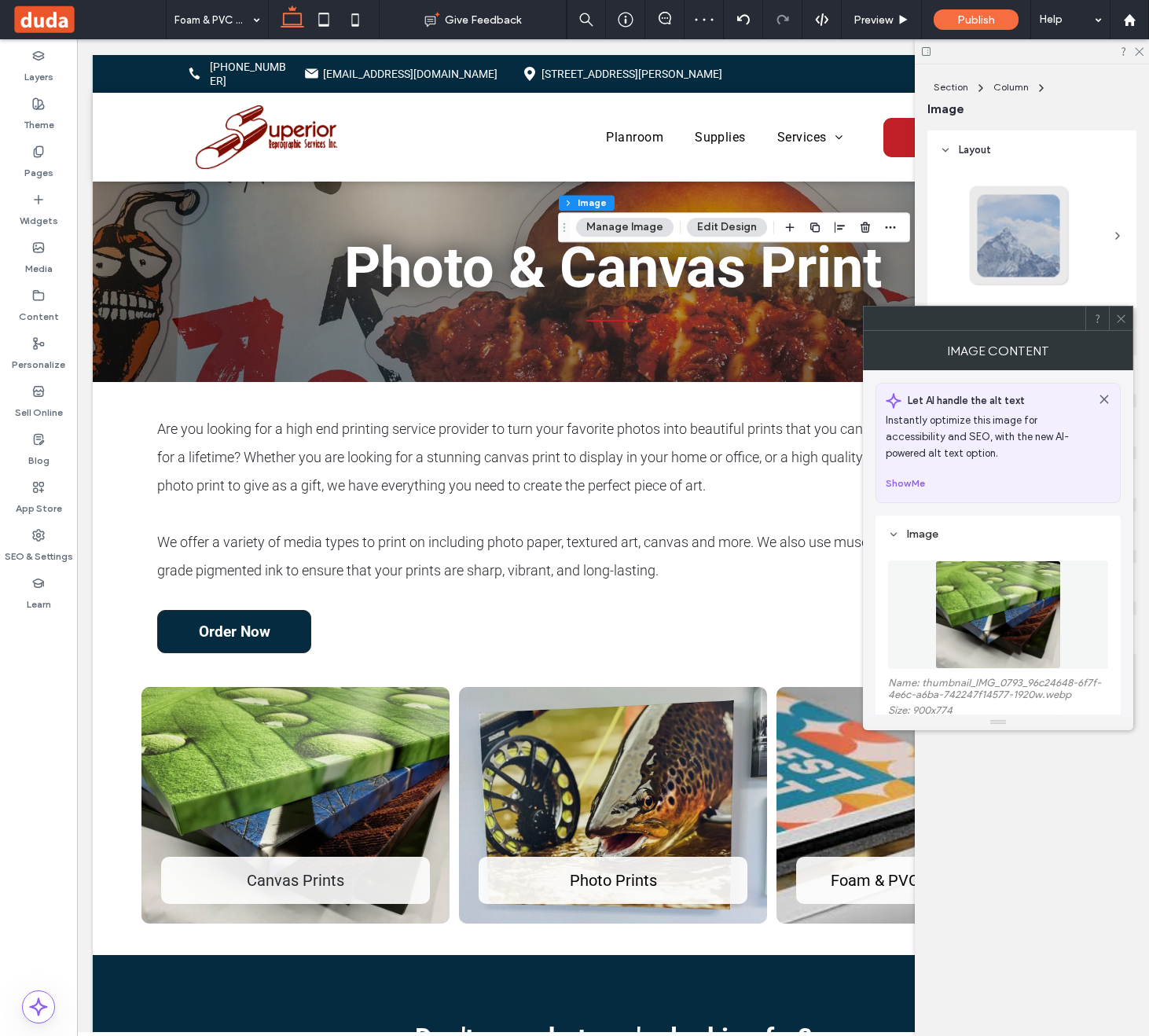
click at [956, 606] on img at bounding box center [997, 614] width 125 height 108
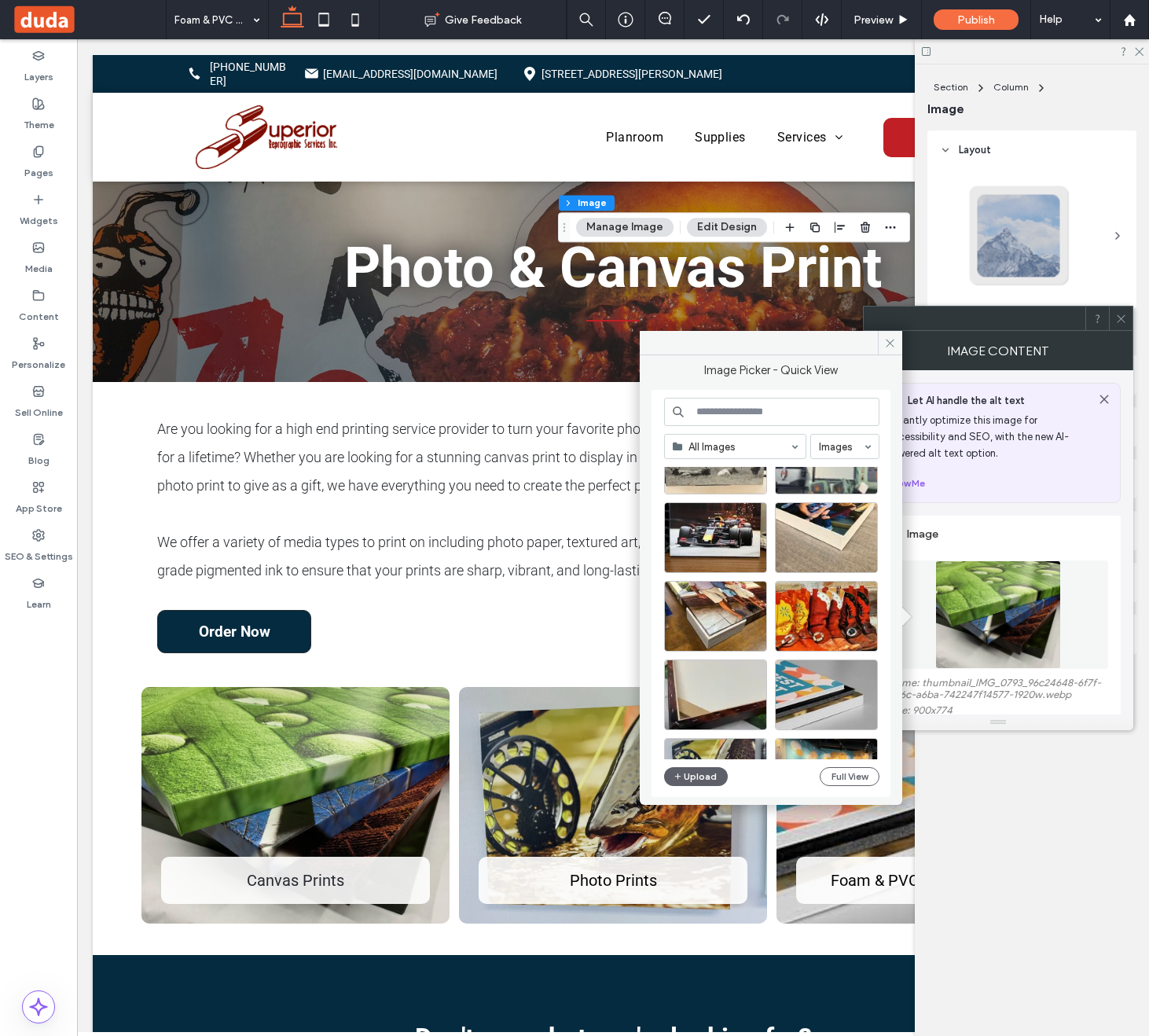
scroll to position [98, 0]
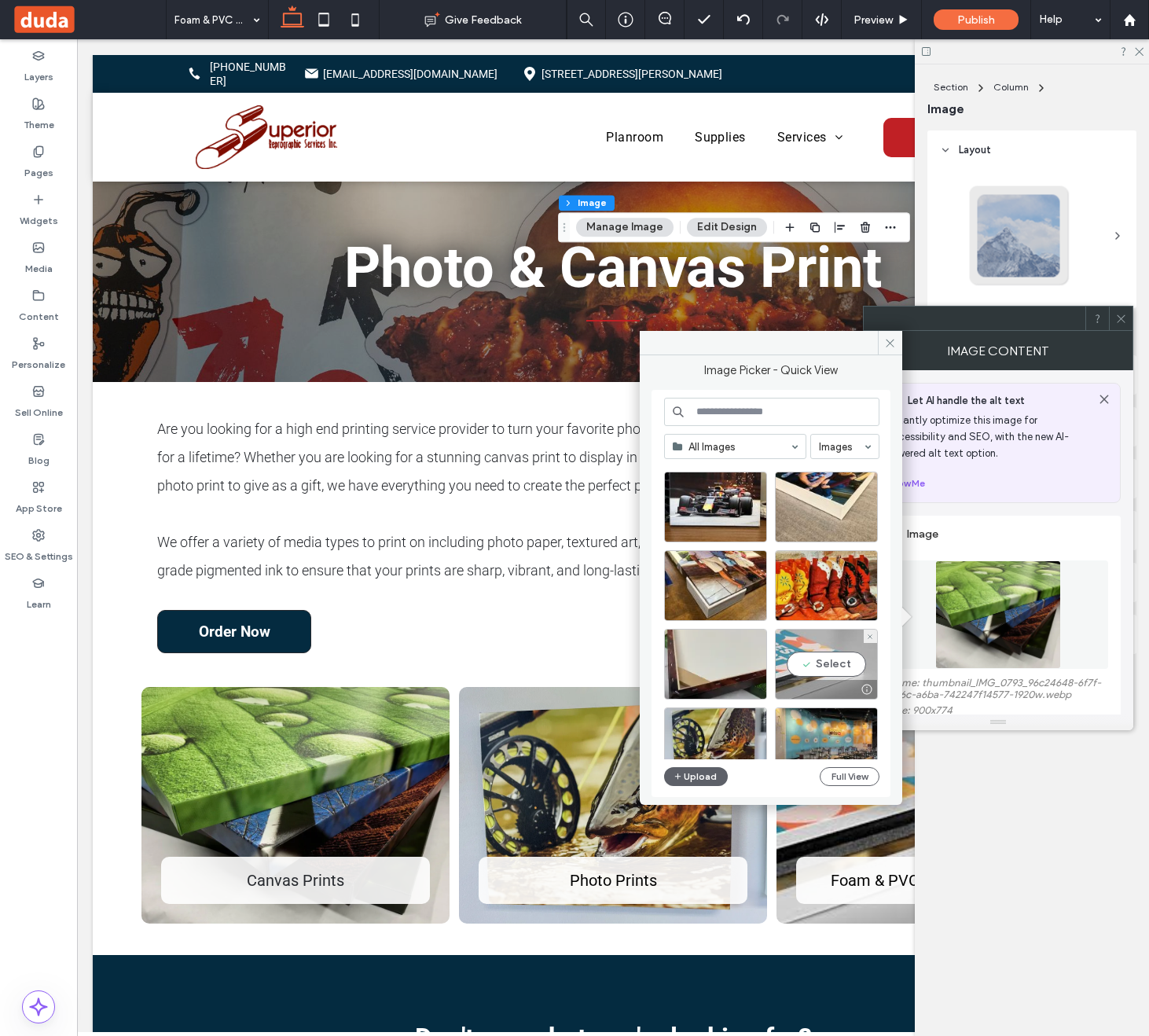
click at [840, 654] on div "Select" at bounding box center [826, 664] width 103 height 71
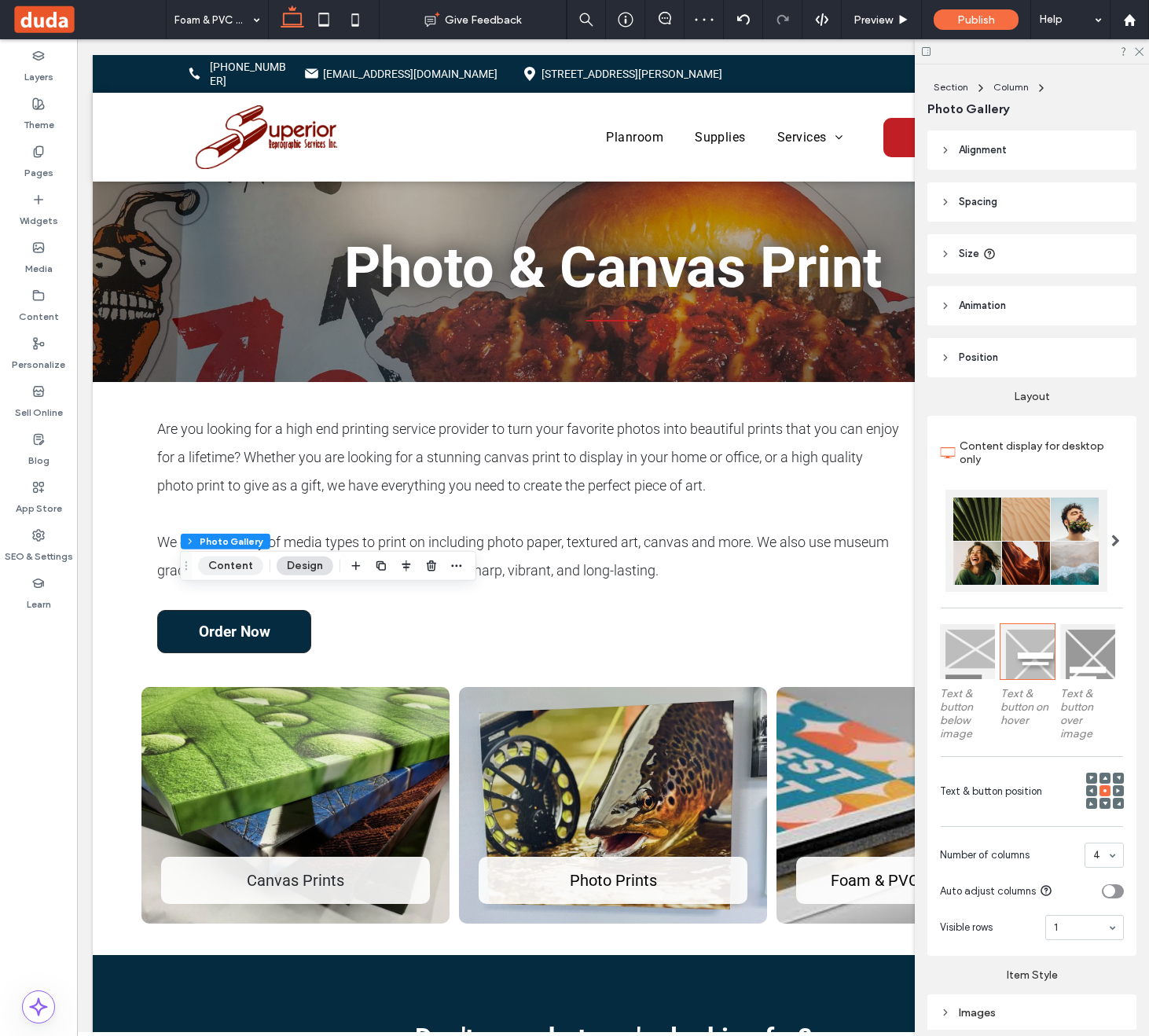
click at [226, 568] on button "Content" at bounding box center [230, 566] width 65 height 19
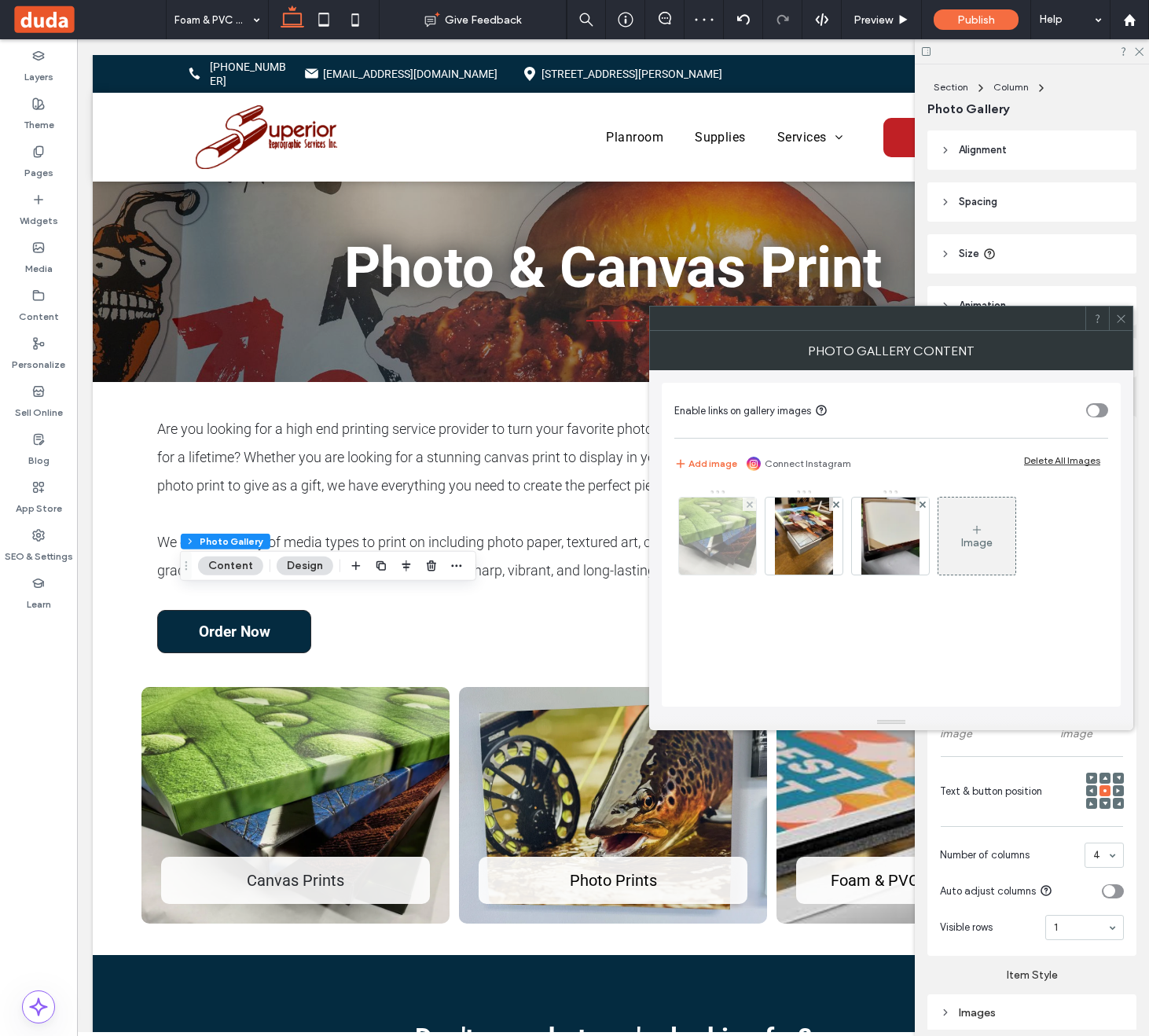
click at [754, 508] on div at bounding box center [749, 504] width 13 height 13
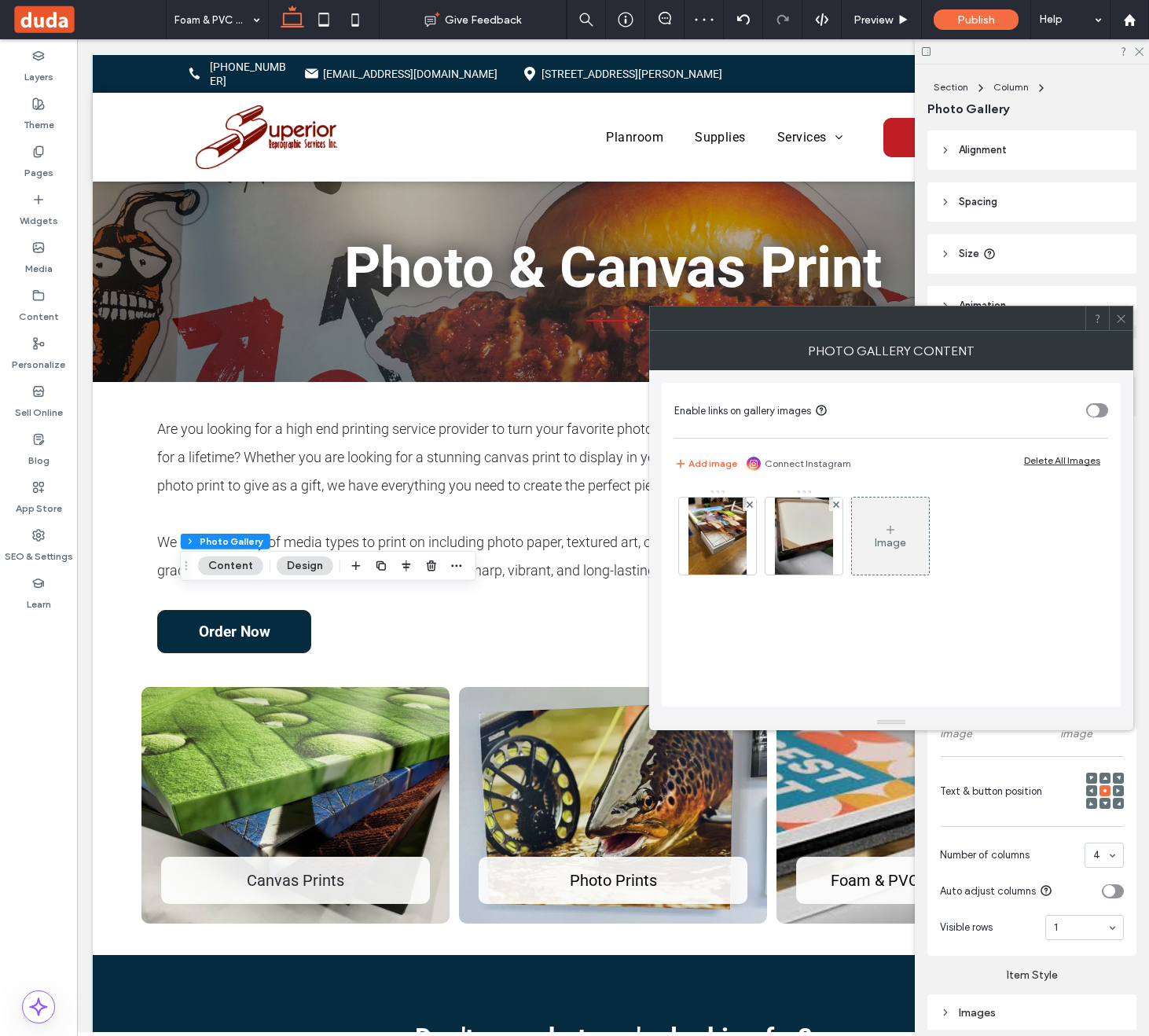
click at [754, 508] on div at bounding box center [749, 504] width 13 height 13
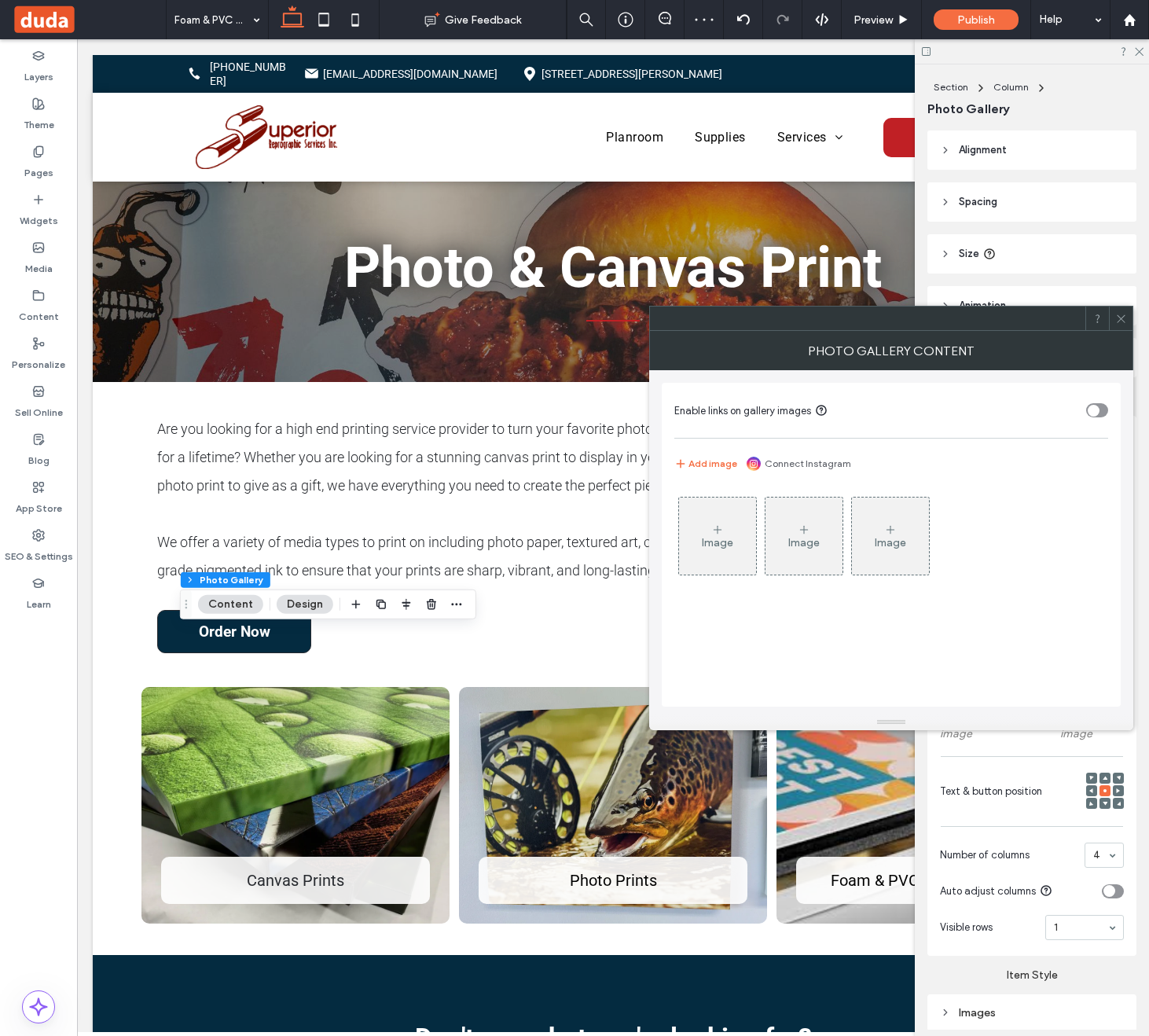
click at [735, 529] on div "Image" at bounding box center [718, 537] width 77 height 74
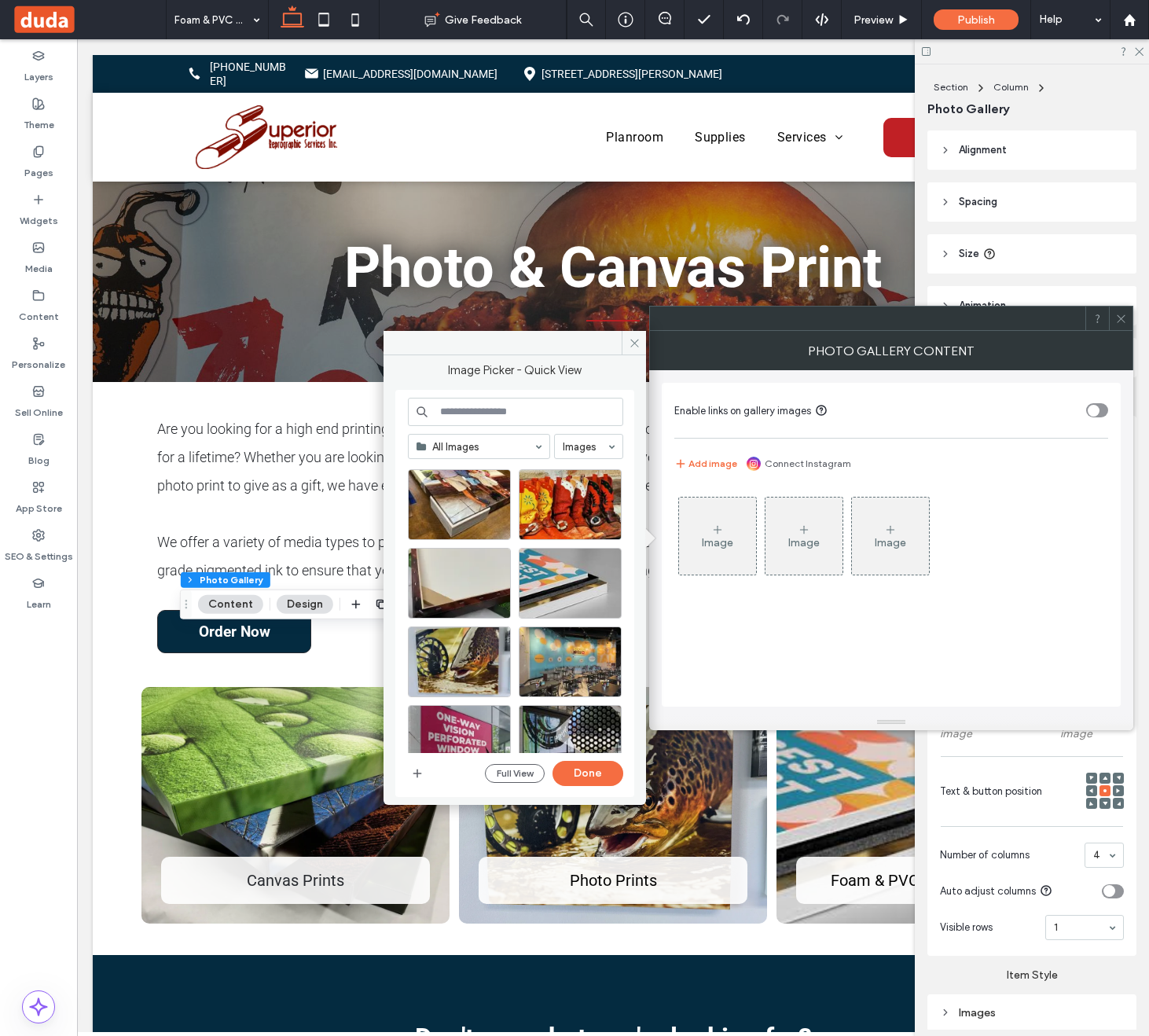
scroll to position [204, 0]
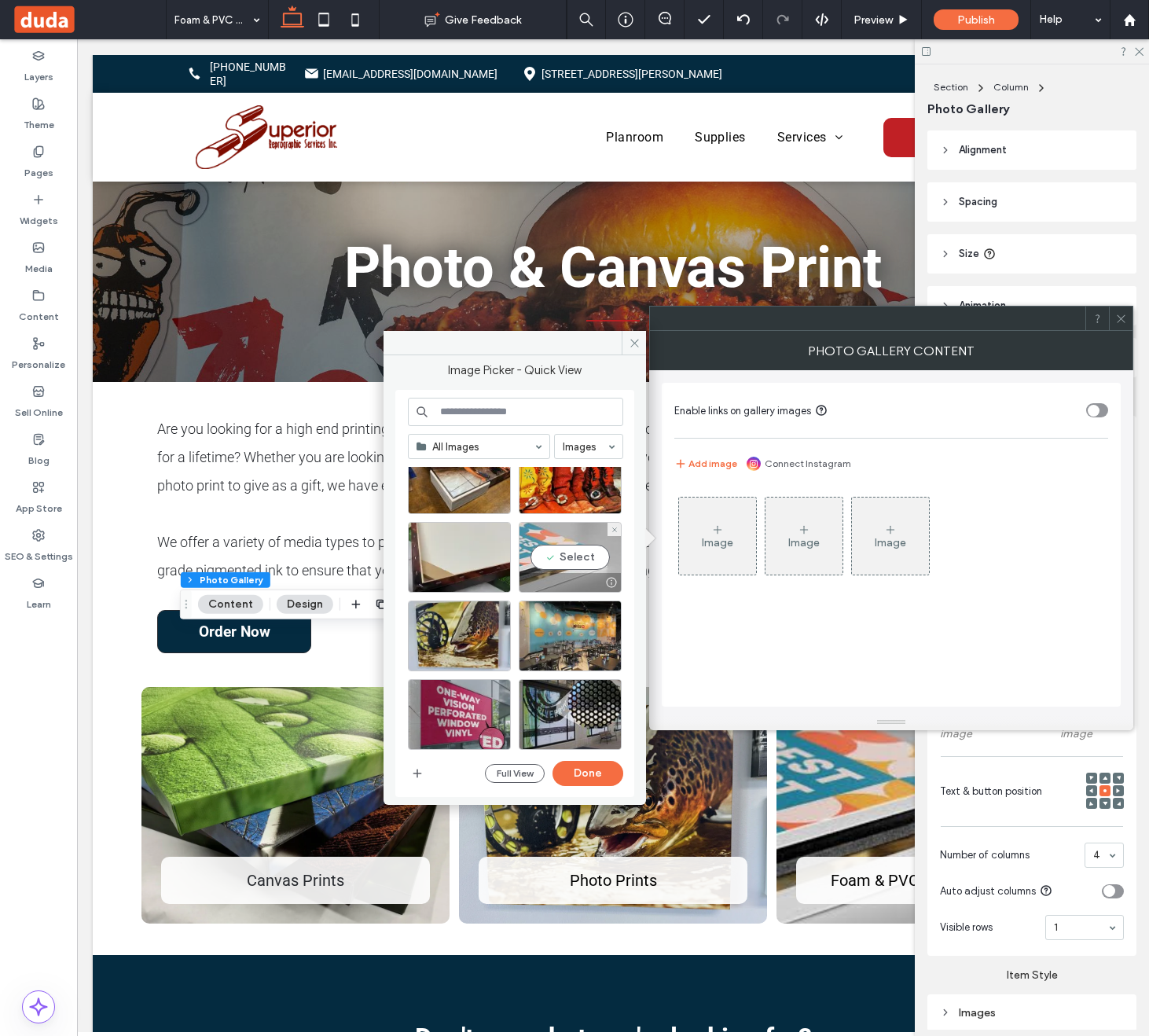
click at [574, 562] on div "Select" at bounding box center [570, 557] width 103 height 71
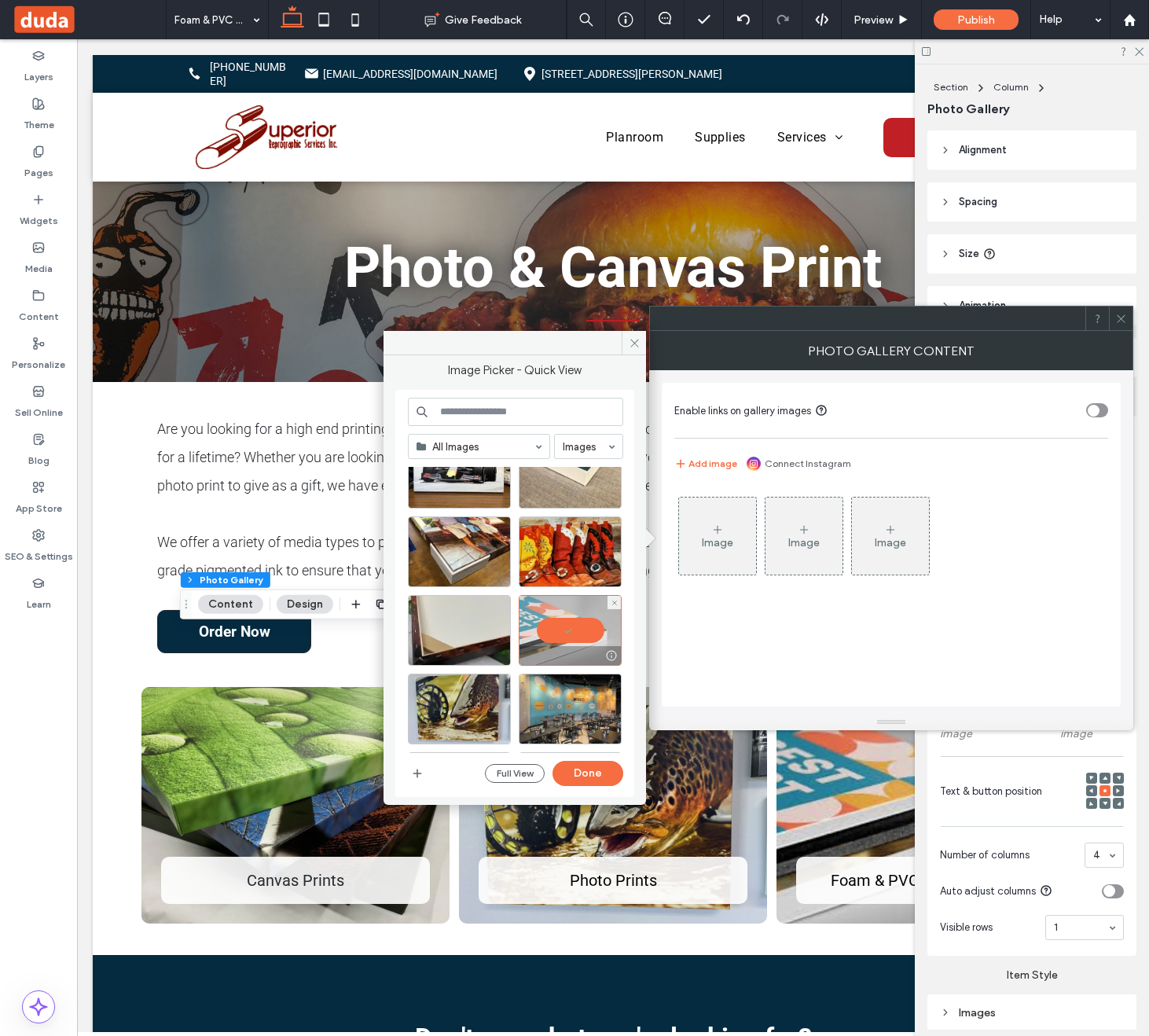
scroll to position [91, 0]
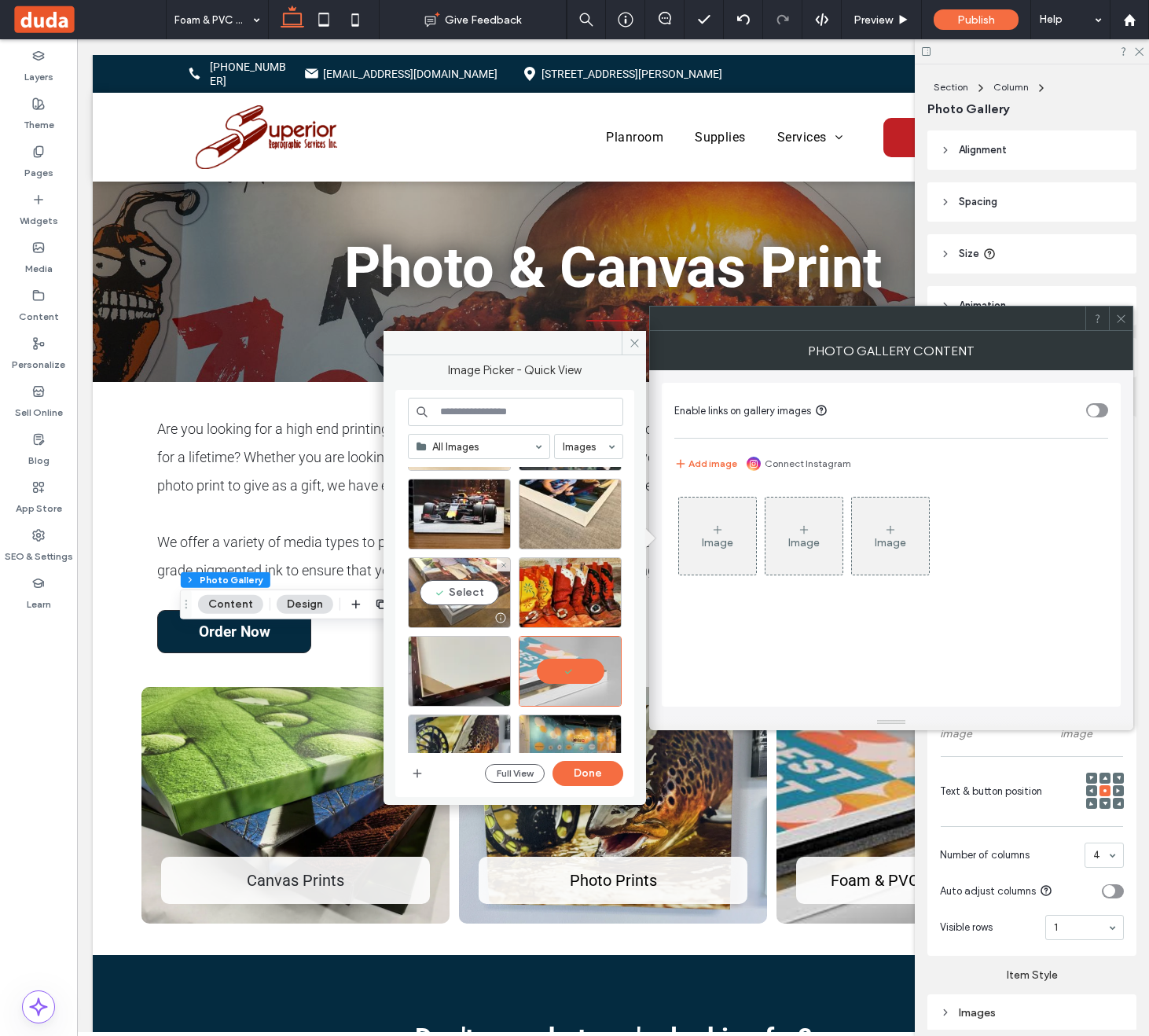
click at [472, 597] on div "Select" at bounding box center [459, 593] width 103 height 71
click at [476, 582] on div at bounding box center [459, 593] width 103 height 71
click at [574, 514] on div "Select" at bounding box center [570, 514] width 103 height 71
click at [608, 769] on button "Done" at bounding box center [588, 773] width 71 height 25
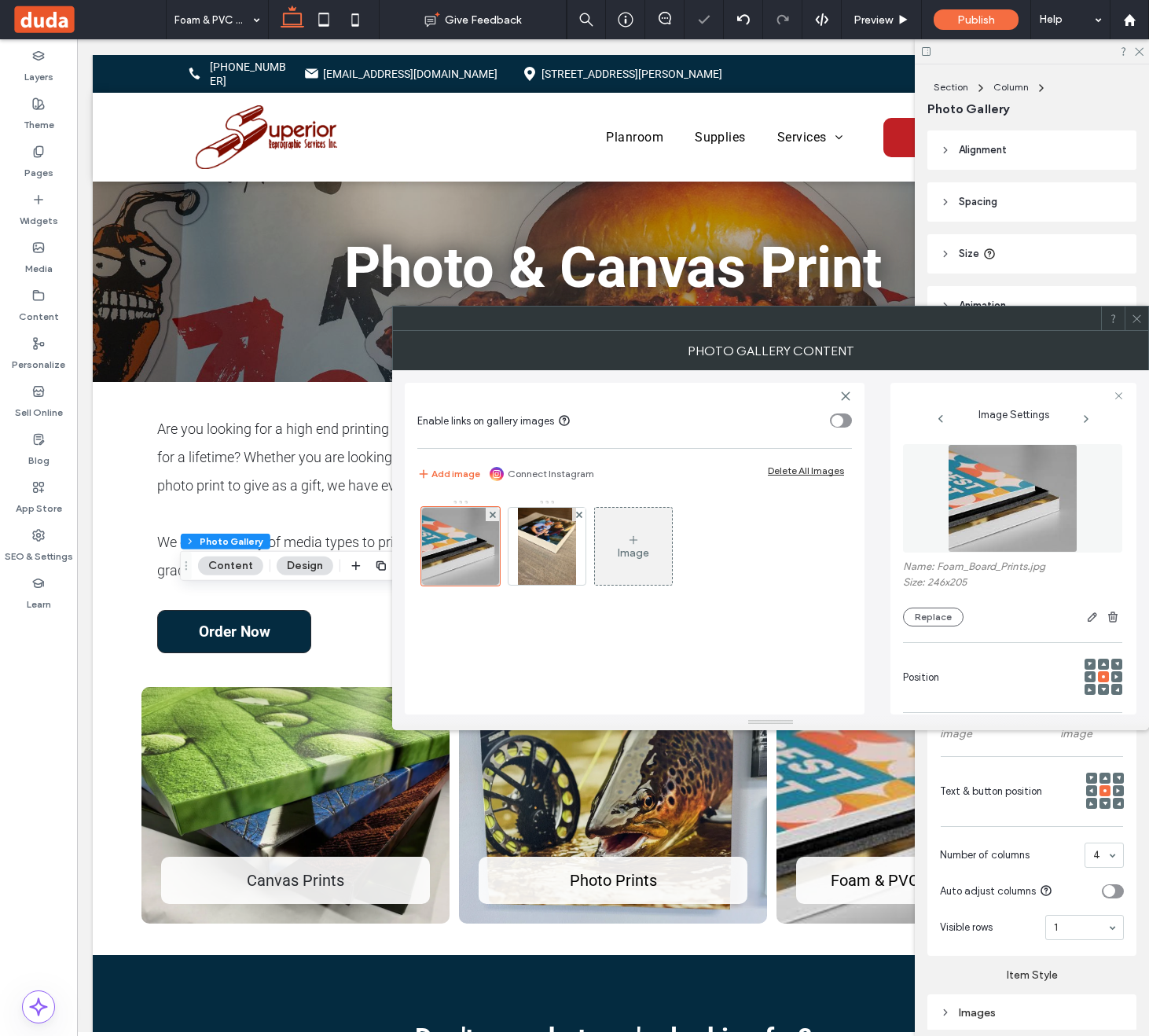
click at [1142, 317] on icon at bounding box center [1136, 318] width 12 height 12
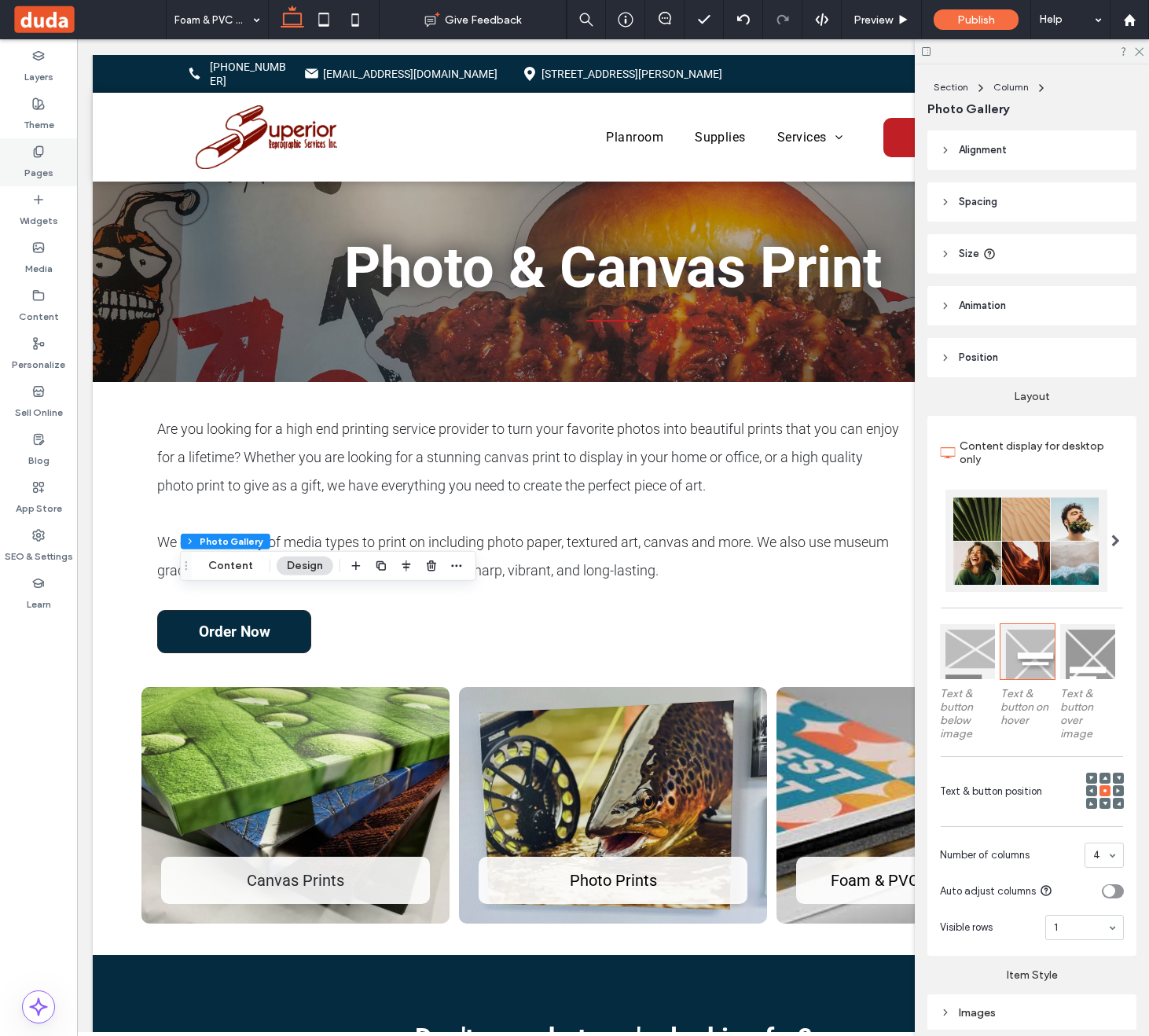
click at [25, 152] on div "Pages" at bounding box center [39, 162] width 77 height 48
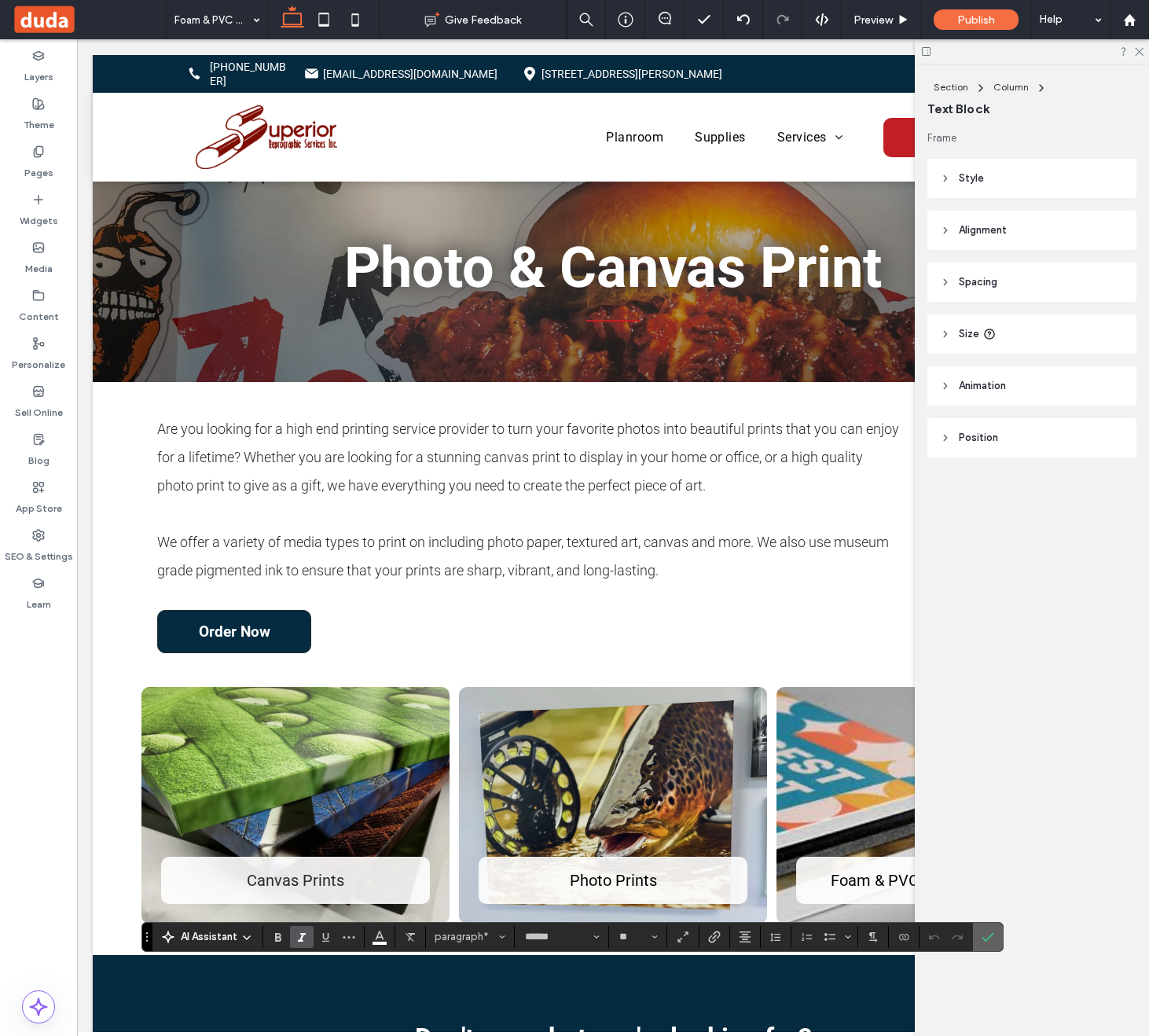
click at [982, 944] on span "Confirm" at bounding box center [985, 937] width 7 height 28
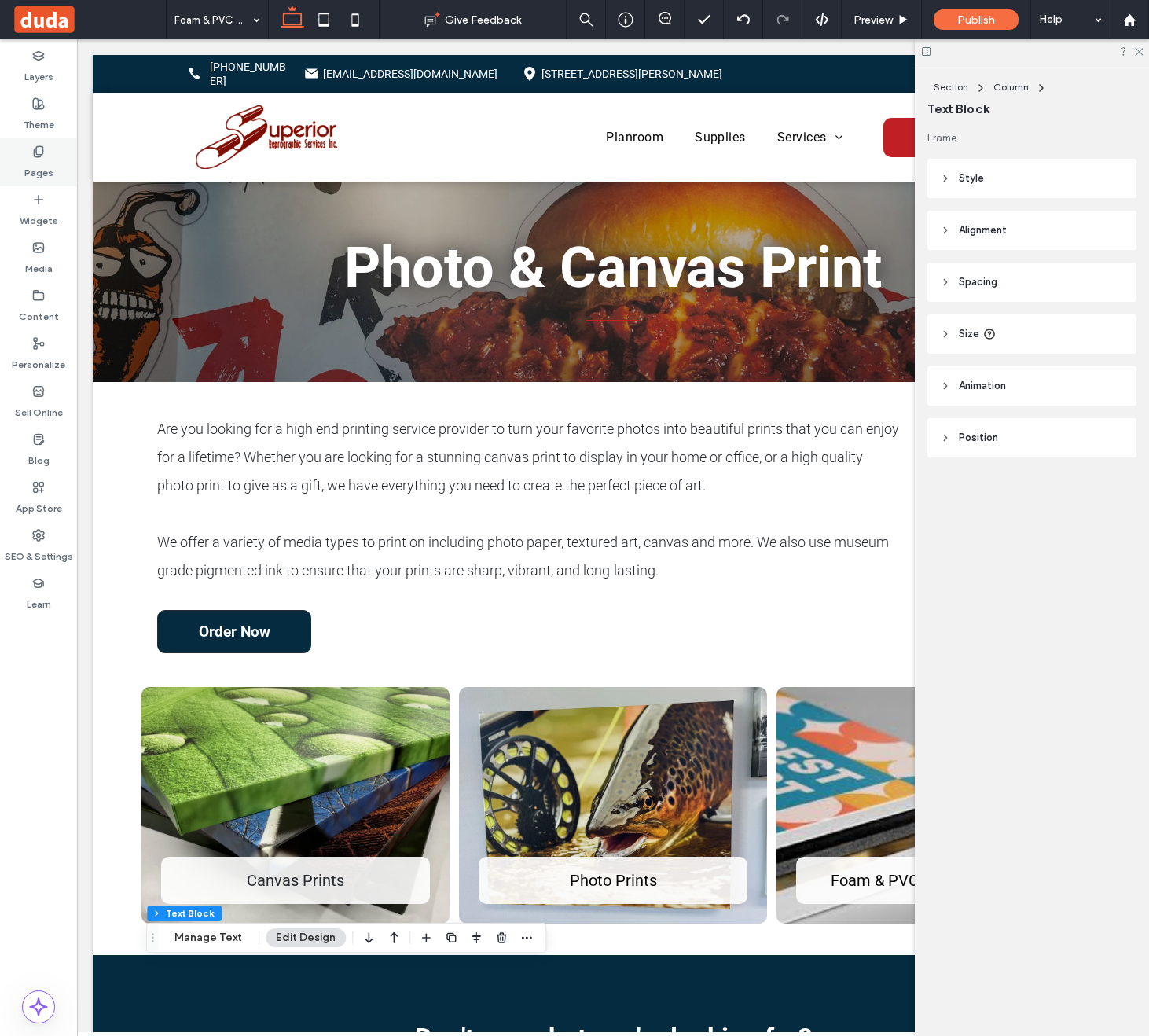
click at [27, 177] on label "Pages" at bounding box center [39, 169] width 29 height 22
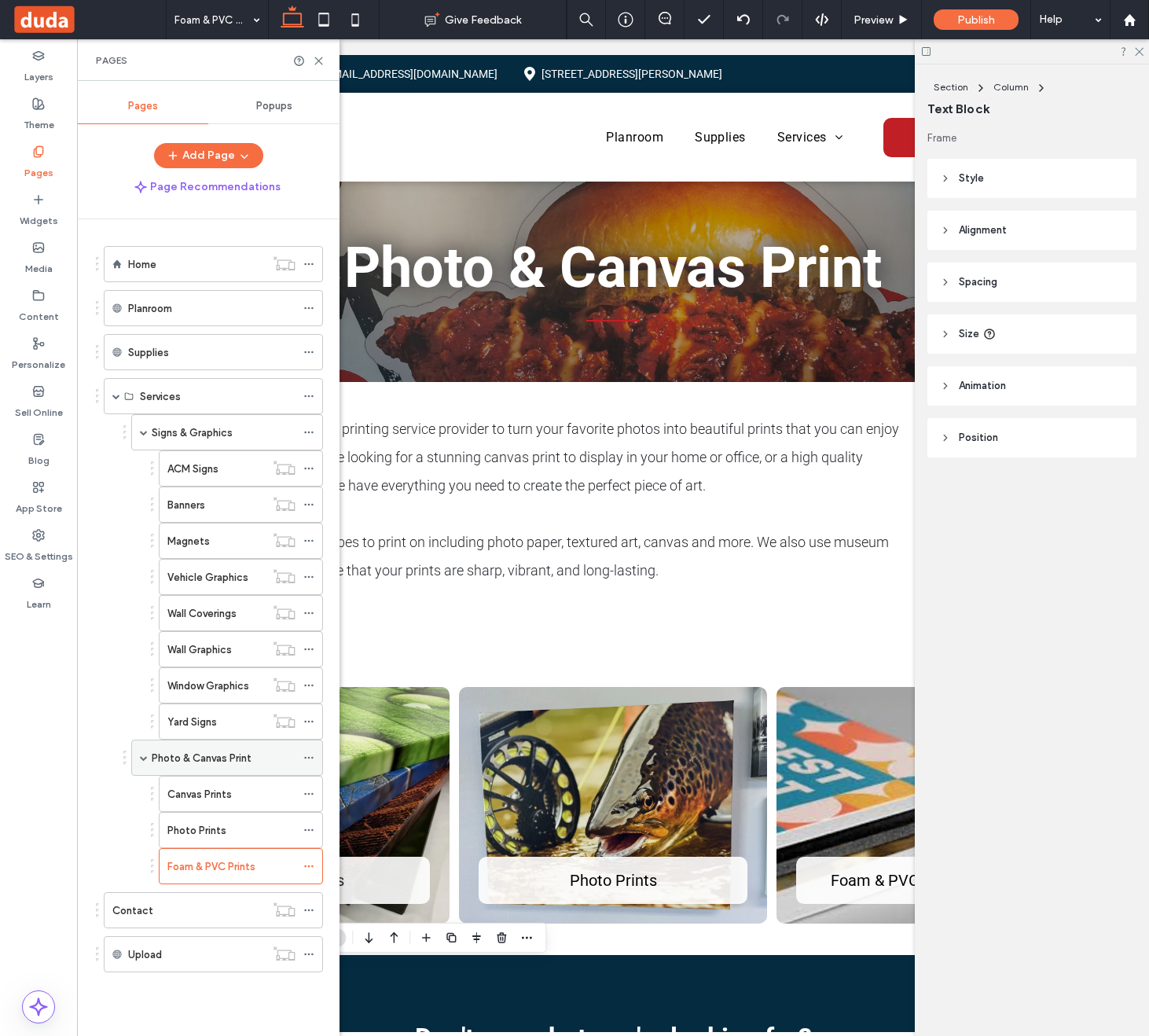
click at [219, 756] on label "Photo & Canvas Print" at bounding box center [201, 757] width 100 height 28
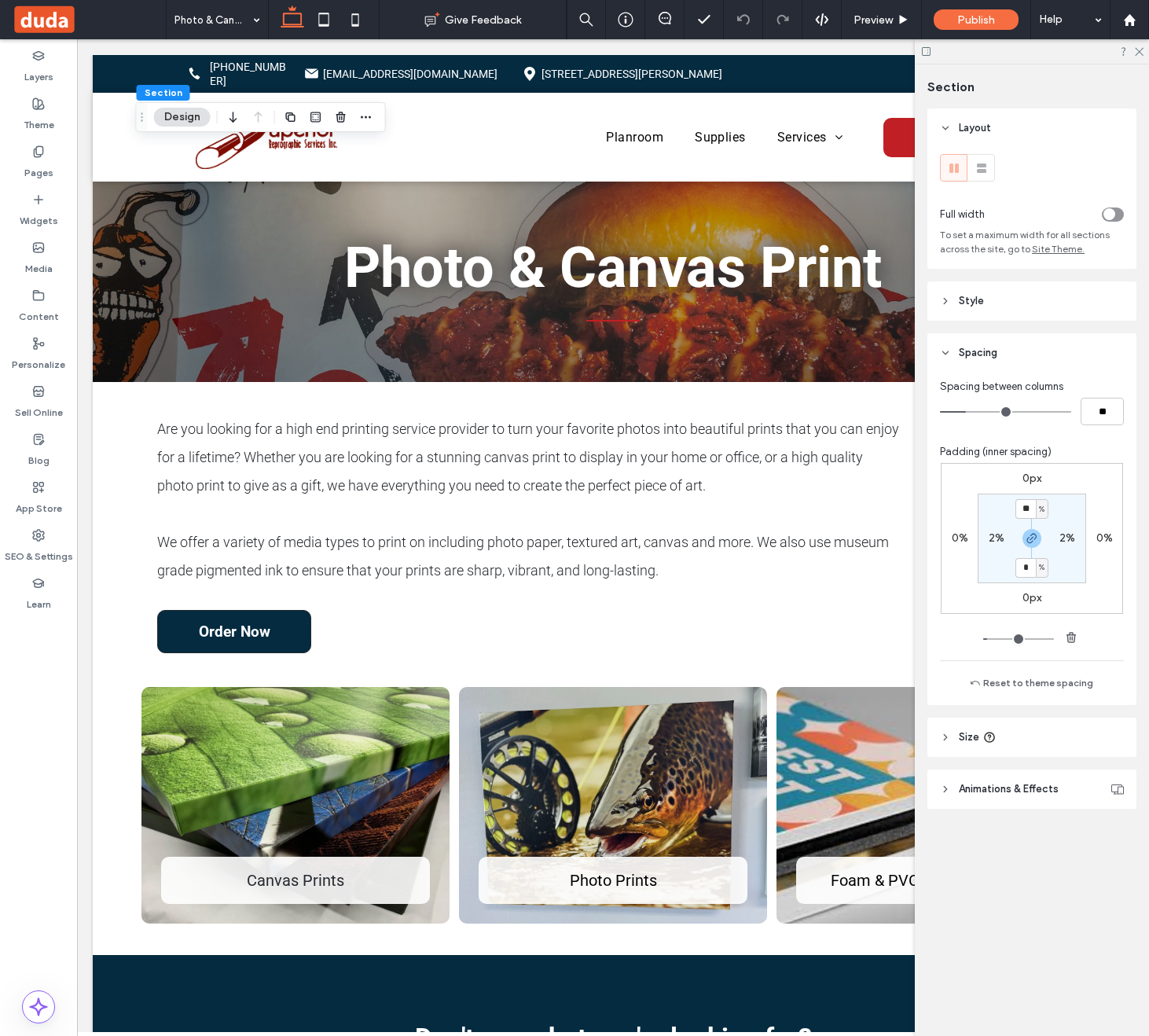
click at [1030, 288] on header "Style" at bounding box center [1031, 301] width 209 height 39
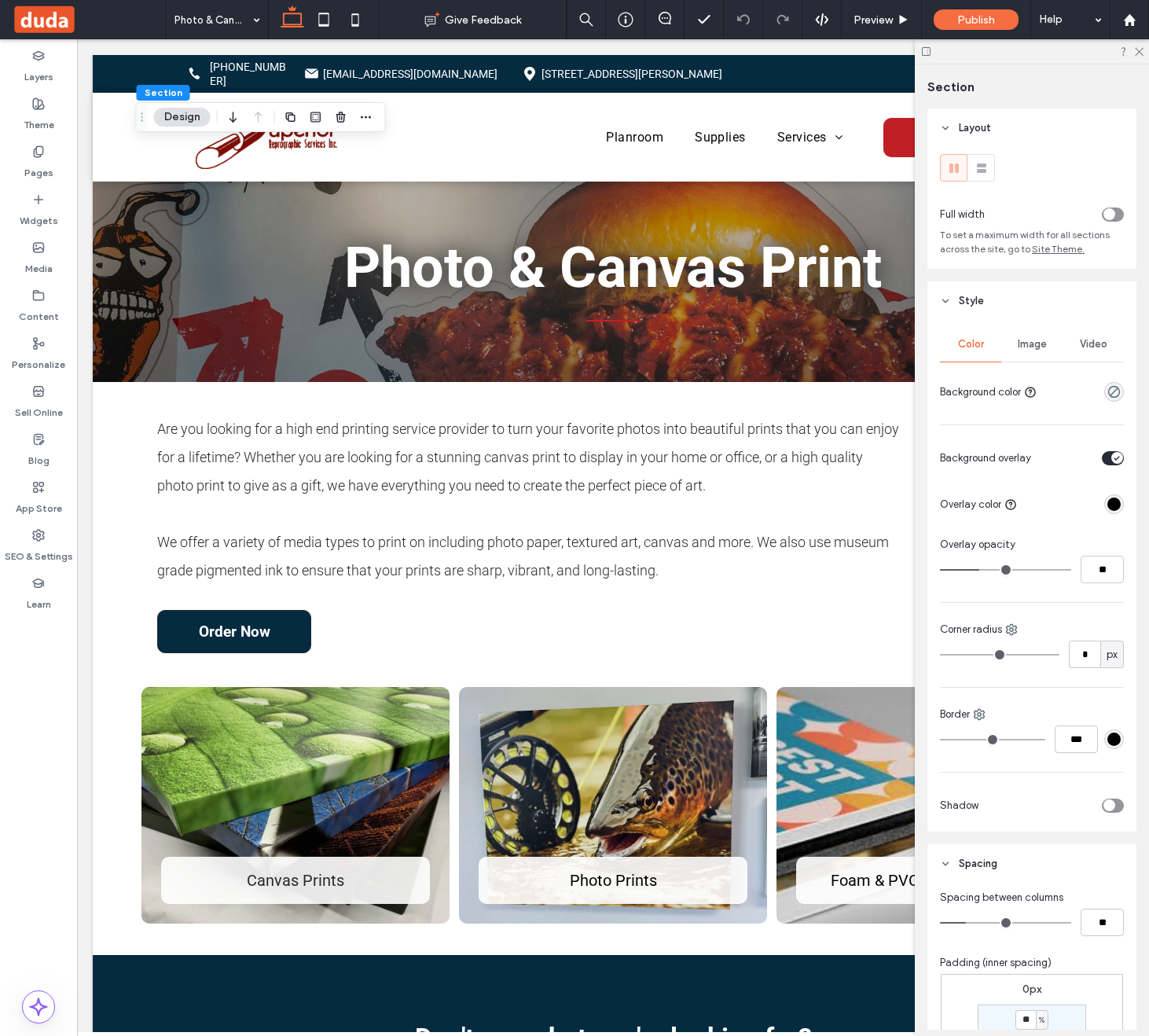
click at [1039, 343] on span "Image" at bounding box center [1032, 344] width 29 height 13
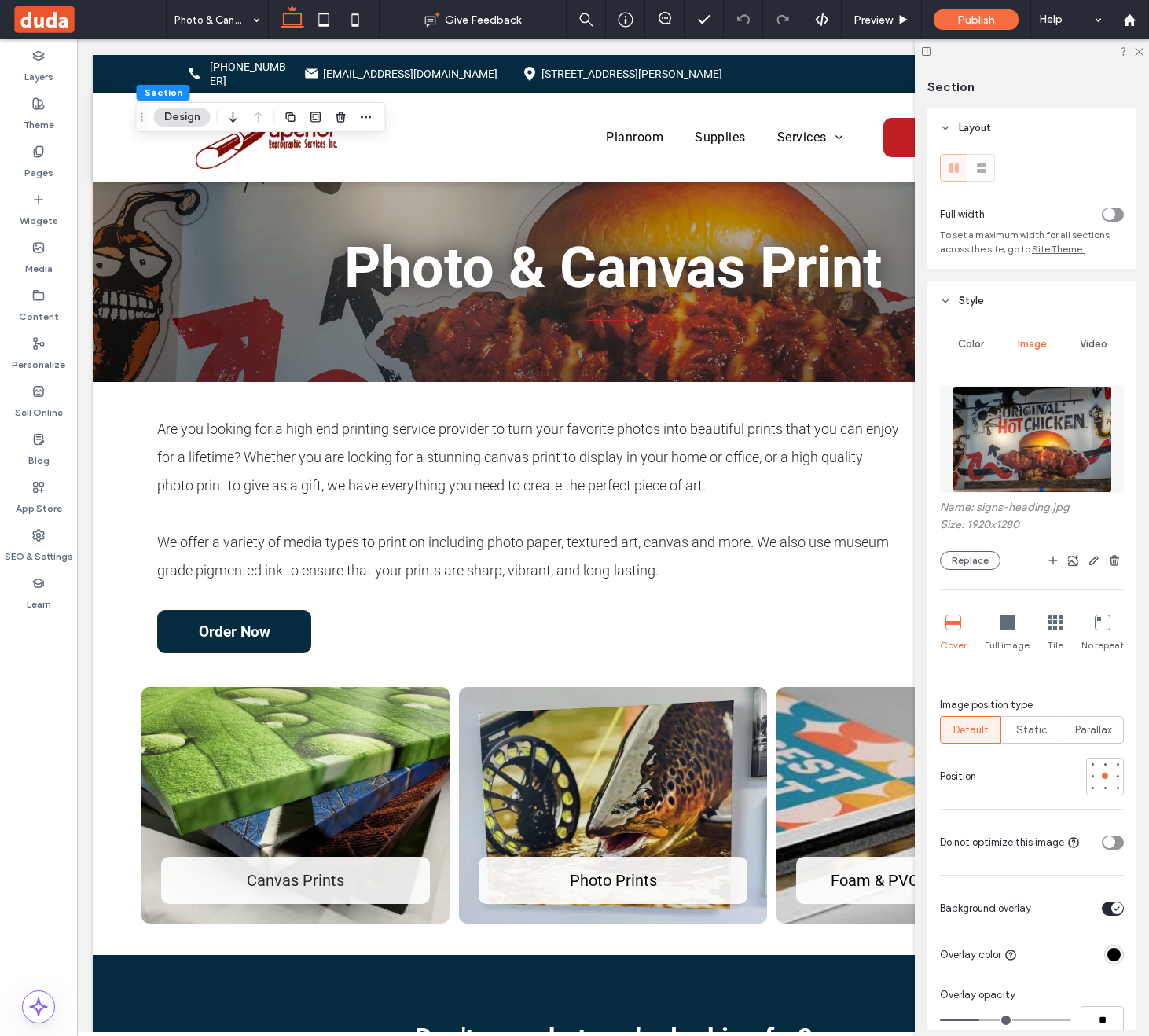
click at [1042, 415] on img at bounding box center [1032, 439] width 159 height 107
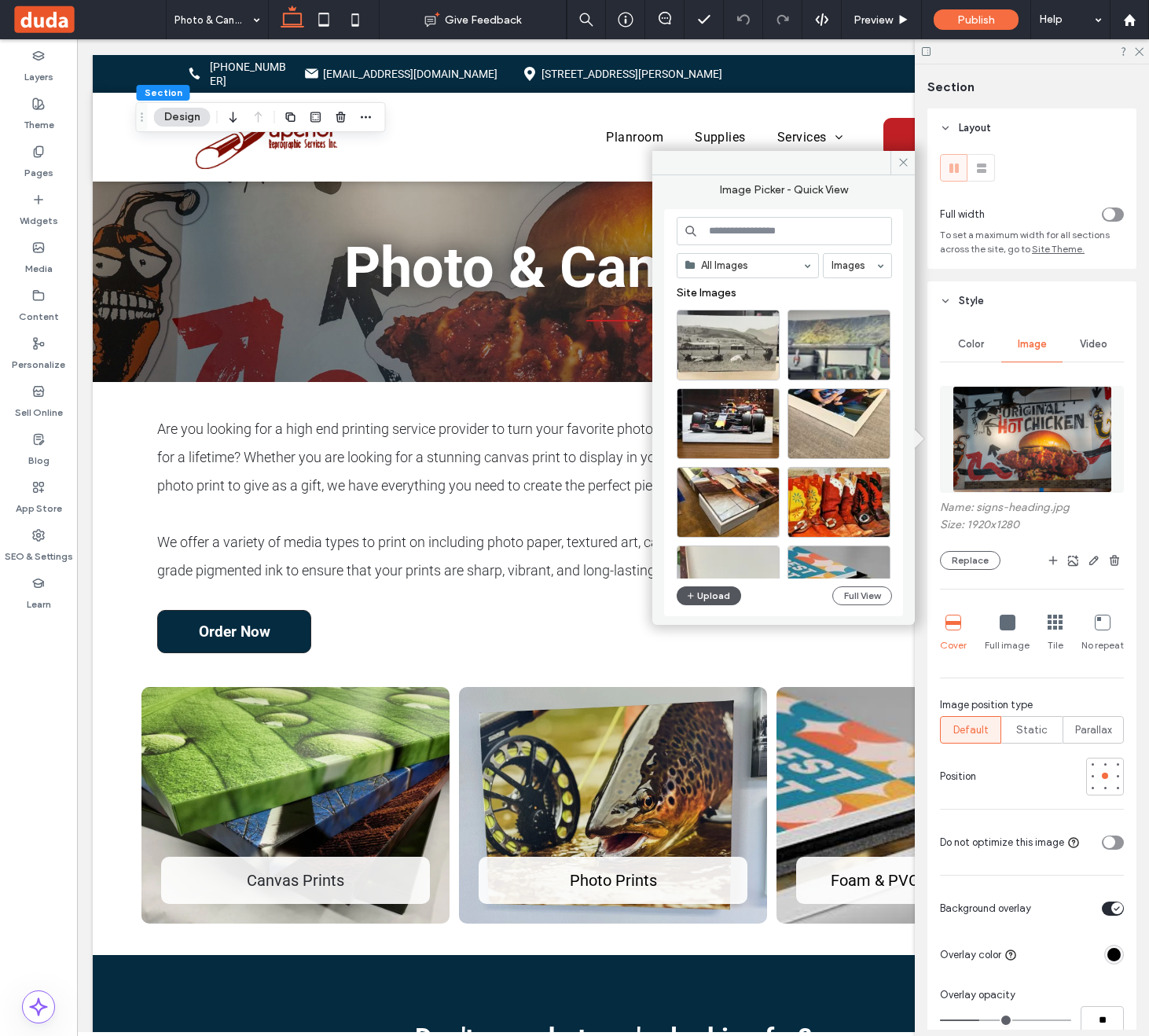
click at [724, 599] on button "Upload" at bounding box center [709, 596] width 65 height 19
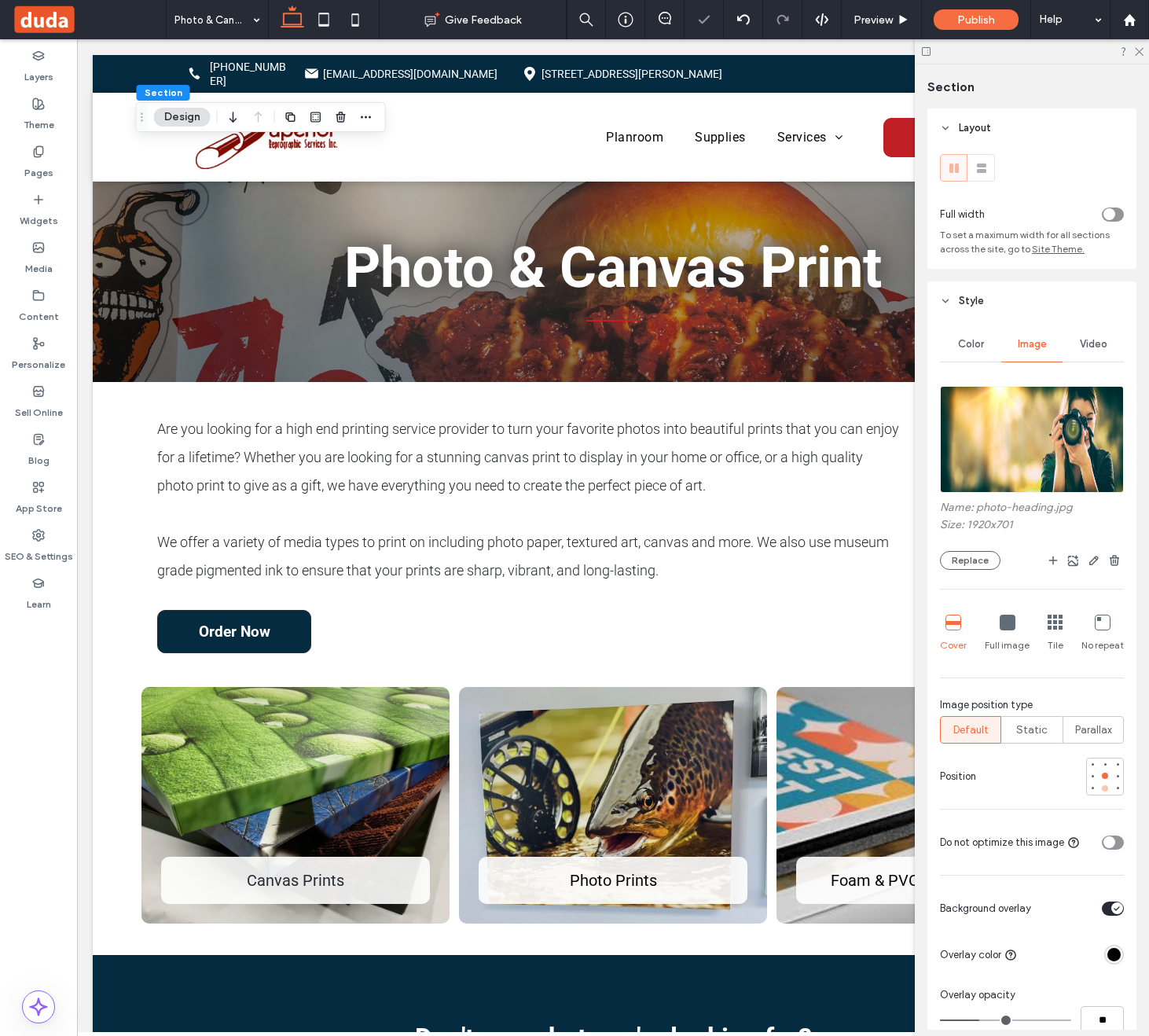
click at [1100, 788] on div at bounding box center [1106, 788] width 11 height 11
click at [1102, 763] on div at bounding box center [1106, 764] width 6 height 6
click at [1141, 52] on icon at bounding box center [1138, 50] width 10 height 10
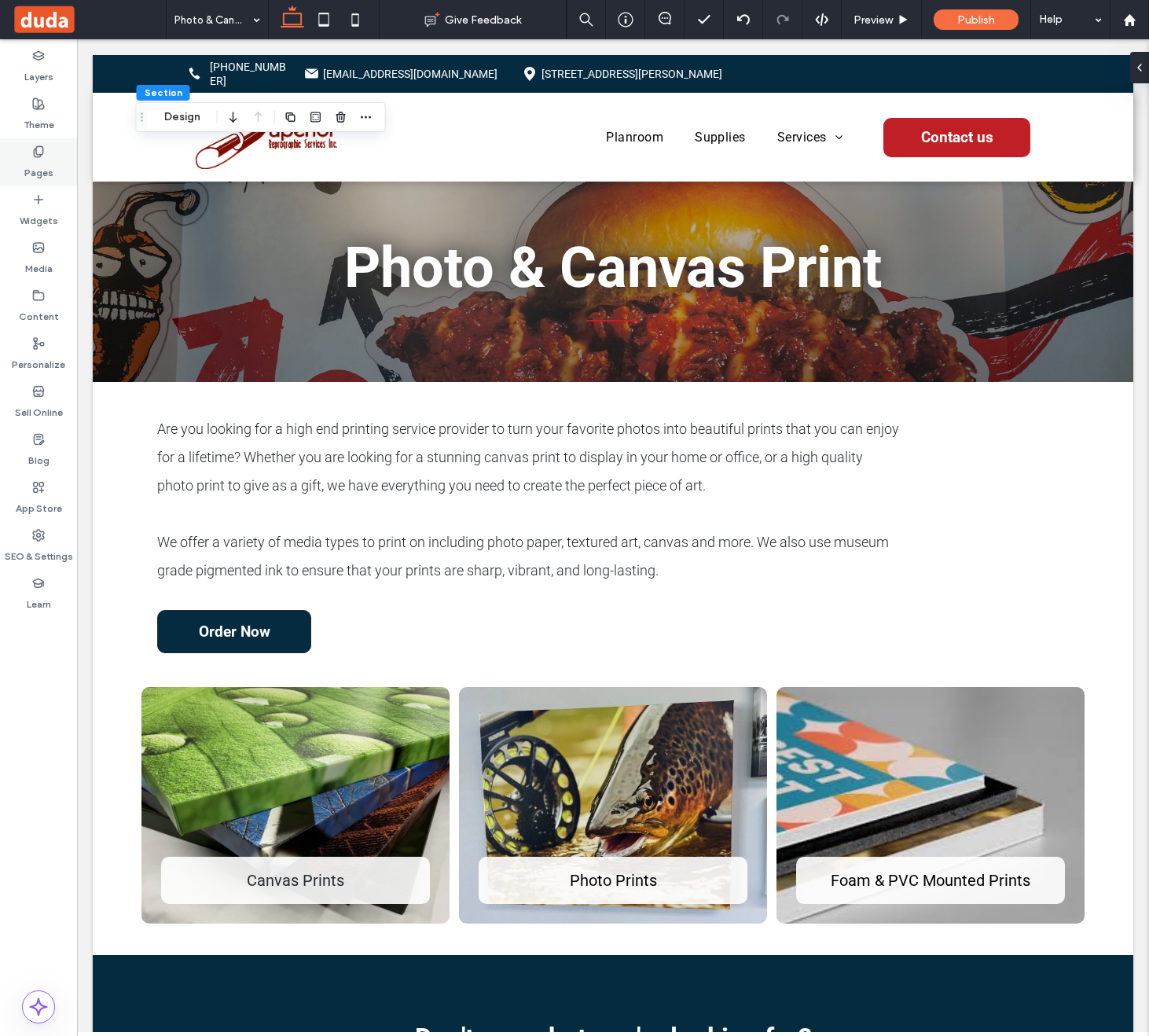
click at [39, 159] on label "Pages" at bounding box center [39, 169] width 29 height 22
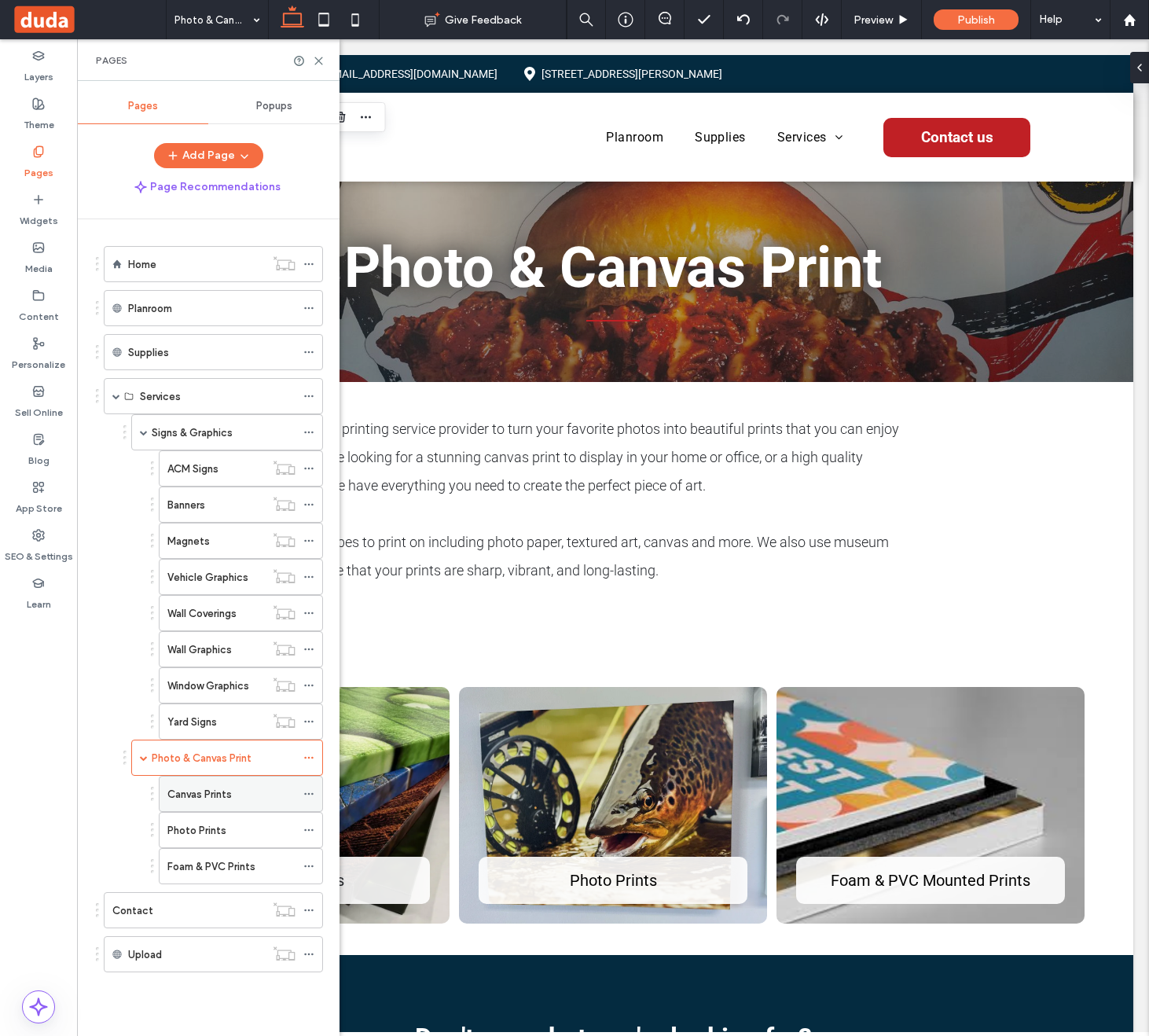
click at [220, 803] on div "Canvas Prints" at bounding box center [231, 794] width 128 height 35
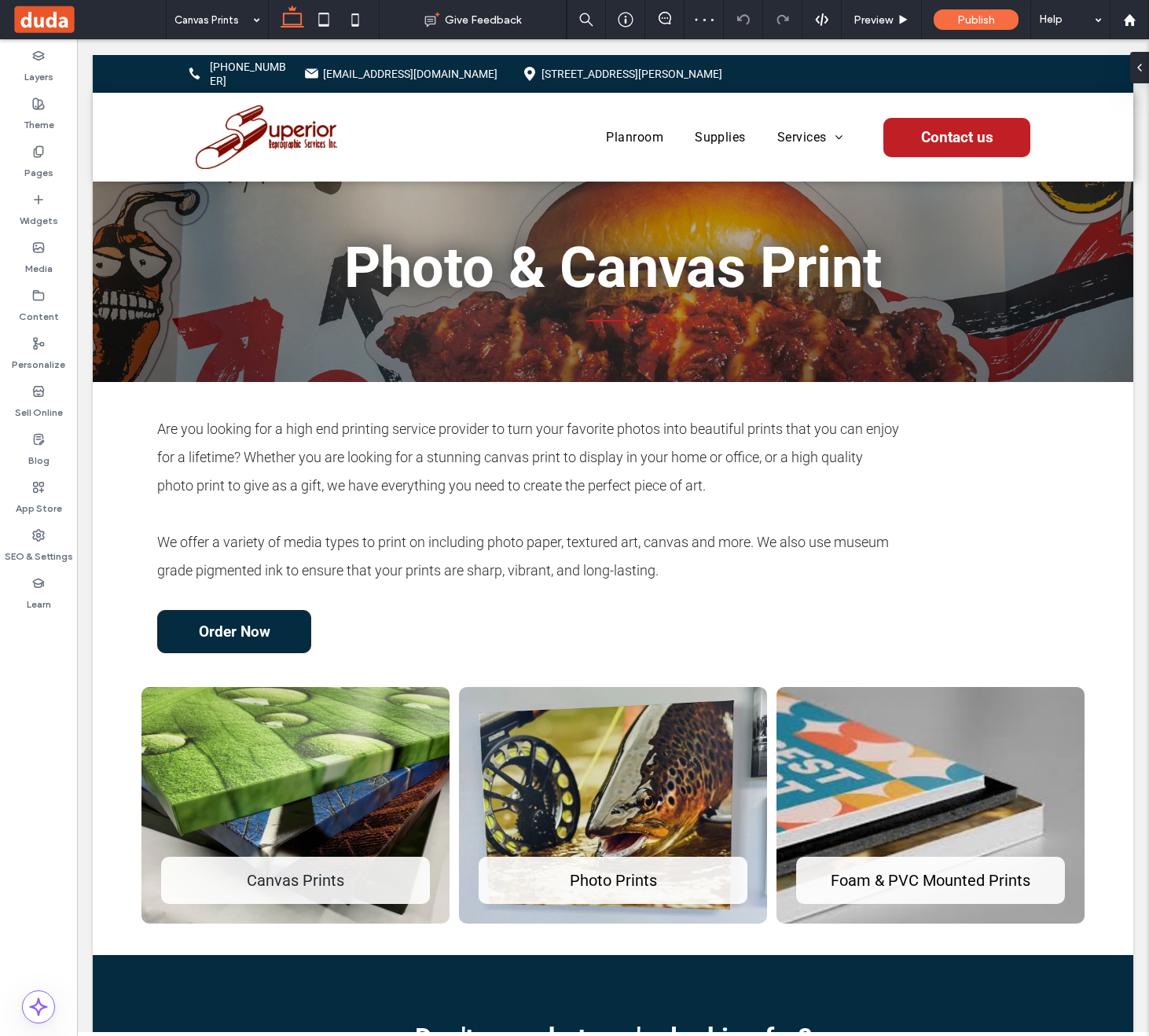
type input "******"
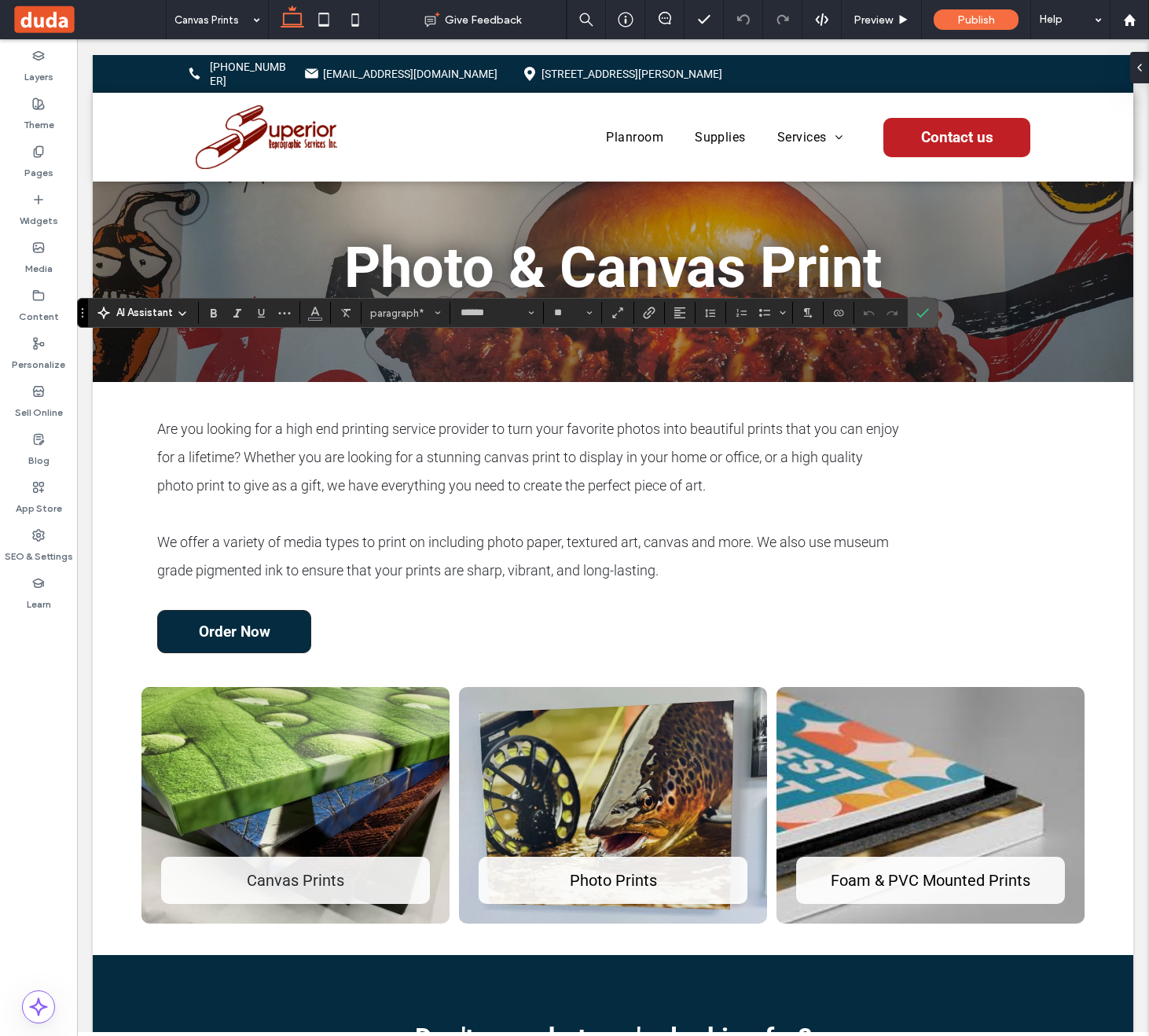
type input "**"
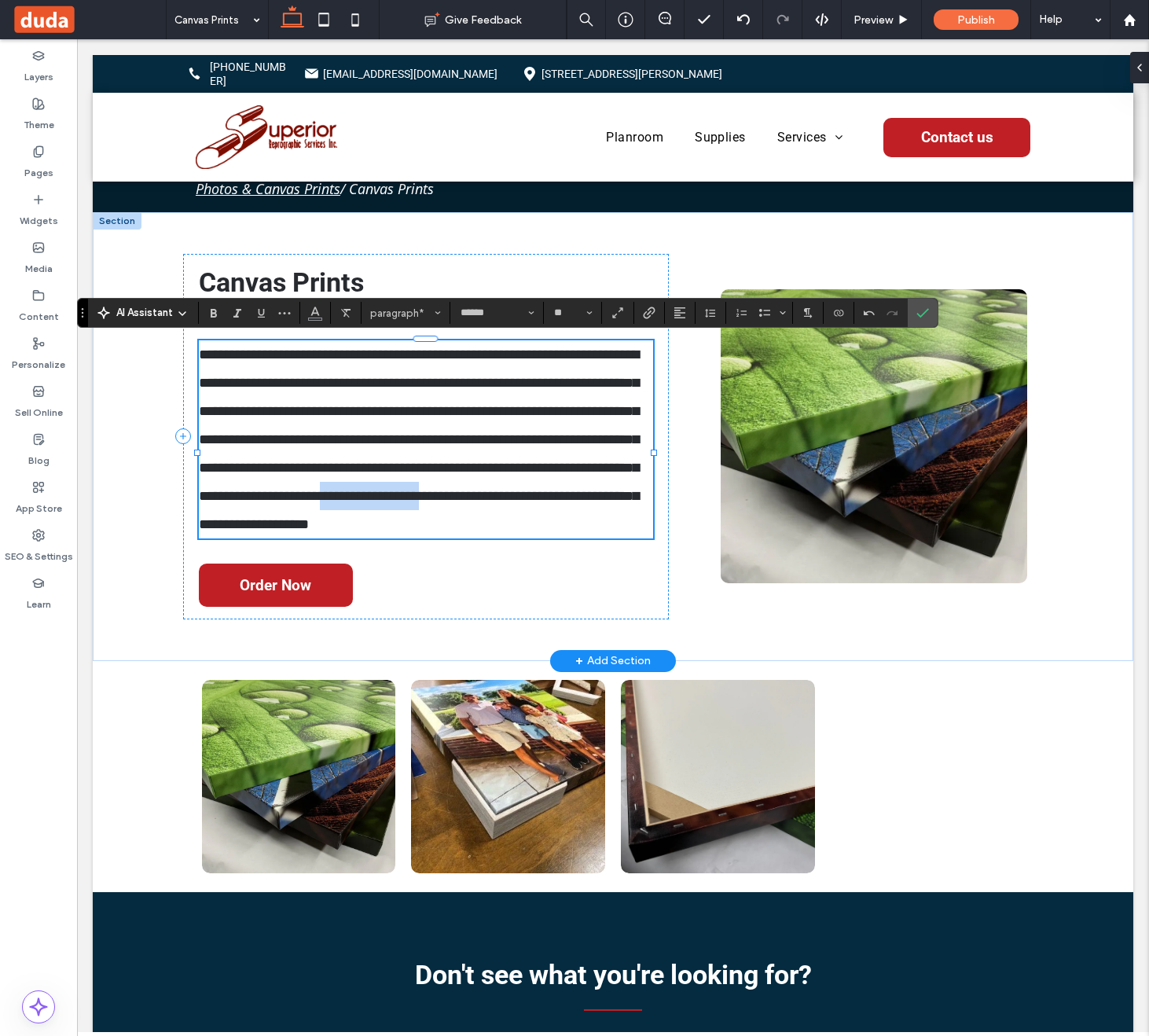
drag, startPoint x: 204, startPoint y: 525, endPoint x: 313, endPoint y: 522, distance: 109.0
click at [313, 522] on span "**********" at bounding box center [419, 439] width 440 height 184
click at [388, 533] on p "**********" at bounding box center [426, 439] width 455 height 198
click at [37, 166] on label "Pages" at bounding box center [39, 169] width 29 height 22
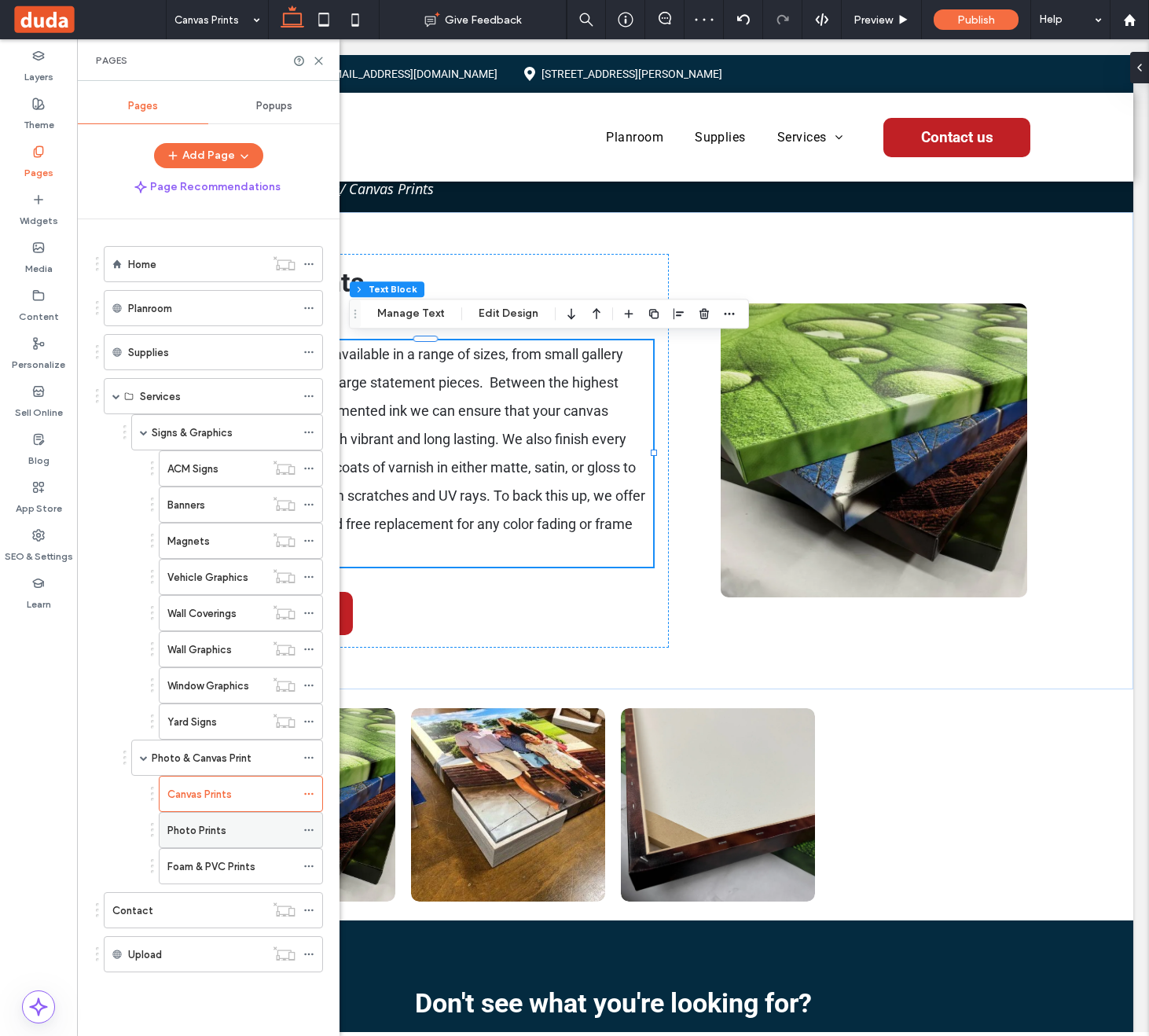
click at [224, 834] on label "Photo Prints" at bounding box center [196, 830] width 59 height 28
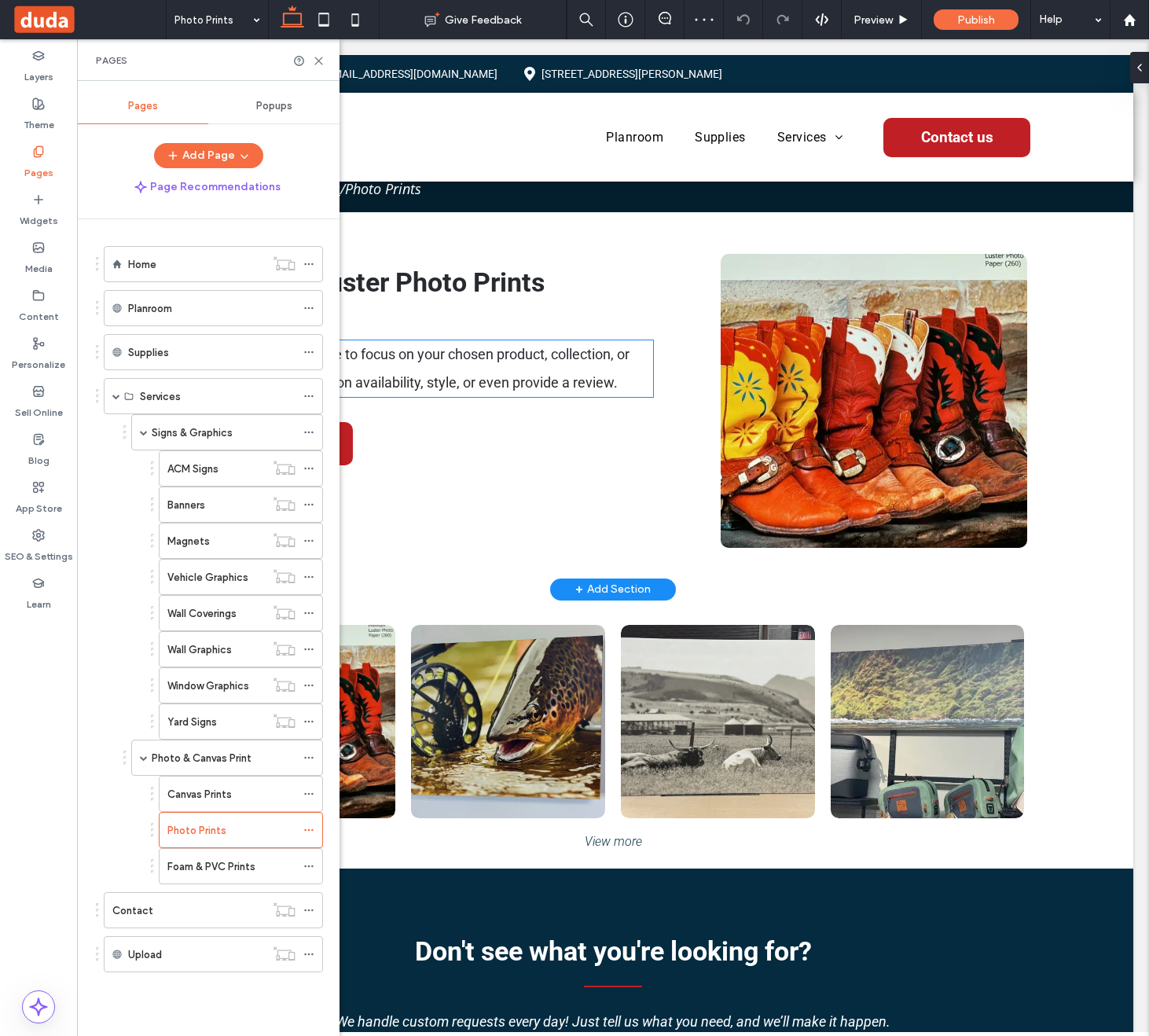
click at [583, 379] on span "Pair text with an image to focus on your chosen product, collection, or blog po…" at bounding box center [414, 368] width 431 height 45
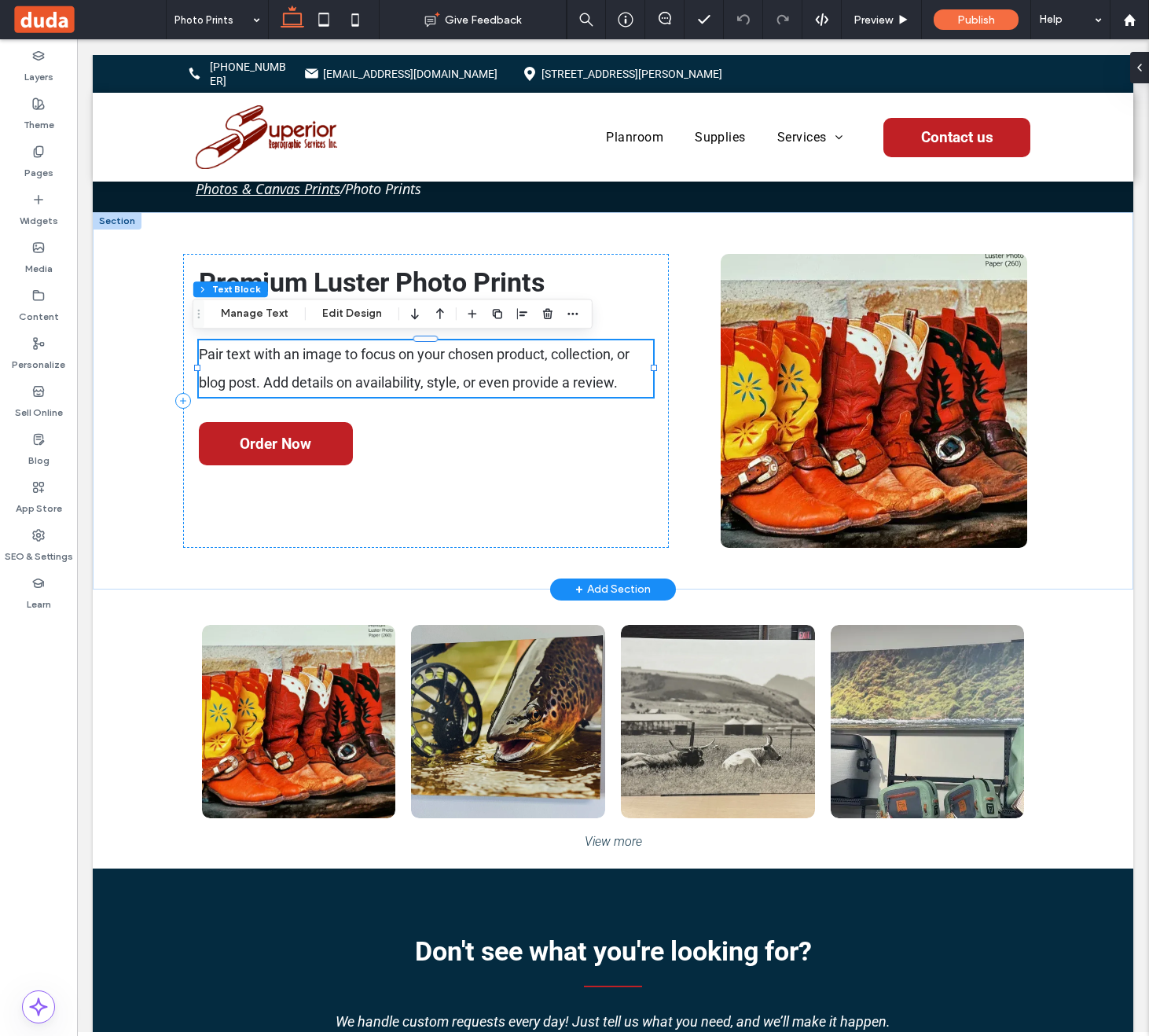
click at [406, 375] on span "Pair text with an image to focus on your chosen product, collection, or blog po…" at bounding box center [414, 368] width 431 height 45
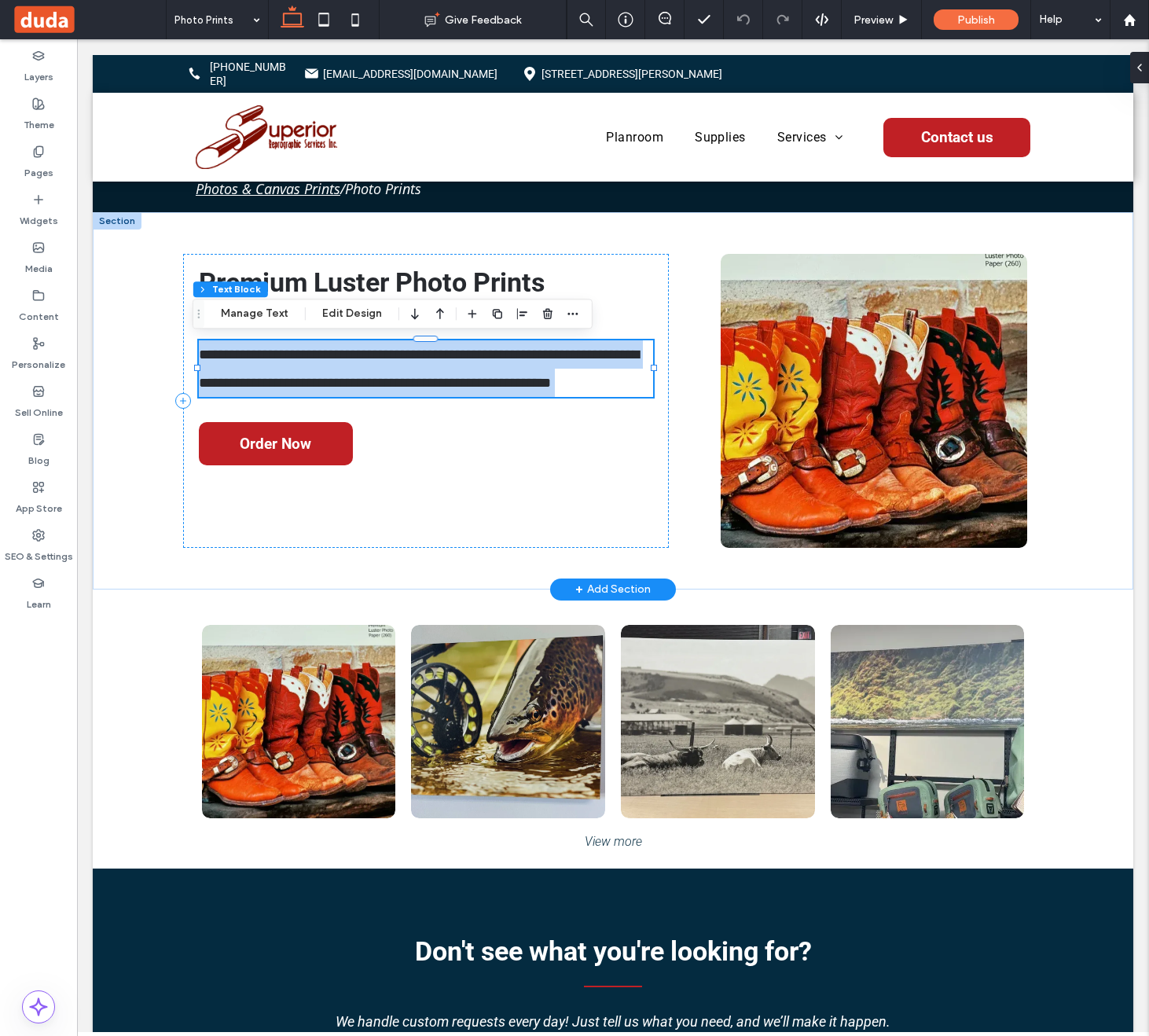
click at [406, 375] on span "**********" at bounding box center [419, 368] width 440 height 43
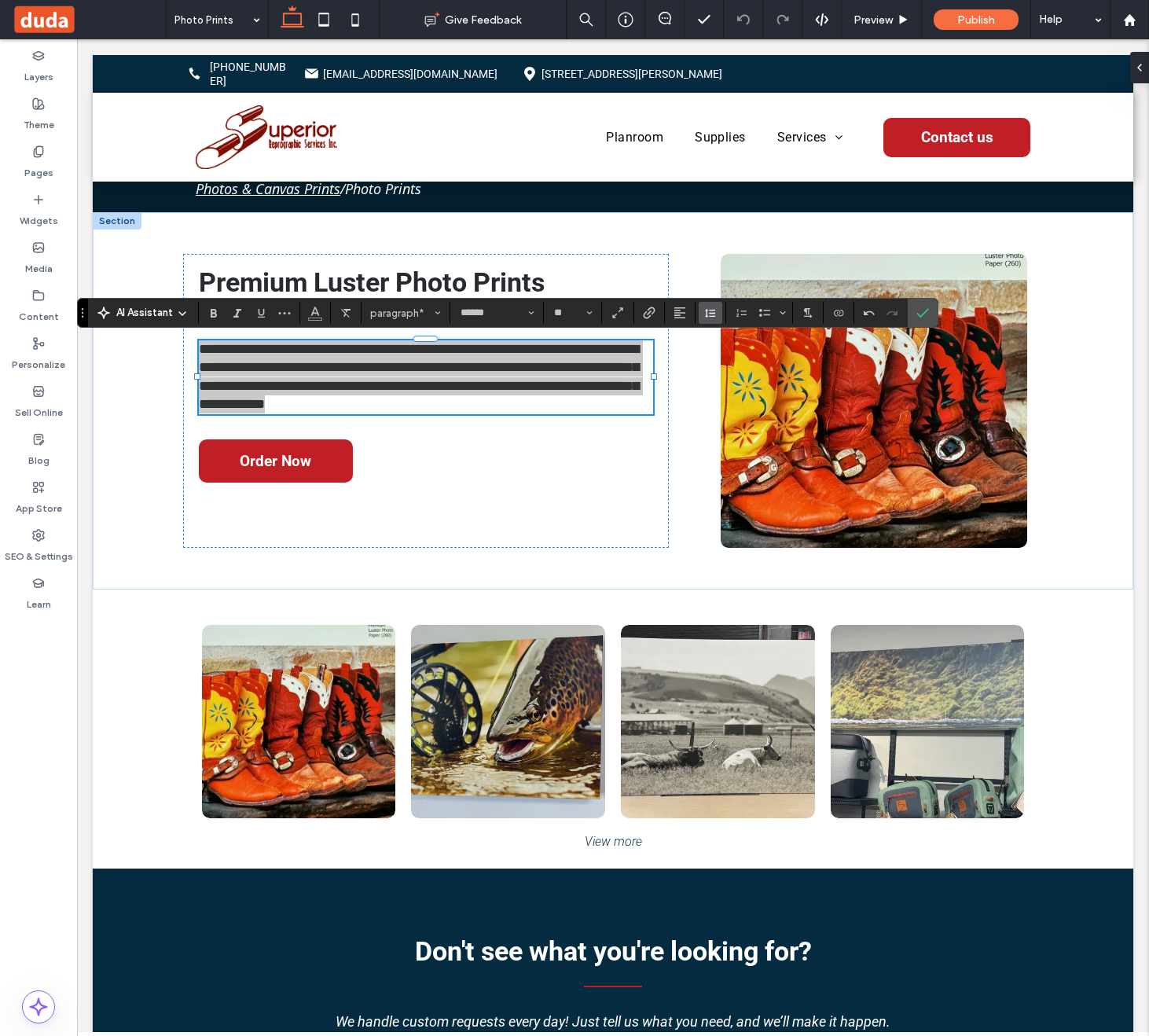
click at [704, 312] on icon "Line Height" at bounding box center [710, 312] width 13 height 13
click at [734, 412] on label "Double" at bounding box center [745, 404] width 92 height 22
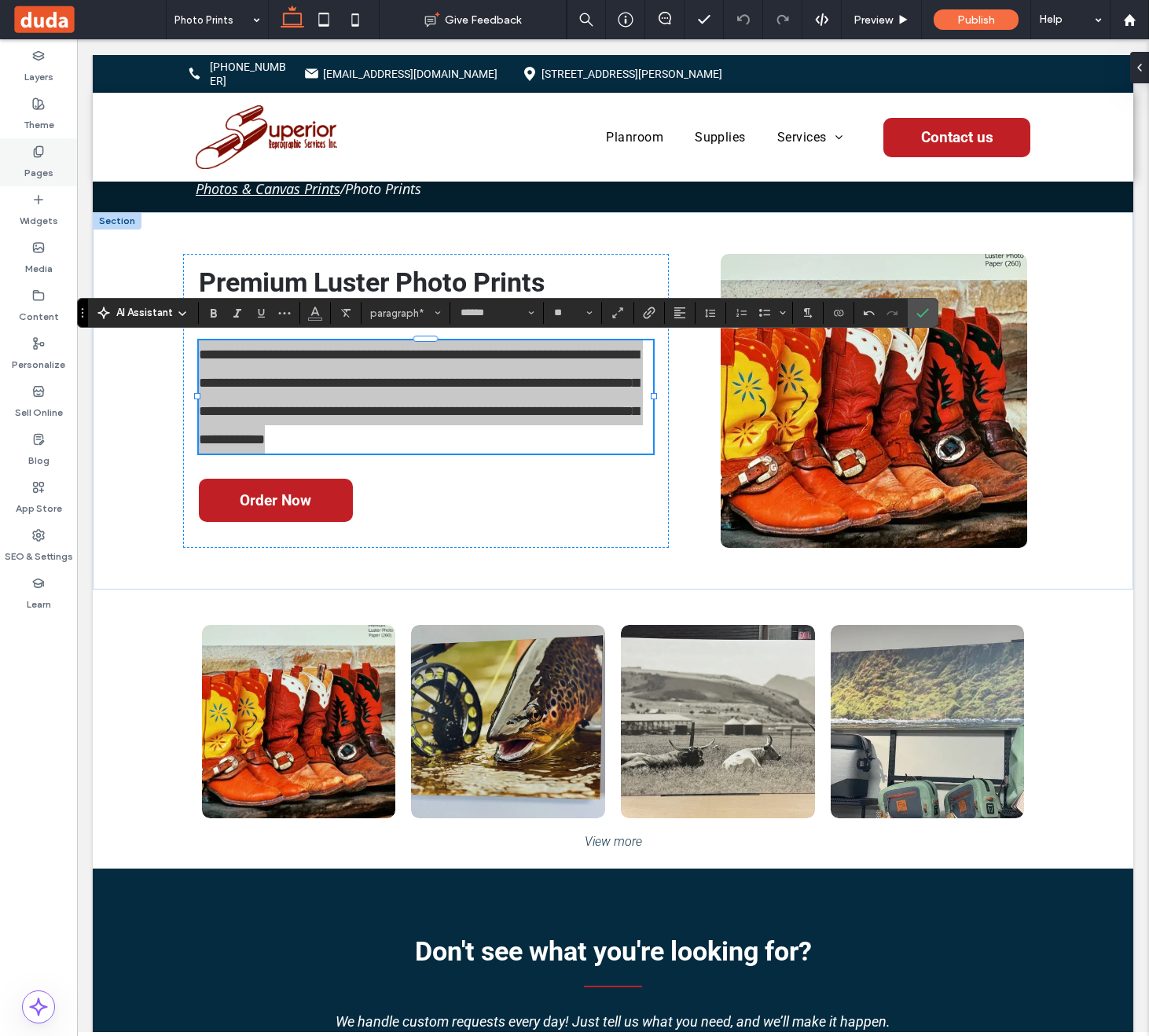
click at [31, 163] on label "Pages" at bounding box center [39, 169] width 29 height 22
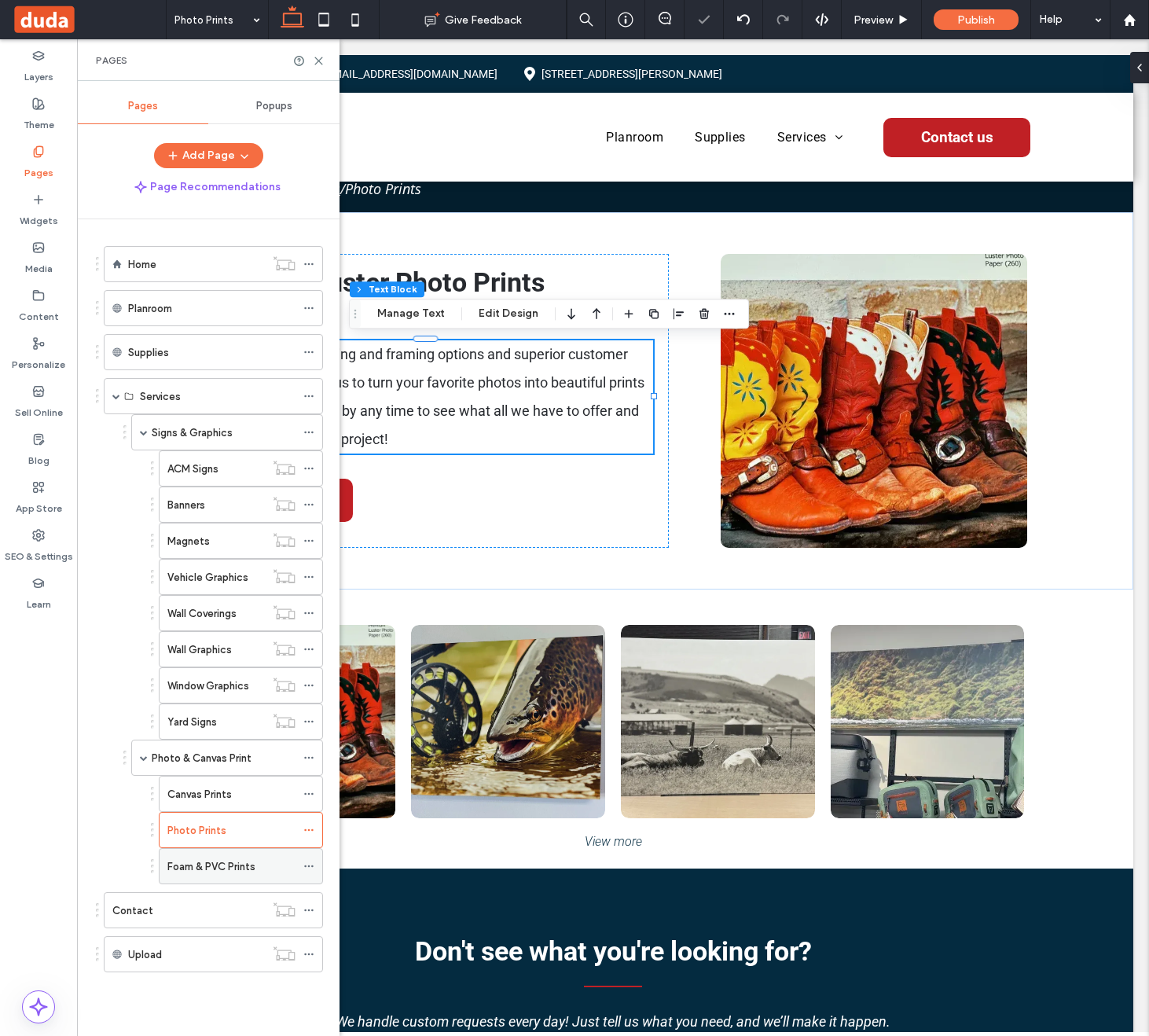
click at [250, 870] on label "Foam & PVC Prints" at bounding box center [211, 866] width 88 height 28
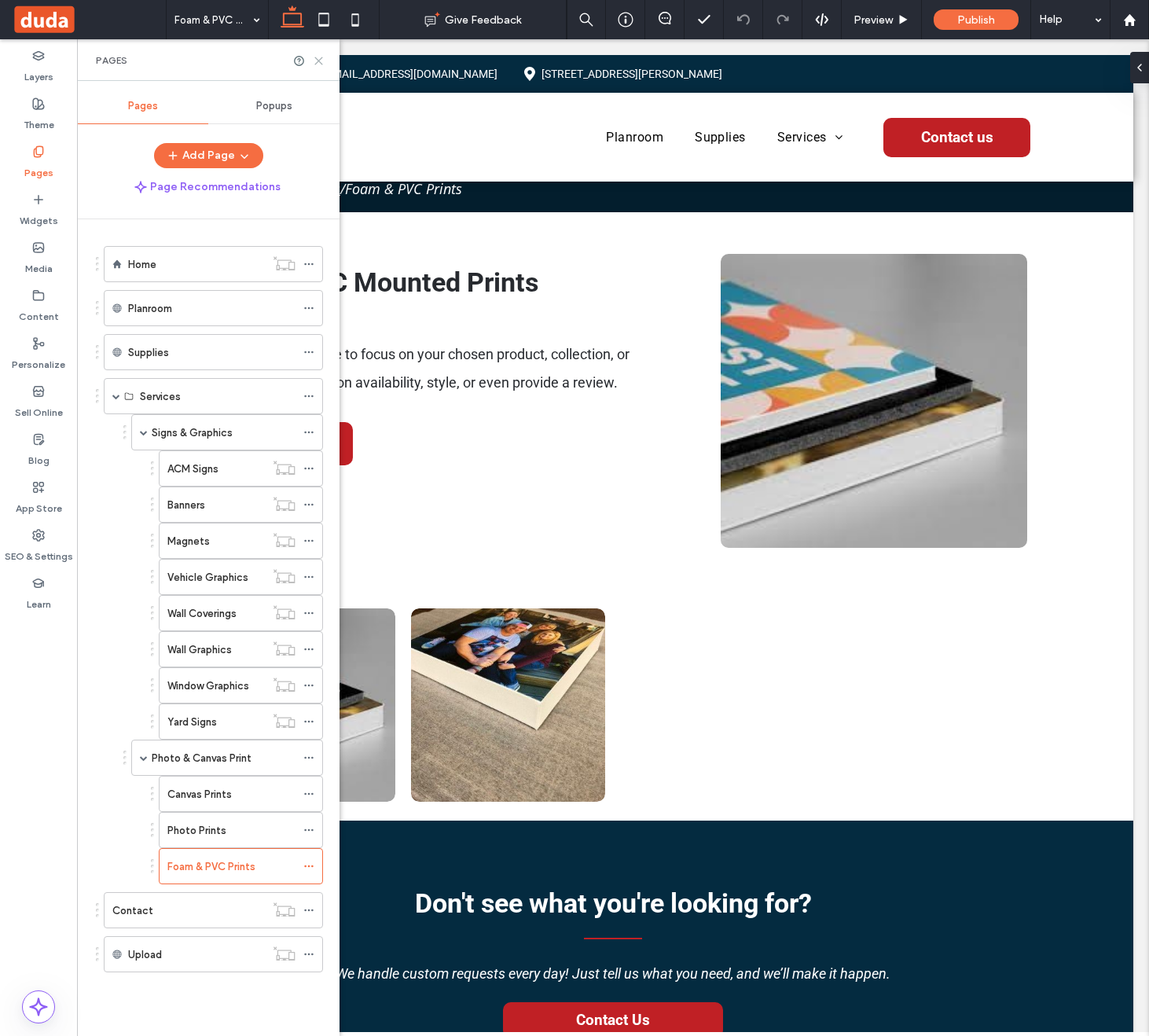
click at [322, 60] on icon at bounding box center [318, 61] width 12 height 12
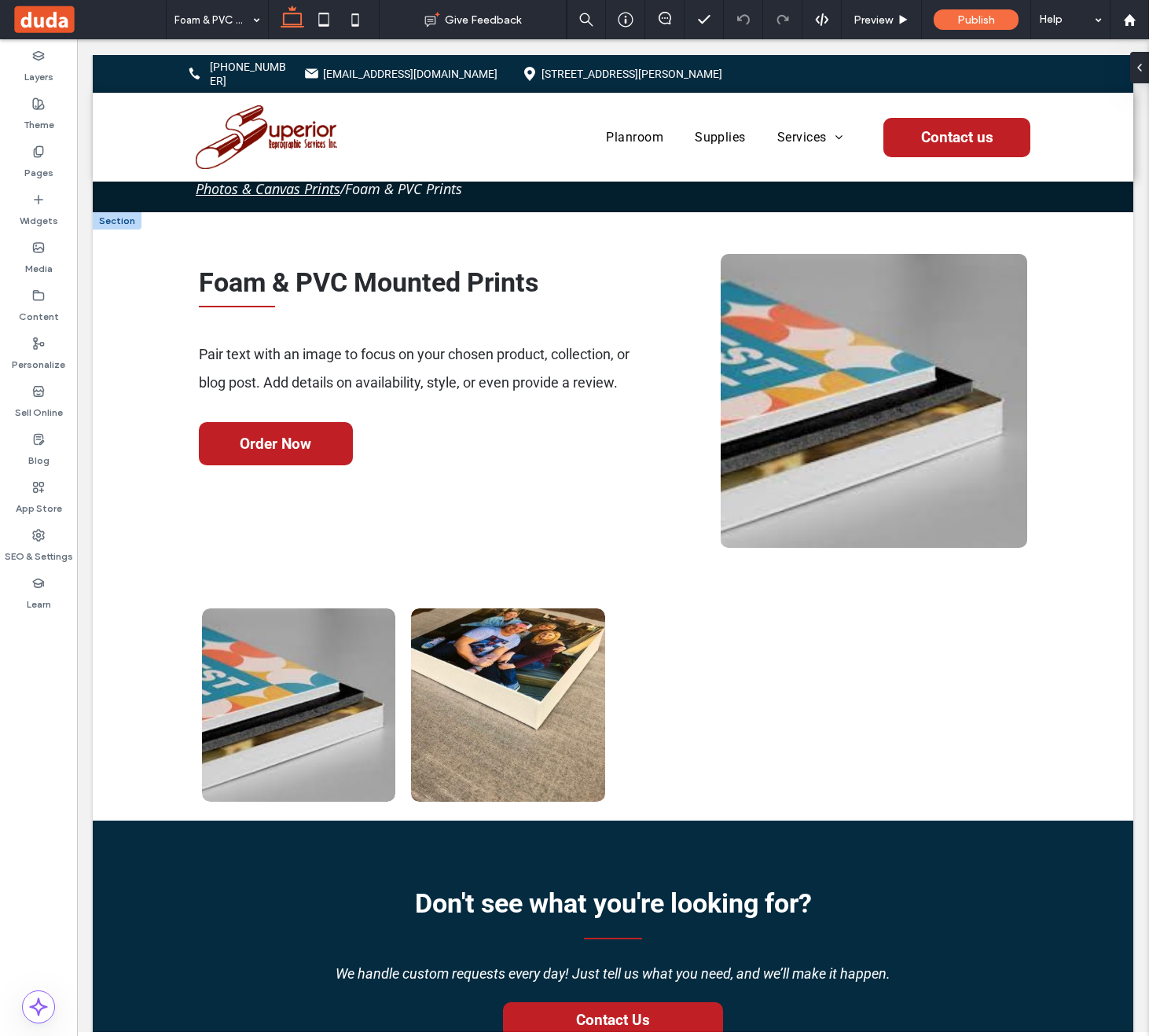
click at [262, 356] on span "Pair text with an image to focus on your chosen product, collection, or blog po…" at bounding box center [414, 368] width 431 height 45
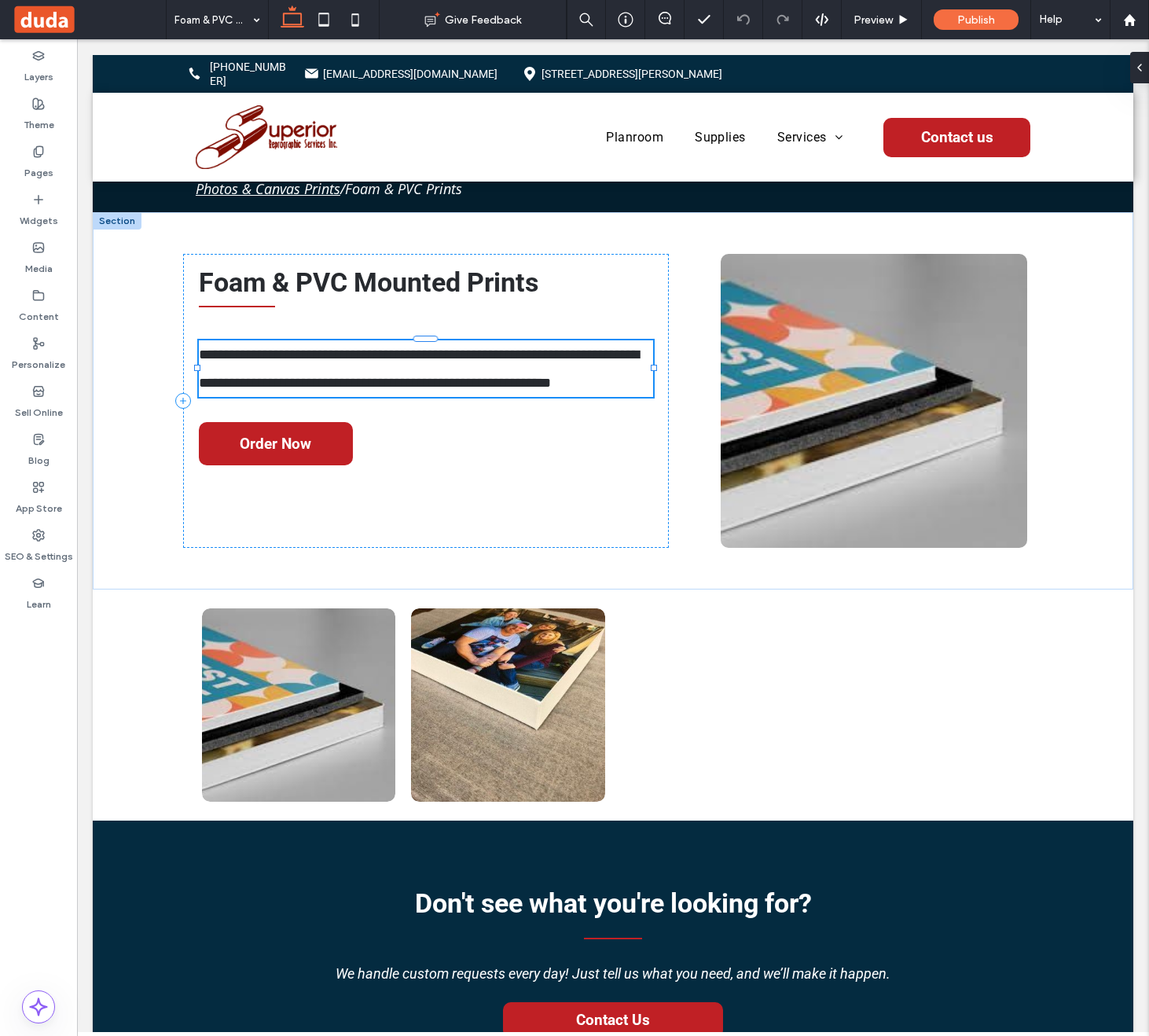
click at [262, 356] on div "**********" at bounding box center [426, 368] width 455 height 57
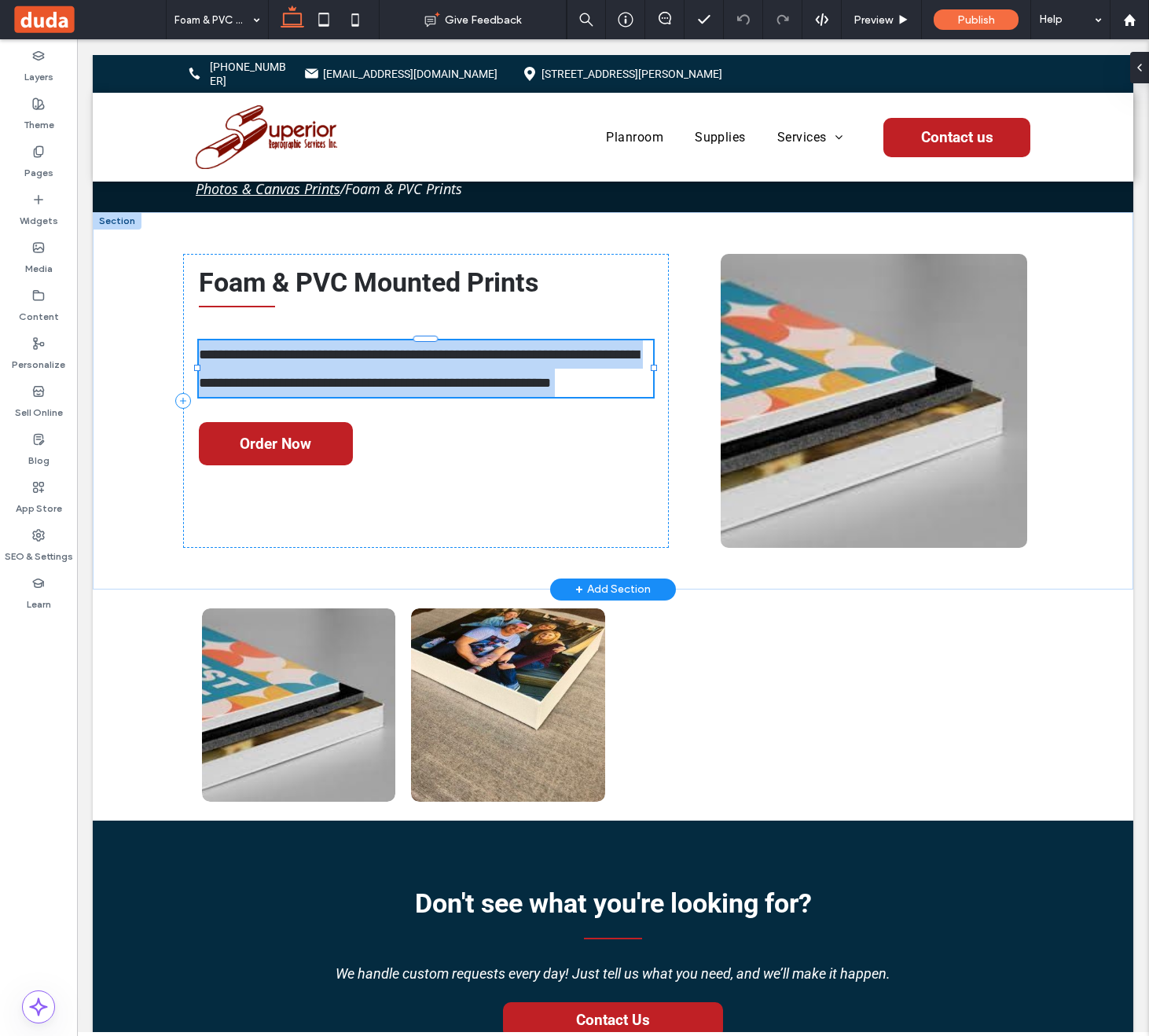
type input "******"
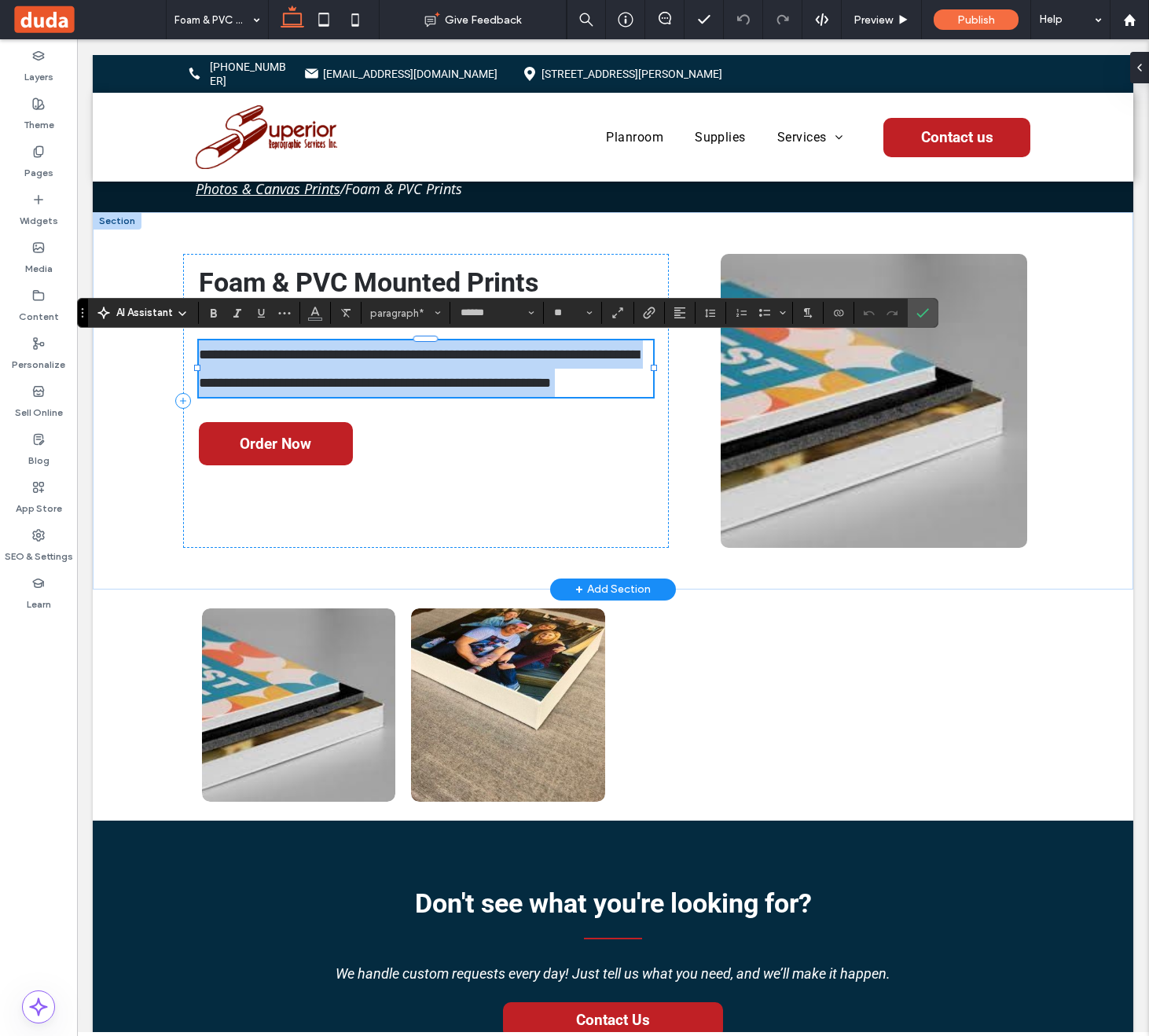
type input "**"
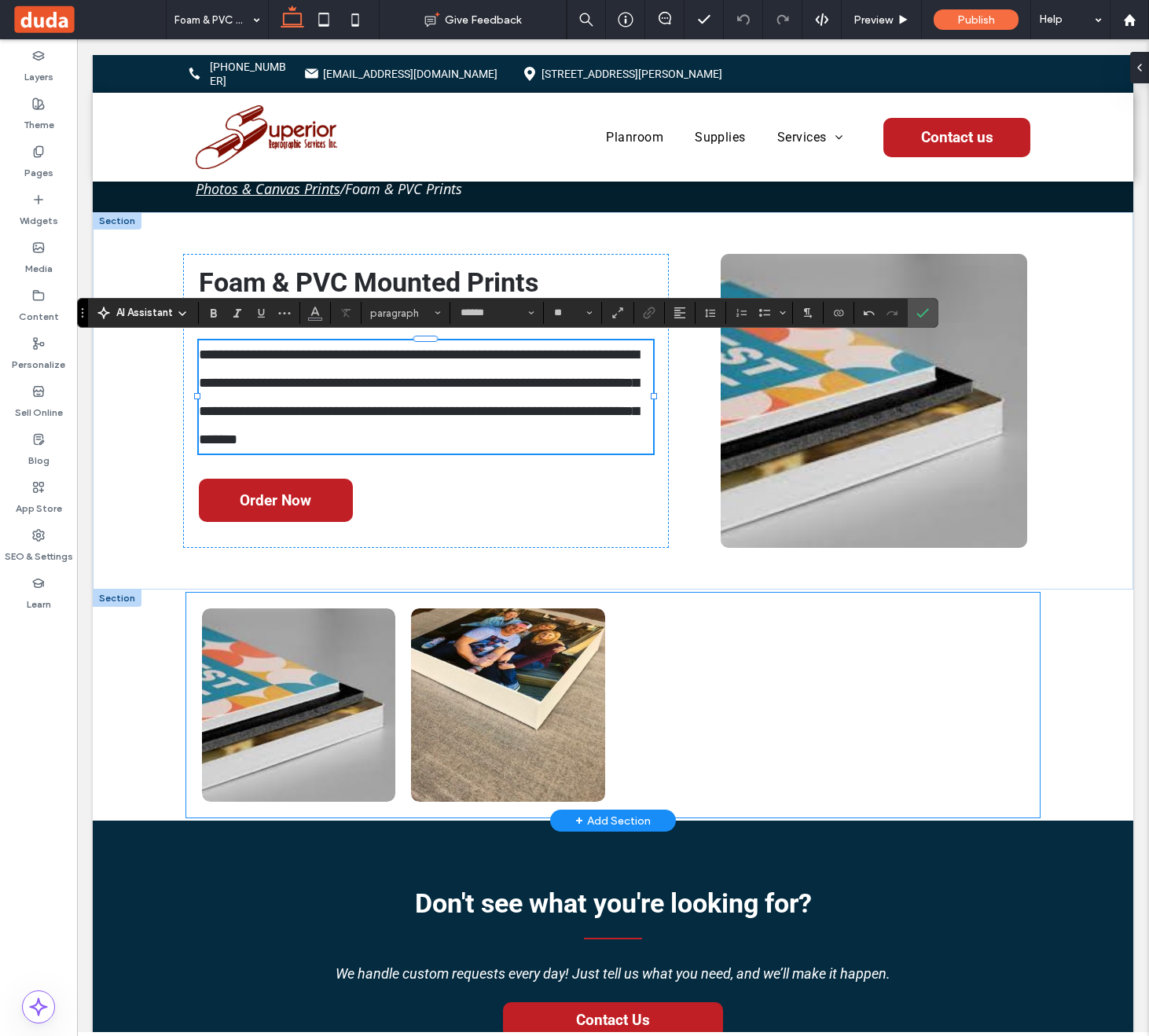
click at [790, 746] on div at bounding box center [718, 705] width 210 height 210
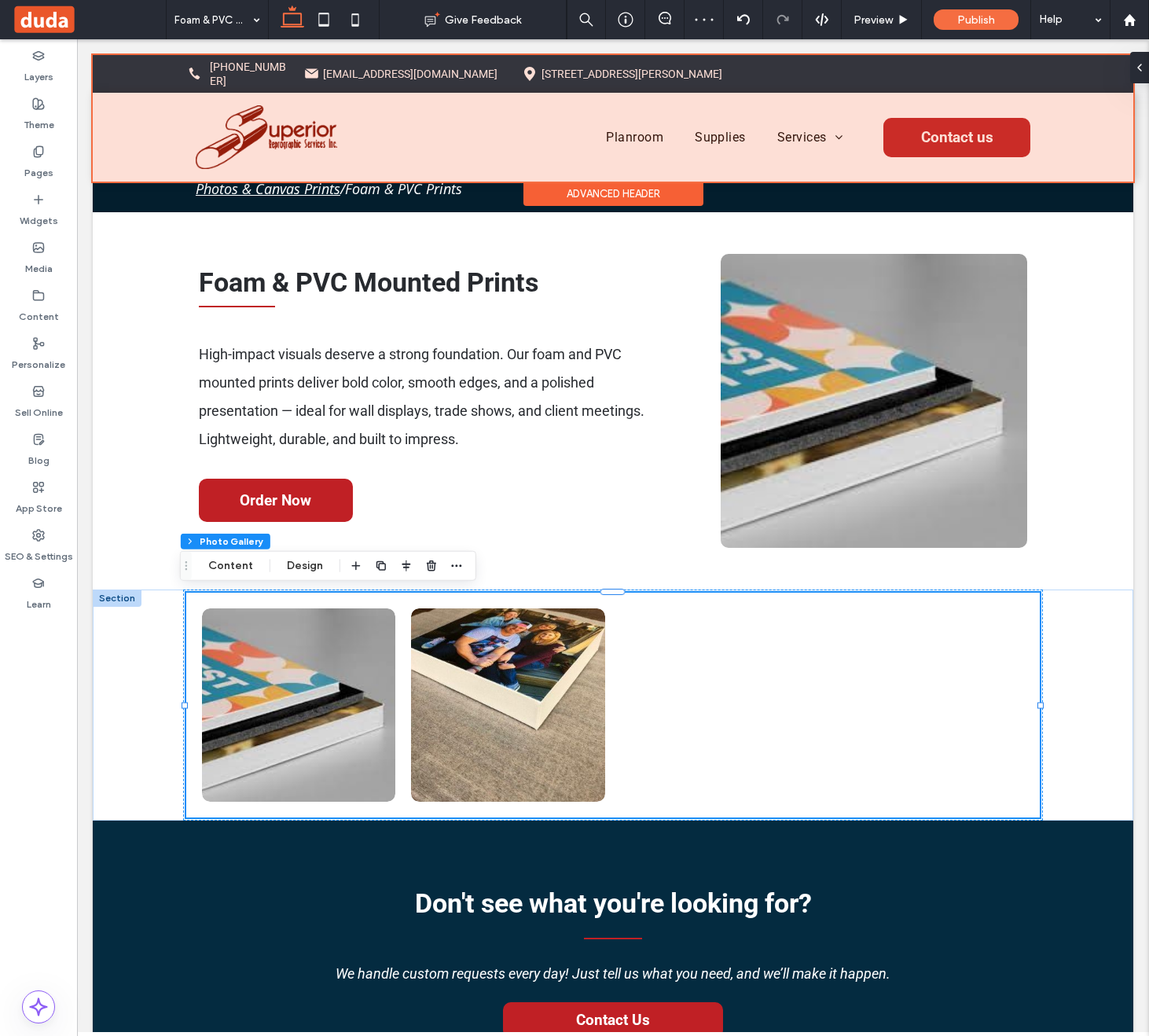
click at [784, 120] on div at bounding box center [613, 118] width 1041 height 126
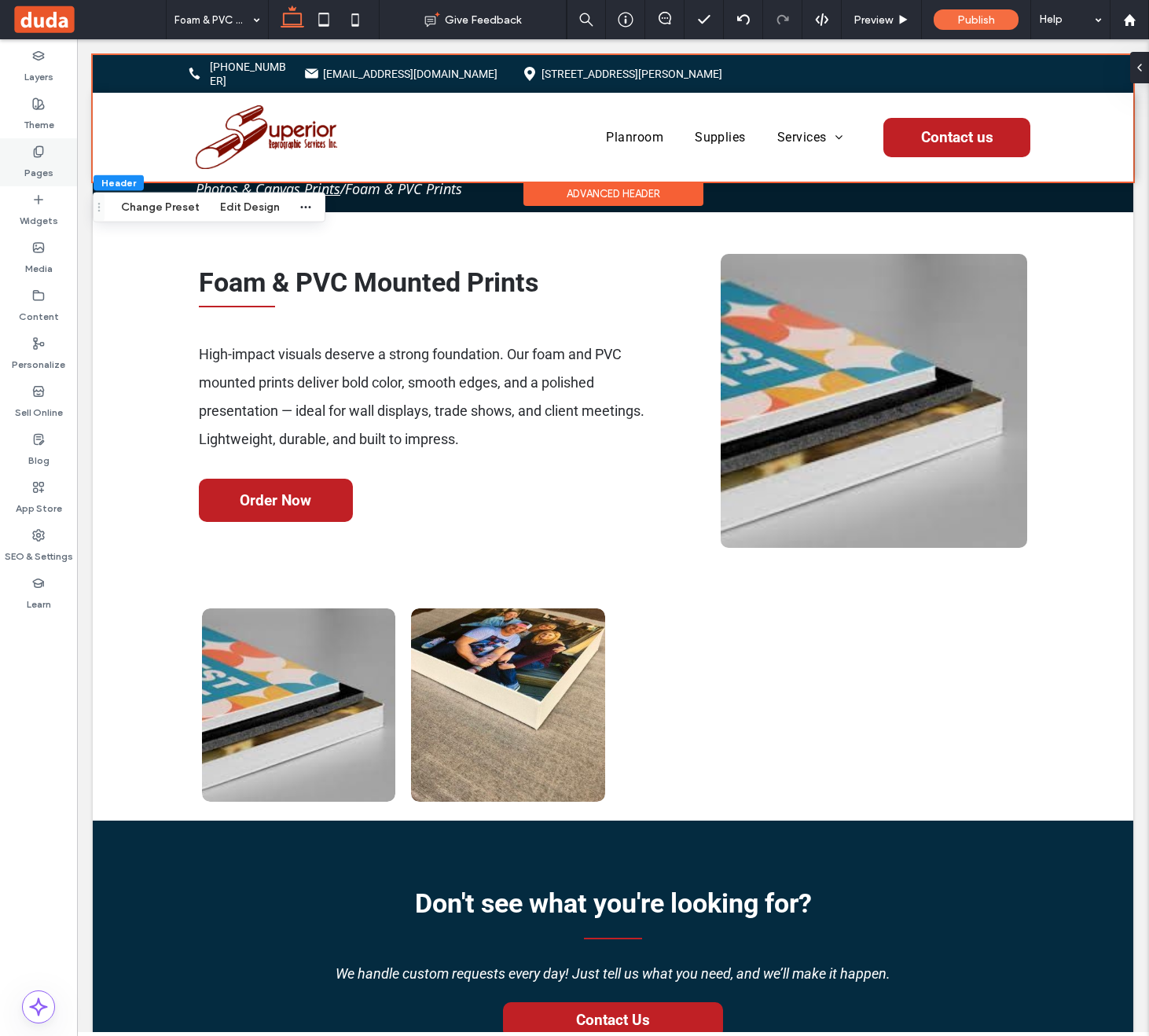
click at [46, 167] on label "Pages" at bounding box center [39, 169] width 29 height 22
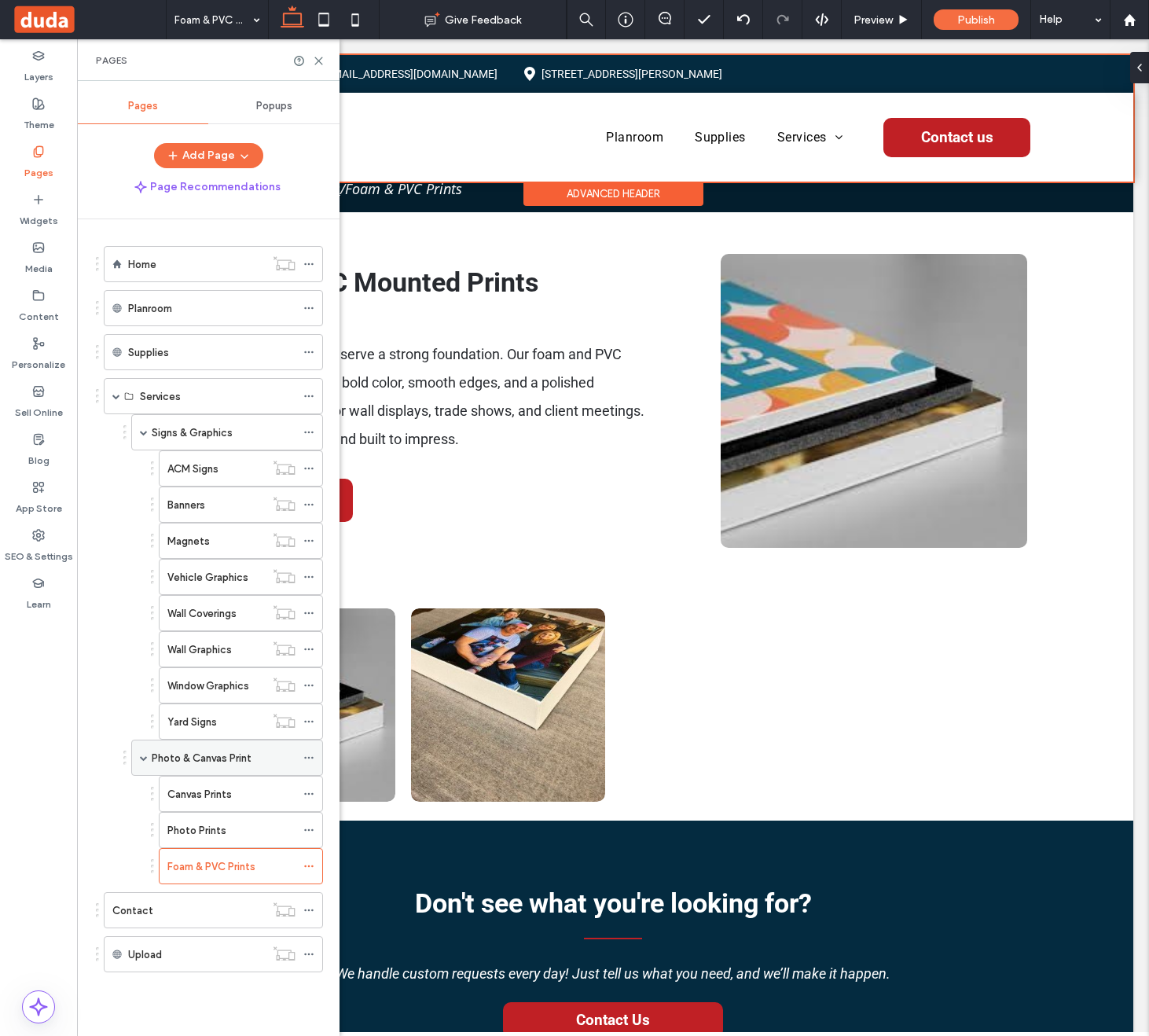
click at [310, 757] on icon at bounding box center [309, 757] width 11 height 11
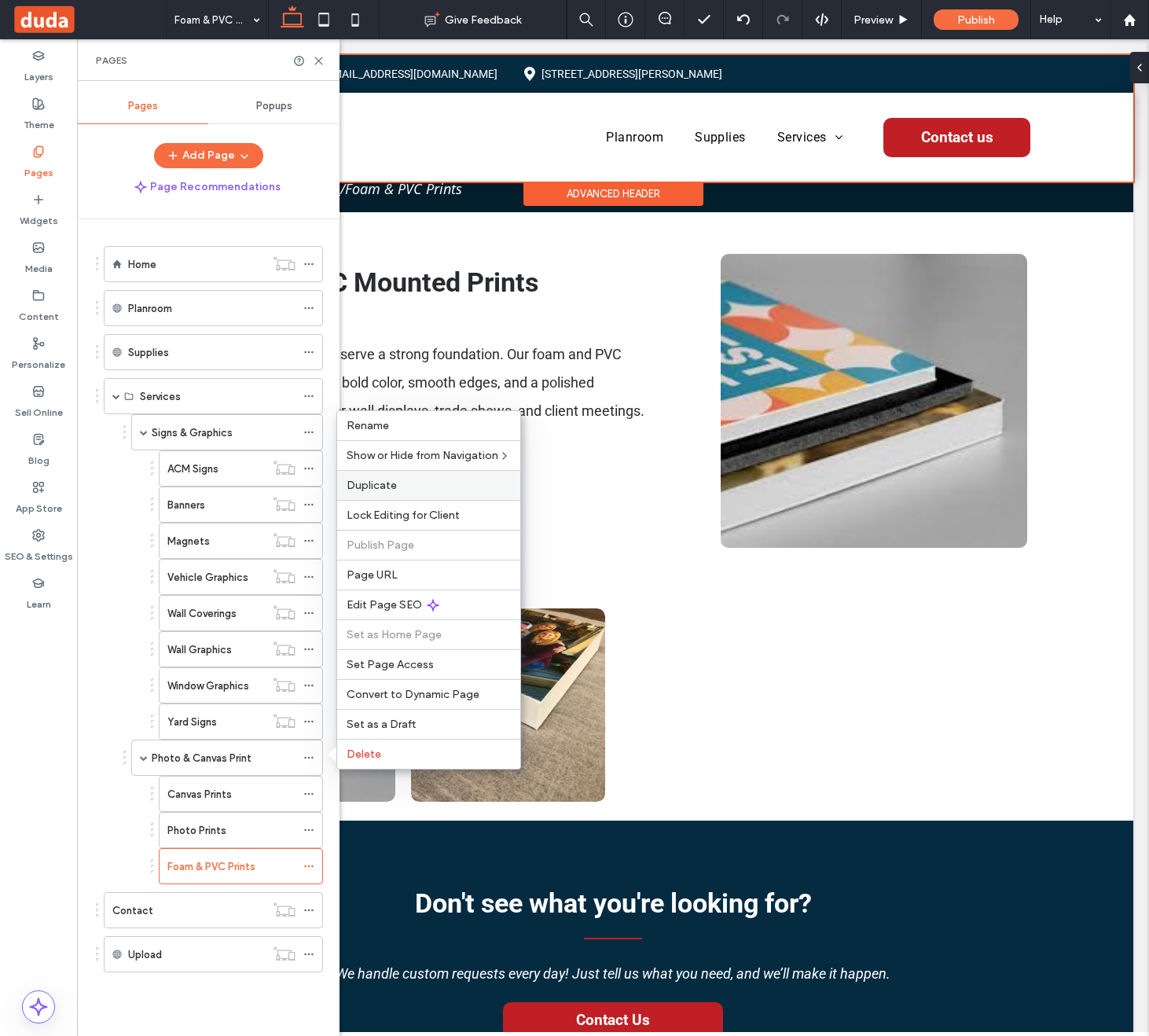
click at [415, 487] on label "Duplicate" at bounding box center [429, 485] width 164 height 13
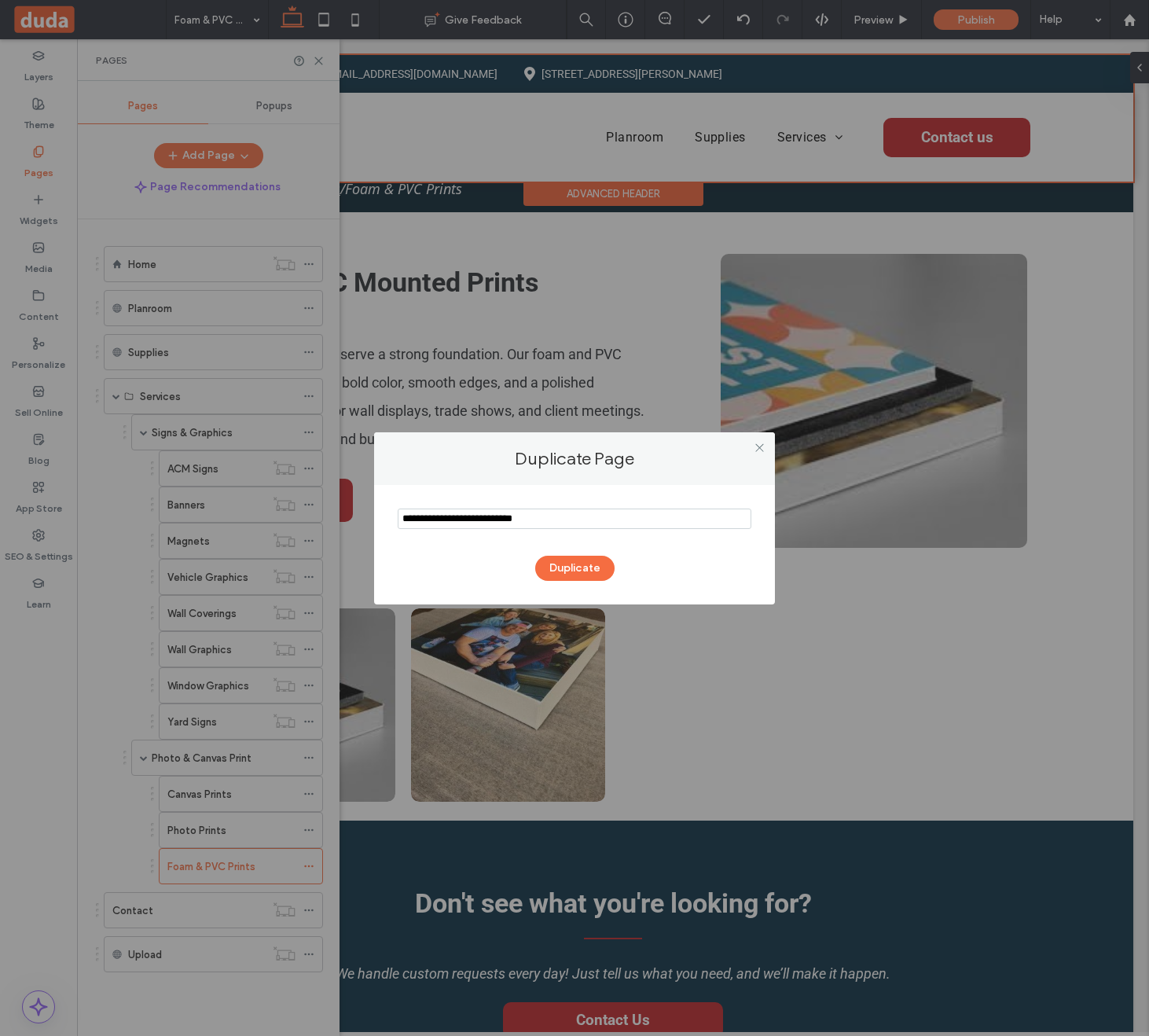
click at [520, 511] on input "notEmpty" at bounding box center [574, 518] width 354 height 21
type input "**********"
click at [593, 574] on button "Duplicate" at bounding box center [574, 568] width 80 height 25
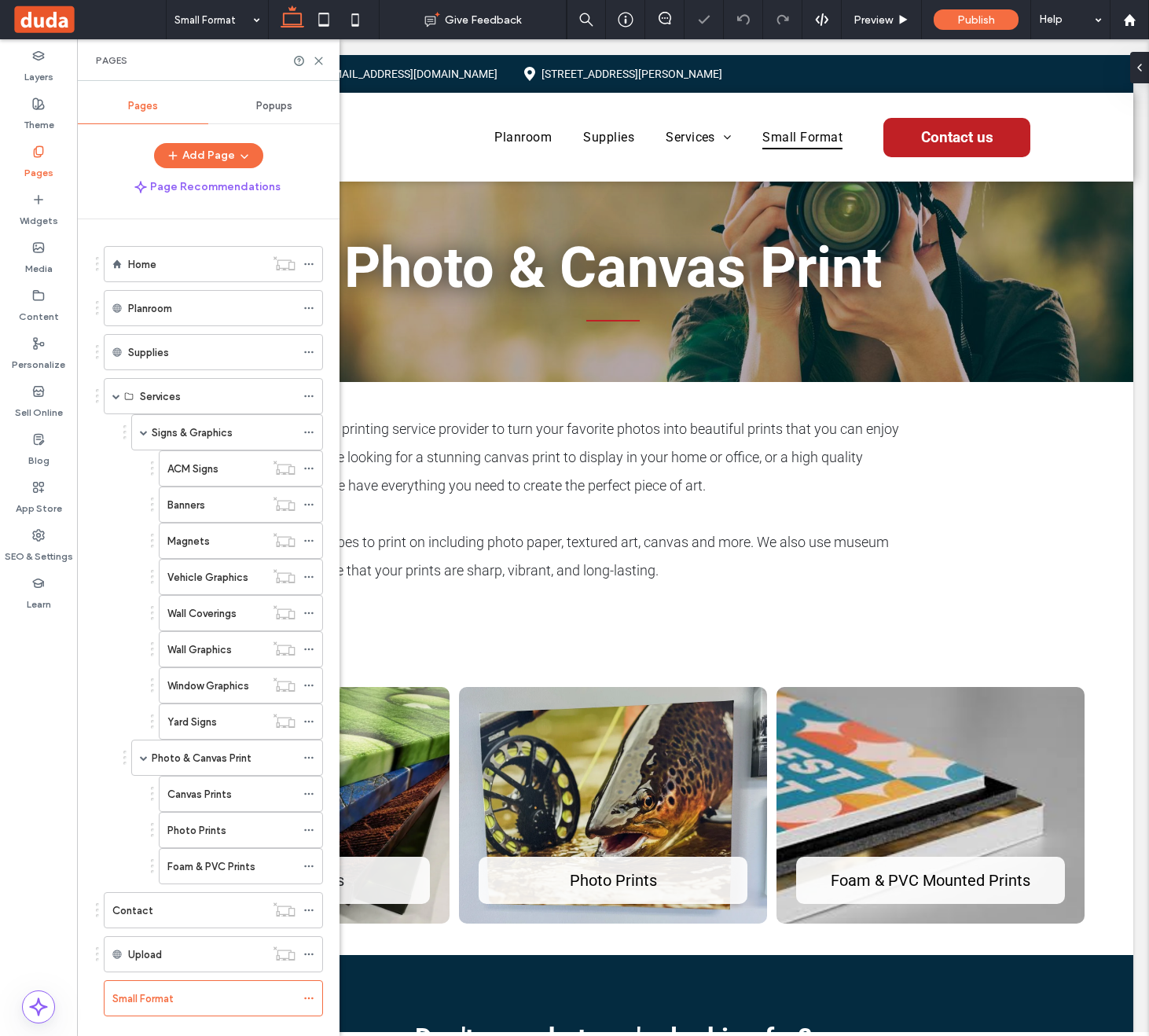
drag, startPoint x: 95, startPoint y: 997, endPoint x: 152, endPoint y: 888, distance: 123.0
click at [152, 888] on div "Home Planroom Supplies Services Signs & Graphics ACM Signs Banners Magnets Vehi…" at bounding box center [208, 623] width 263 height 809
drag, startPoint x: 98, startPoint y: 1000, endPoint x: 136, endPoint y: 899, distance: 107.9
click at [226, 757] on label "Photo & Canvas Print" at bounding box center [201, 757] width 100 height 28
click at [320, 65] on icon at bounding box center [318, 61] width 12 height 12
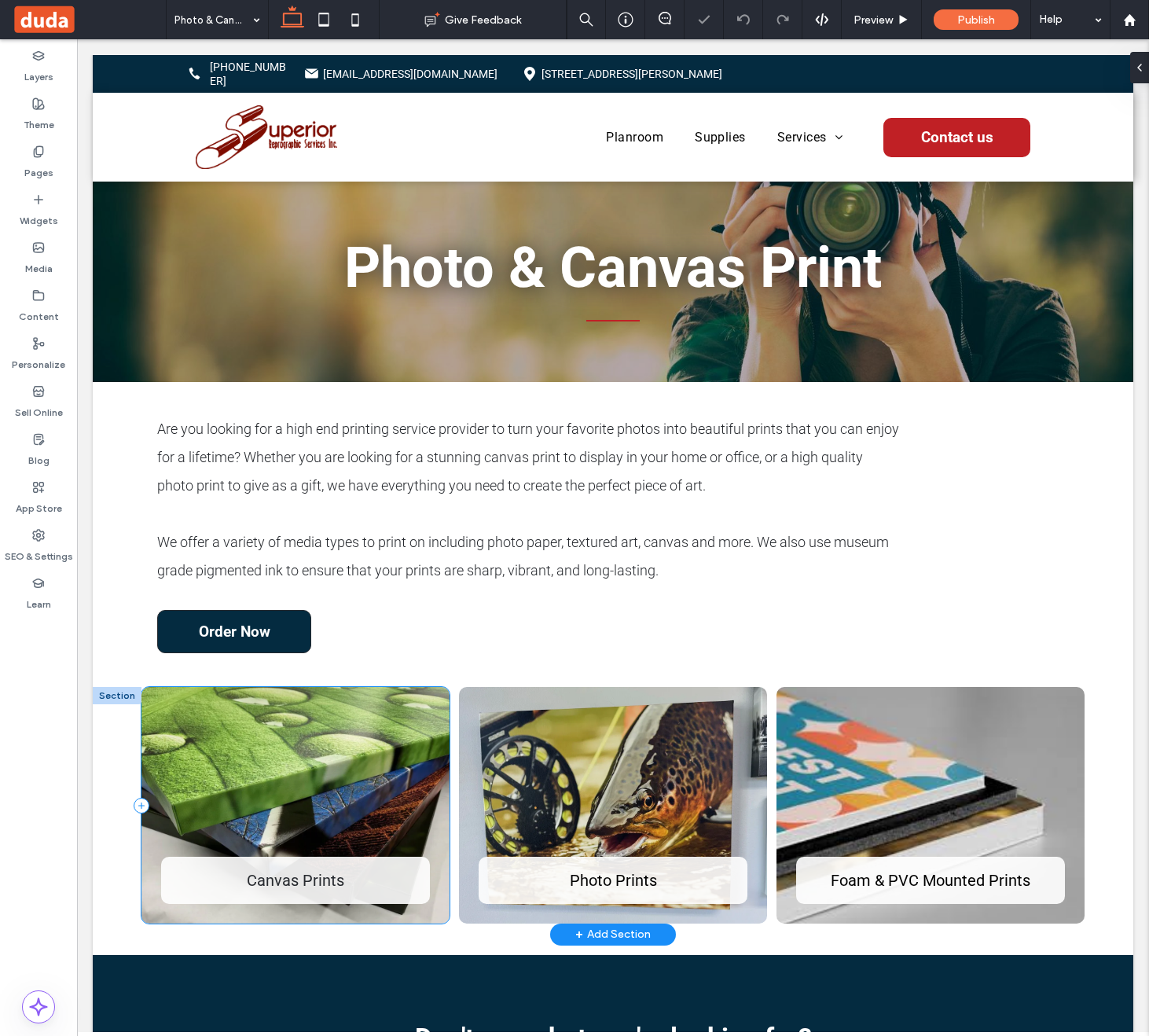
click at [406, 716] on div "Canvas Prints" at bounding box center [295, 806] width 308 height 237
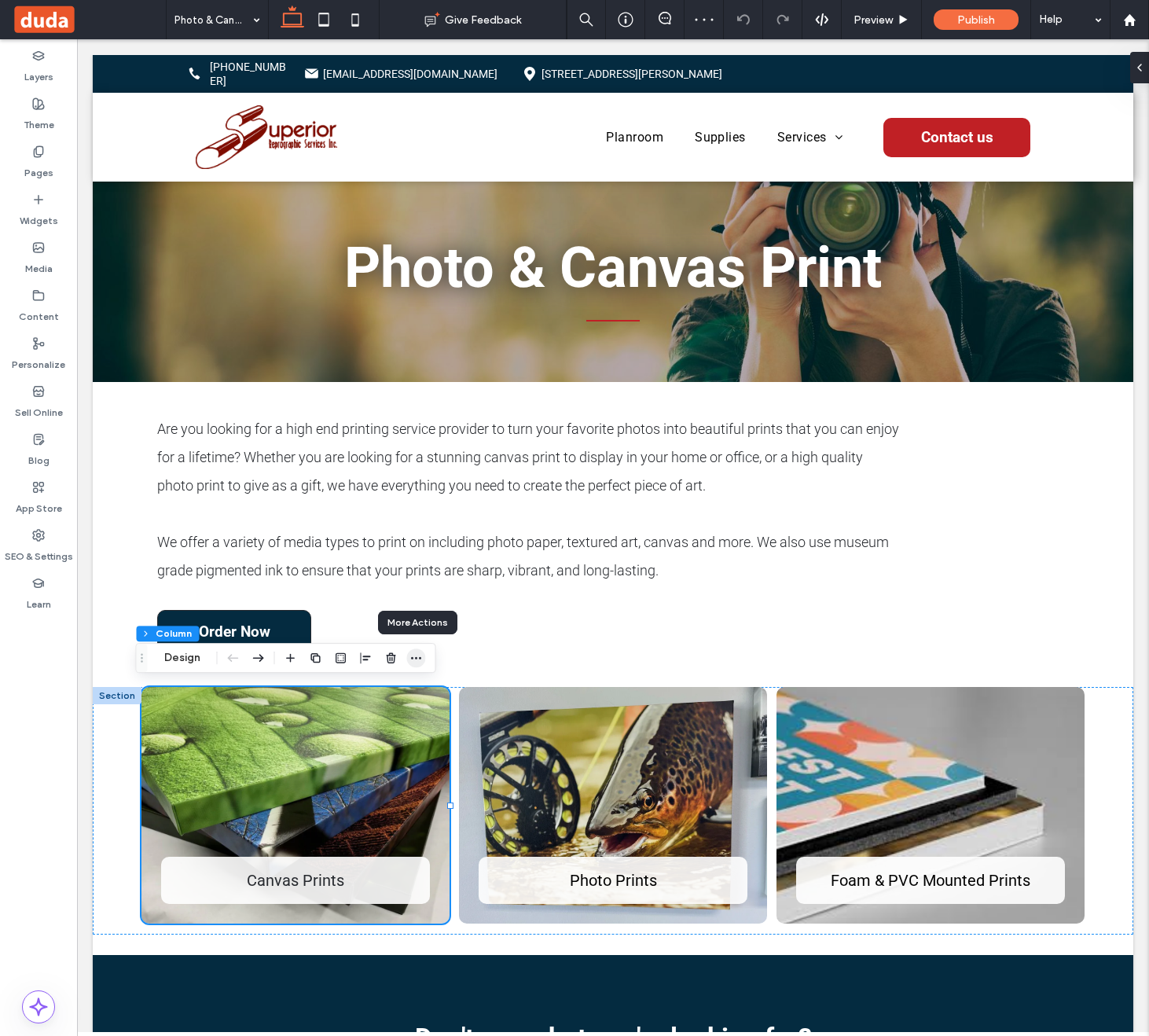
click at [422, 657] on span "button" at bounding box center [417, 658] width 19 height 19
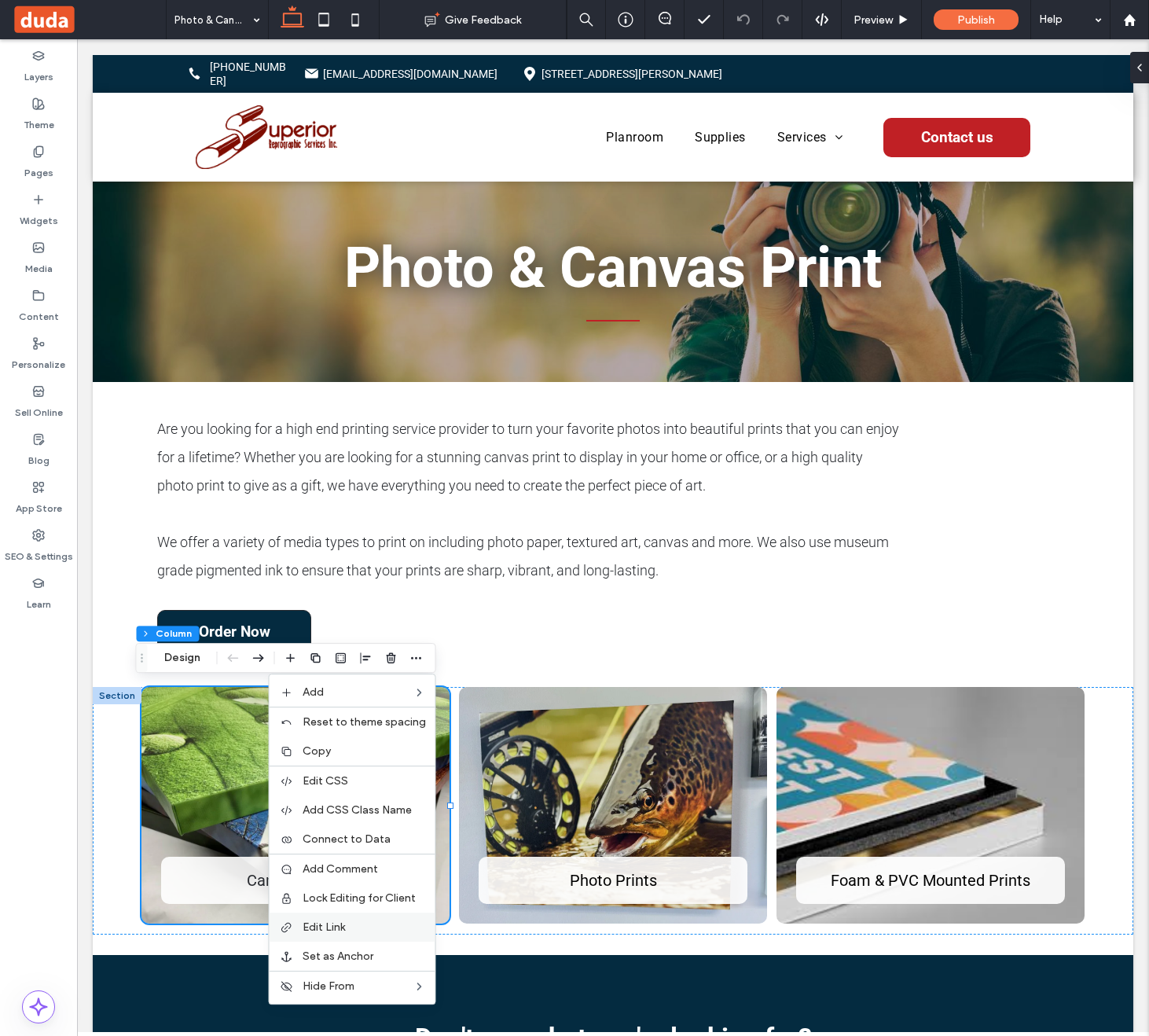
click at [395, 924] on label "Edit Link" at bounding box center [364, 926] width 123 height 13
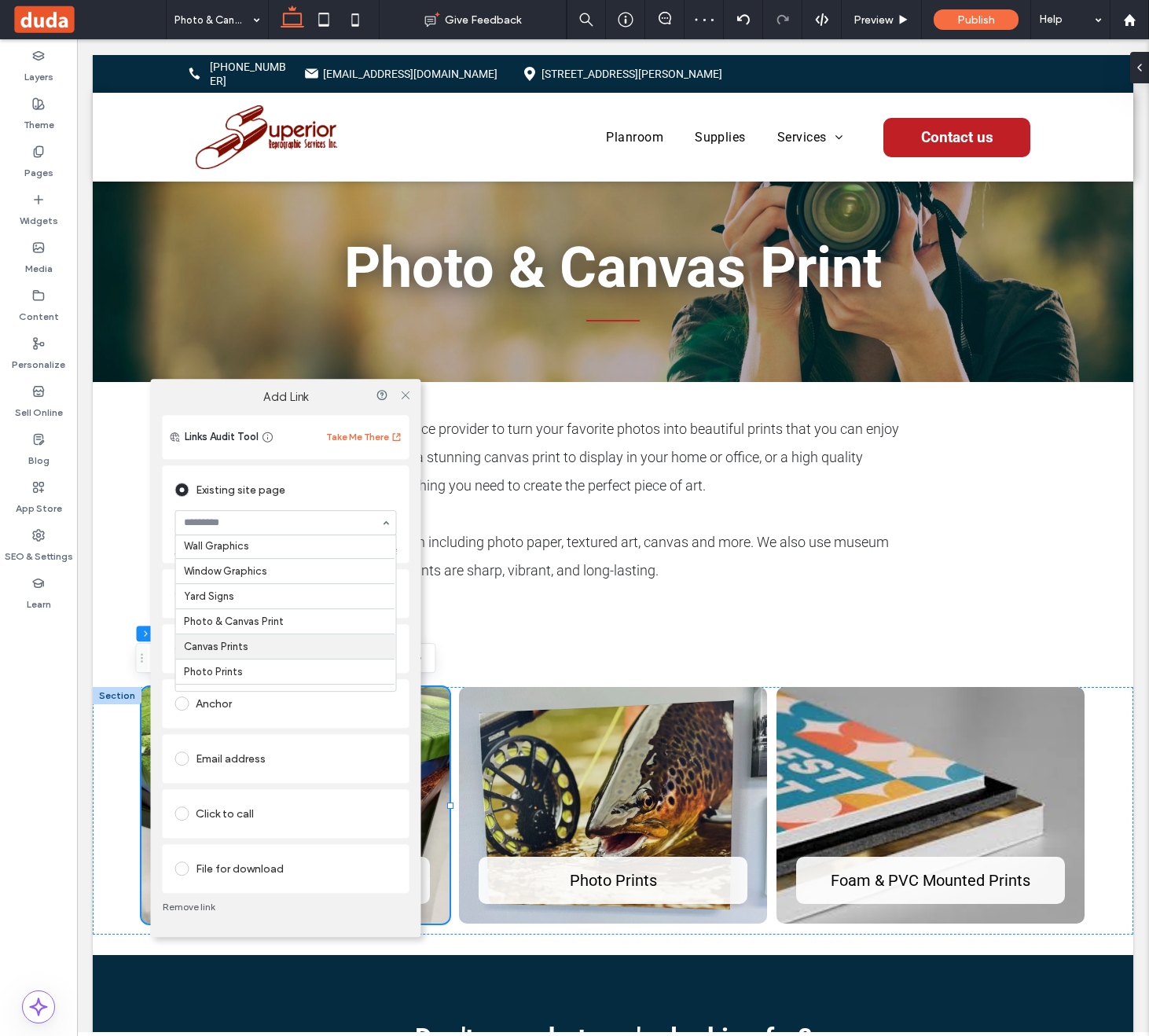
scroll to position [179, 0]
click at [407, 396] on icon at bounding box center [405, 395] width 12 height 12
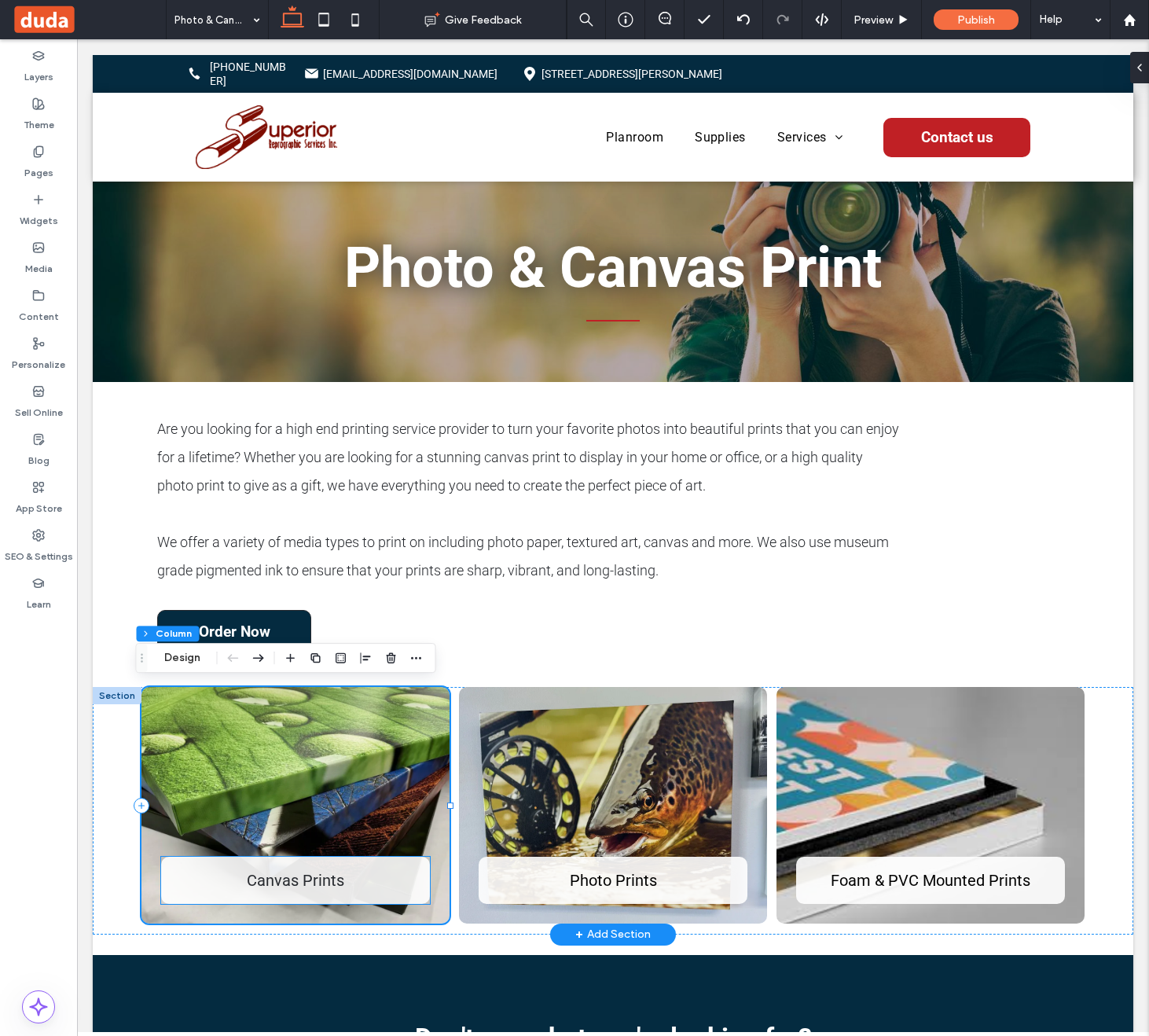
click at [343, 881] on h3 "Canvas Prints" at bounding box center [295, 881] width 269 height 19
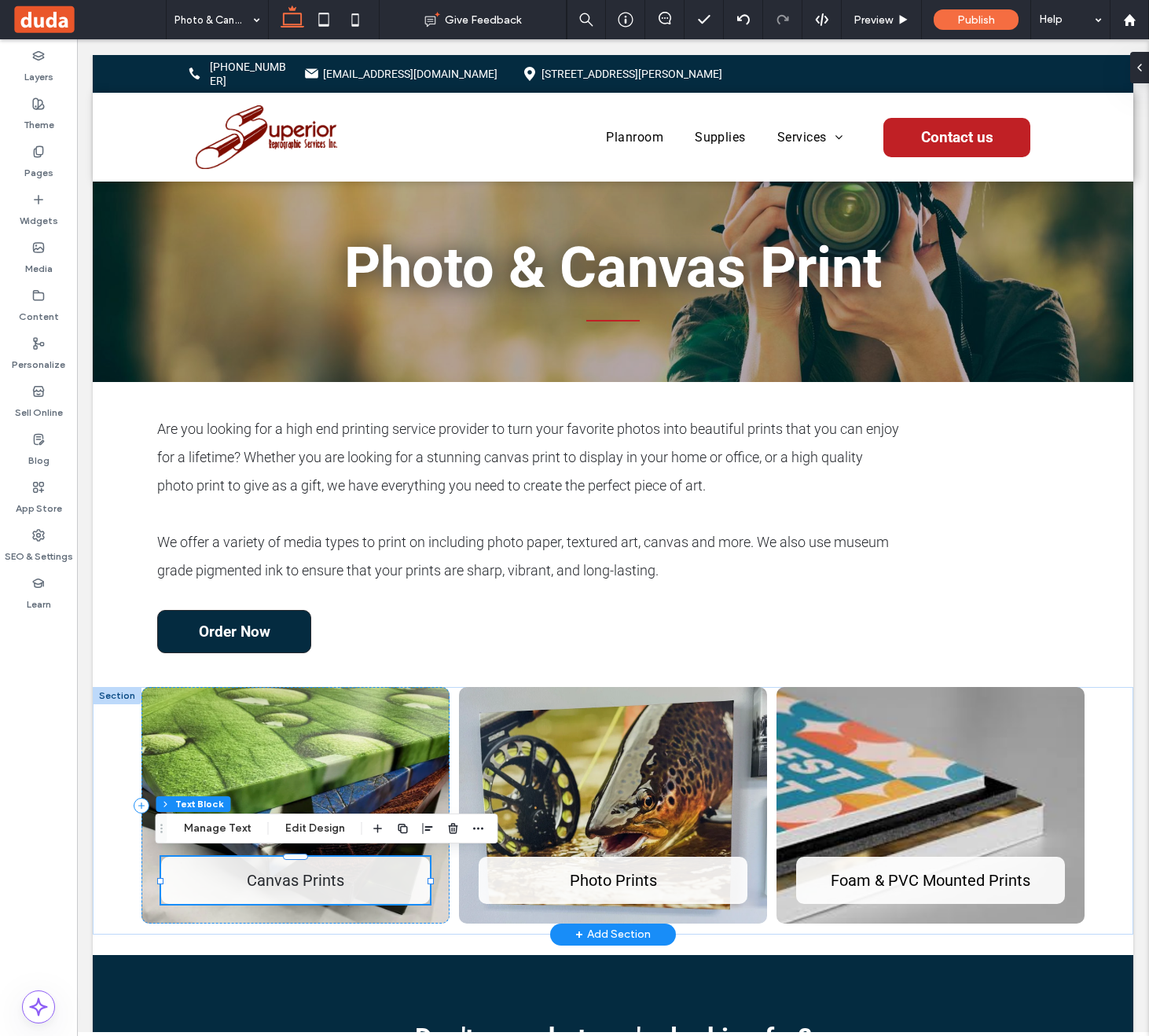
type input "**"
click at [473, 829] on icon "button" at bounding box center [479, 828] width 13 height 13
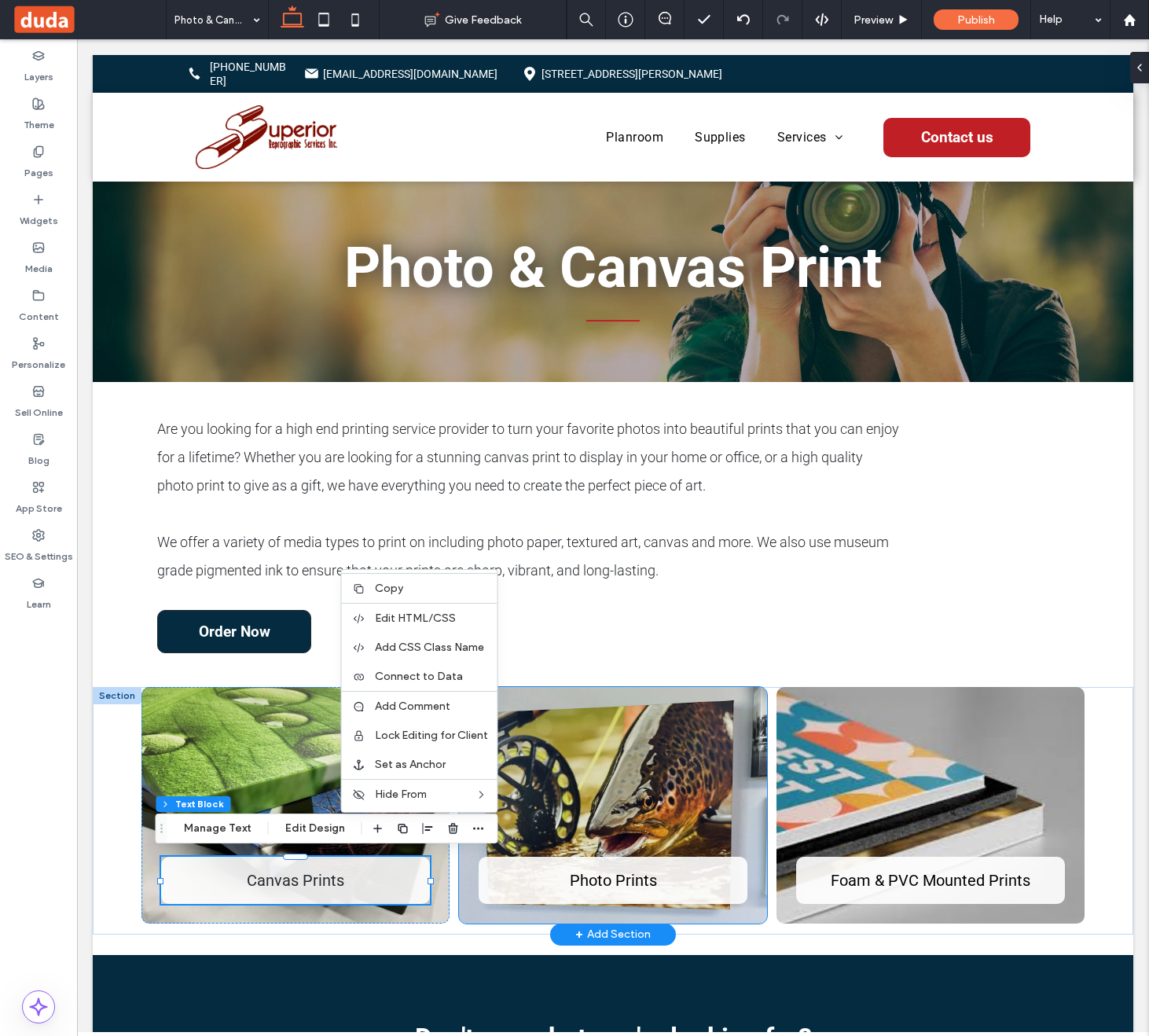
click at [720, 740] on div "Photo Prints" at bounding box center [613, 806] width 308 height 237
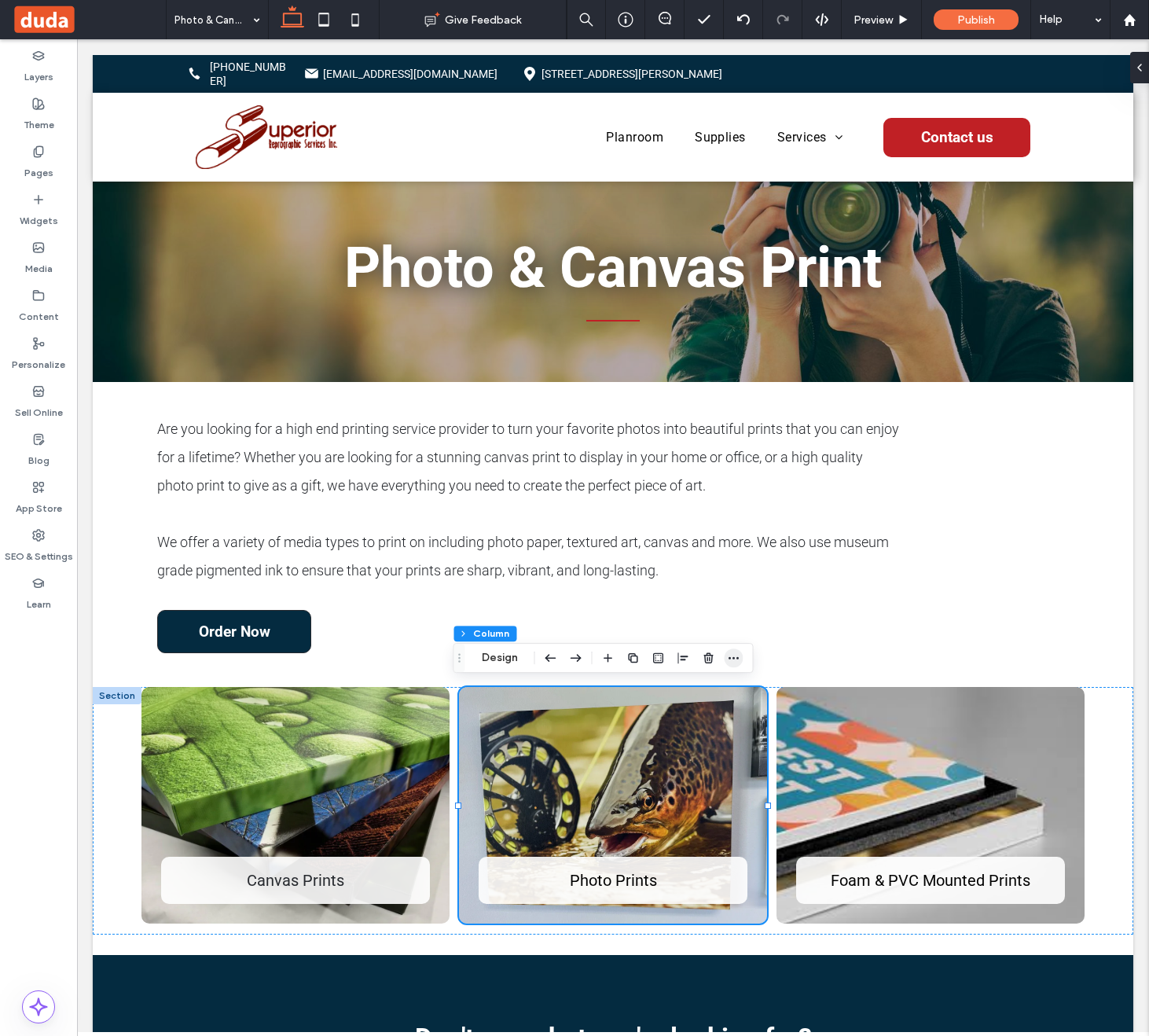
click at [738, 660] on icon "button" at bounding box center [734, 658] width 13 height 13
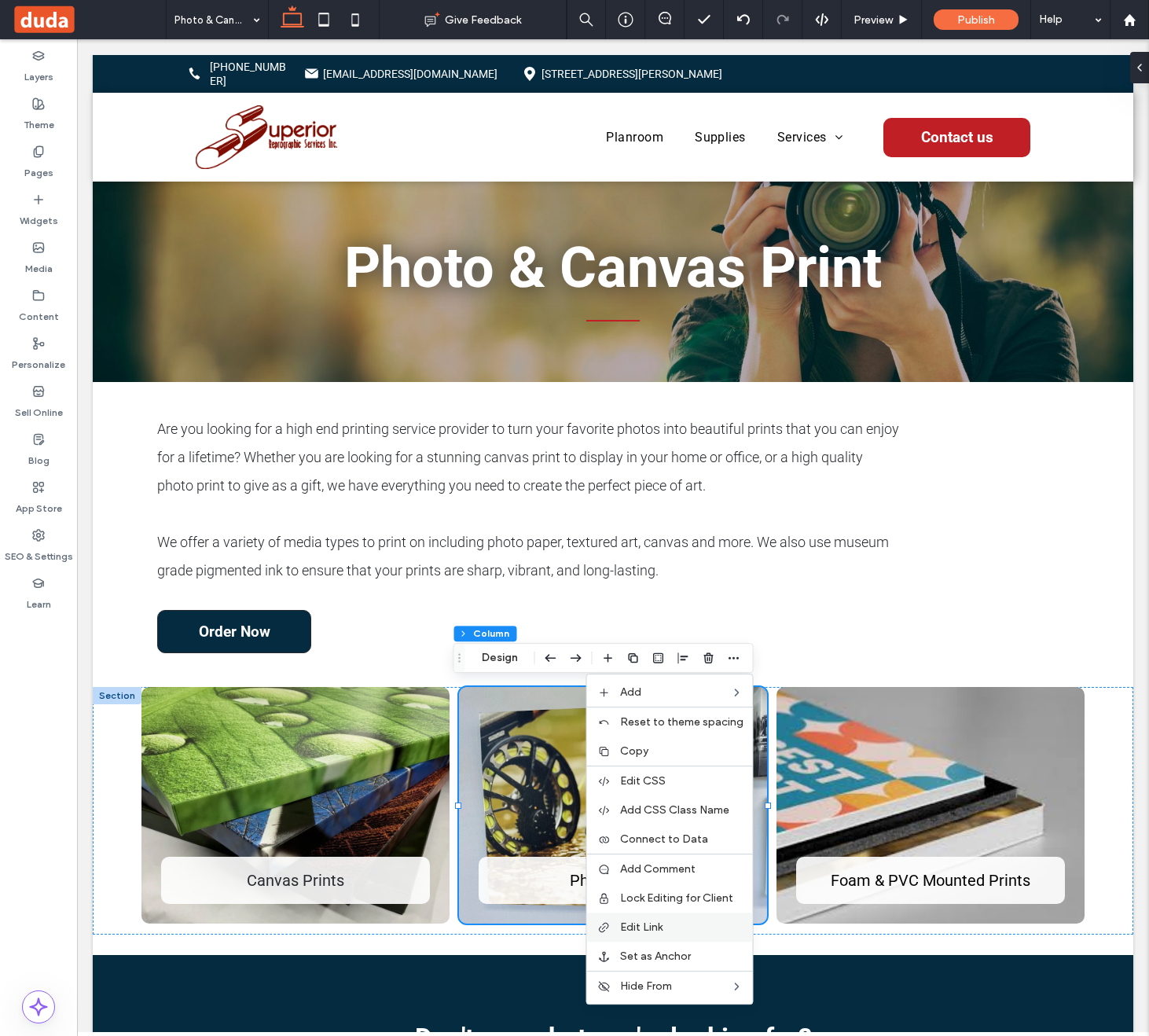
click at [709, 923] on label "Edit Link" at bounding box center [682, 926] width 123 height 13
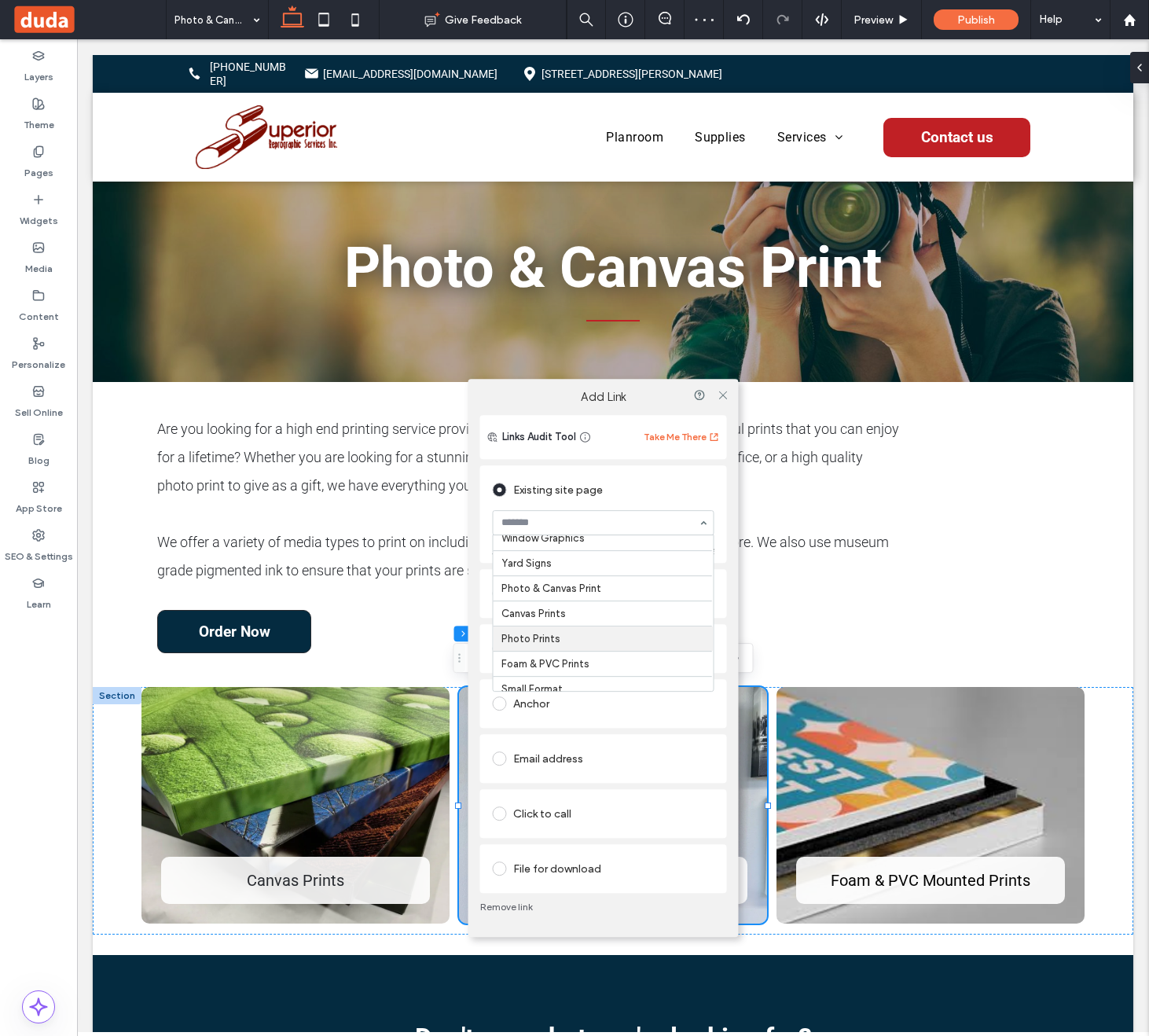
scroll to position [216, 0]
click at [722, 394] on use at bounding box center [722, 395] width 8 height 8
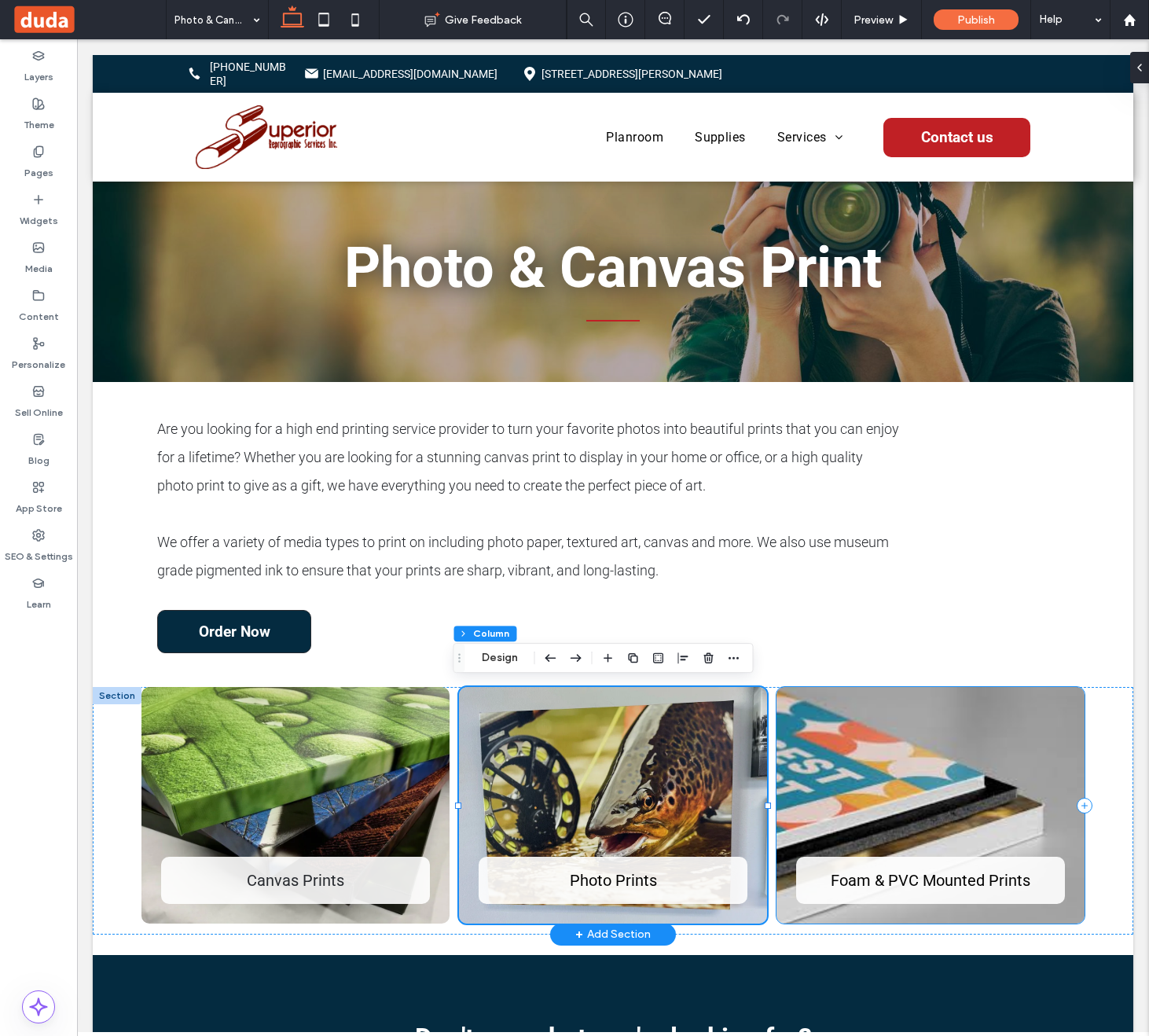
click at [1011, 741] on div "Foam & PVC Mounted Prints" at bounding box center [930, 806] width 308 height 237
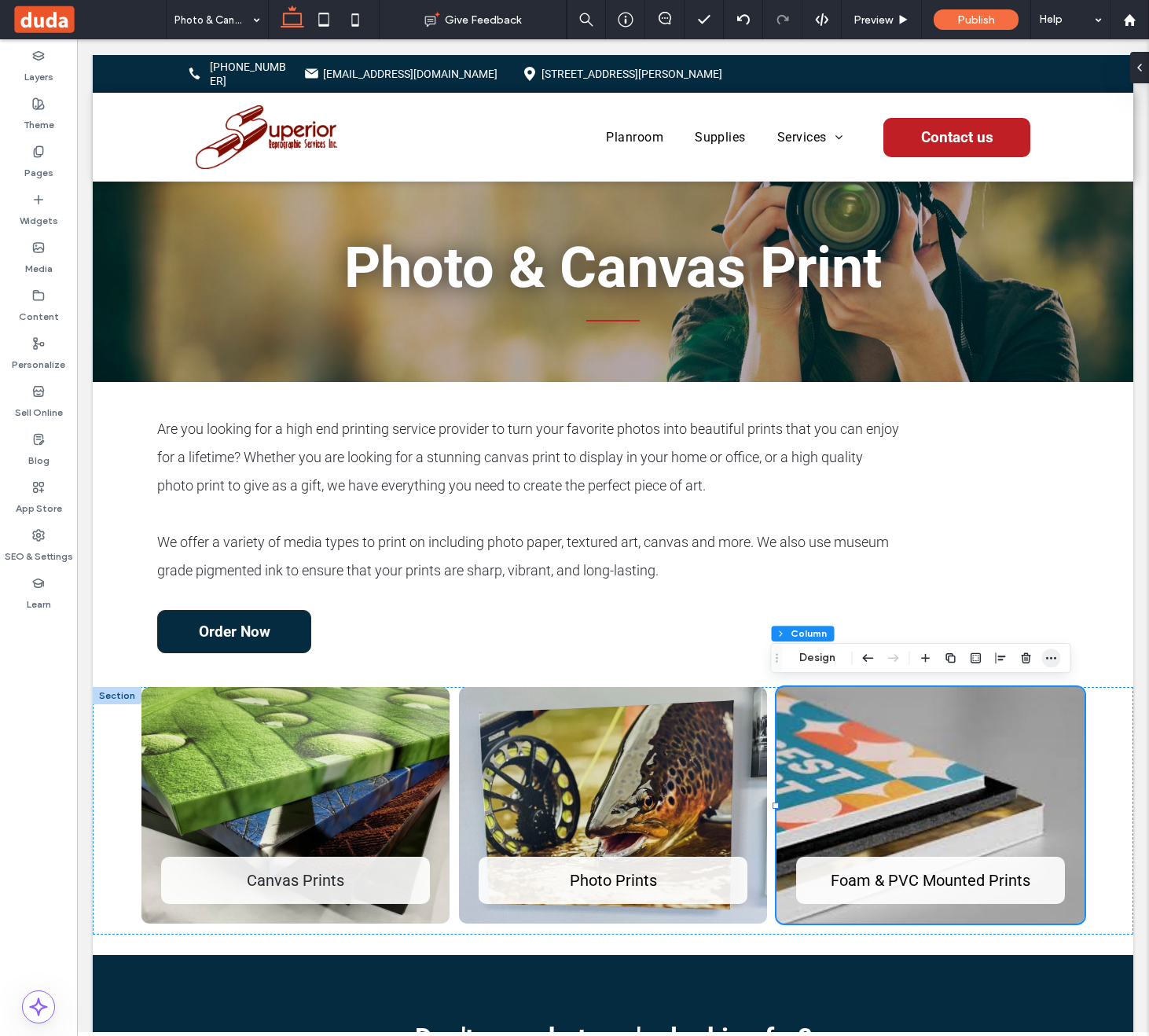
click at [1055, 656] on icon "button" at bounding box center [1052, 658] width 13 height 13
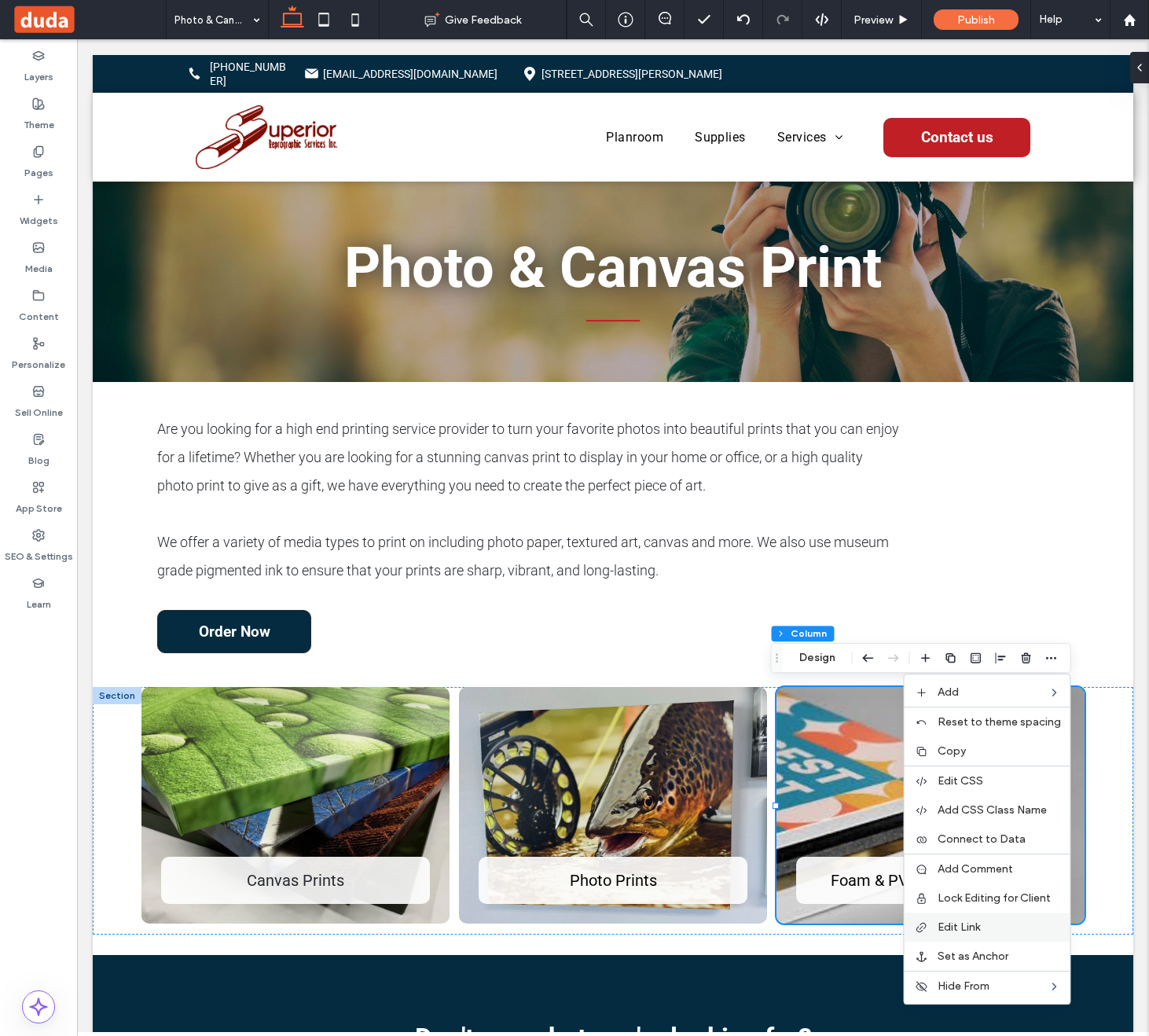
click at [1015, 922] on label "Edit Link" at bounding box center [999, 926] width 123 height 13
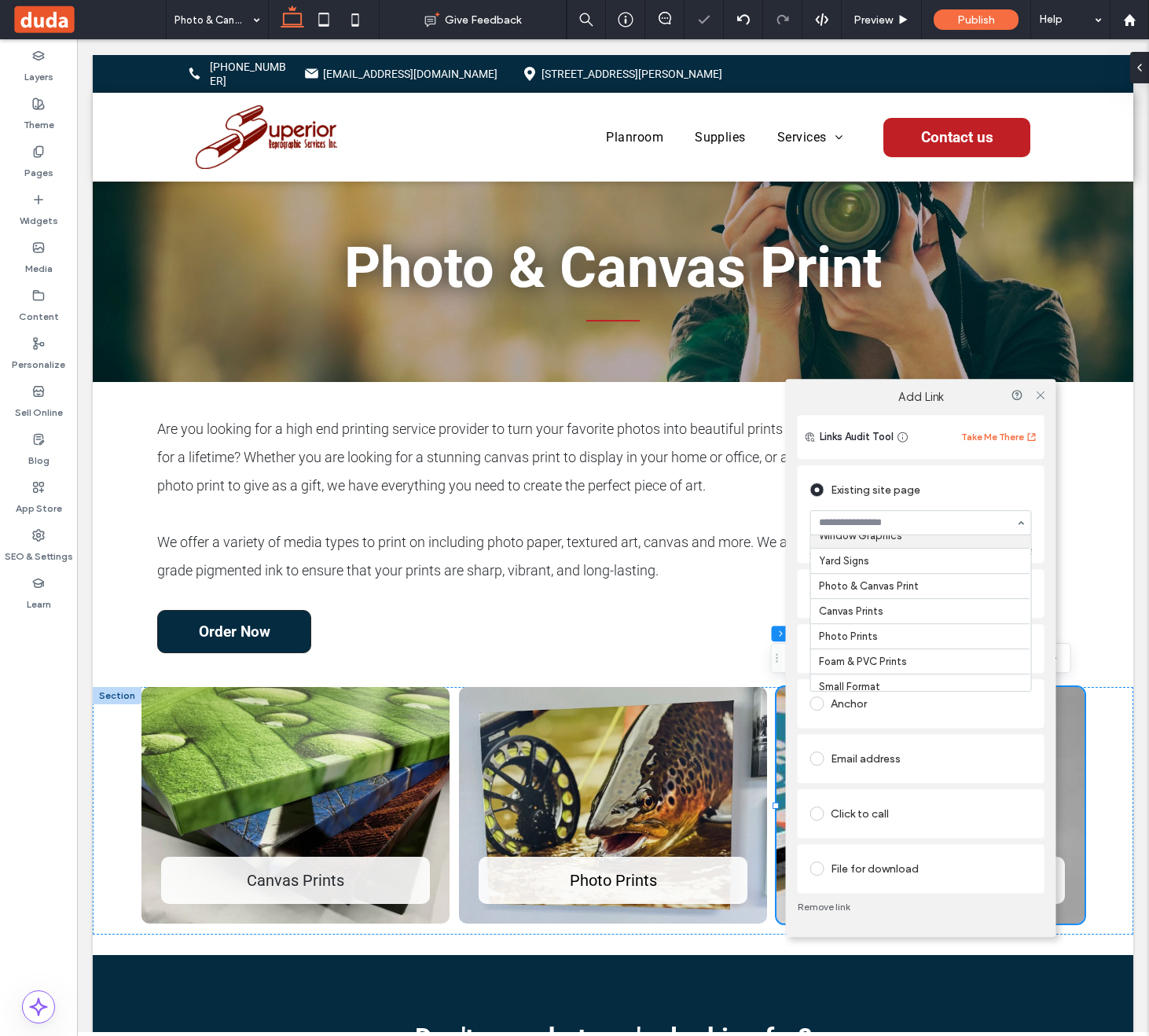
scroll to position [246, 0]
click at [1040, 398] on icon at bounding box center [1040, 395] width 12 height 12
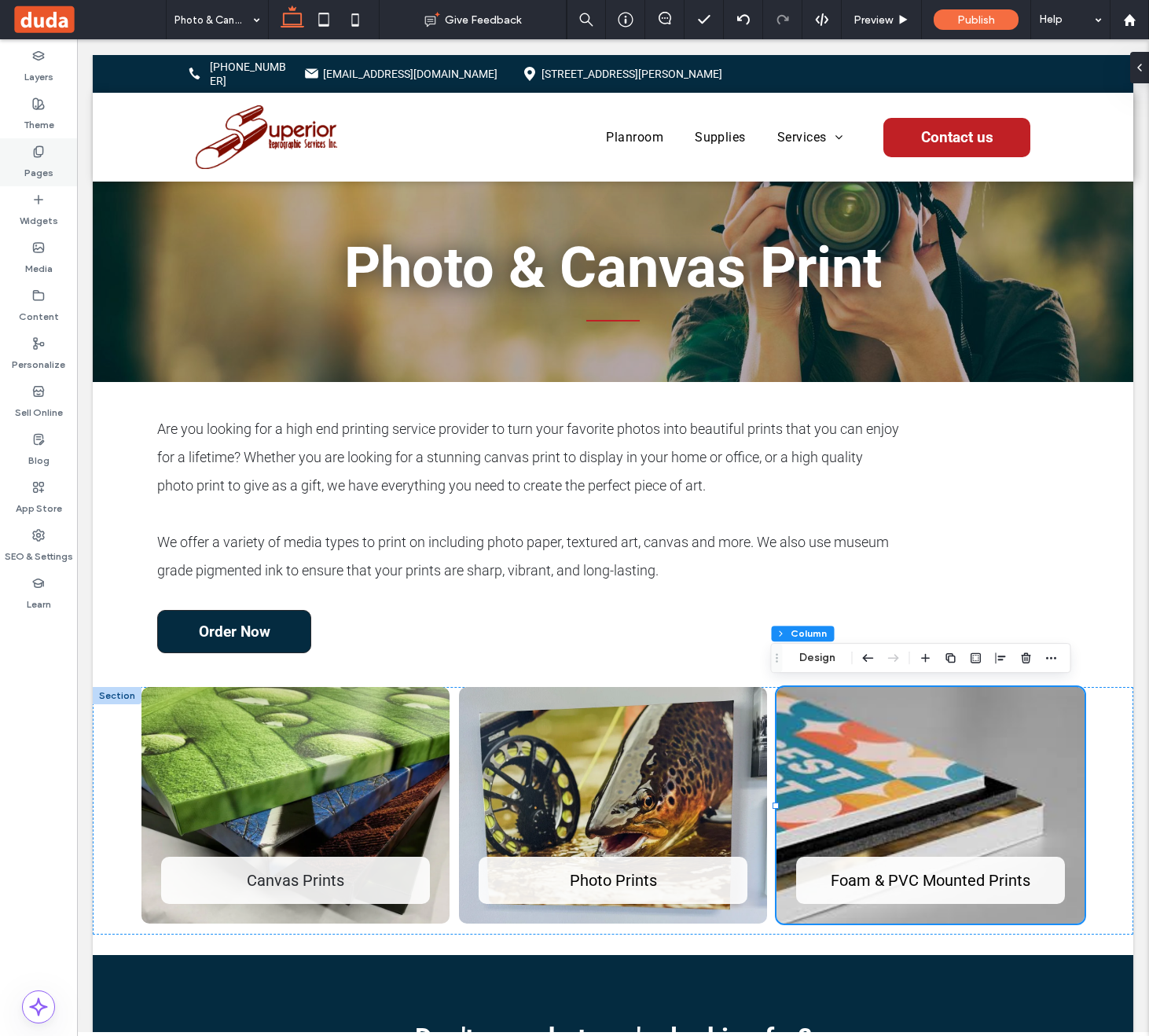
click at [42, 165] on label "Pages" at bounding box center [39, 169] width 29 height 22
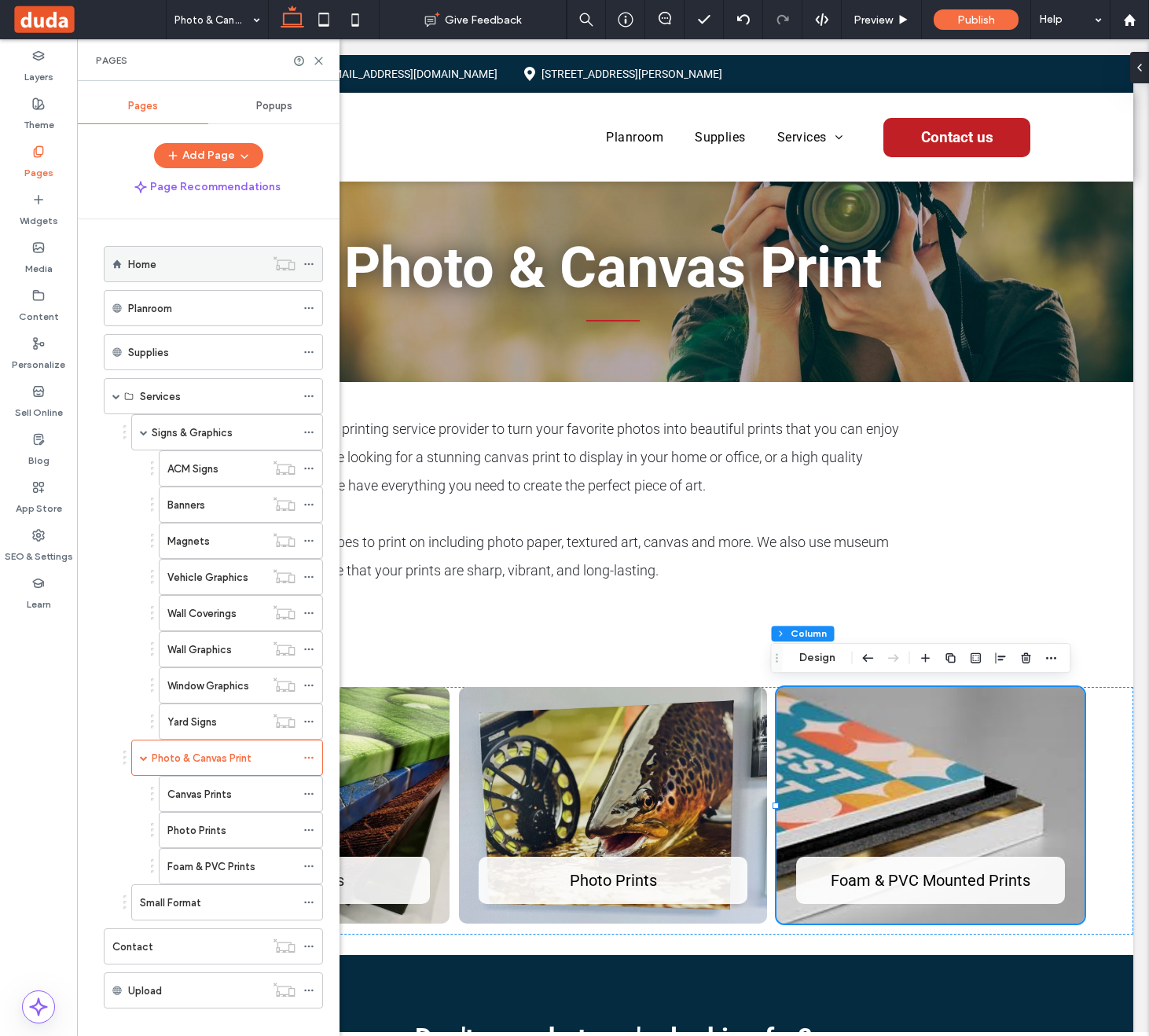
click at [185, 264] on div "Home" at bounding box center [196, 264] width 137 height 17
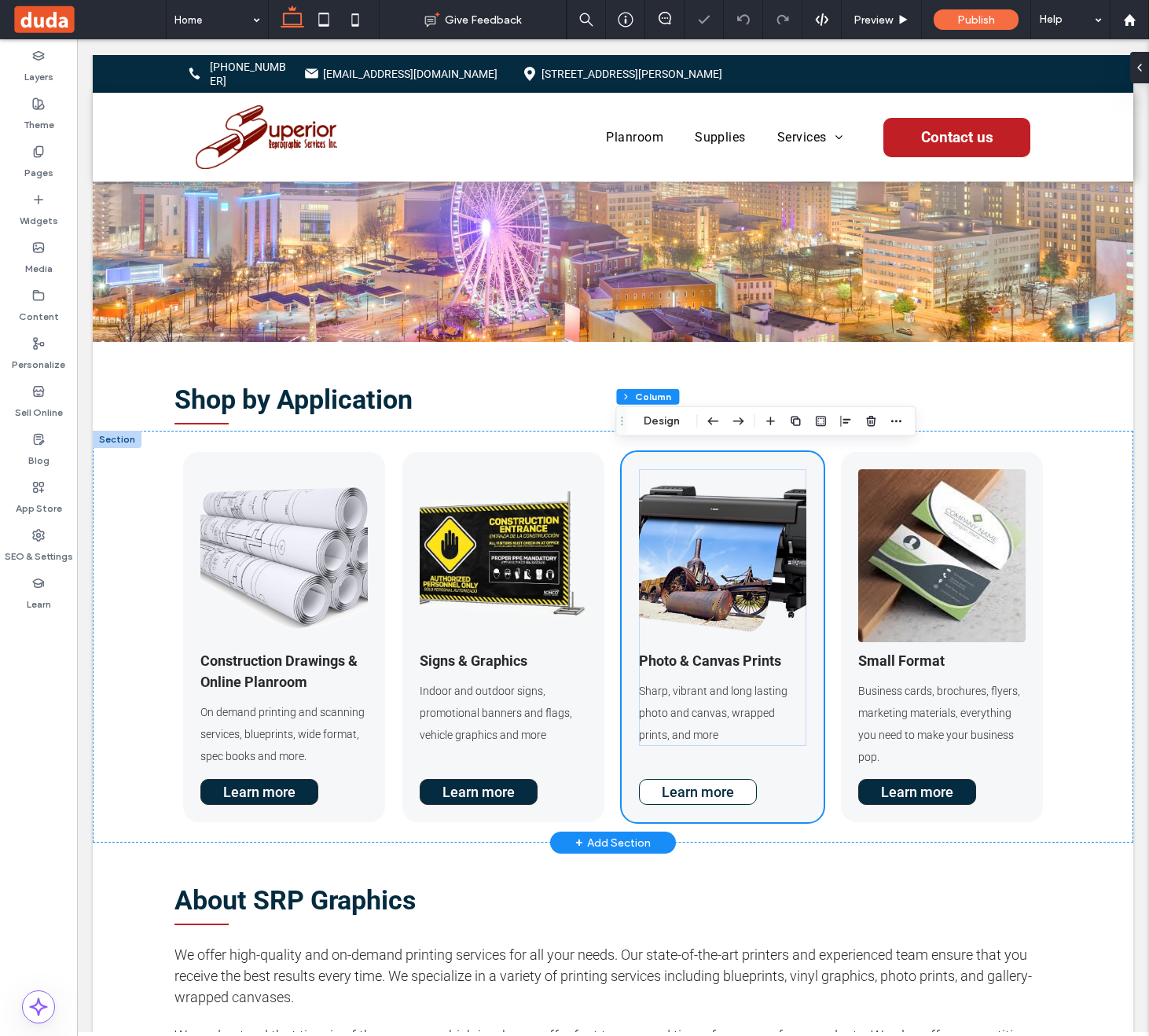
scroll to position [273, 0]
click at [731, 786] on link "Learn more" at bounding box center [698, 791] width 118 height 26
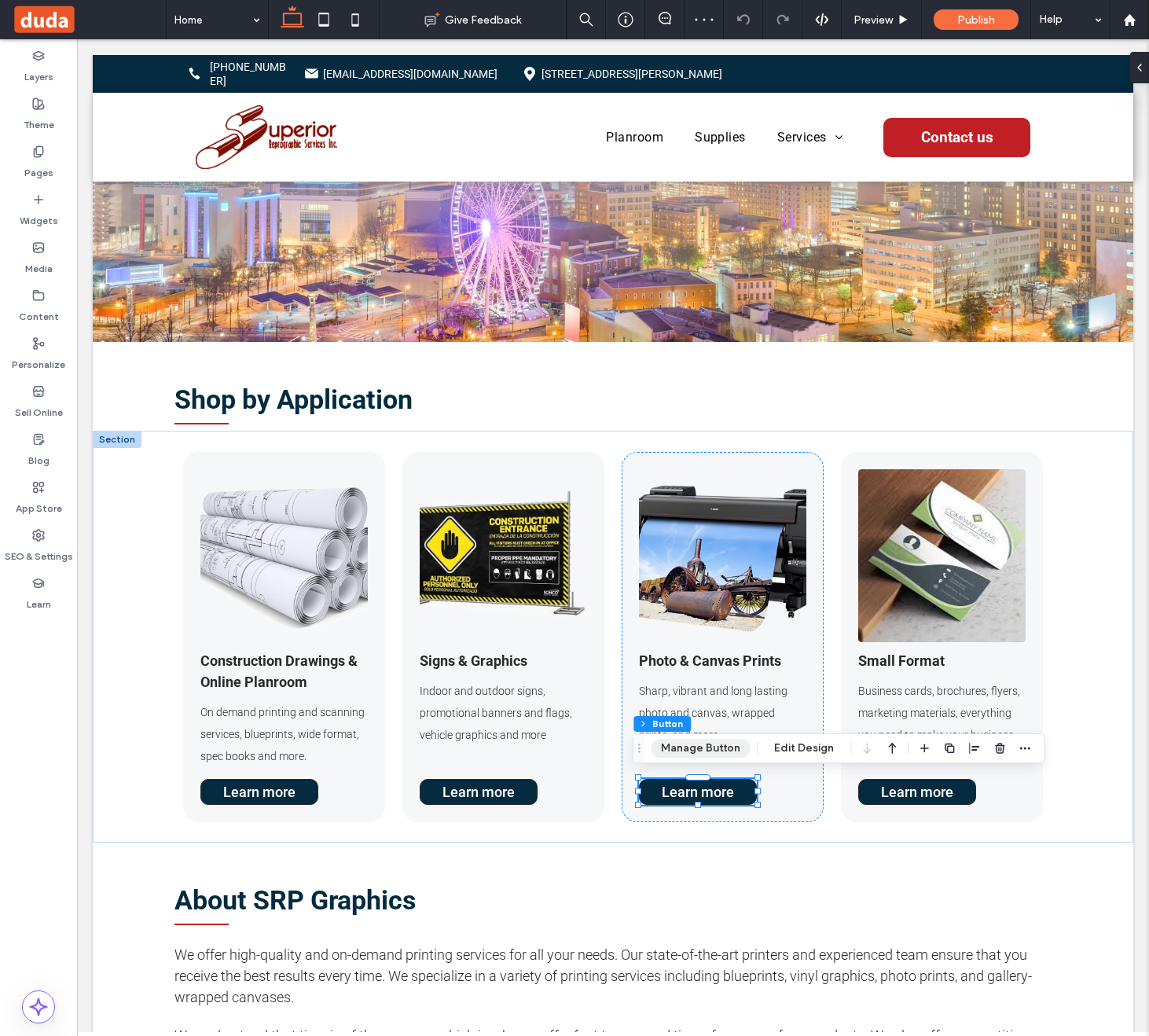
click at [726, 743] on button "Manage Button" at bounding box center [701, 748] width 100 height 19
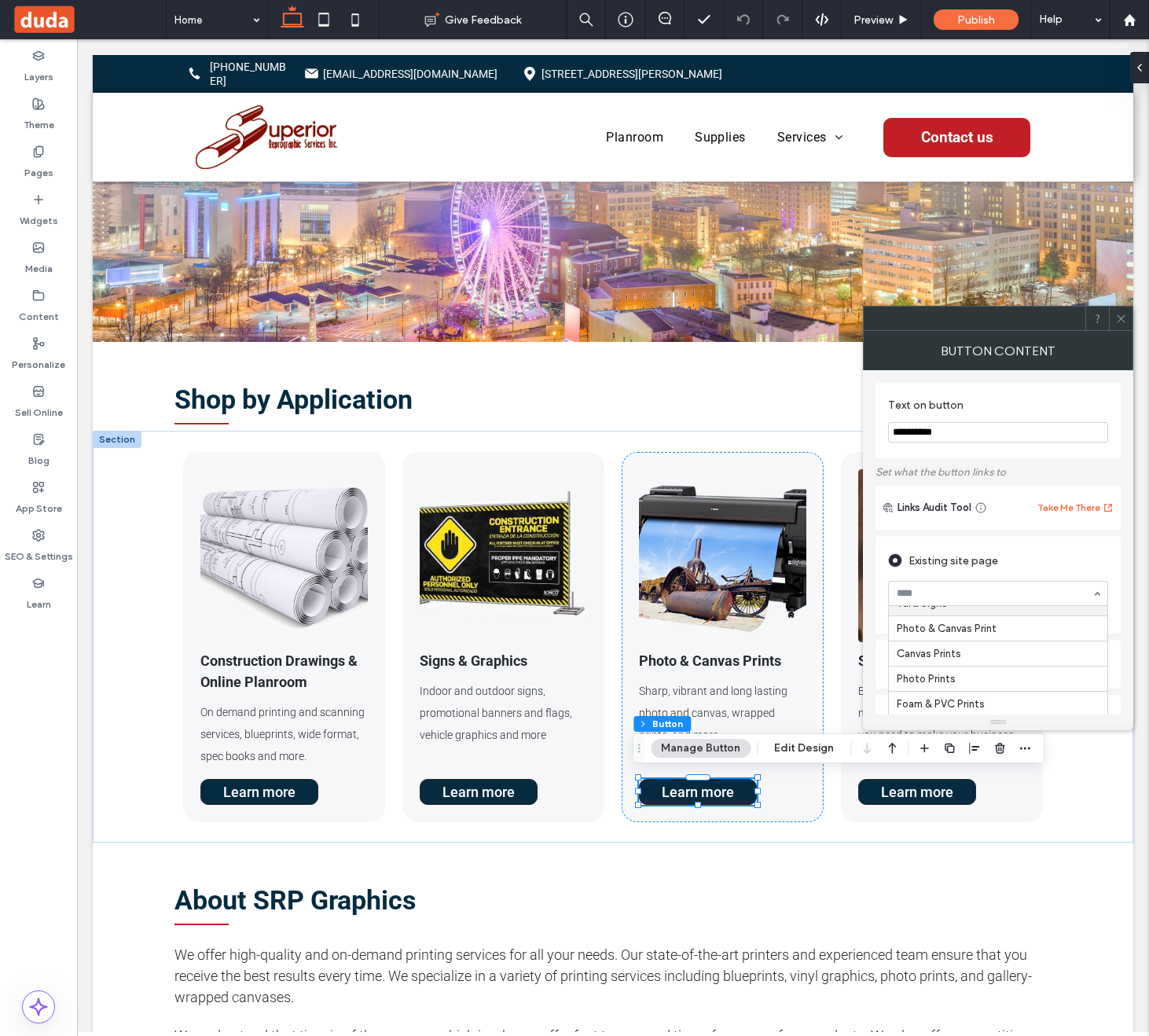
scroll to position [246, 0]
click at [1124, 312] on icon at bounding box center [1121, 318] width 12 height 12
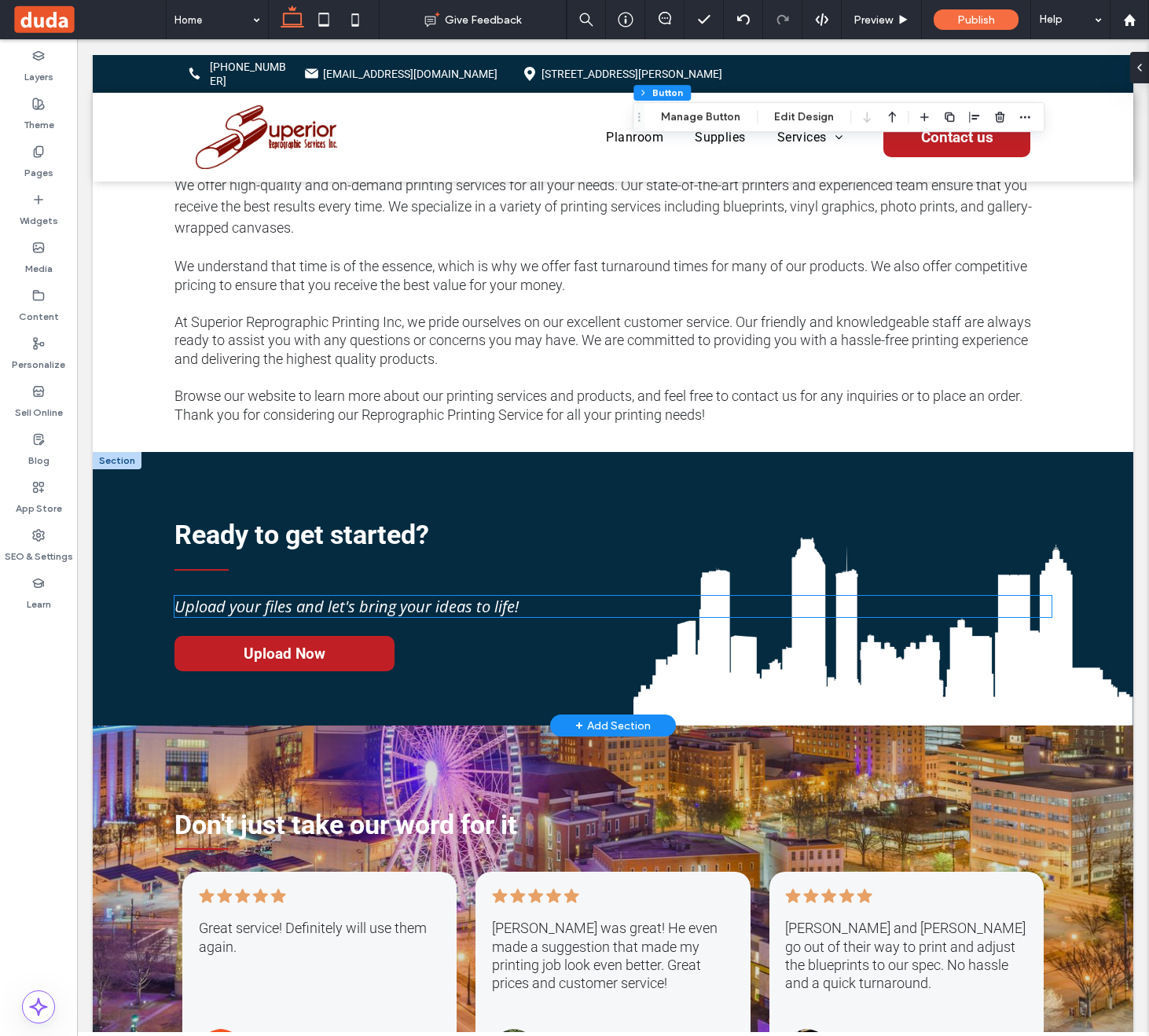
scroll to position [1203, 0]
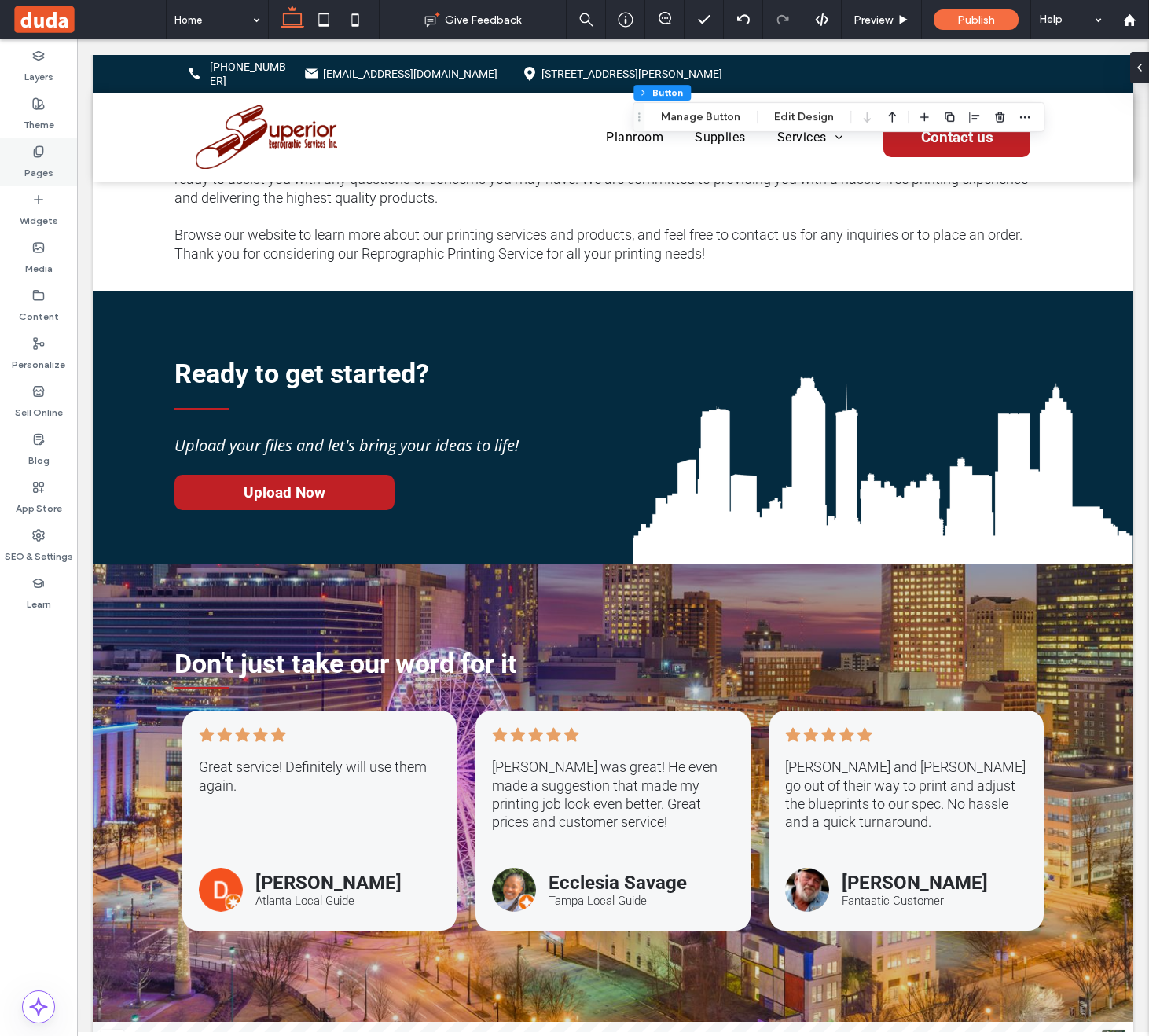
click at [42, 167] on label "Pages" at bounding box center [39, 169] width 29 height 22
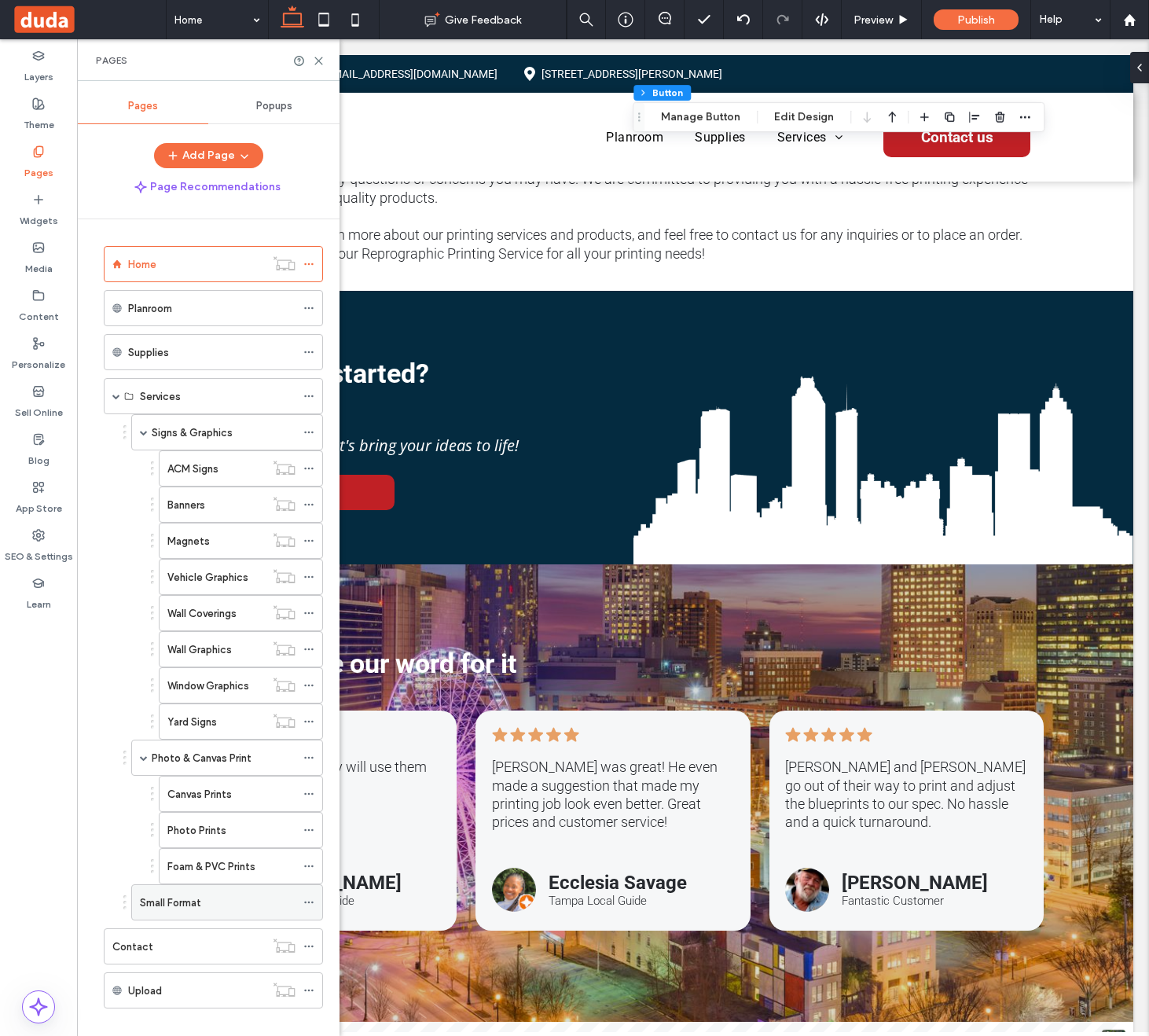
click at [222, 895] on div "Small Format" at bounding box center [217, 903] width 155 height 17
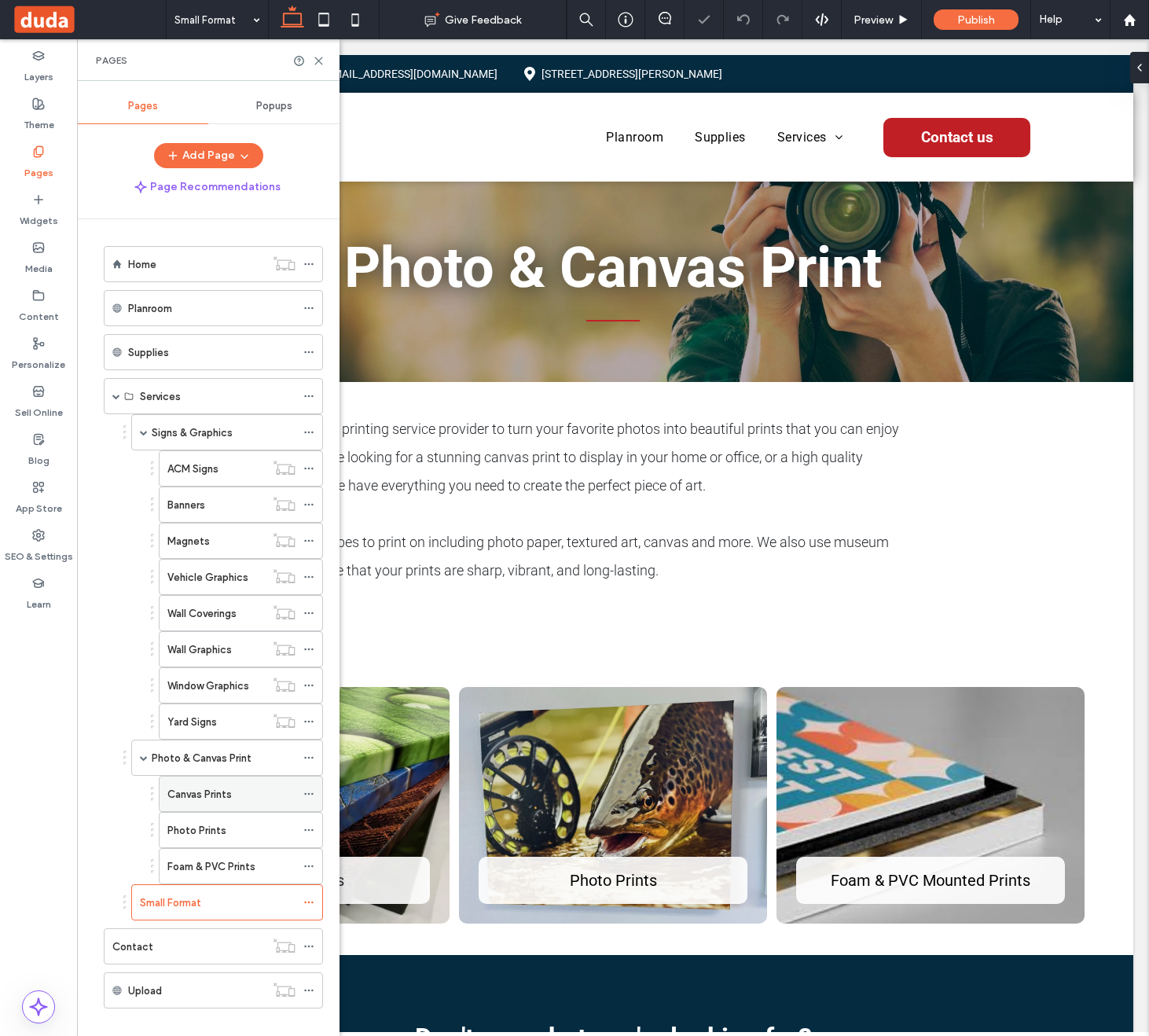
click at [249, 795] on div "Canvas Prints" at bounding box center [231, 794] width 128 height 17
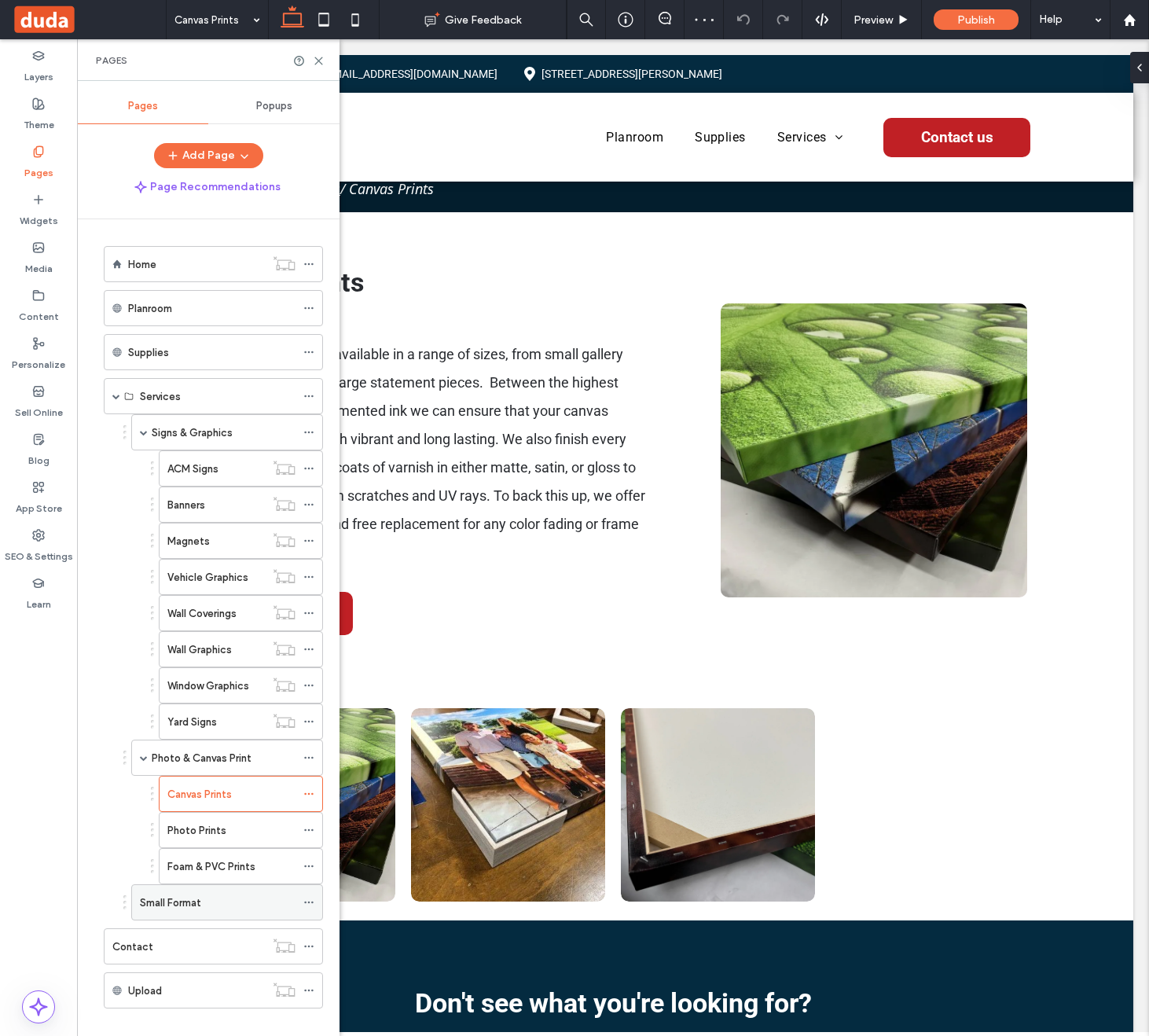
click at [239, 896] on div "Small Format" at bounding box center [217, 903] width 155 height 17
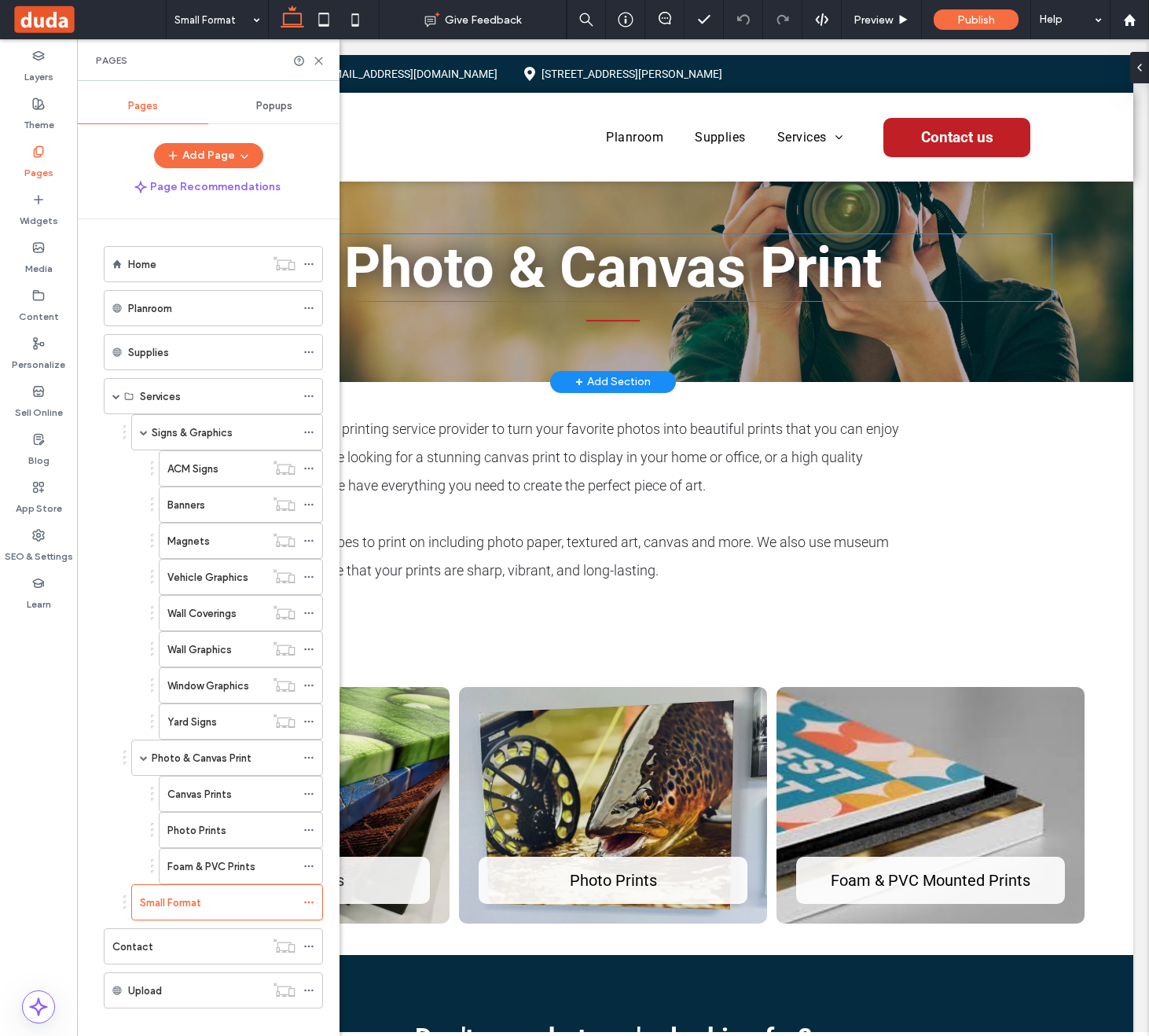
click at [566, 260] on span "Photo & Canvas Print" at bounding box center [612, 267] width 537 height 67
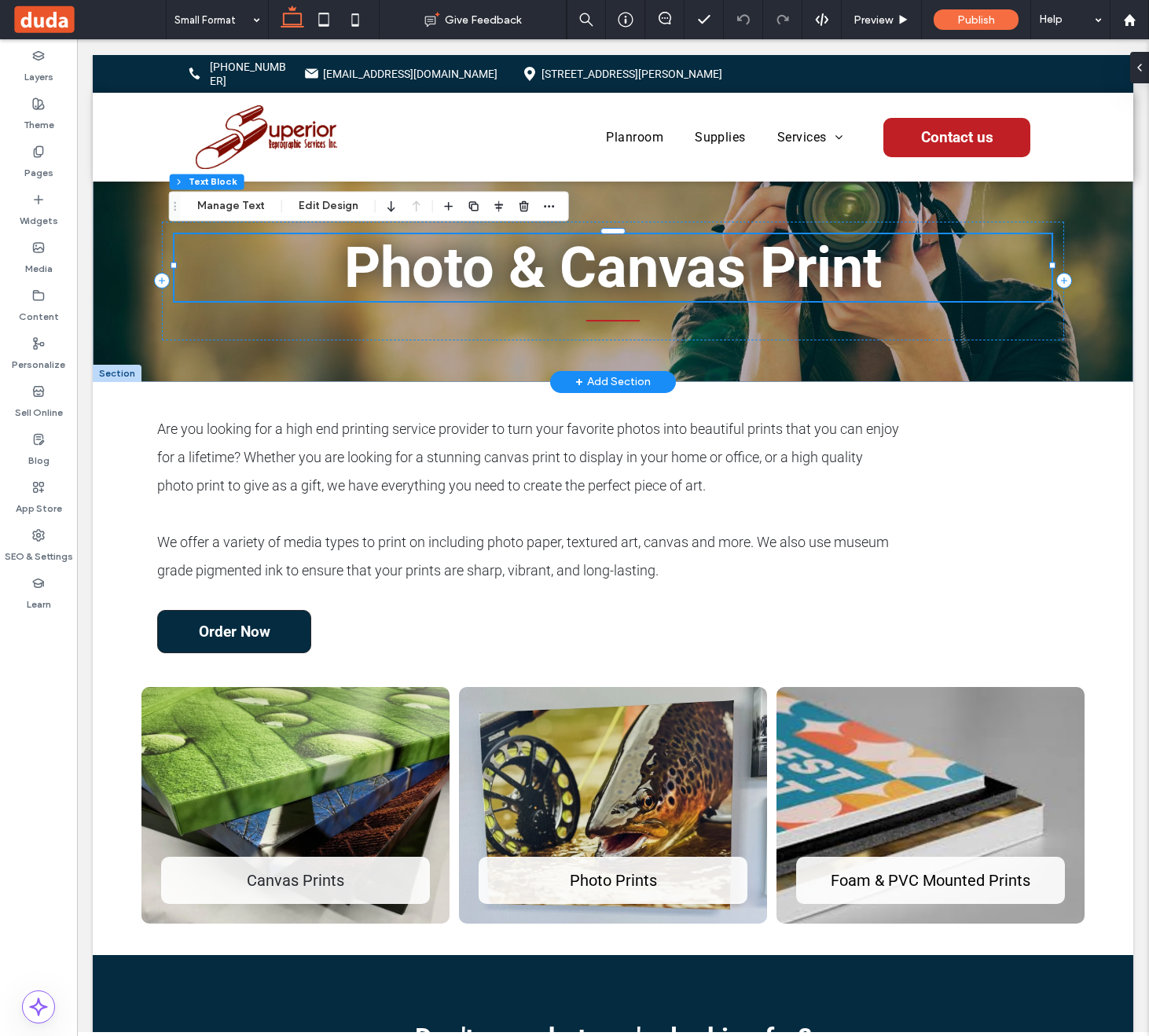
click at [563, 266] on span "Photo & Canvas Print" at bounding box center [612, 267] width 537 height 67
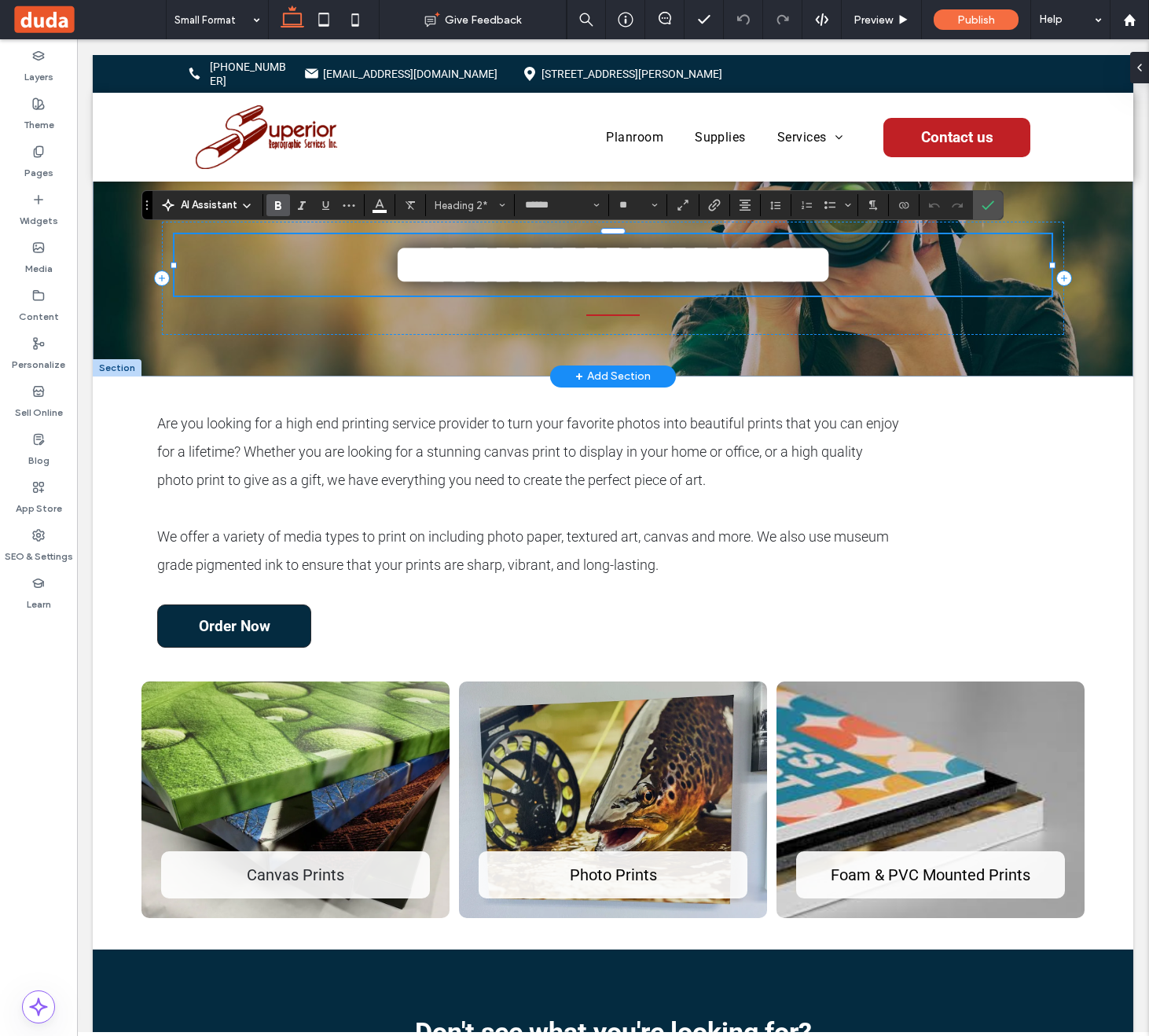
click at [436, 272] on span "**********" at bounding box center [613, 264] width 440 height 56
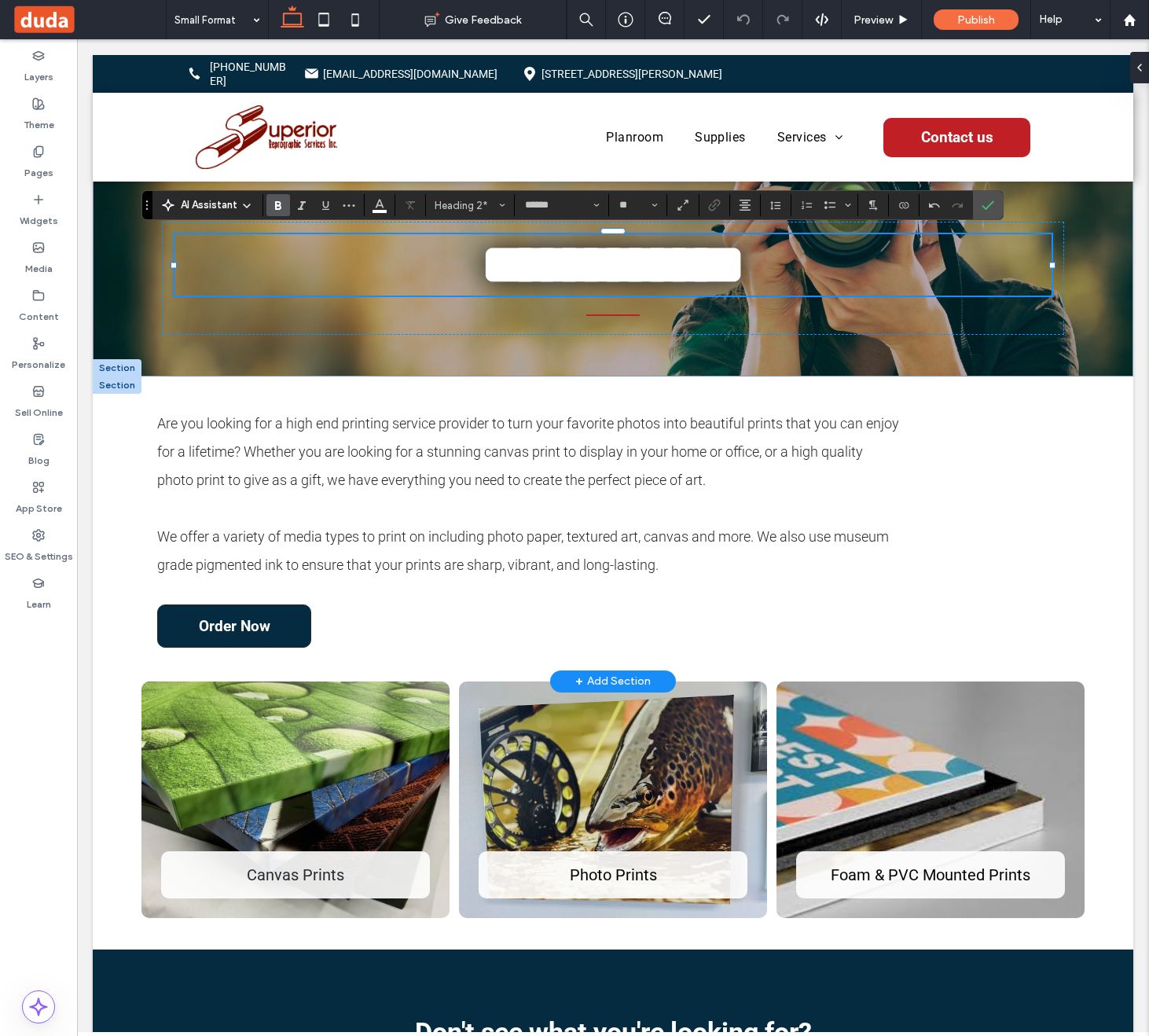
click at [233, 453] on span "Are you looking for a high end printing service provider to turn your favorite …" at bounding box center [528, 451] width 742 height 73
click at [233, 453] on div "Are you looking for a high end printing service provider to turn your favorite …" at bounding box center [528, 494] width 743 height 170
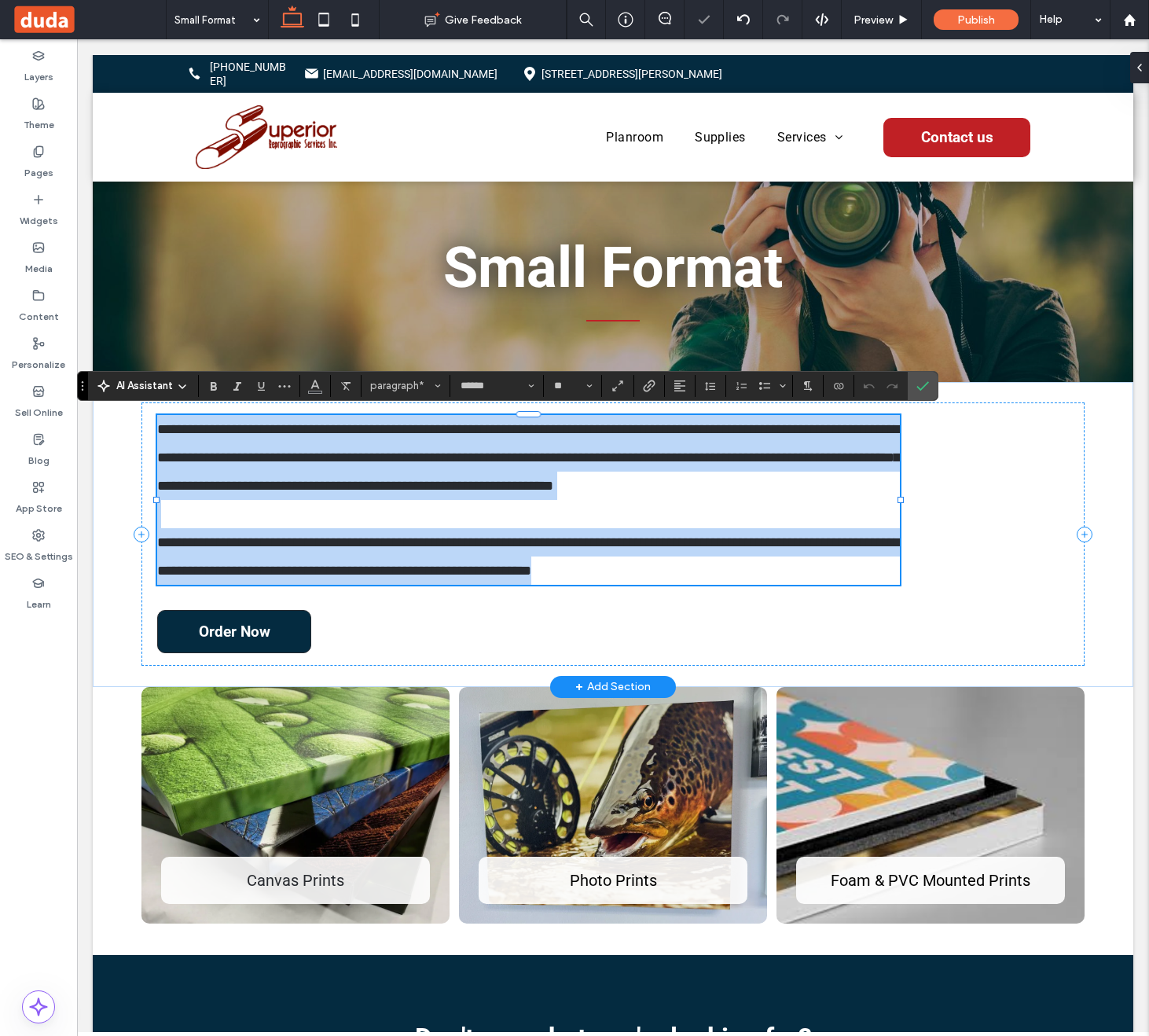
click at [233, 453] on span "**********" at bounding box center [528, 458] width 743 height 71
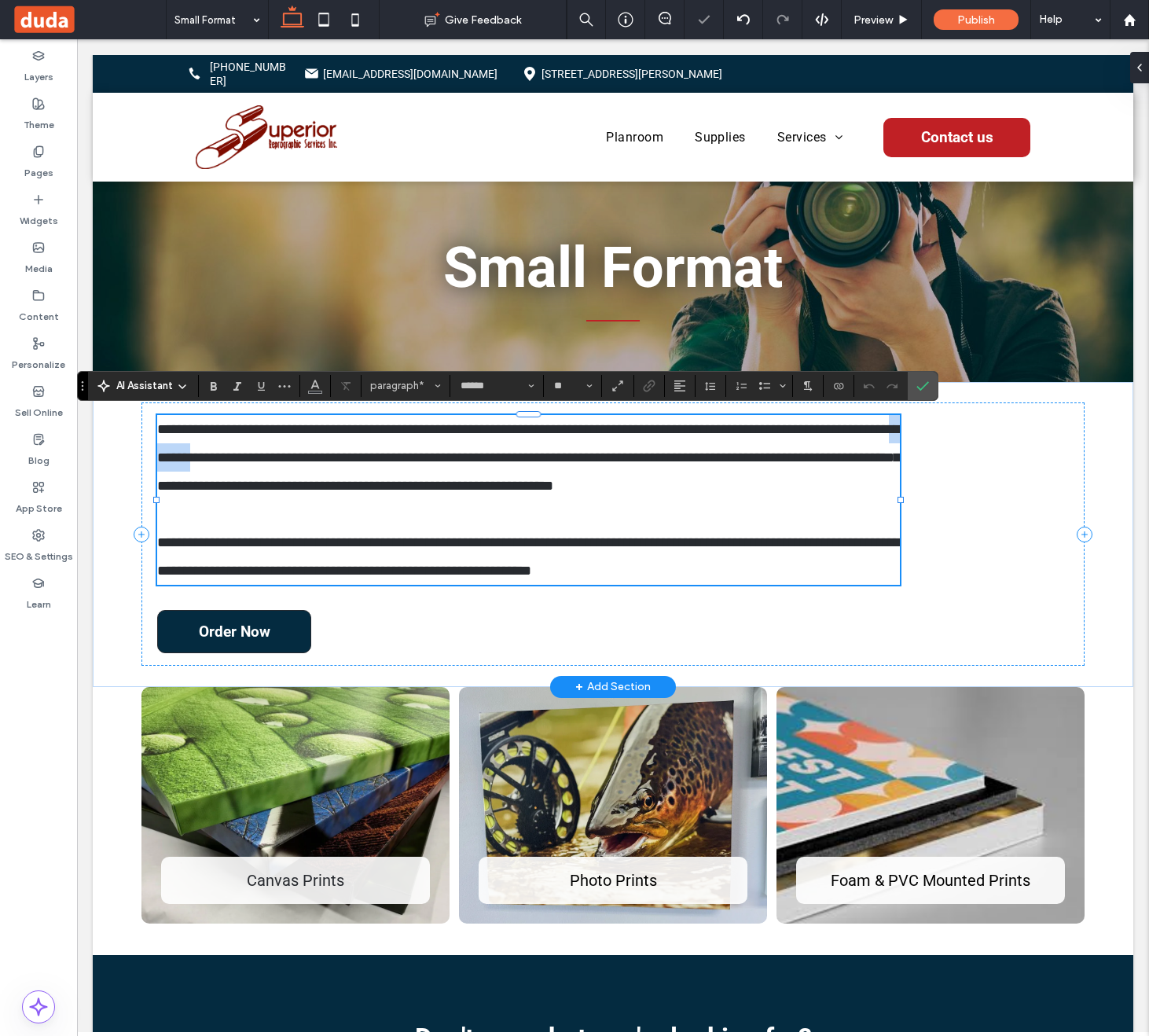
click at [233, 453] on span "**********" at bounding box center [528, 458] width 743 height 71
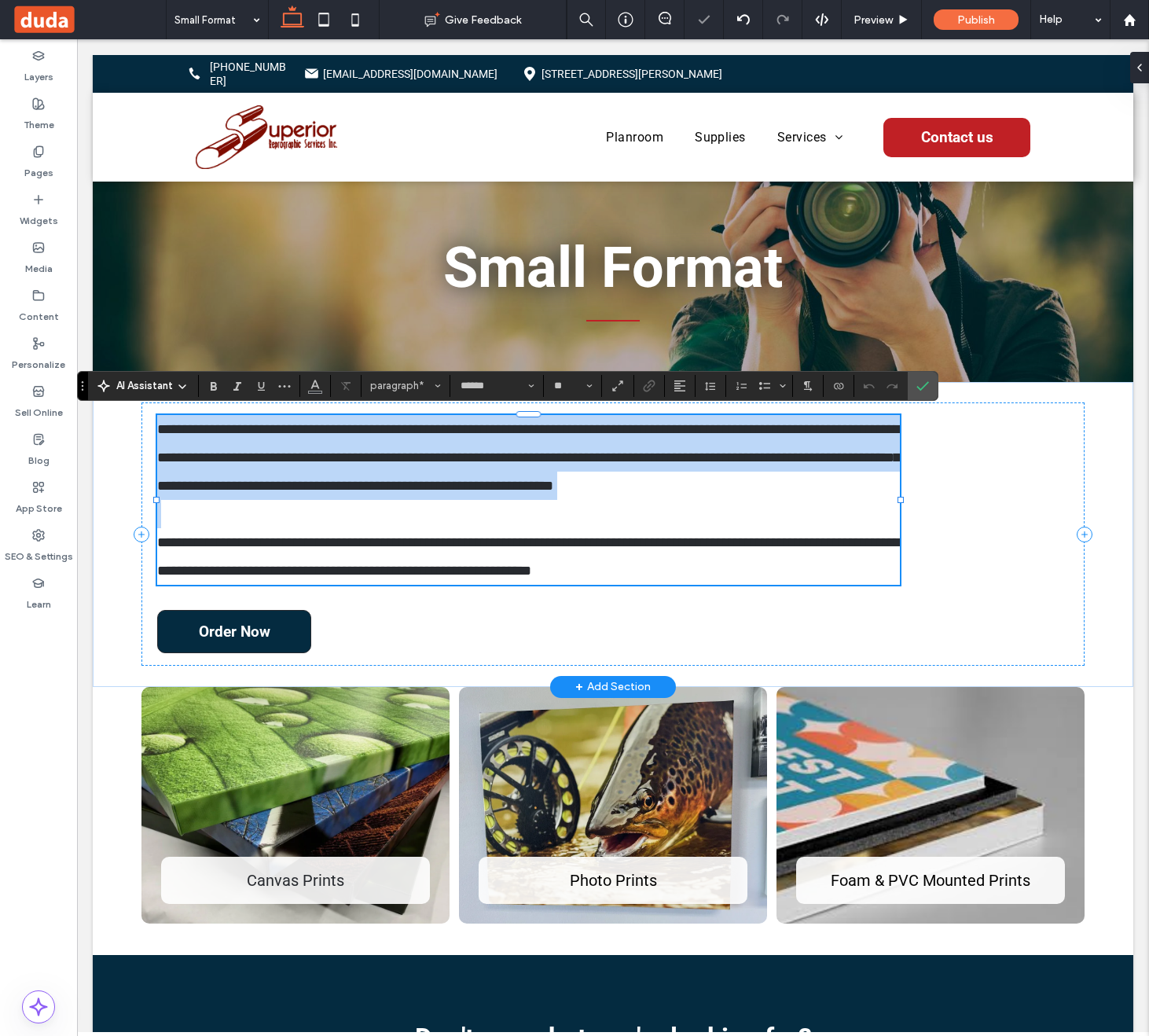
click at [233, 453] on span "**********" at bounding box center [528, 458] width 743 height 71
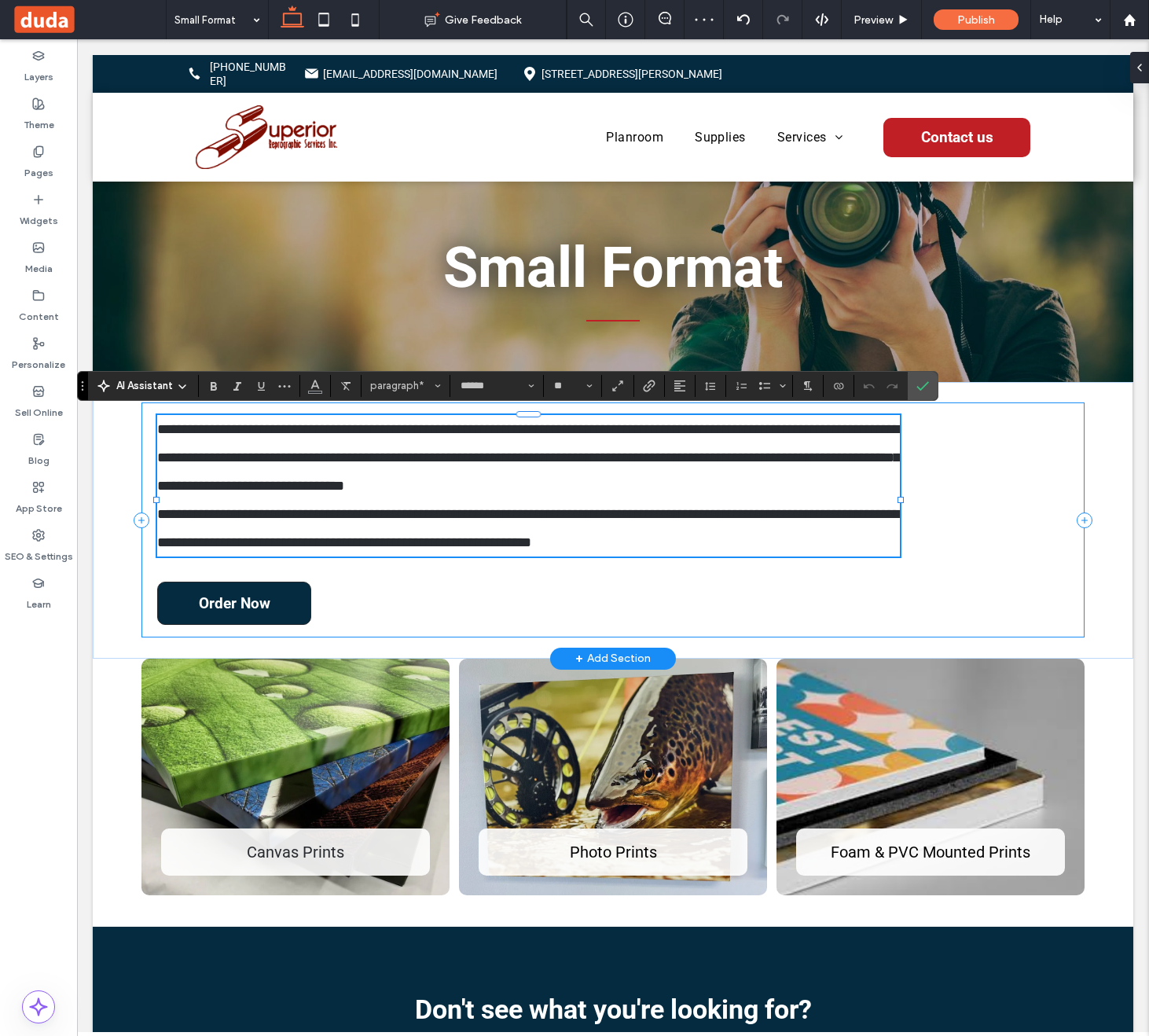
type input "**"
click at [387, 529] on p "**********" at bounding box center [528, 529] width 743 height 57
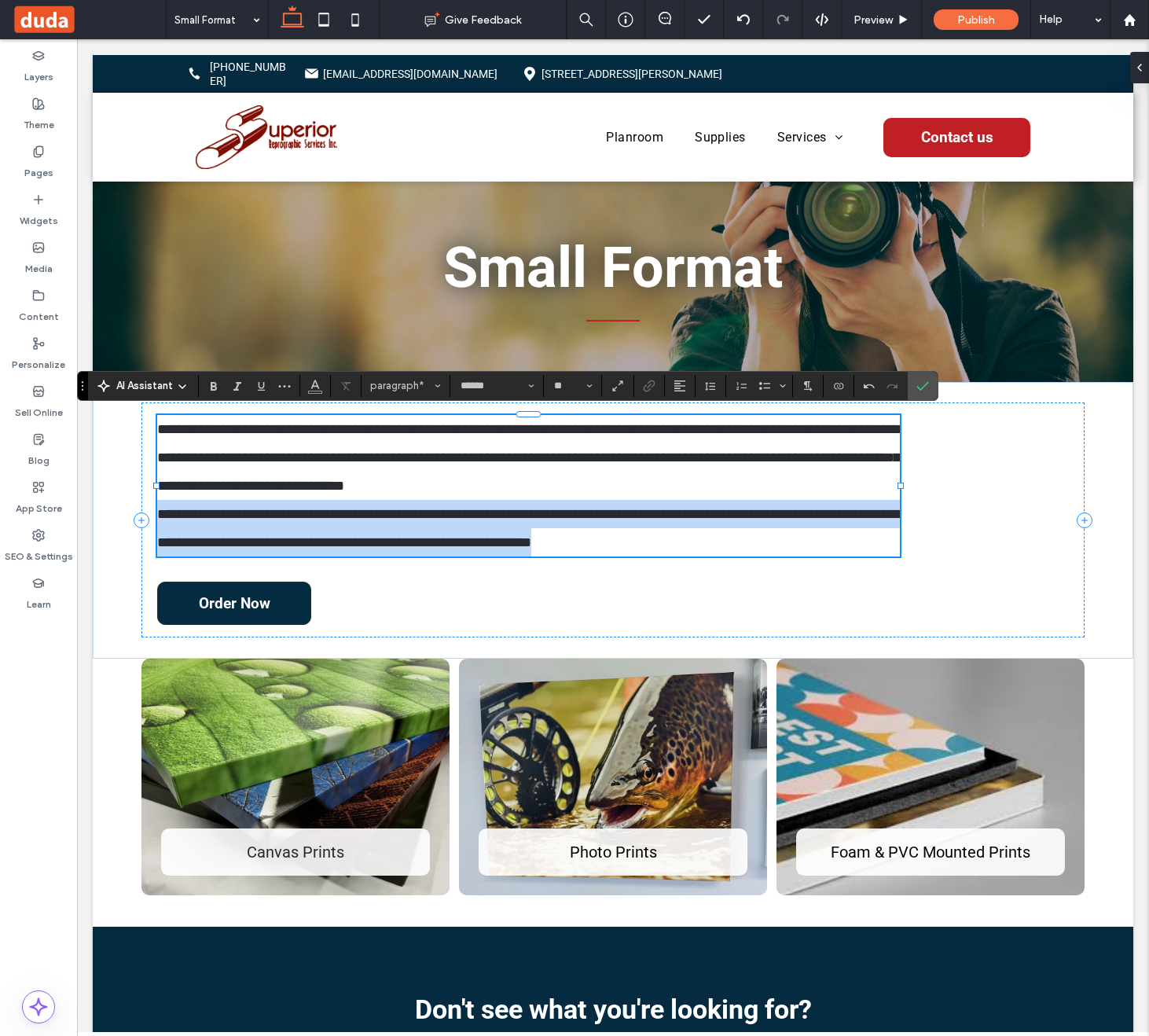
click at [387, 529] on p "**********" at bounding box center [528, 529] width 743 height 57
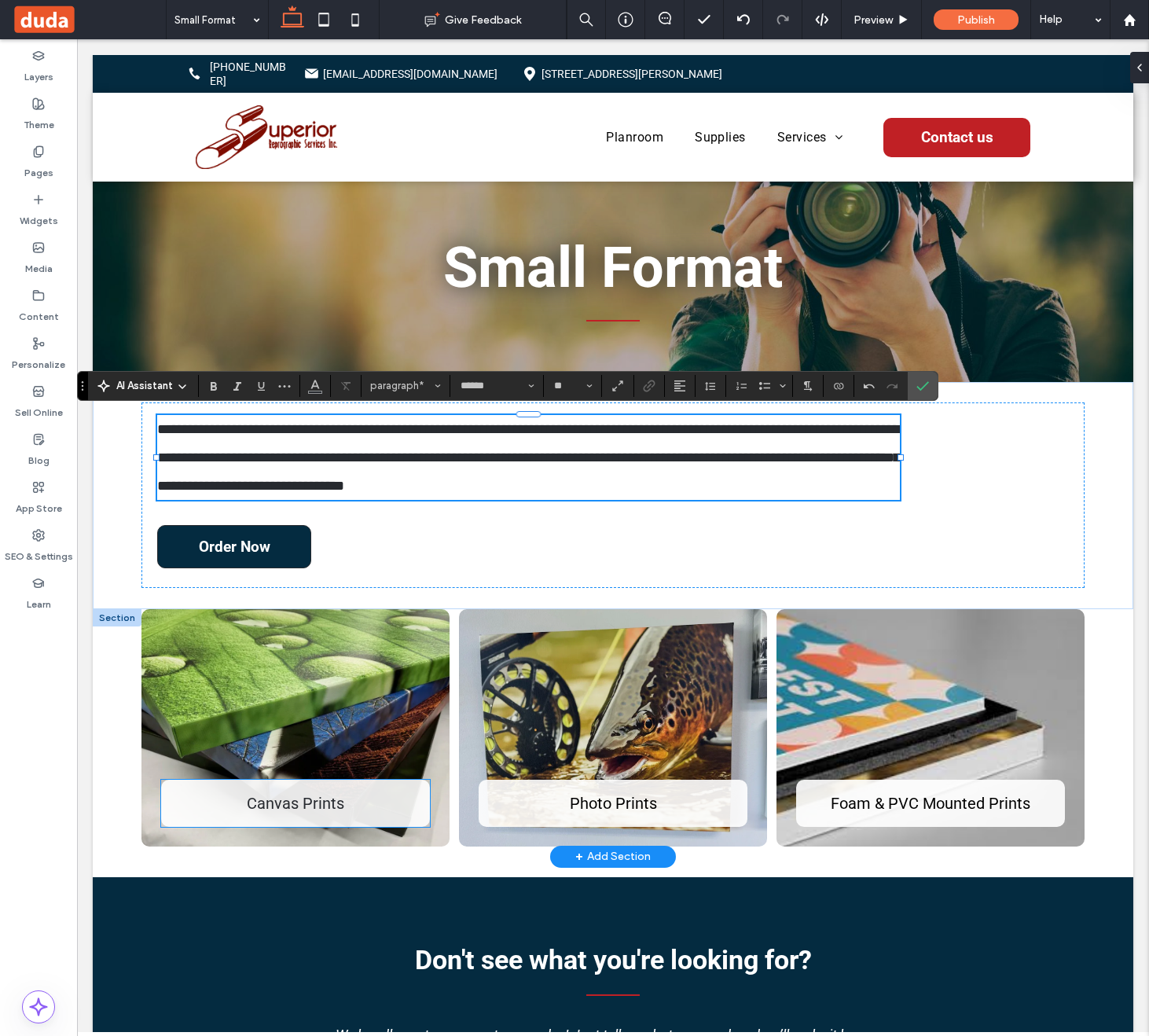
click at [318, 818] on p at bounding box center [295, 820] width 269 height 14
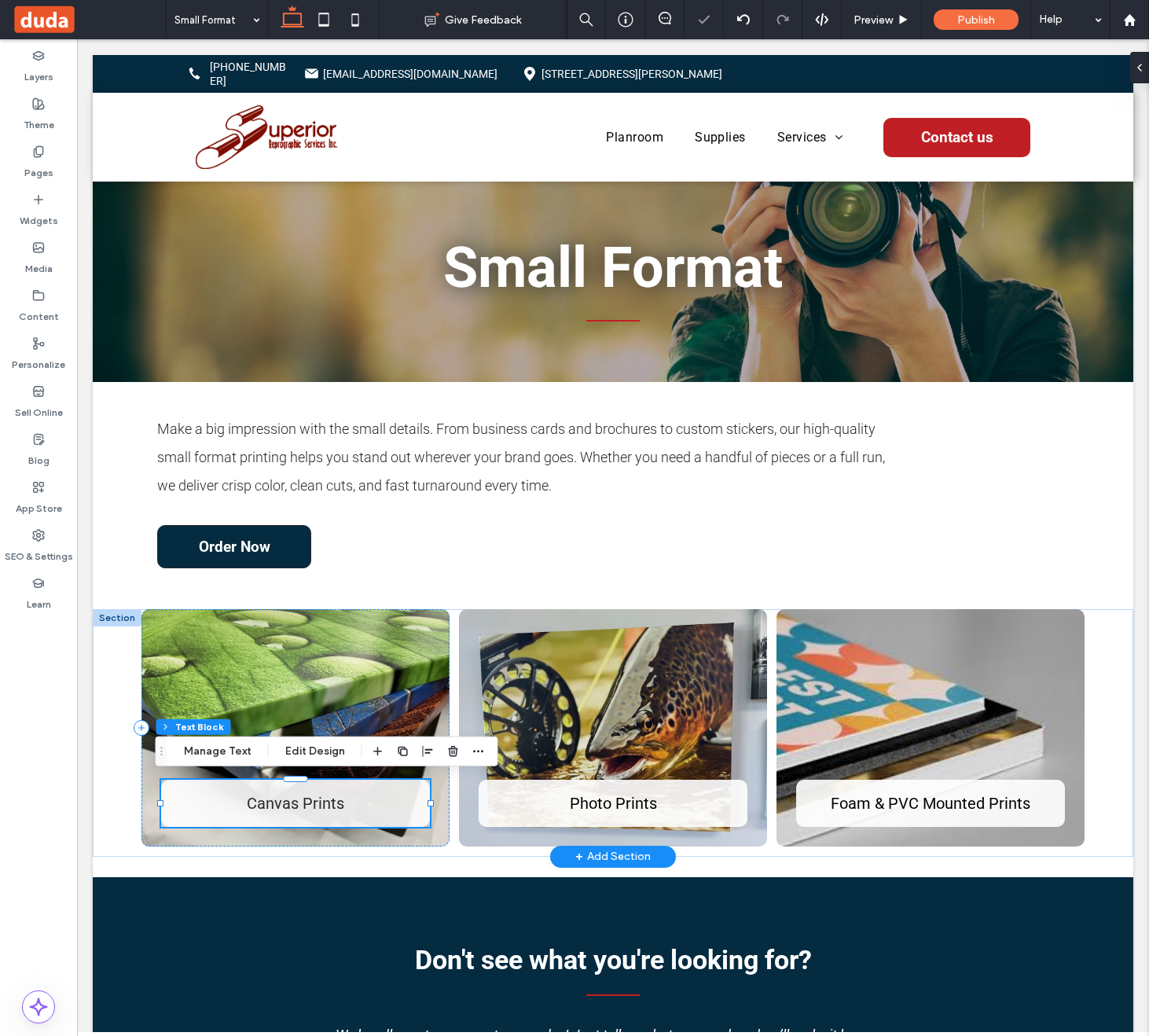
type input "**"
click at [324, 806] on span "Canvas Prints" at bounding box center [296, 803] width 98 height 19
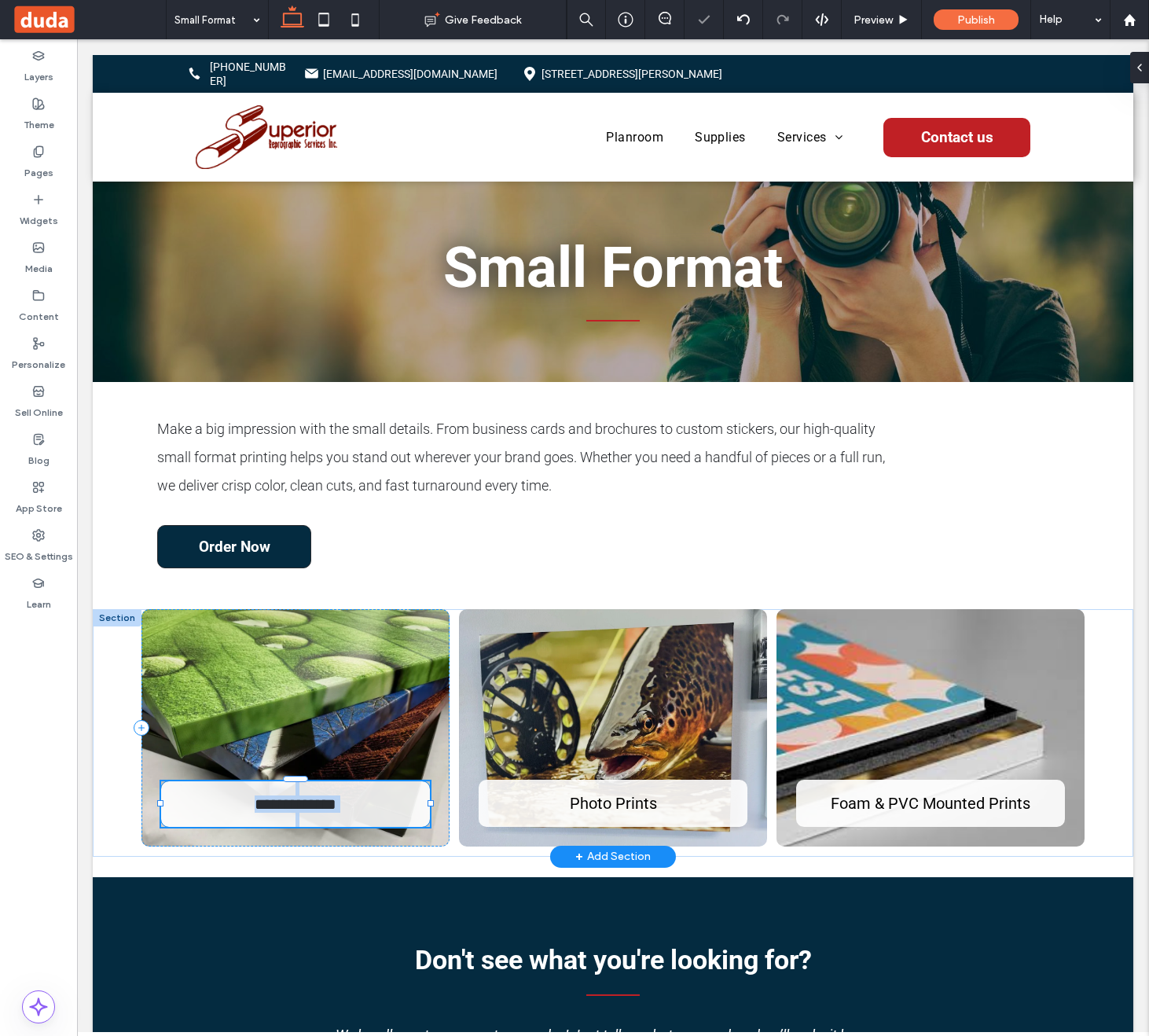
type input "******"
type input "**"
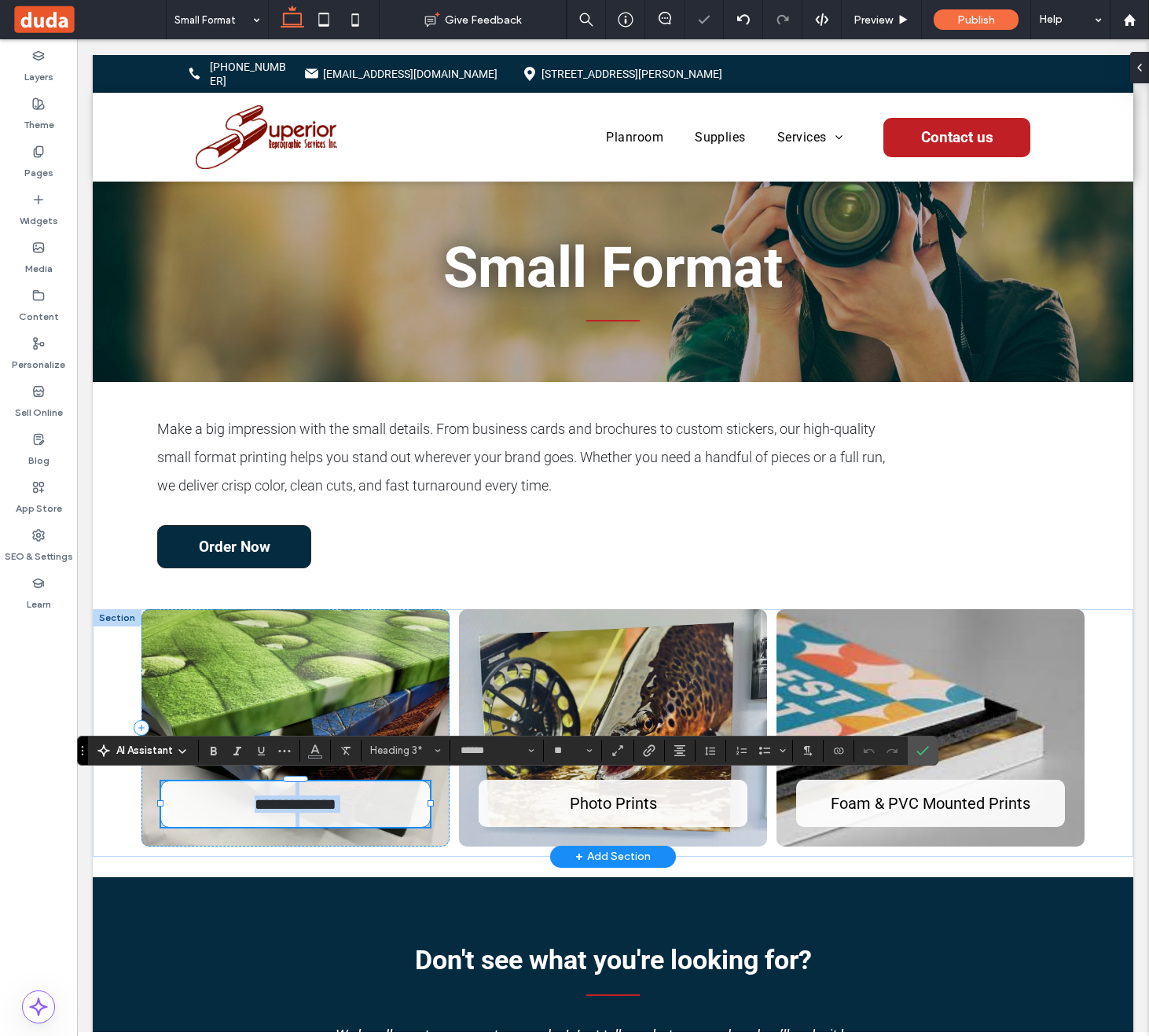
click at [286, 805] on span "**********" at bounding box center [296, 804] width 82 height 16
click at [269, 802] on span "**********" at bounding box center [296, 804] width 82 height 16
click at [605, 802] on span "Photo Prints" at bounding box center [613, 803] width 88 height 19
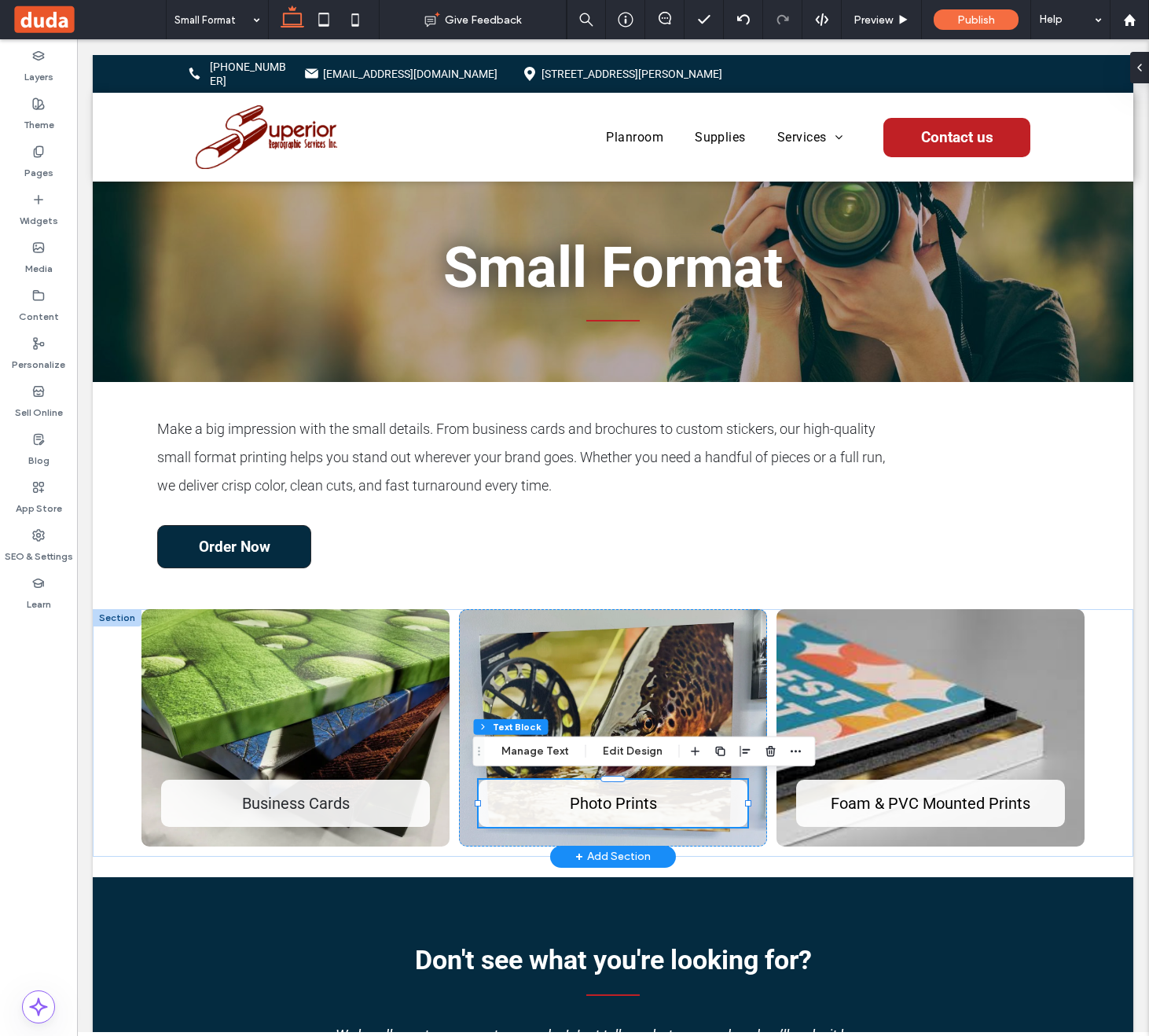
click at [625, 804] on span "Photo Prints" at bounding box center [613, 803] width 88 height 19
click at [589, 804] on span "**********" at bounding box center [613, 804] width 85 height 16
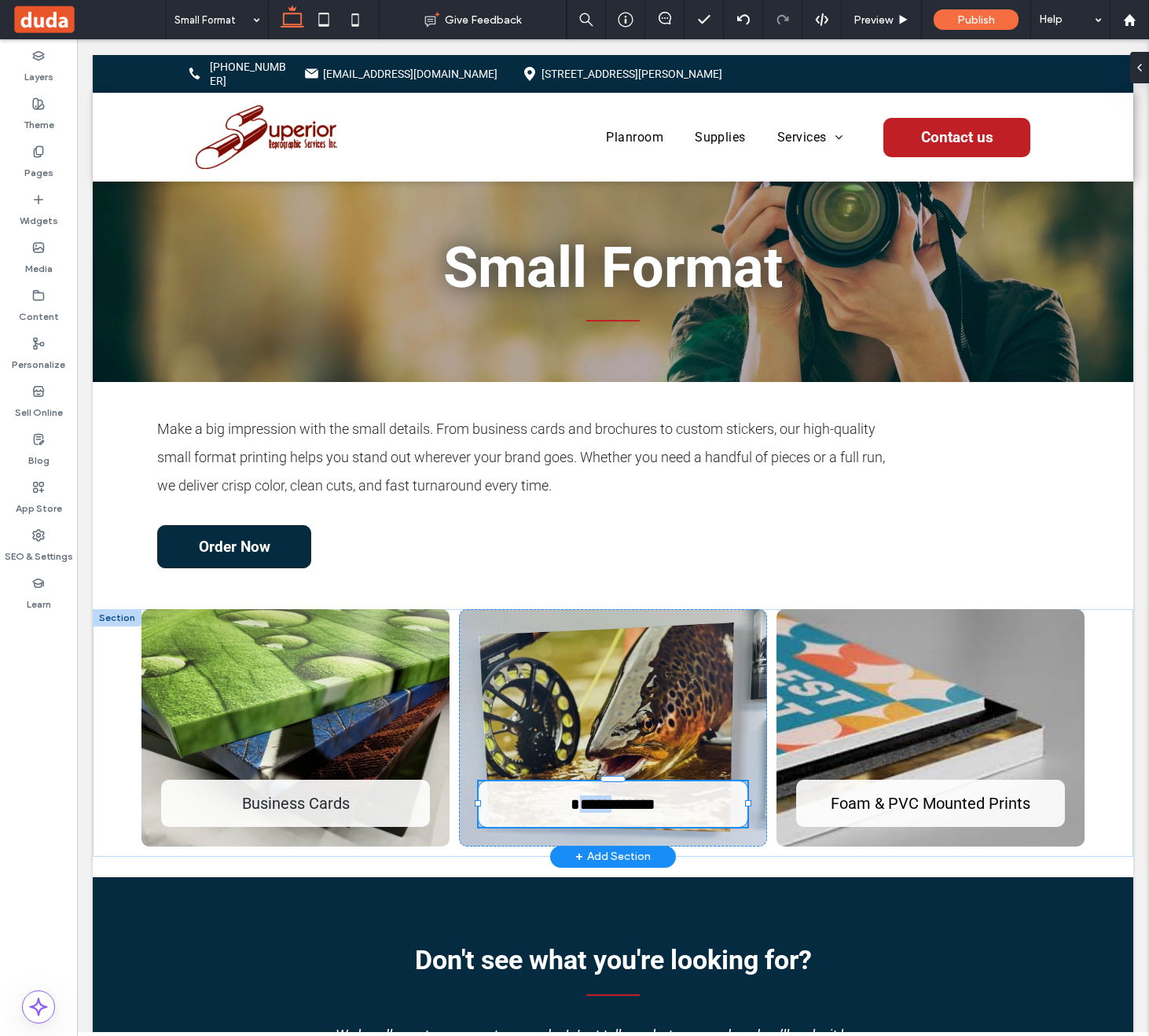
type input "******"
type input "**"
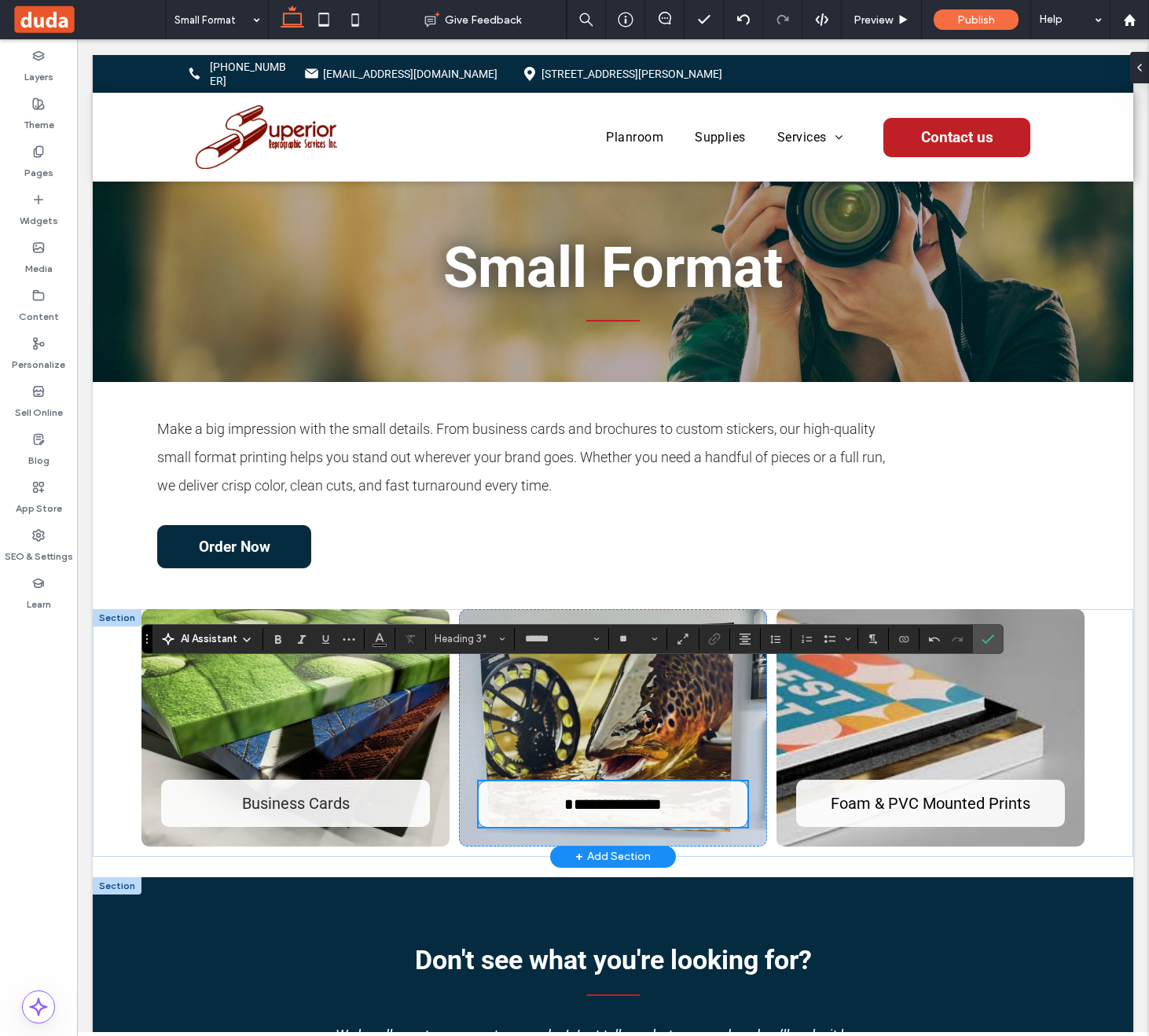
scroll to position [111, 0]
